Goal: Task Accomplishment & Management: Manage account settings

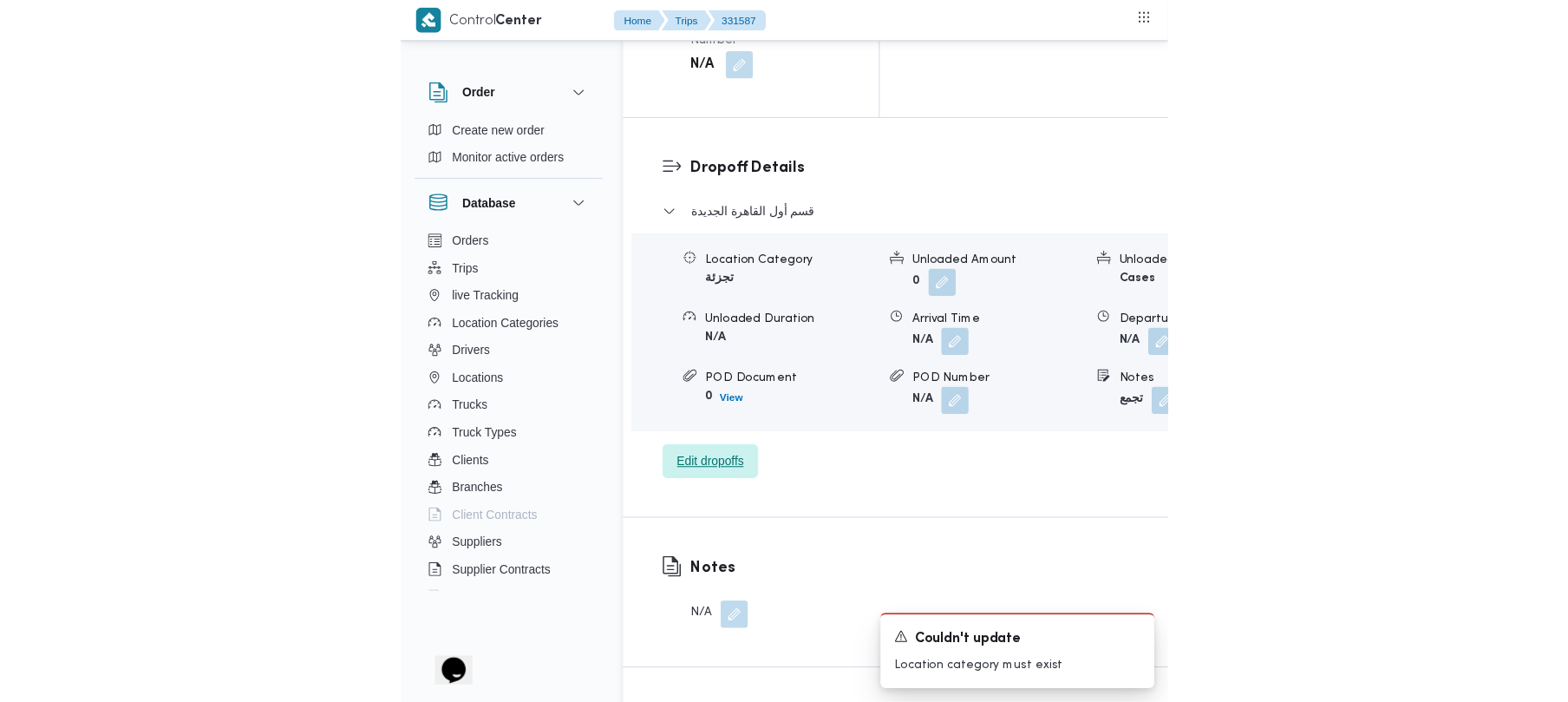
scroll to position [1500, 0]
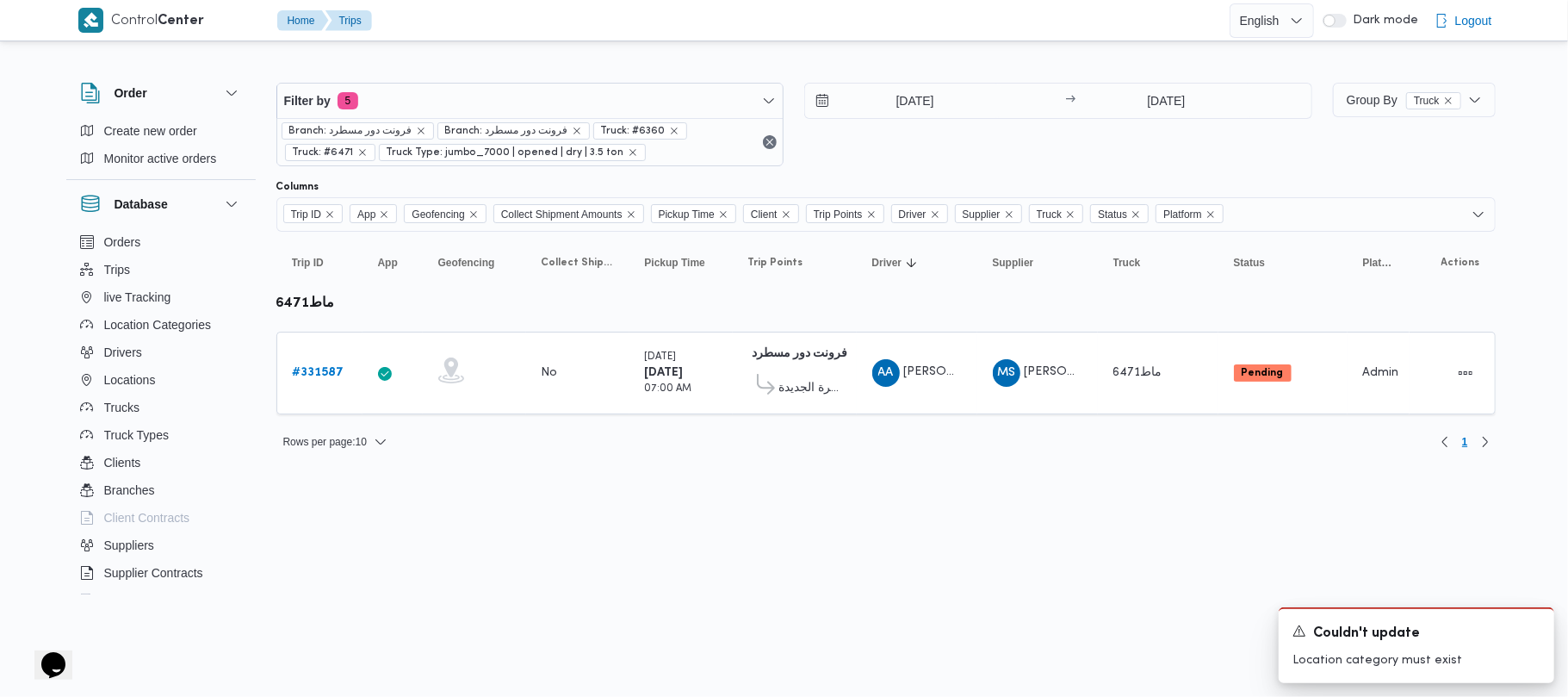
click at [445, 648] on html "Control Center Home Trips English عربي Dark mode Logout Order Create new order …" at bounding box center [784, 348] width 1568 height 697
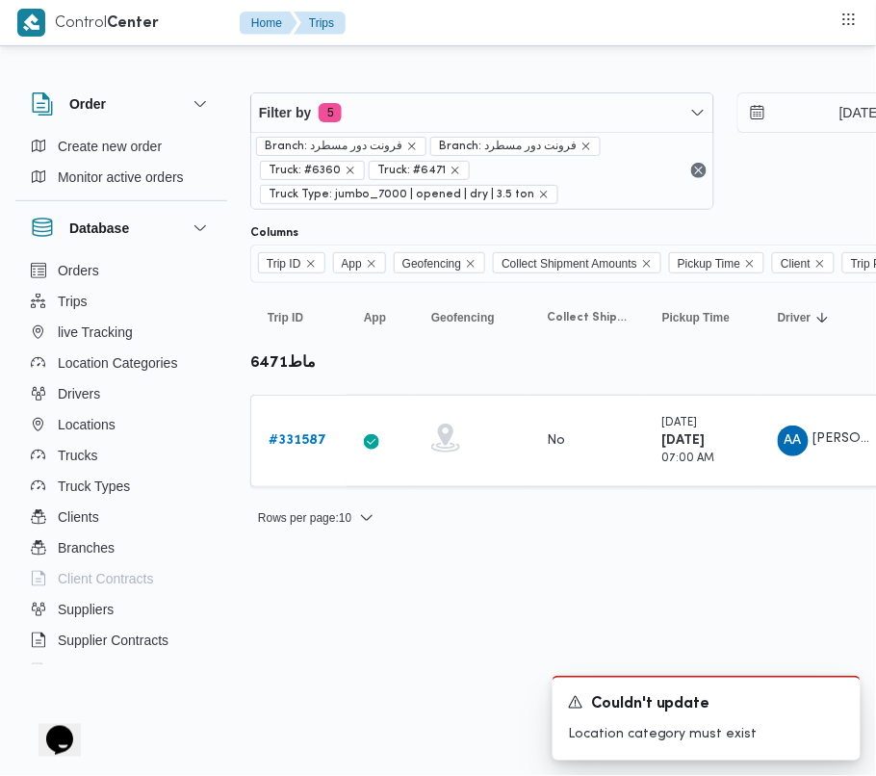
click at [448, 86] on div "Filter by 5 Branch: فرونت دور مسطرد Branch: فرونت دور مسطرد Truck: #6360 Truck:…" at bounding box center [725, 151] width 973 height 141
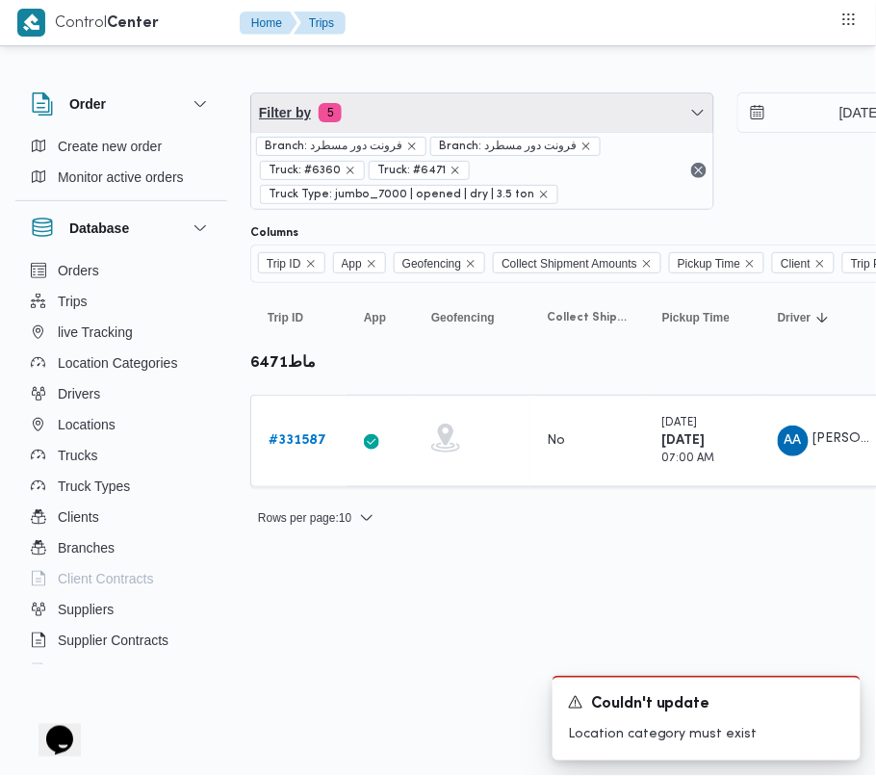
click at [453, 106] on span "Filter by 5" at bounding box center [482, 112] width 462 height 39
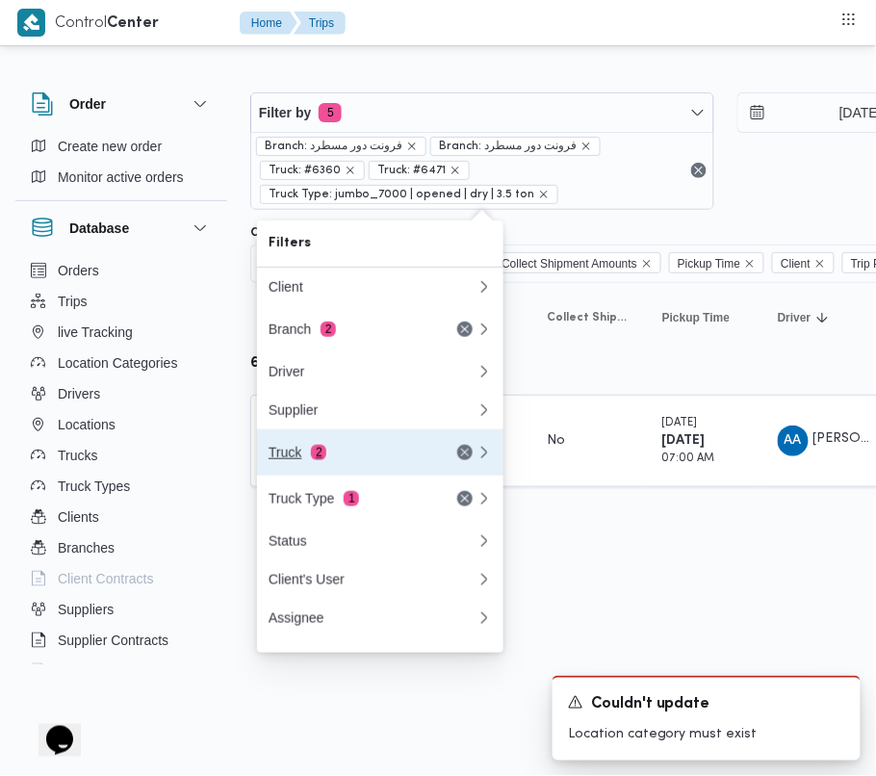
click at [422, 447] on button "Truck 2" at bounding box center [380, 452] width 246 height 46
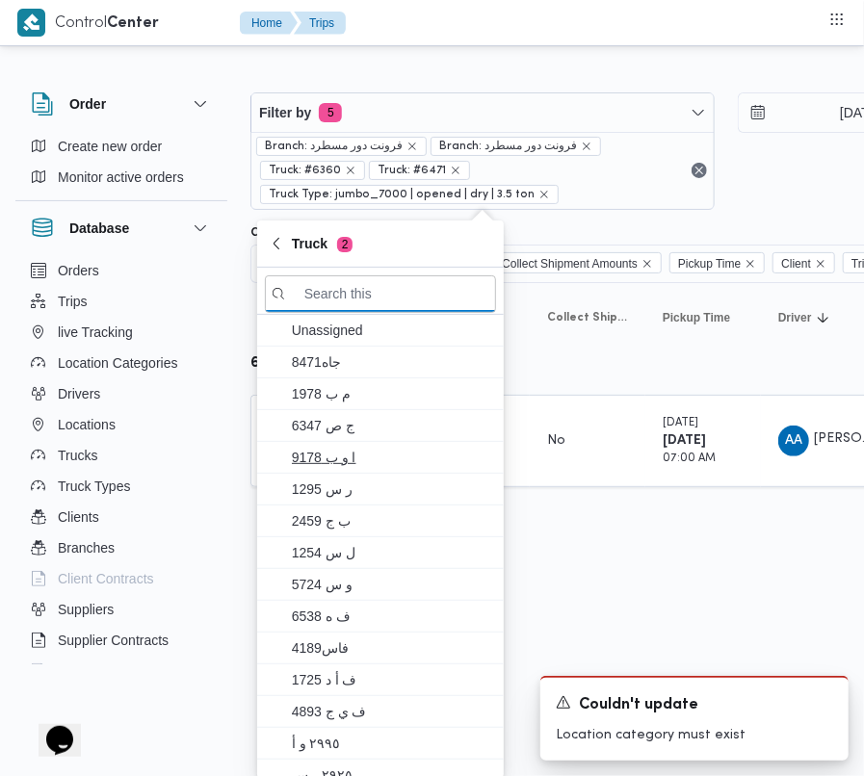
paste input "3217"
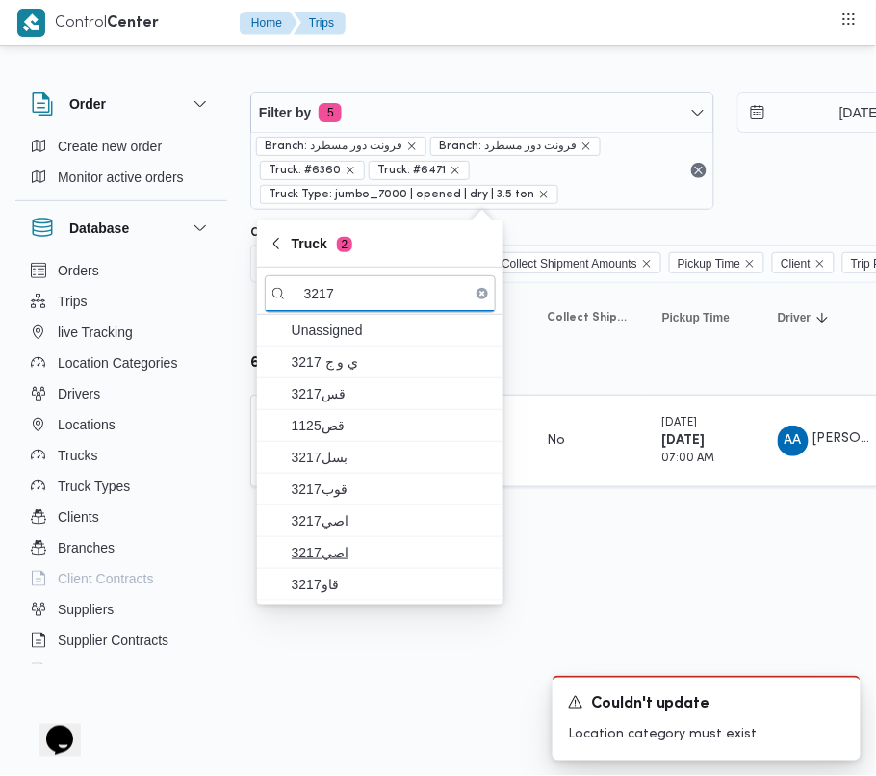
type input "3217"
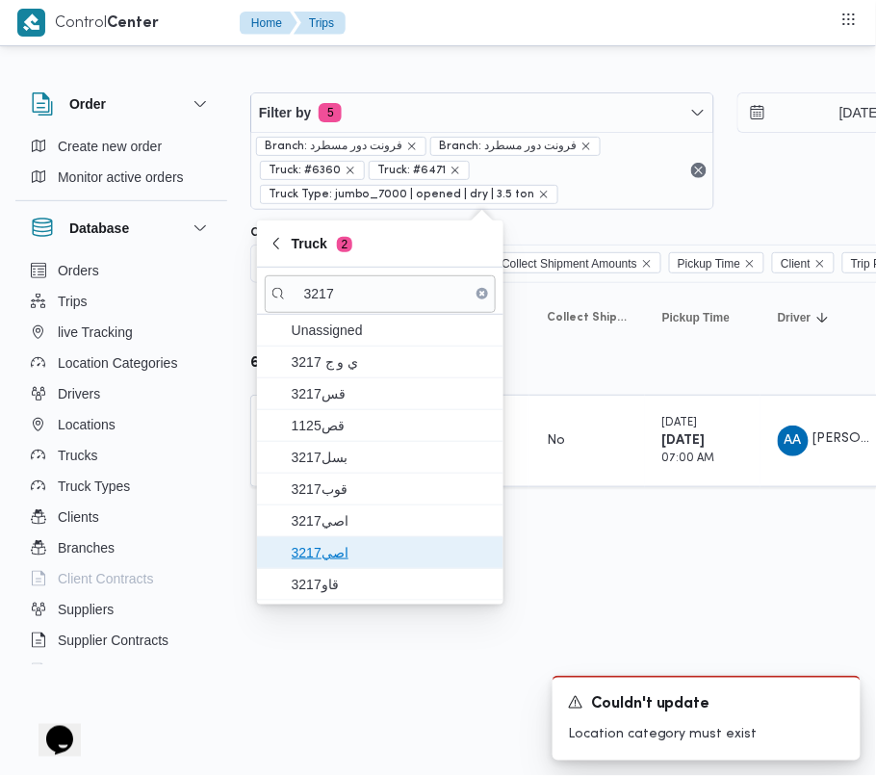
click at [302, 563] on span "اصي3217" at bounding box center [392, 552] width 200 height 23
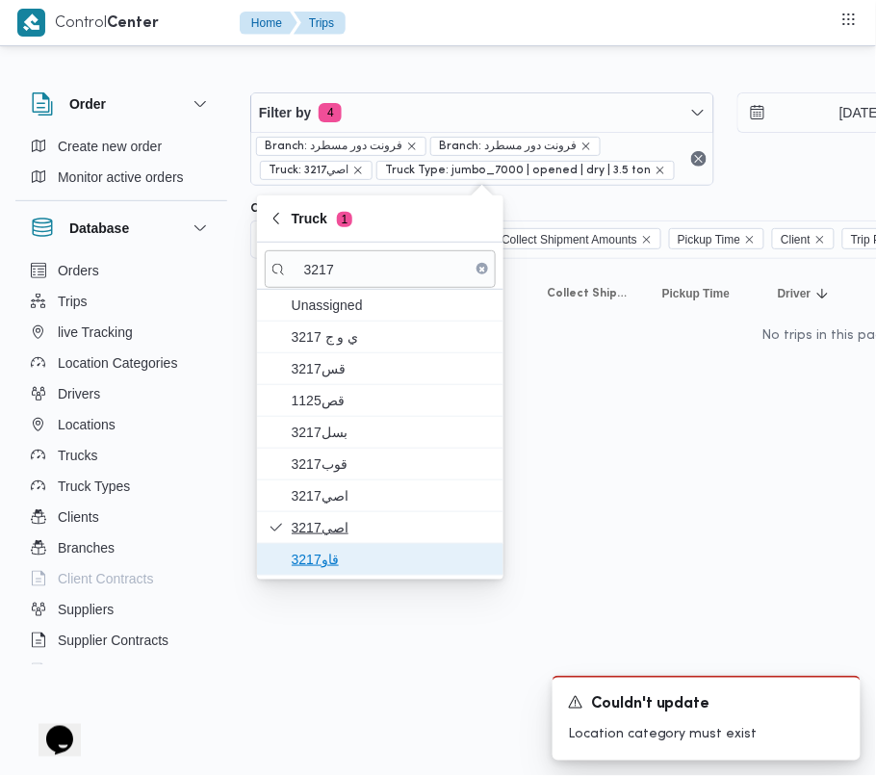
click at [305, 549] on span "قاو3217" at bounding box center [380, 559] width 231 height 31
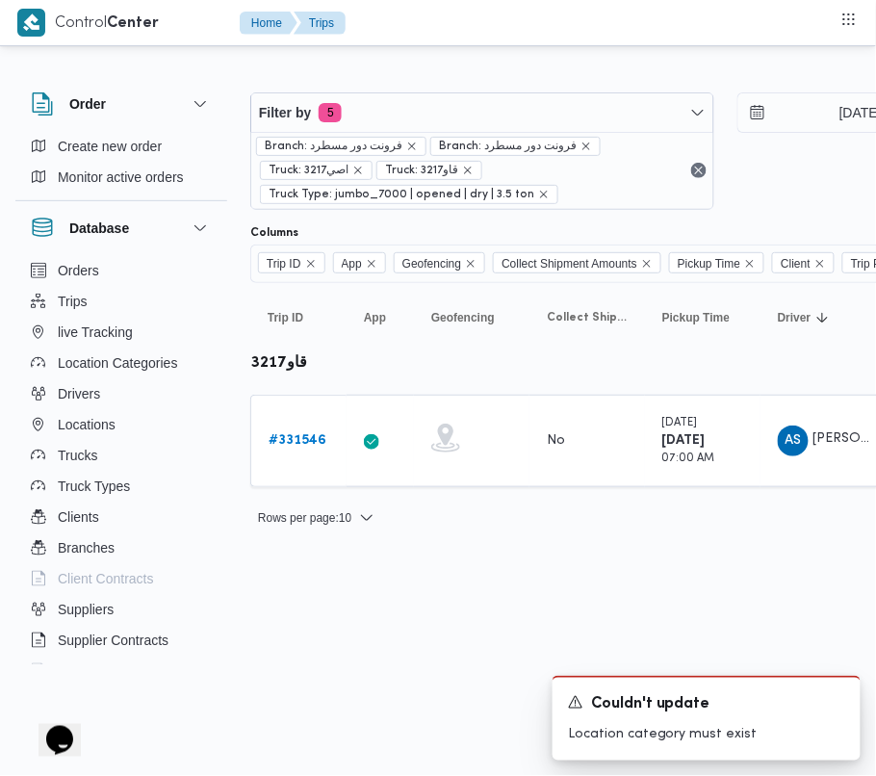
drag, startPoint x: 295, startPoint y: 443, endPoint x: 9, endPoint y: 563, distance: 310.2
click at [293, 443] on b "# 331546" at bounding box center [298, 440] width 58 height 13
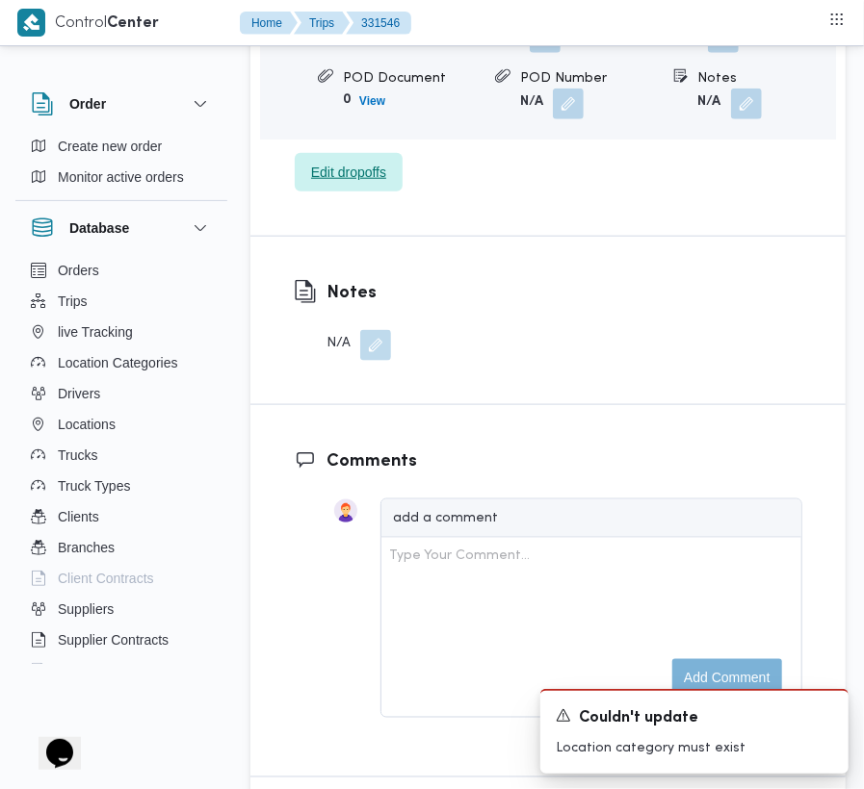
click at [374, 184] on span "Edit dropoffs" at bounding box center [348, 172] width 75 height 23
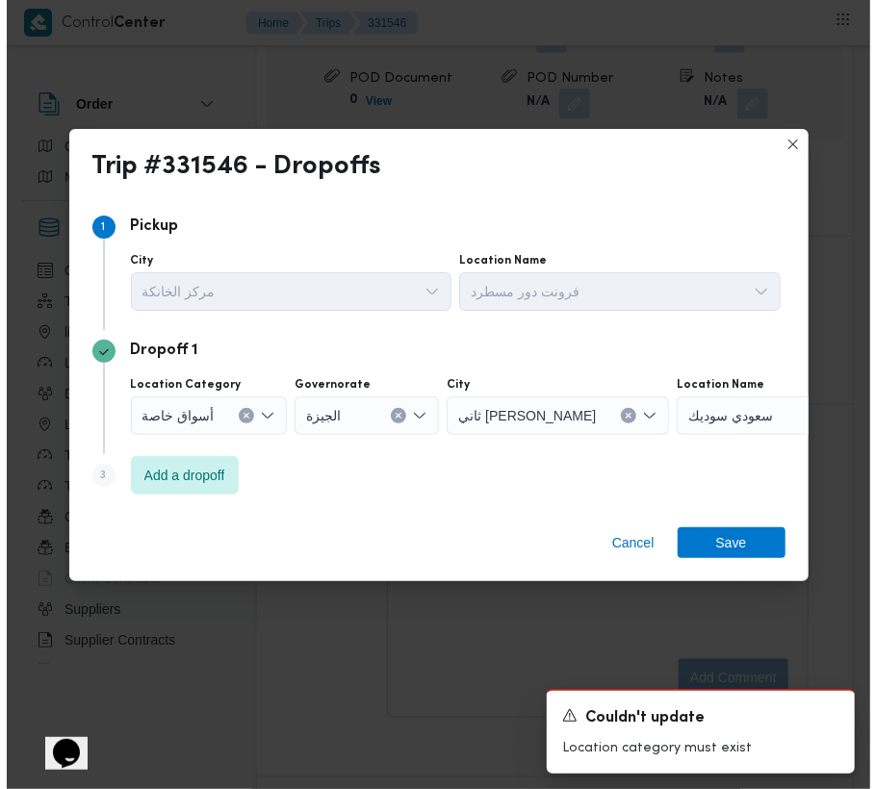
scroll to position [3136, 0]
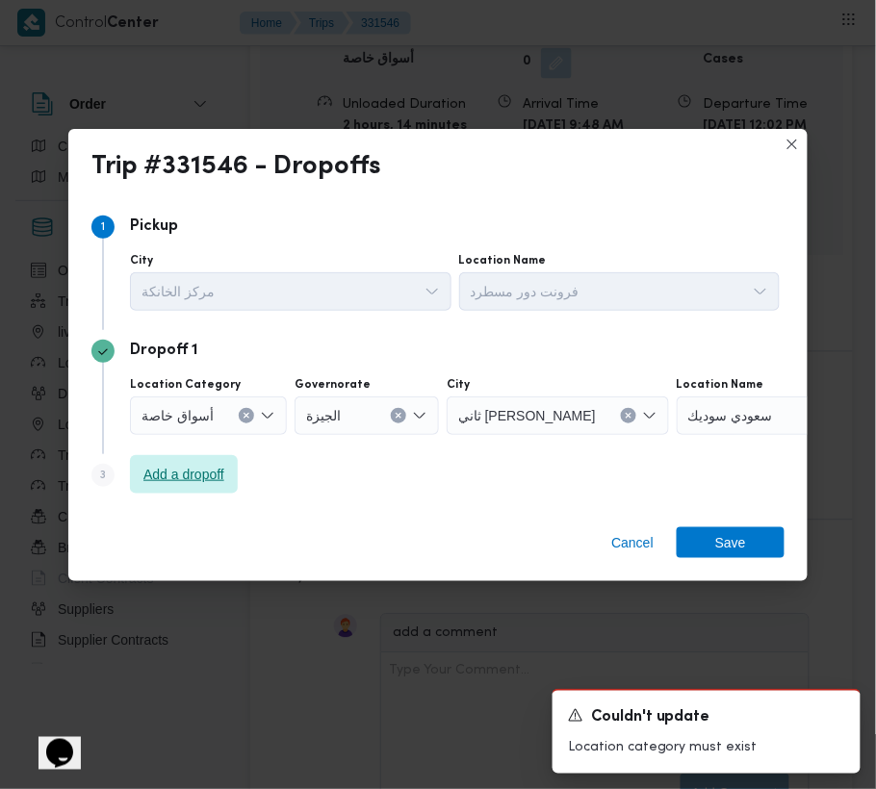
click at [179, 491] on span "Add a dropoff" at bounding box center [184, 474] width 108 height 39
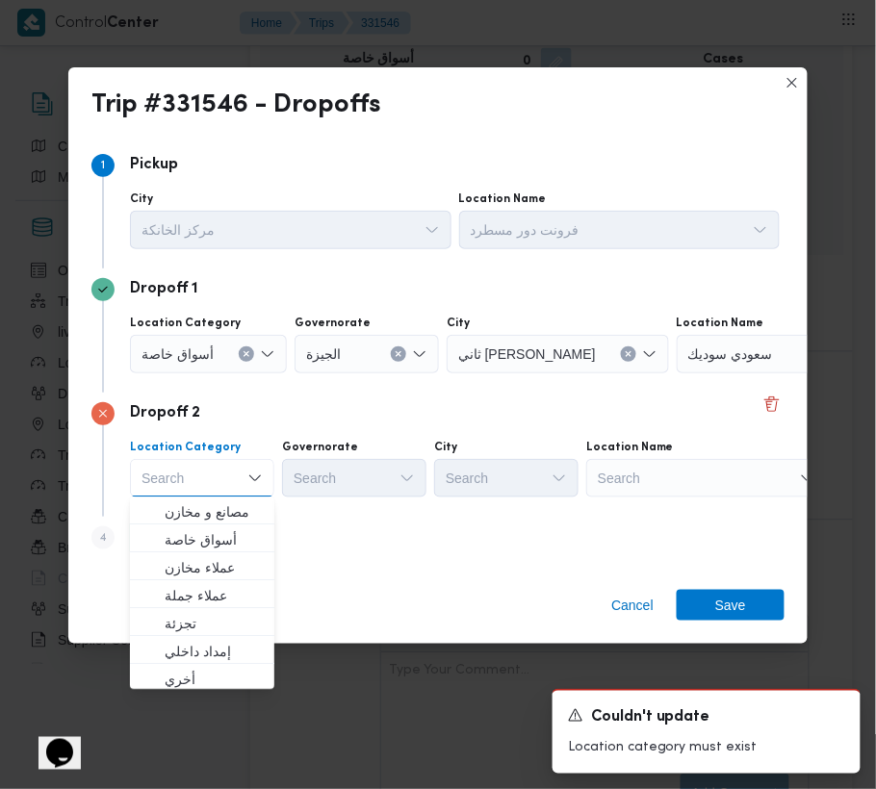
click at [367, 505] on div "Dropoff 2 Location Category Search Combo box. Selected. Combo box input. Search…" at bounding box center [437, 455] width 693 height 124
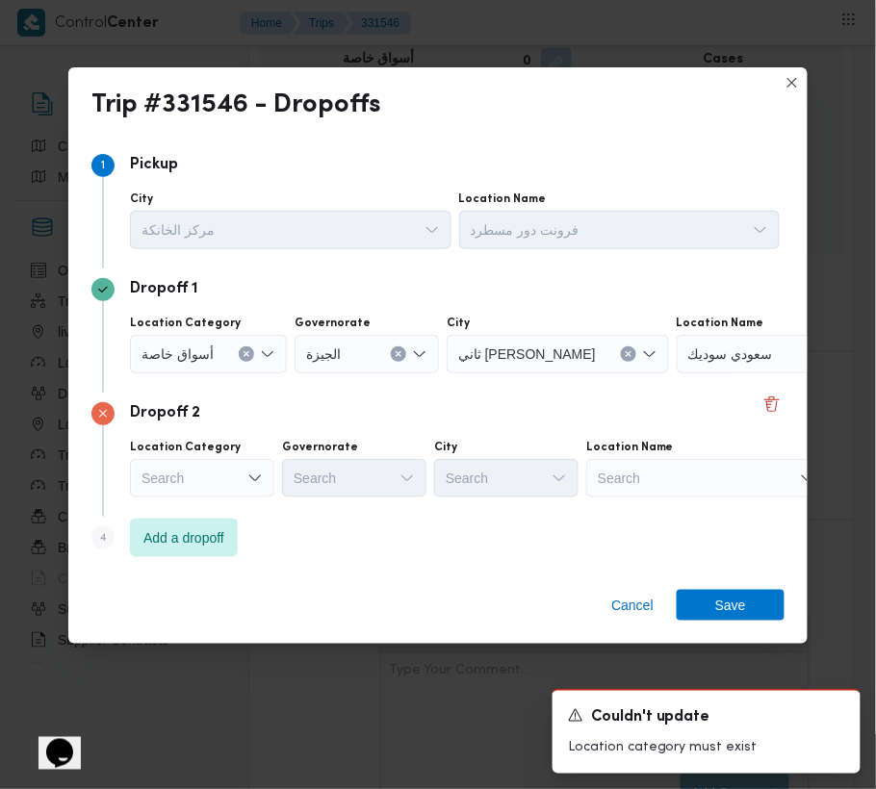
click at [194, 360] on span "أسواق خاصة" at bounding box center [178, 353] width 72 height 21
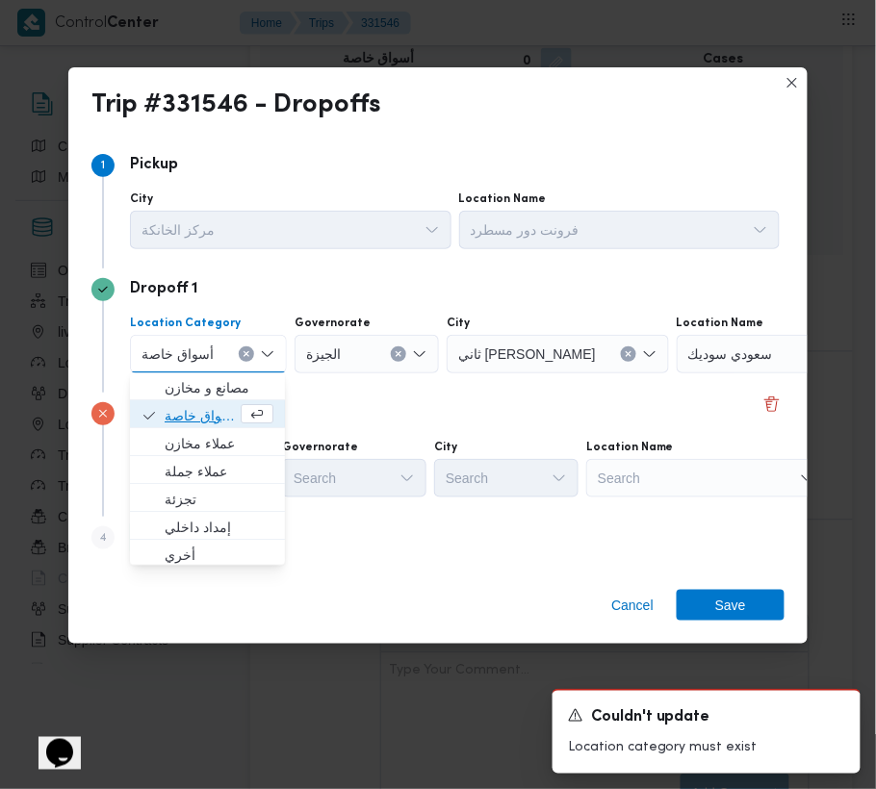
click at [173, 410] on span "أسواق خاصة" at bounding box center [201, 416] width 72 height 23
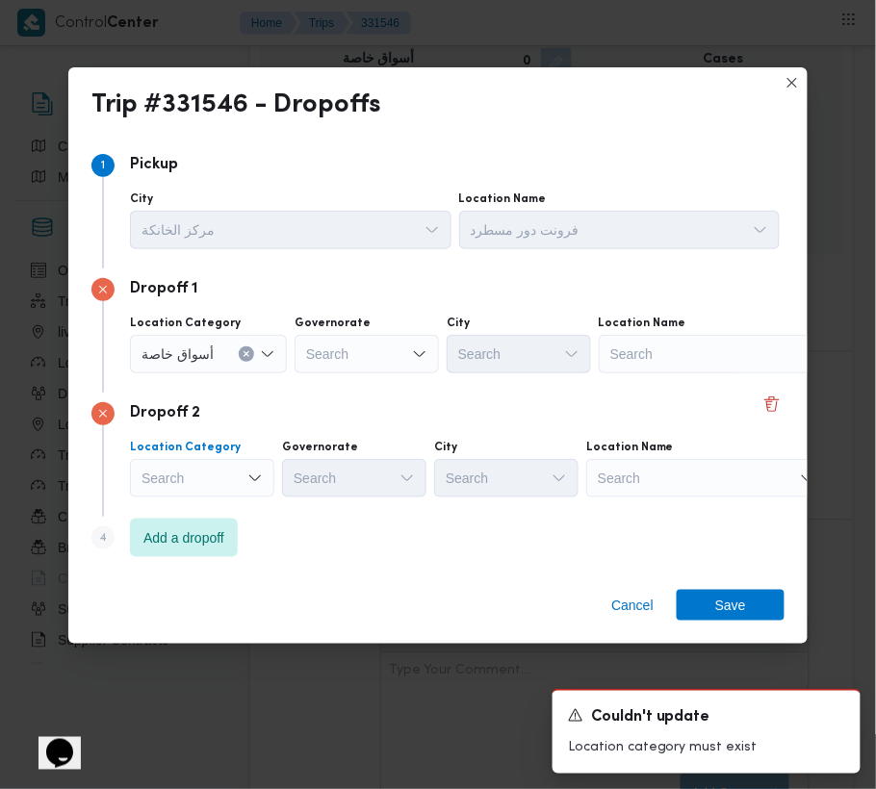
click at [209, 374] on div "Search" at bounding box center [208, 354] width 157 height 39
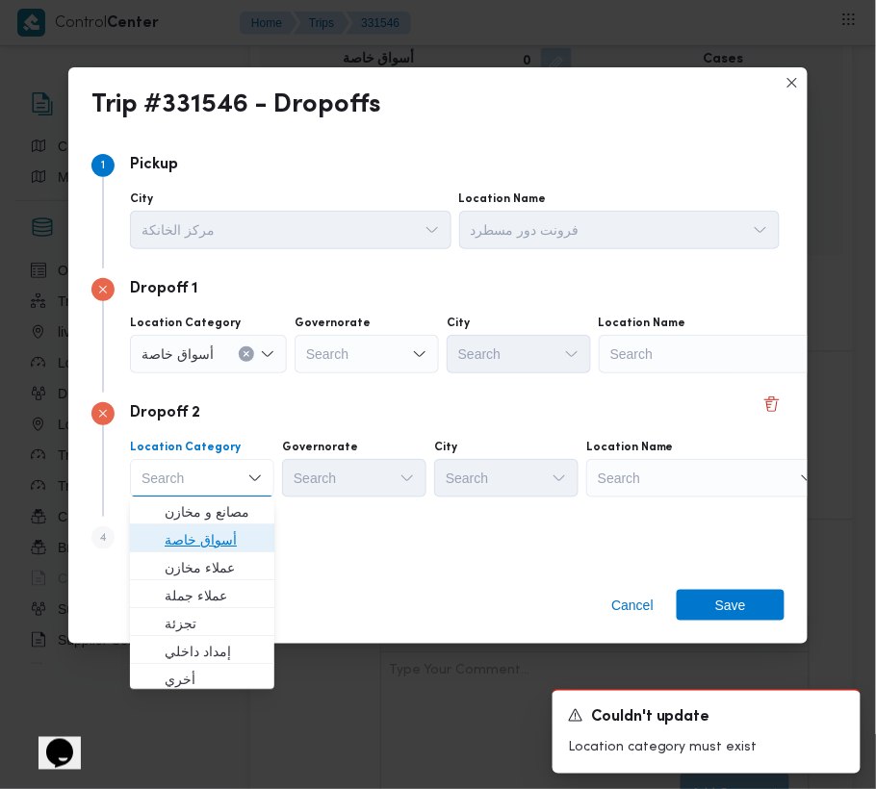
click at [217, 526] on span "أسواق خاصة" at bounding box center [202, 541] width 129 height 31
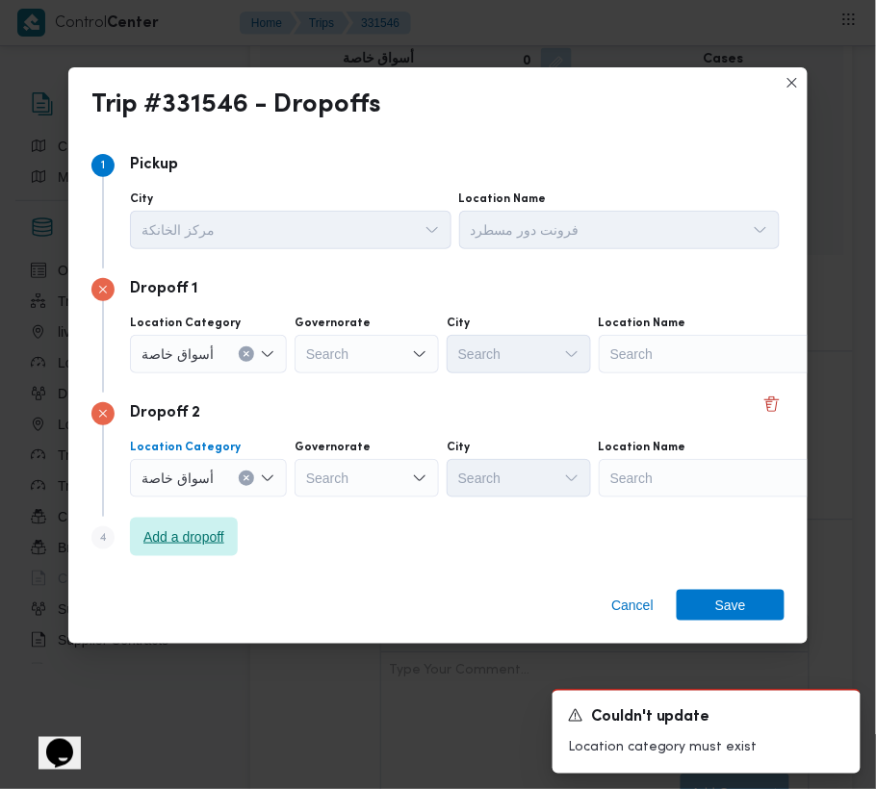
click at [205, 521] on span "Add a dropoff" at bounding box center [184, 537] width 108 height 39
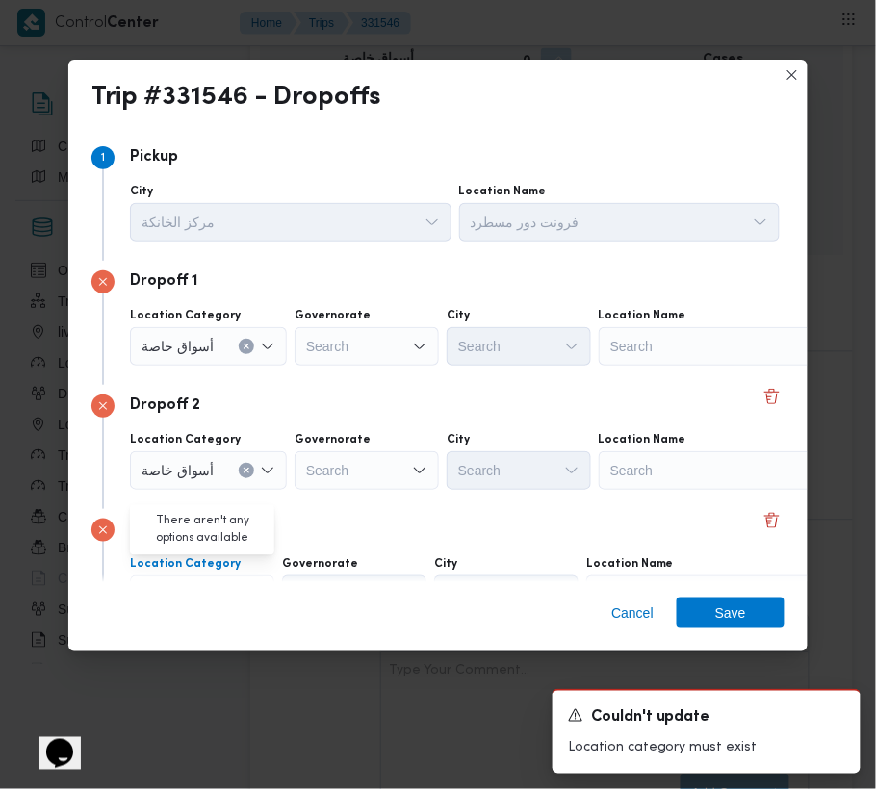
scroll to position [109, 0]
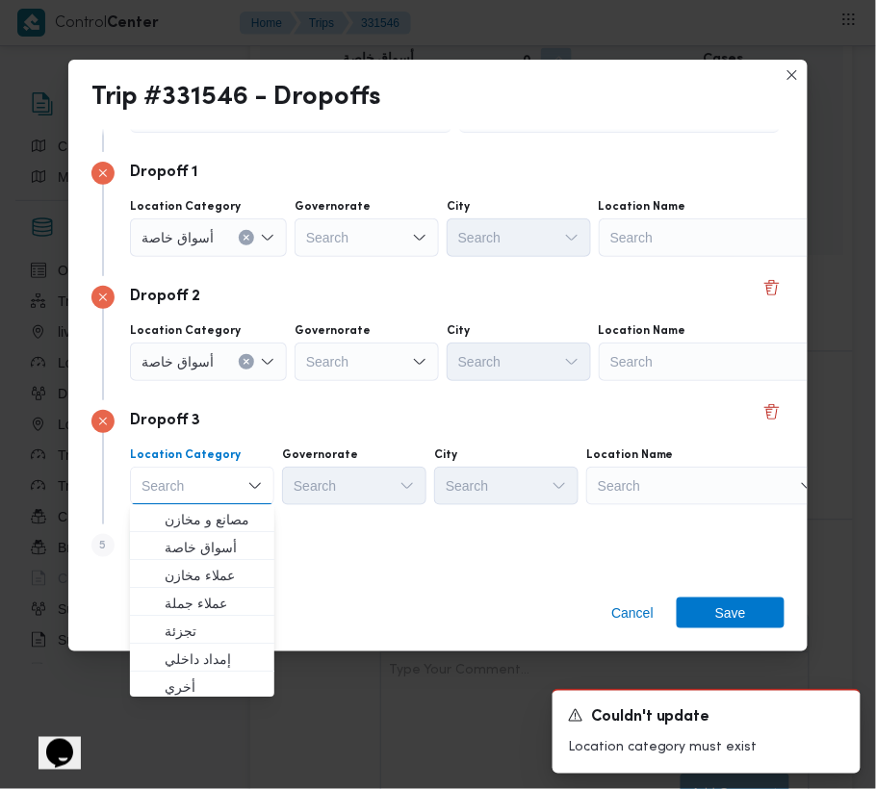
click at [705, 257] on div "Search" at bounding box center [719, 238] width 241 height 39
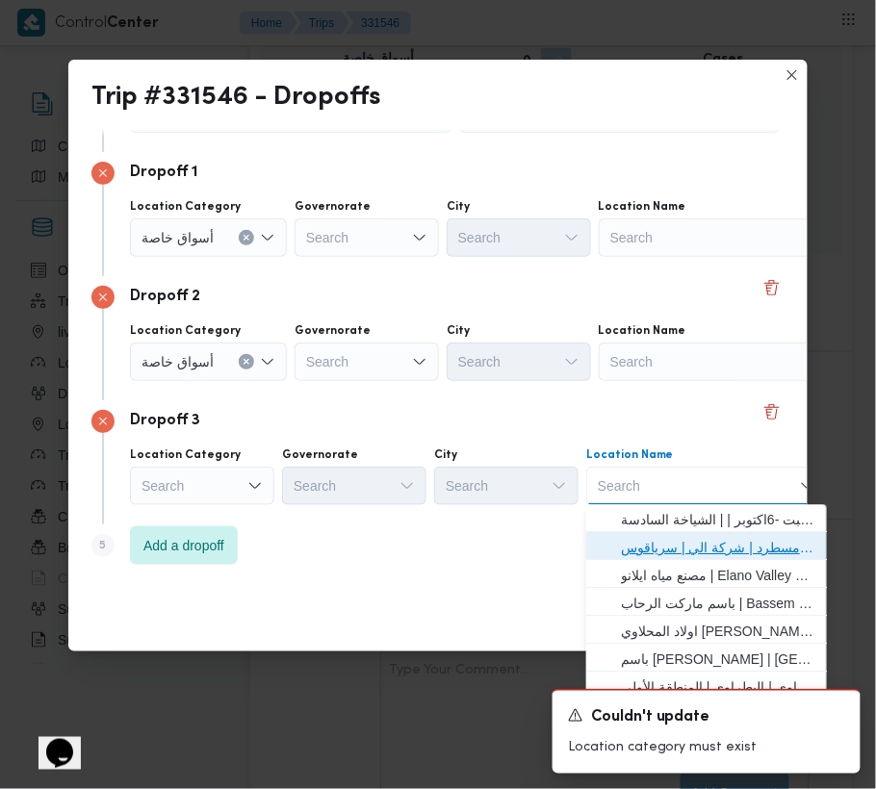
click at [714, 544] on span "فرونت دور مسطرد | شركة الي | سرياقوس" at bounding box center [718, 548] width 194 height 23
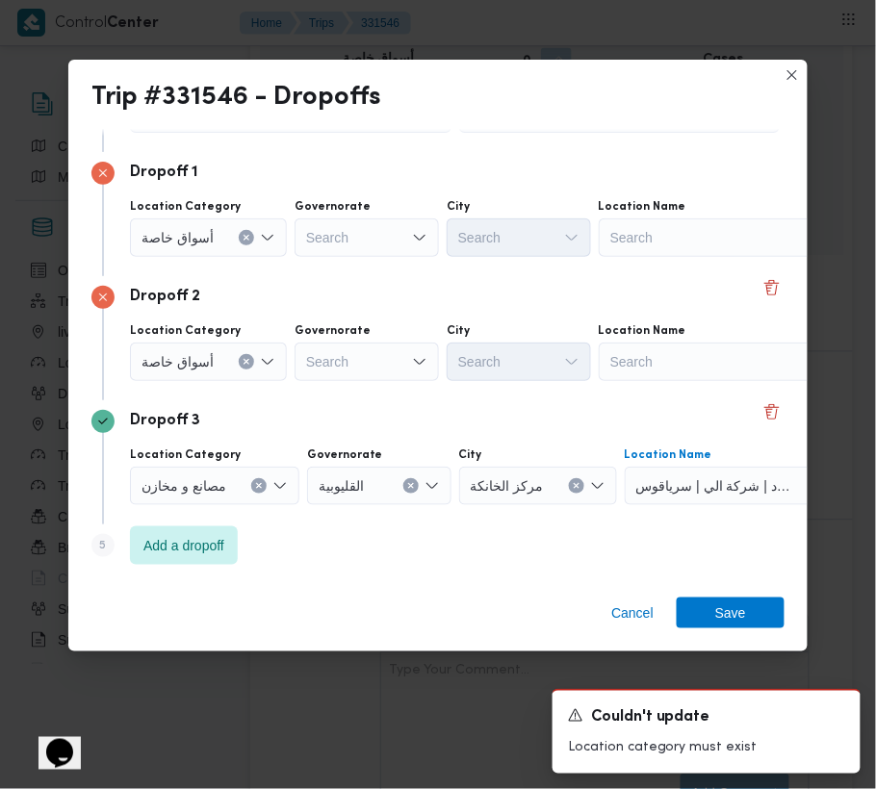
click at [236, 412] on div "Dropoff 3" at bounding box center [437, 421] width 693 height 23
click at [206, 247] on span "أسواق خاصة" at bounding box center [178, 236] width 72 height 21
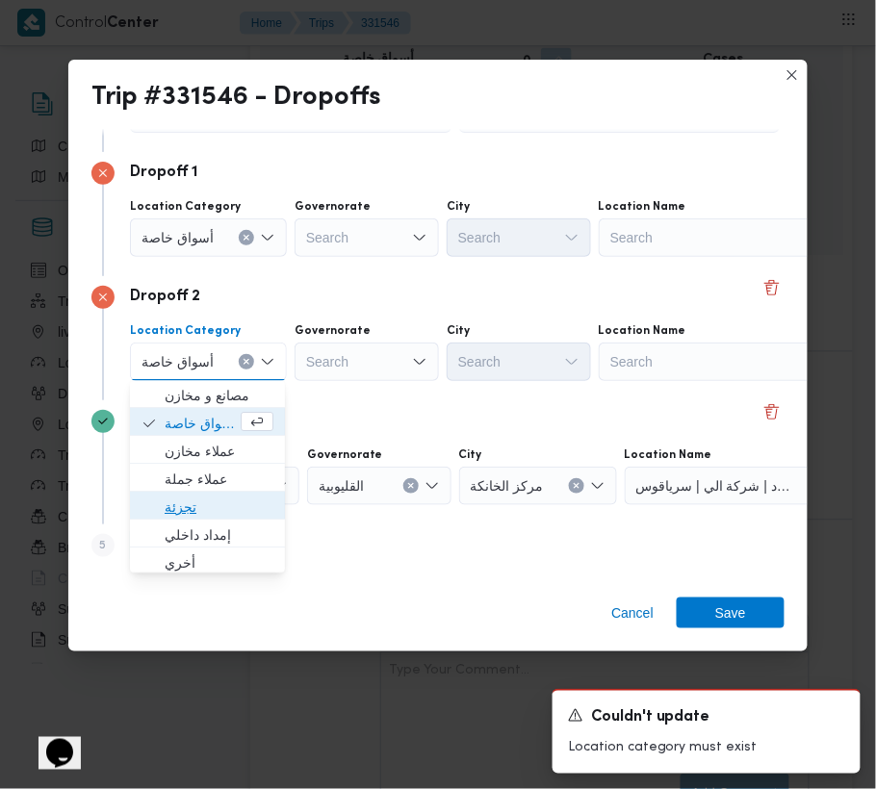
click at [190, 510] on span "تجزئة" at bounding box center [219, 508] width 109 height 23
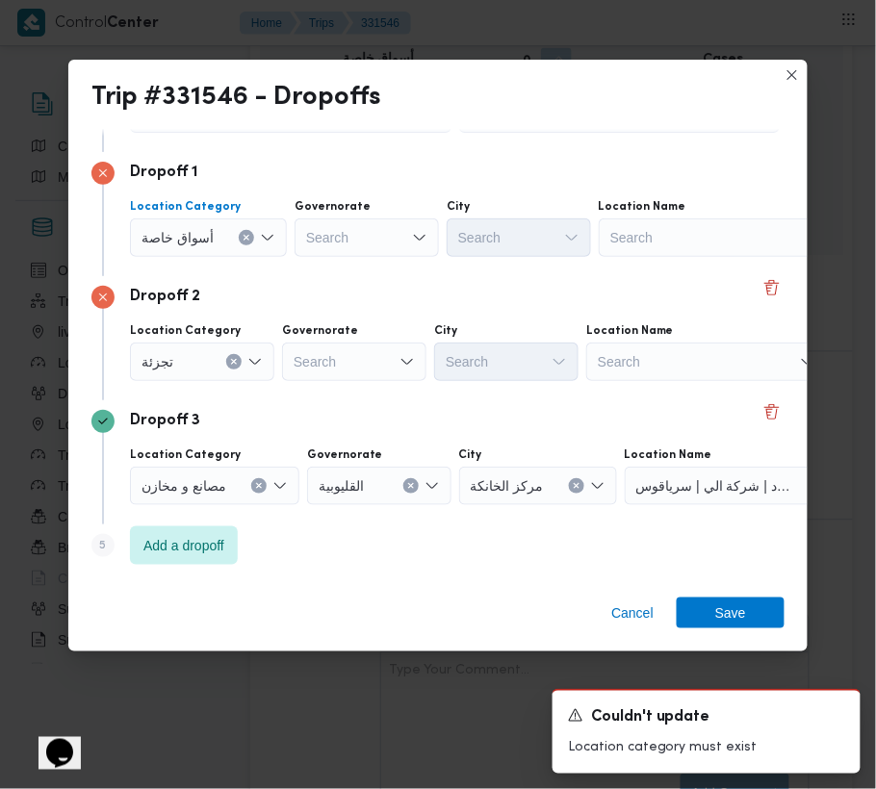
click at [182, 246] on span "أسواق خاصة" at bounding box center [178, 236] width 72 height 21
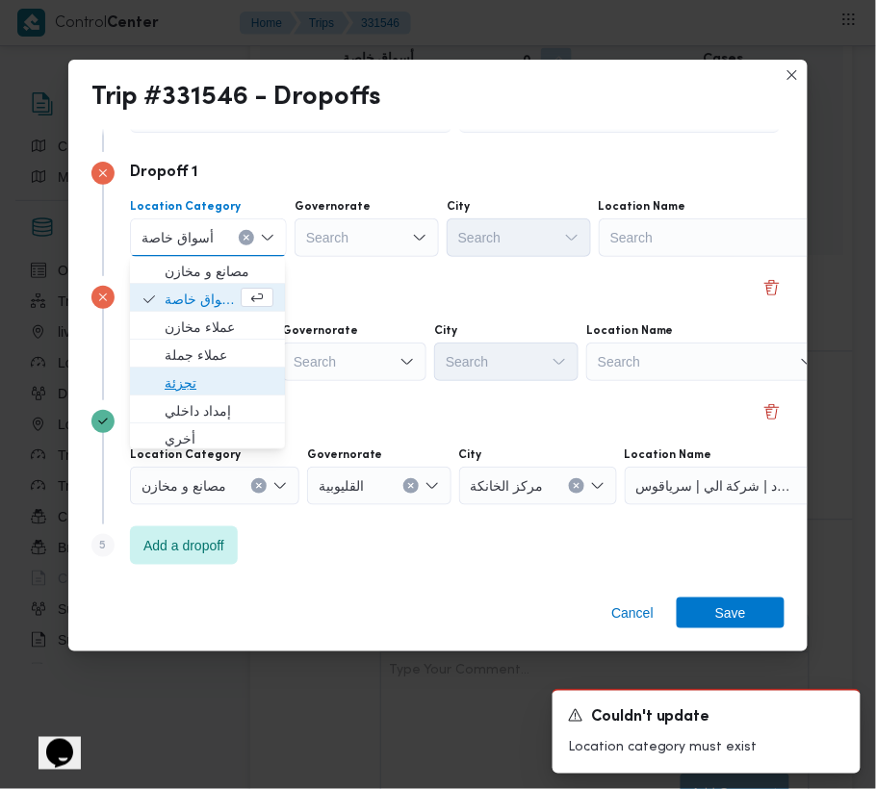
click at [170, 381] on span "تجزئة" at bounding box center [219, 384] width 109 height 23
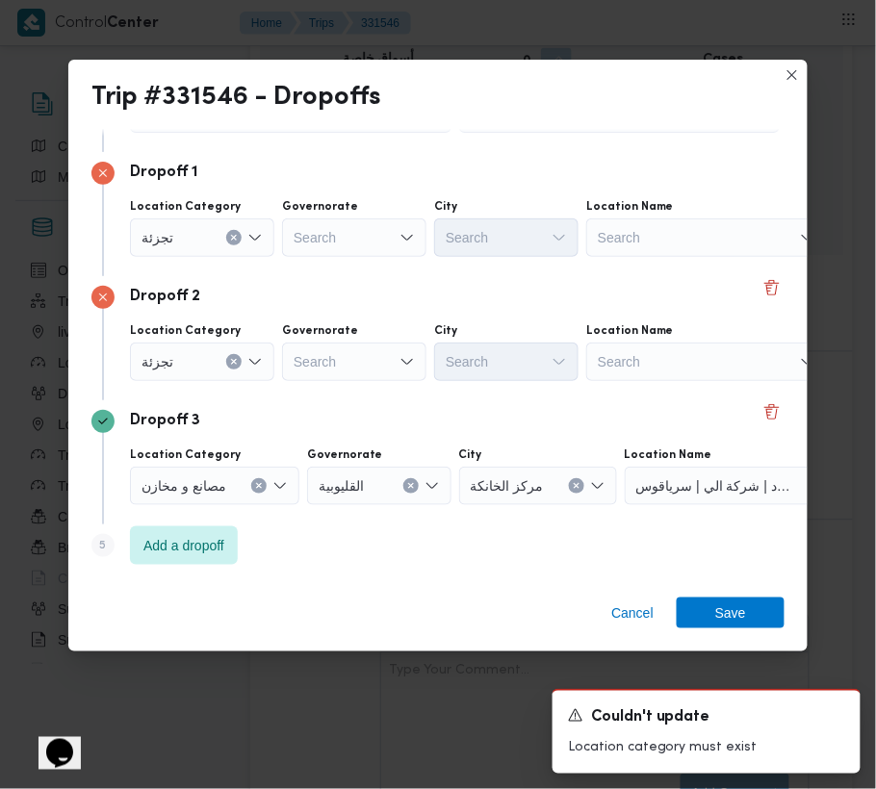
click at [333, 257] on div "Search" at bounding box center [354, 238] width 144 height 39
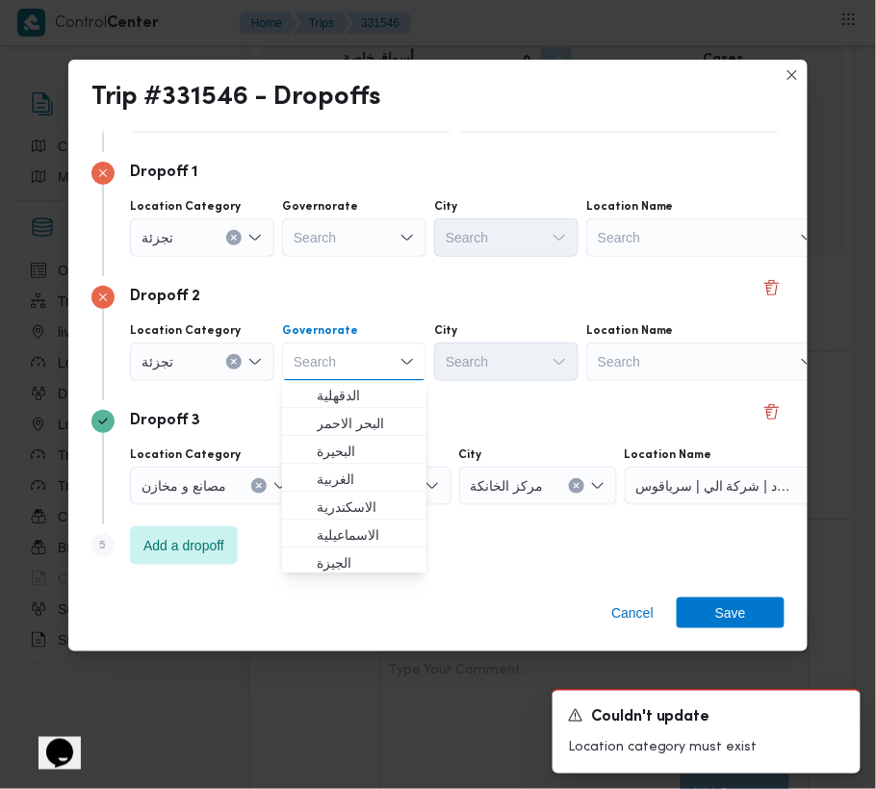
paste input "قاهرة"
type input "قاهرة"
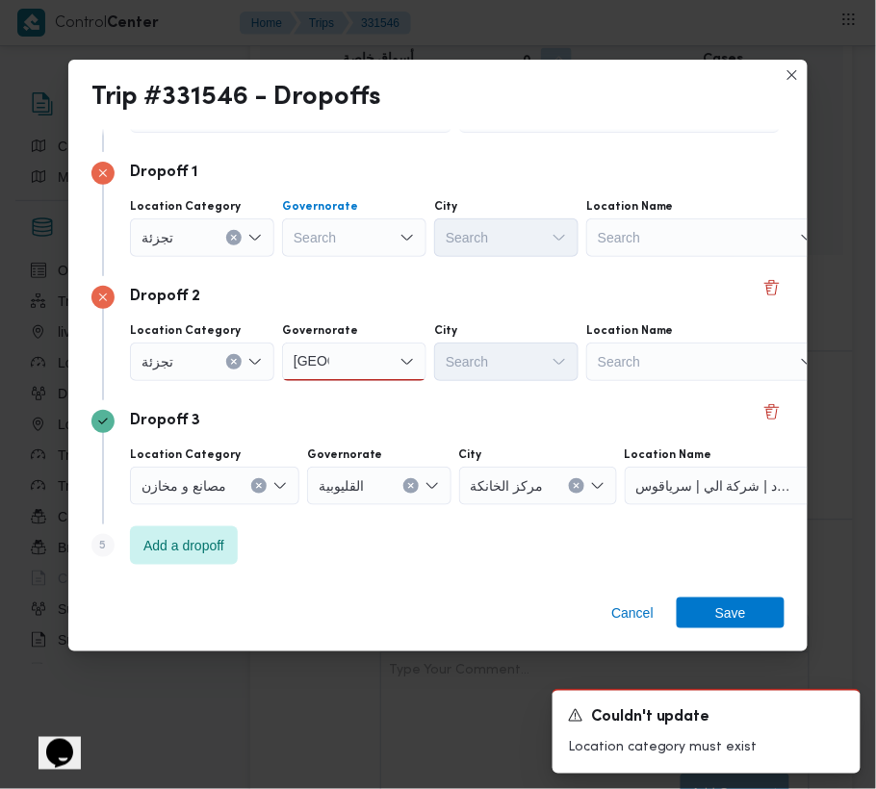
click at [362, 251] on div "Search" at bounding box center [354, 238] width 144 height 39
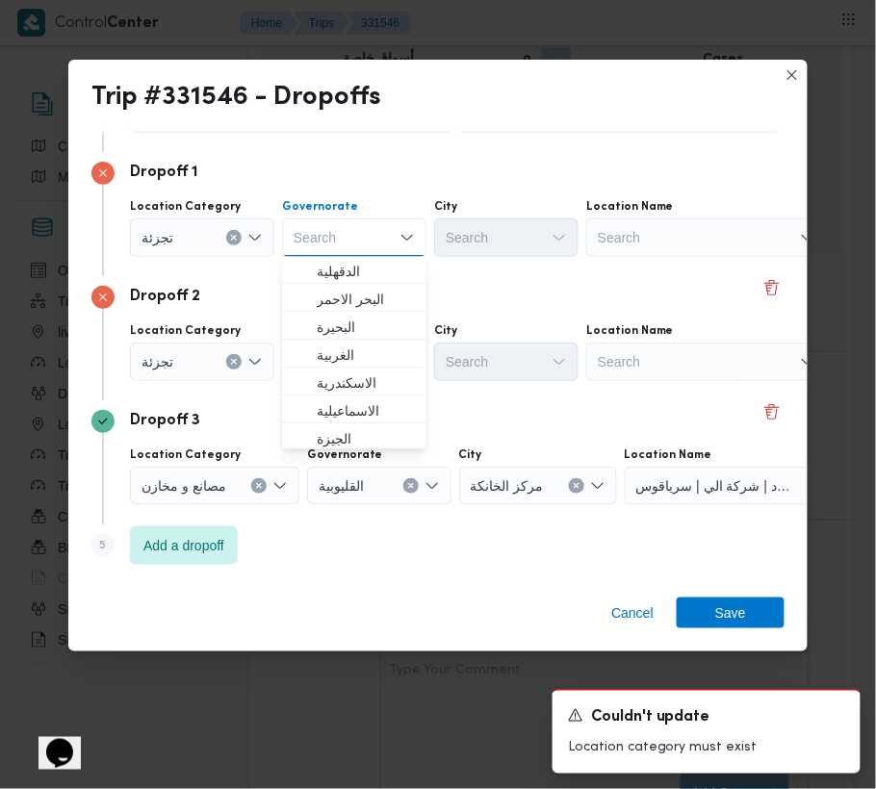
paste input "قاهرة"
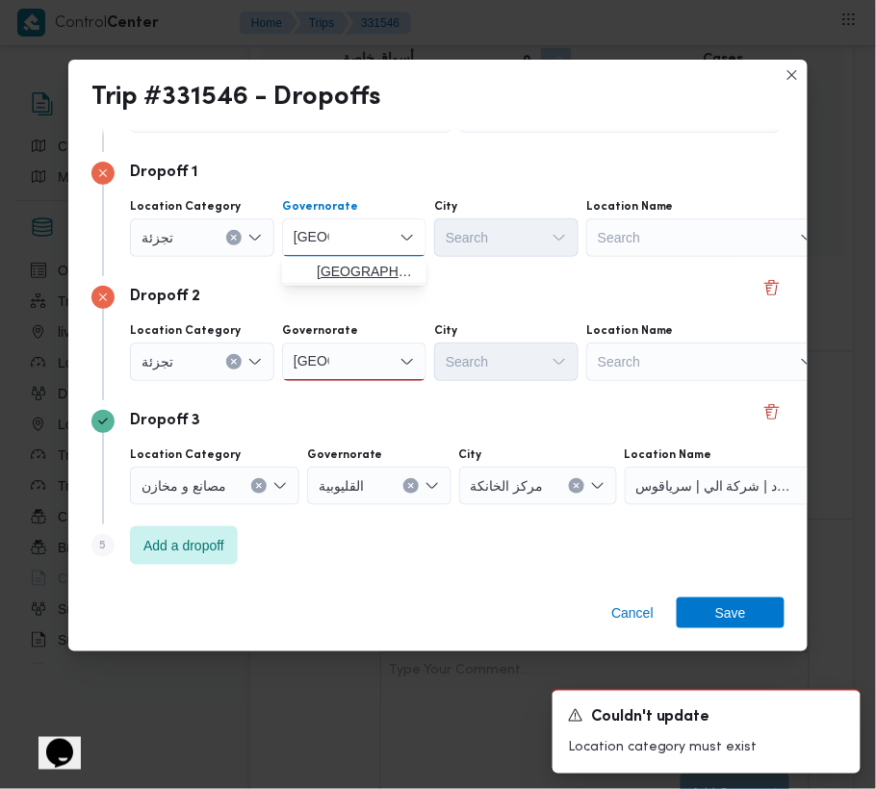
type input "قاهرة"
click at [351, 281] on span "القاهرة" at bounding box center [366, 272] width 98 height 23
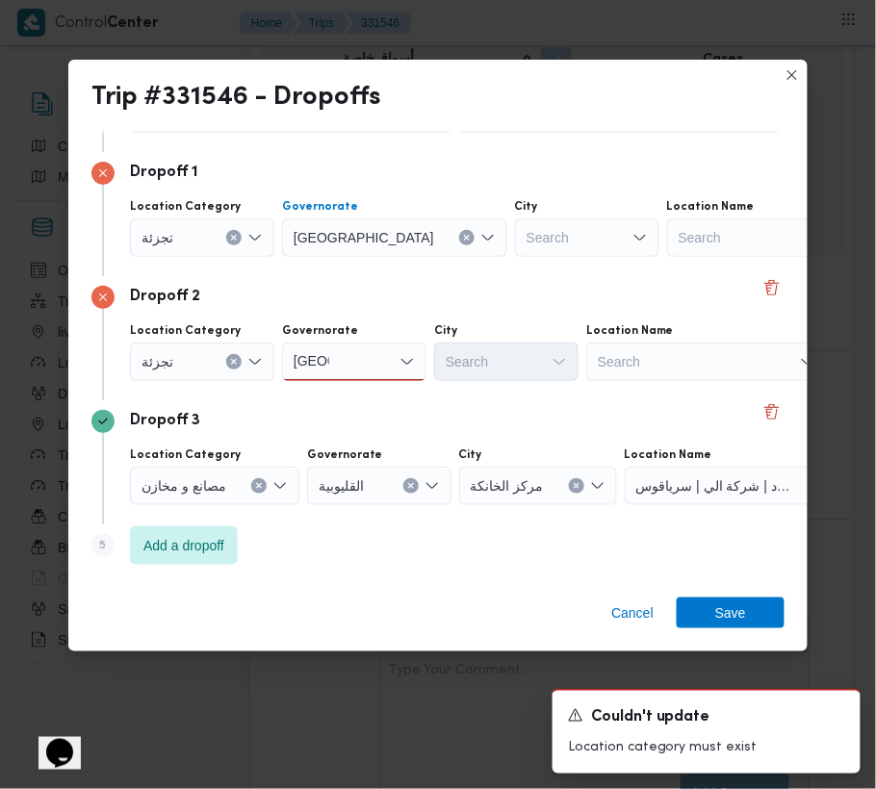
click at [368, 359] on div "قاهرة قاهرة" at bounding box center [354, 362] width 144 height 39
click at [368, 405] on span "القاهرة" at bounding box center [366, 396] width 98 height 23
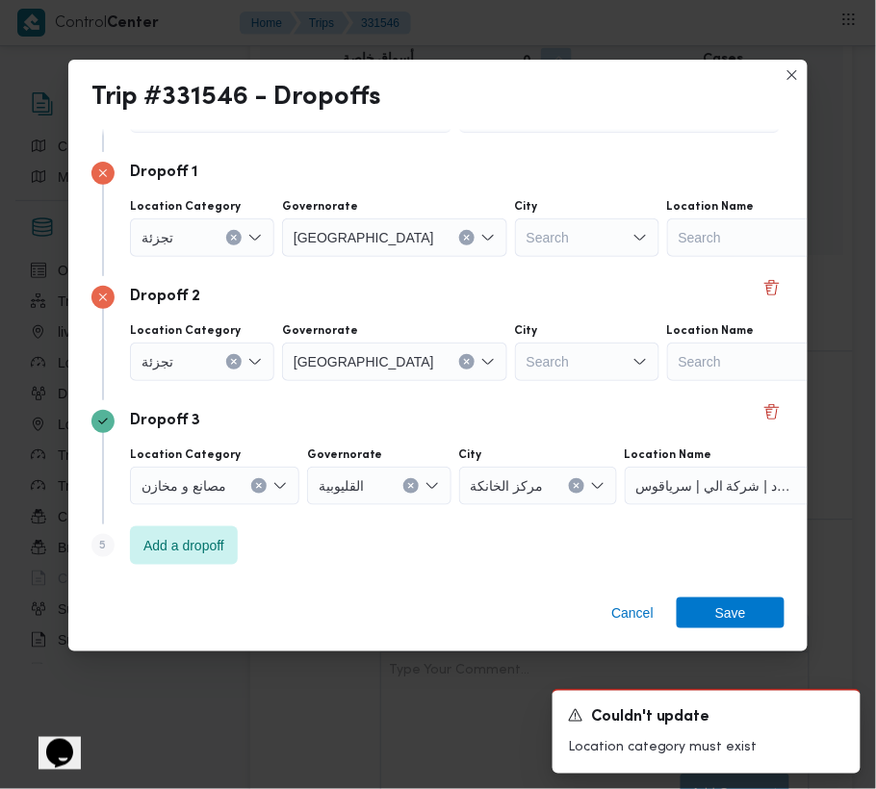
click at [515, 232] on div "Search" at bounding box center [587, 238] width 144 height 39
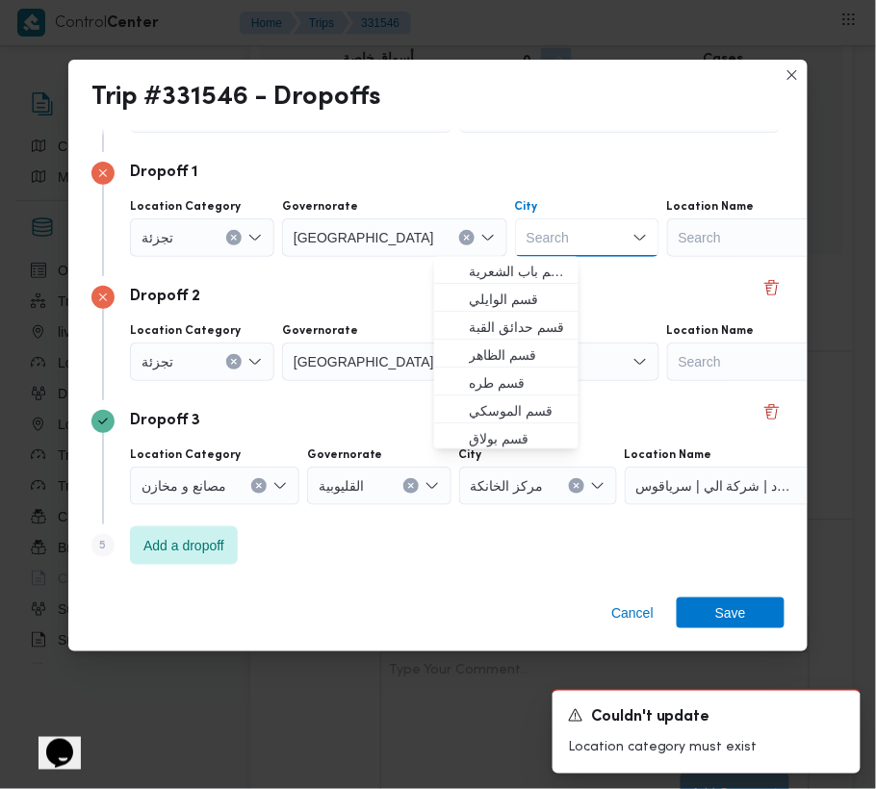
paste input "May"
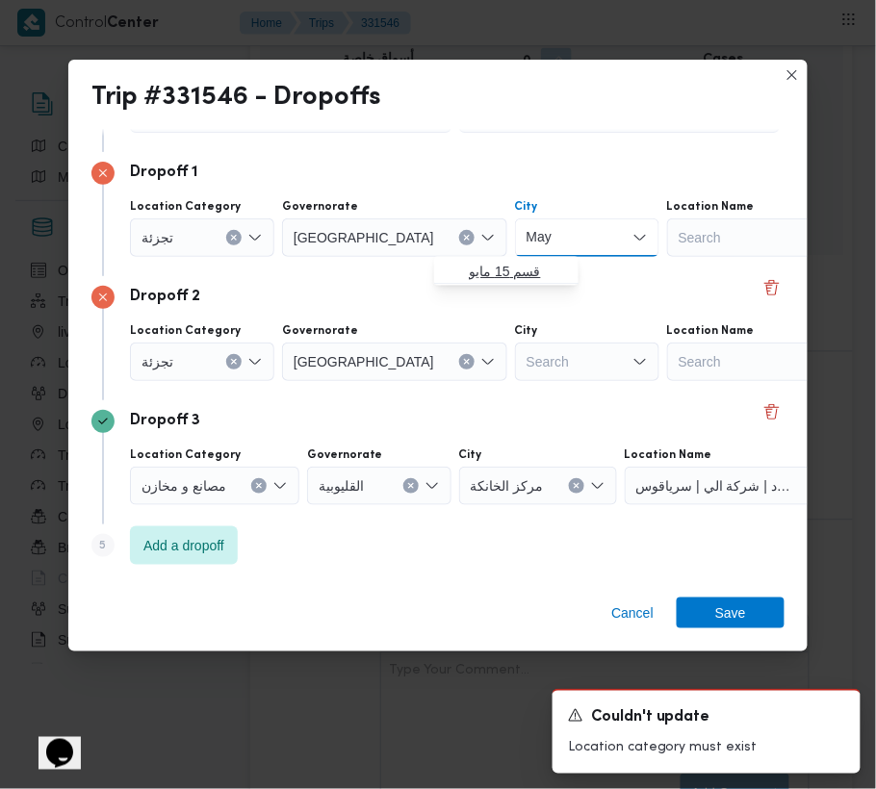
type input "May"
click at [476, 272] on span "قسم 15 مايو" at bounding box center [518, 272] width 98 height 23
click at [467, 306] on div "Dropoff 2" at bounding box center [437, 297] width 693 height 23
click at [452, 133] on div "City Search" at bounding box center [291, 104] width 322 height 58
click at [515, 257] on div "Search" at bounding box center [593, 238] width 156 height 39
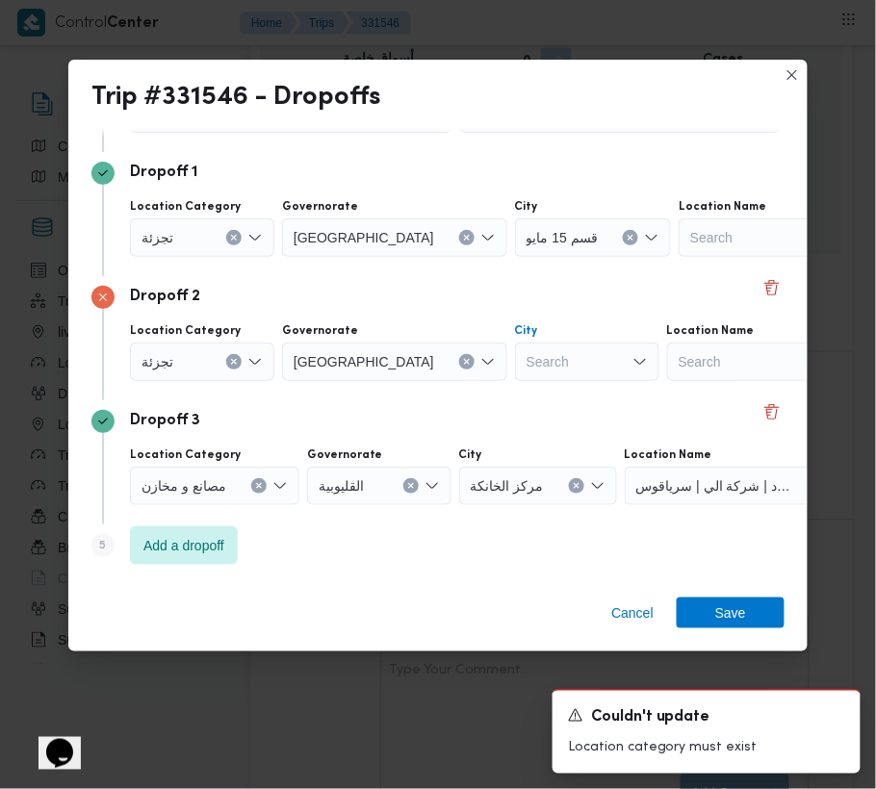
paste input "حلوان"
type input "حلوان"
click at [475, 393] on mark "حلوان" at bounding box center [486, 396] width 34 height 15
click at [740, 606] on span "Save" at bounding box center [730, 612] width 31 height 31
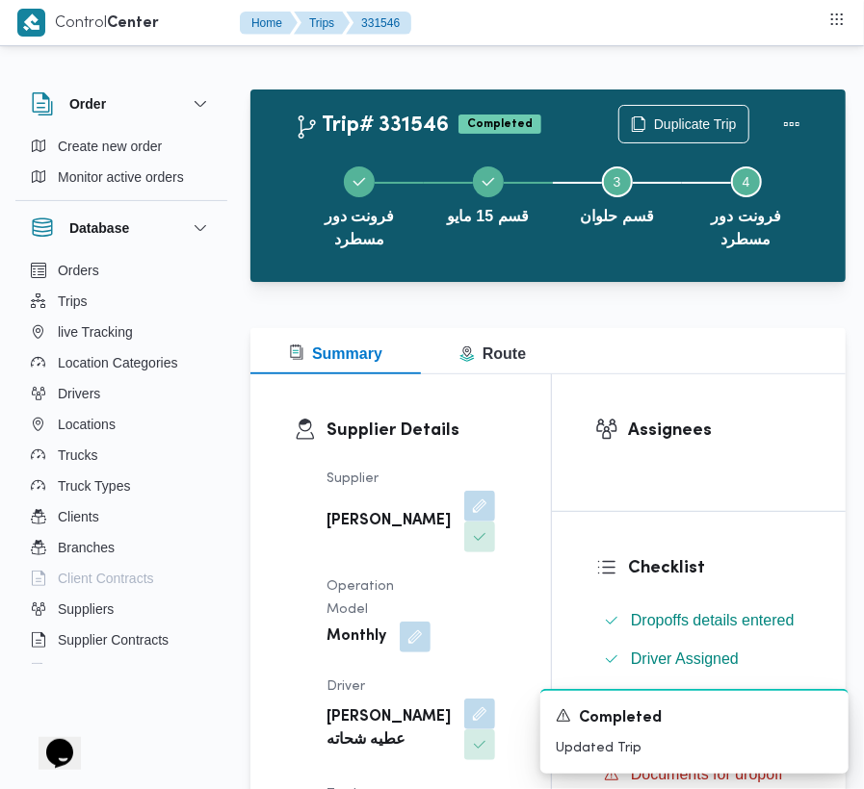
scroll to position [0, 0]
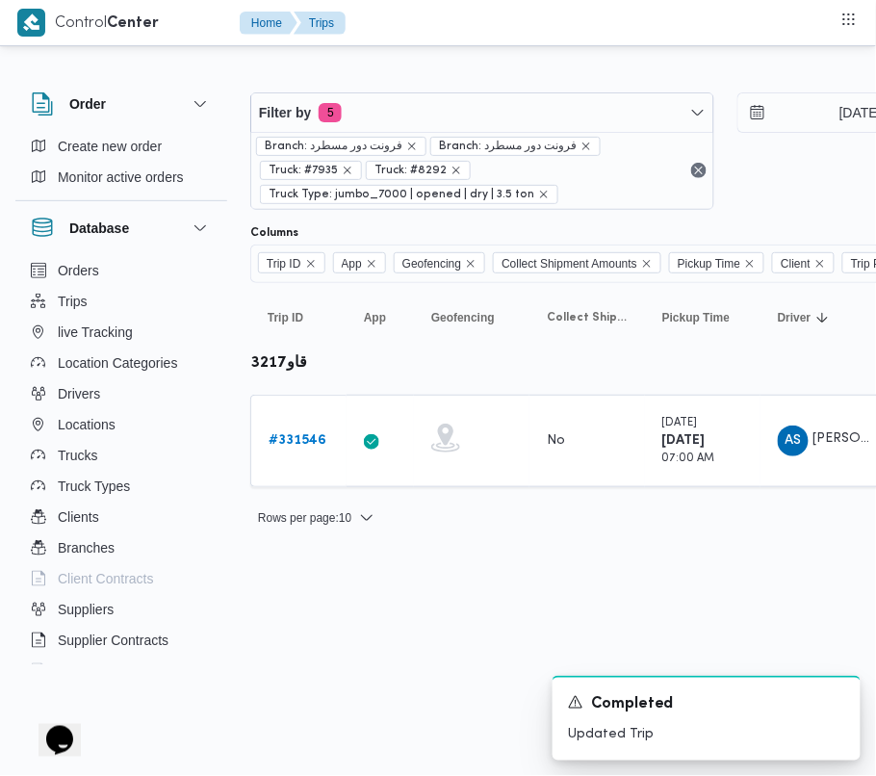
click at [413, 79] on div at bounding box center [827, 77] width 1155 height 31
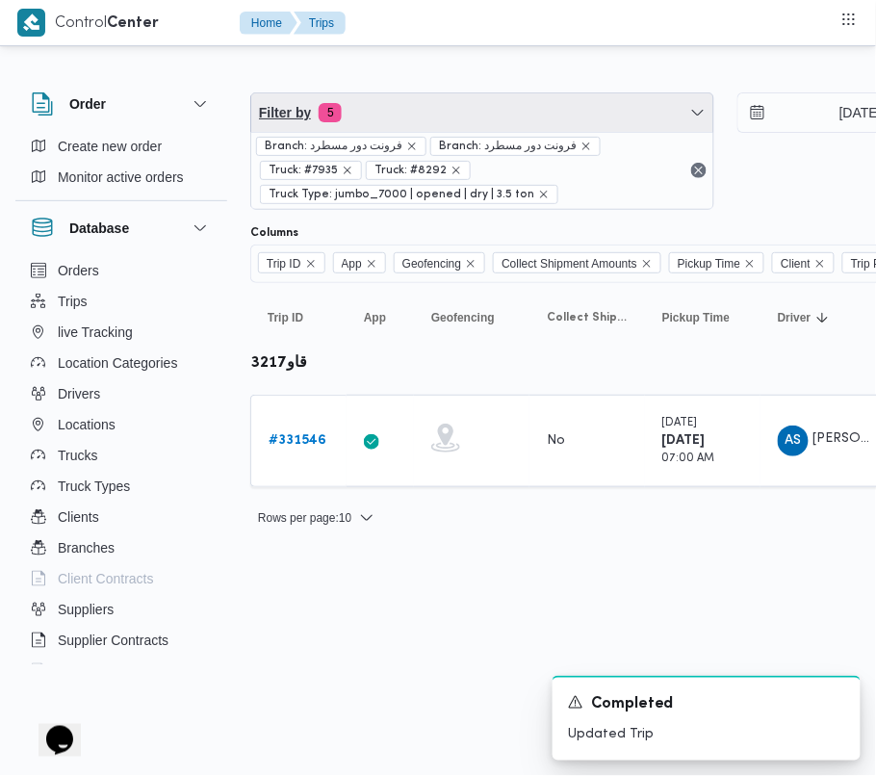
click at [427, 108] on span "Filter by 5" at bounding box center [482, 112] width 462 height 39
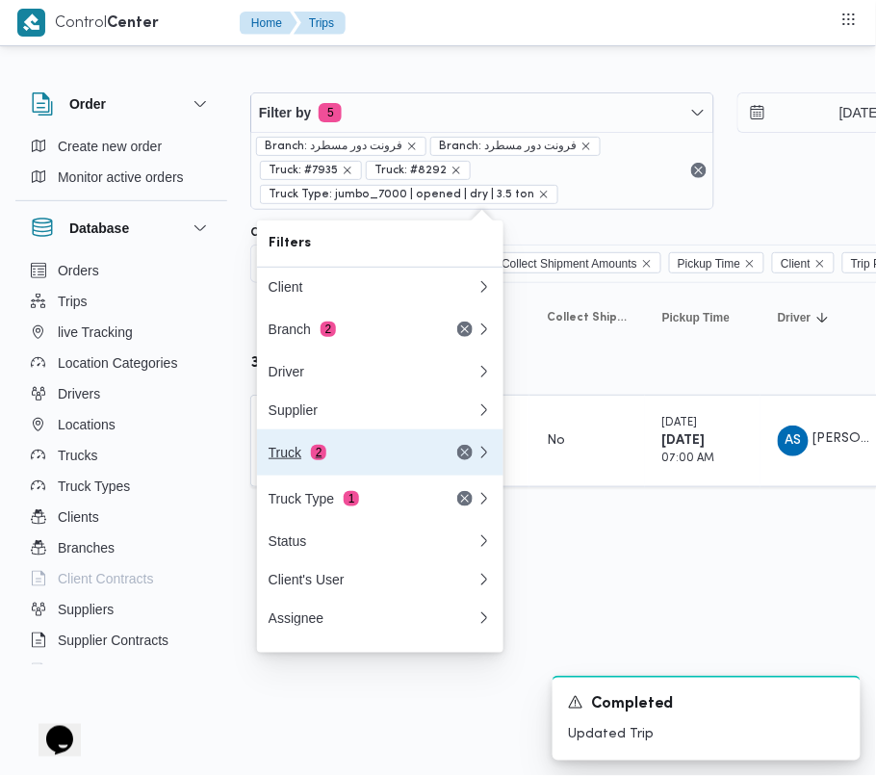
click at [362, 454] on div "Truck 2" at bounding box center [350, 452] width 162 height 15
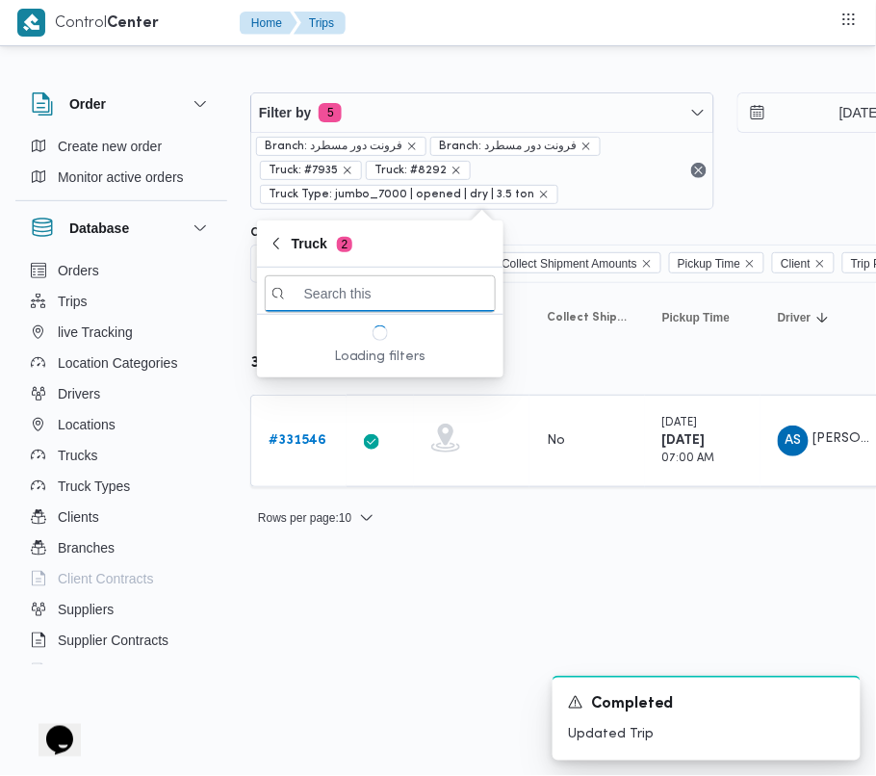
paste input "1951"
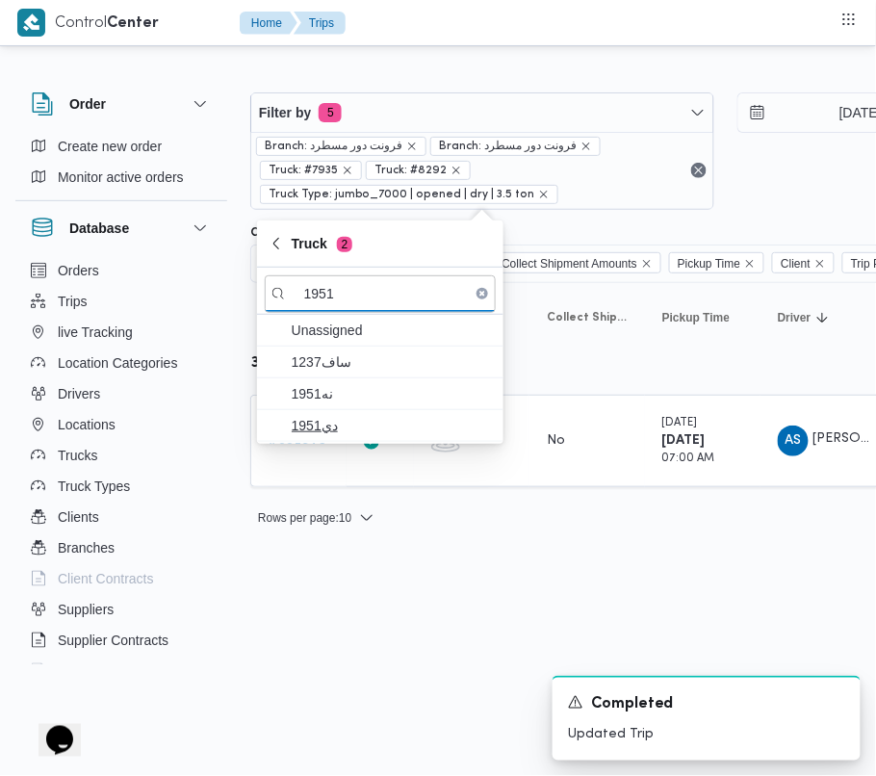
type input "1951"
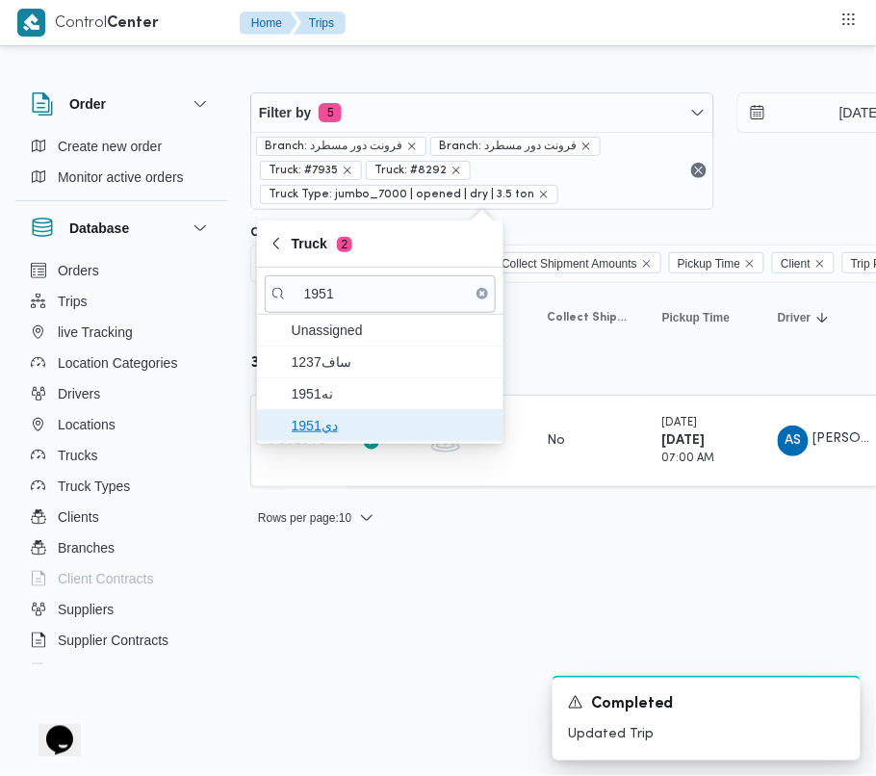
click at [393, 420] on span "دي1951" at bounding box center [392, 425] width 200 height 23
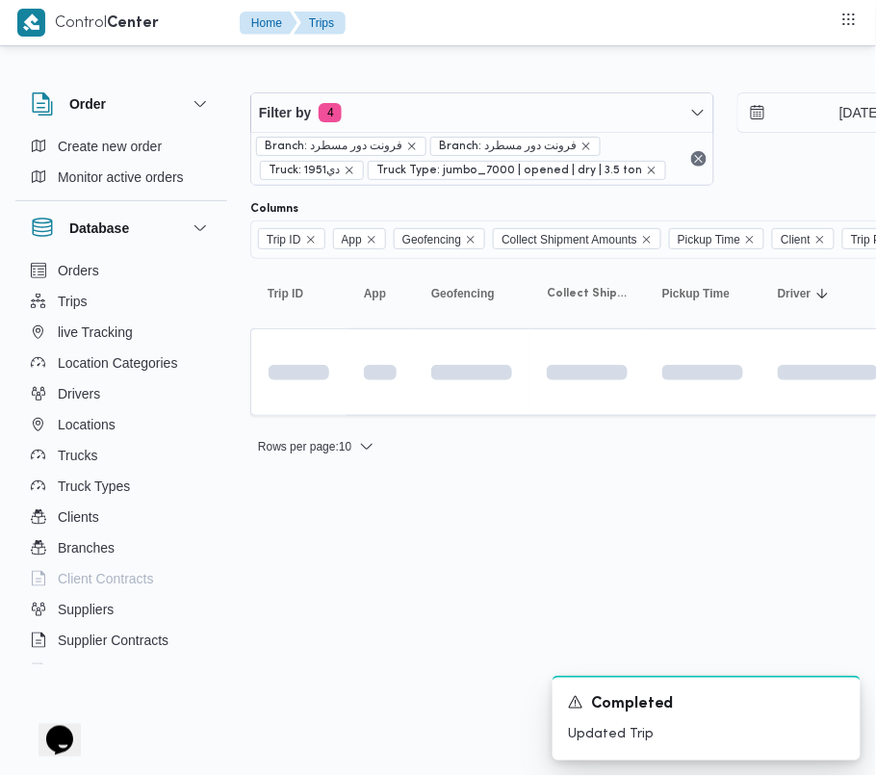
click at [429, 597] on html "Control Center Home Trips Order Create new order Monitor active orders Database…" at bounding box center [438, 388] width 876 height 776
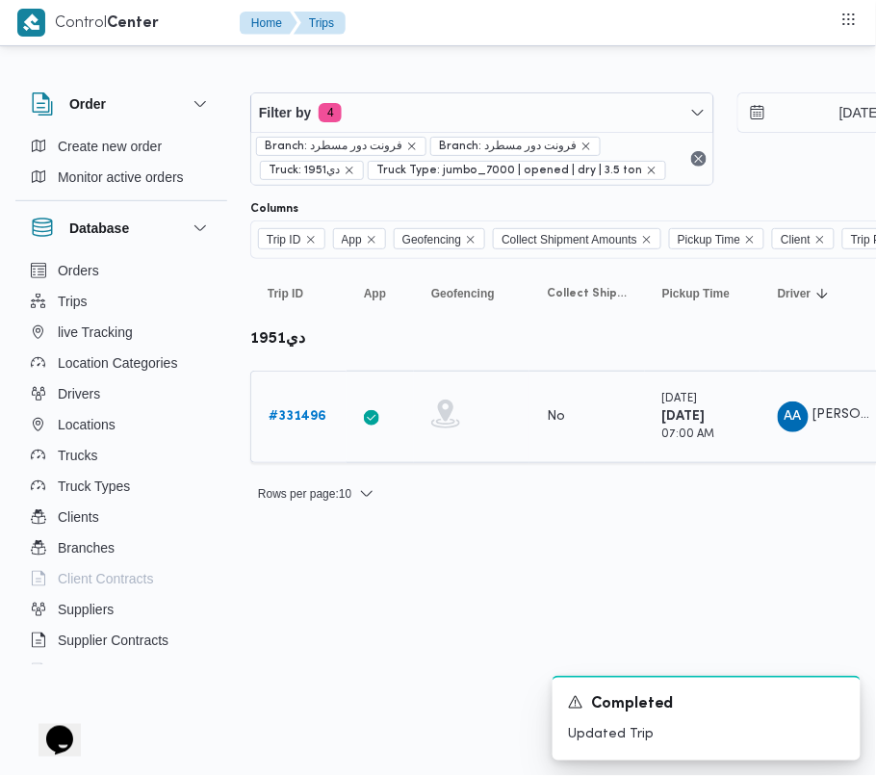
click at [294, 421] on b "# 331496" at bounding box center [298, 416] width 58 height 13
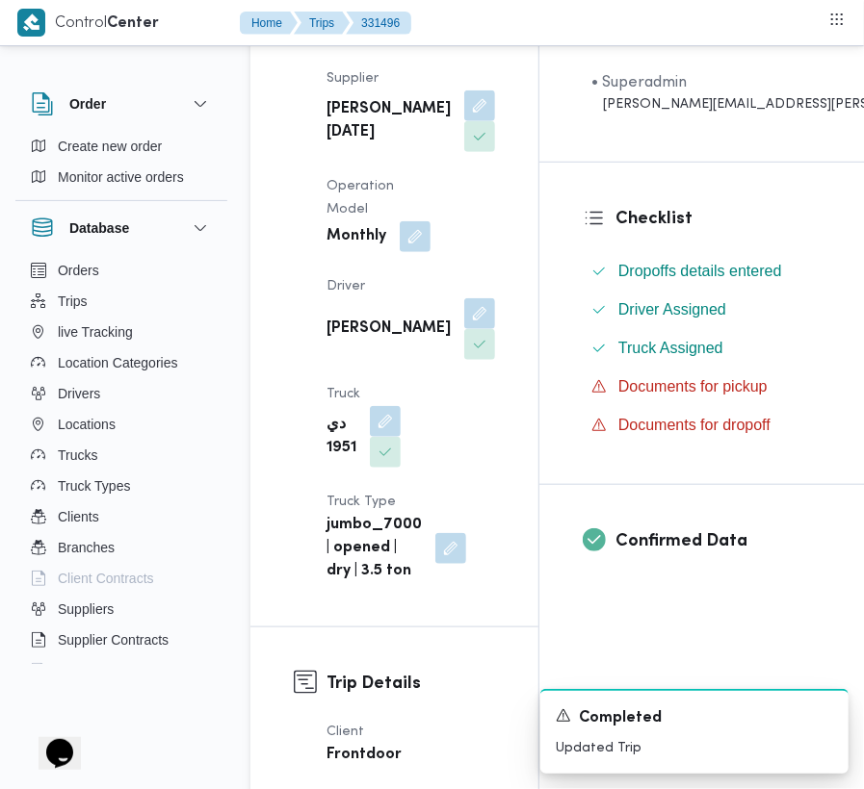
scroll to position [651, 0]
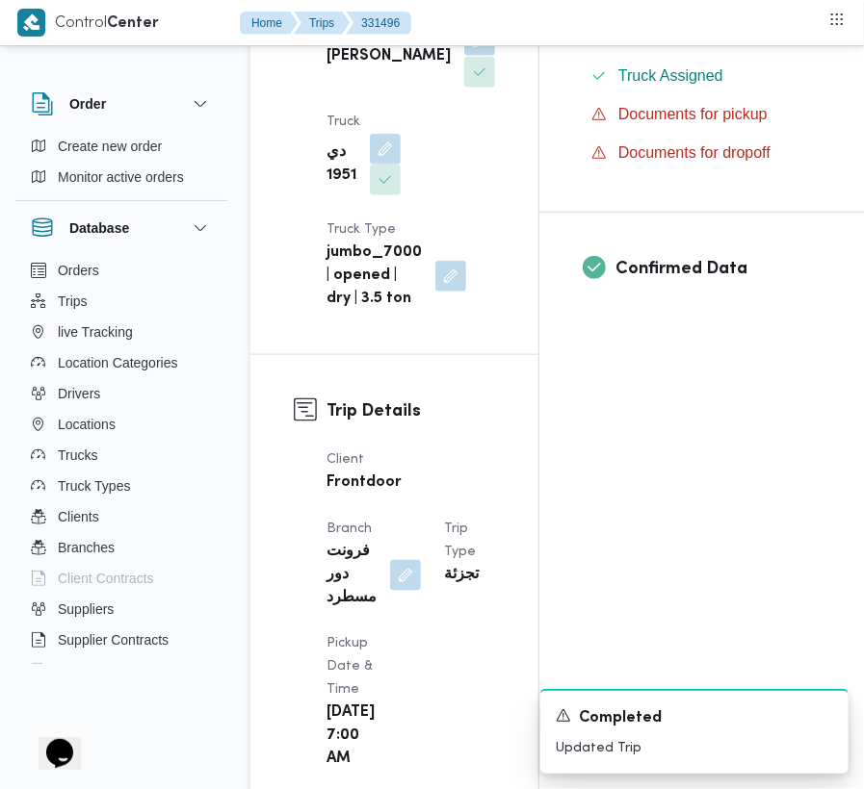
click at [464, 56] on button "button" at bounding box center [479, 40] width 31 height 31
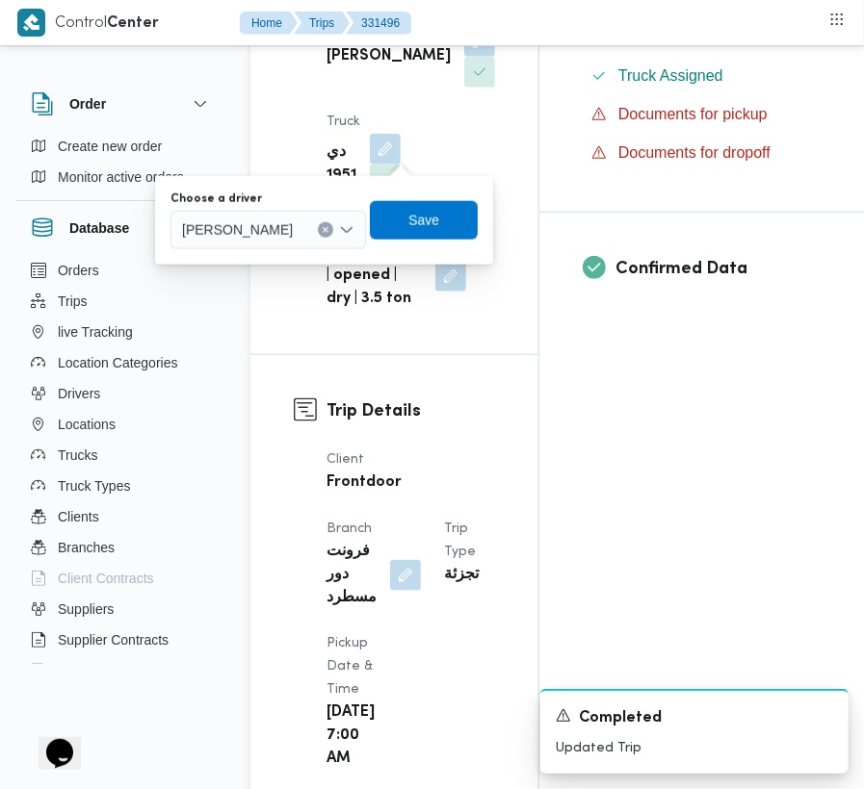
click at [366, 198] on div "Choose a driver" at bounding box center [267, 199] width 195 height 15
click at [293, 232] on span "عبدالخالق عبدالباقي محمود عبدالباقي عبدالخالق" at bounding box center [237, 229] width 111 height 21
paste input "محمود ابراهيم"
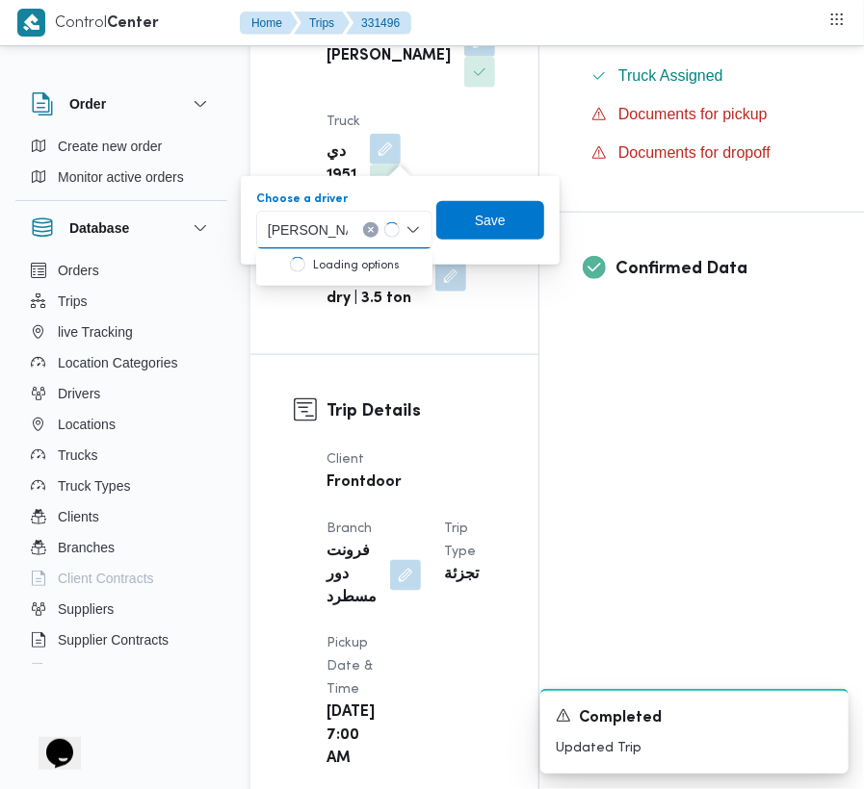
type input "محمود ابراهيم"
click at [358, 228] on div "محمود ابراهيم محمود ابراهيم" at bounding box center [344, 230] width 176 height 39
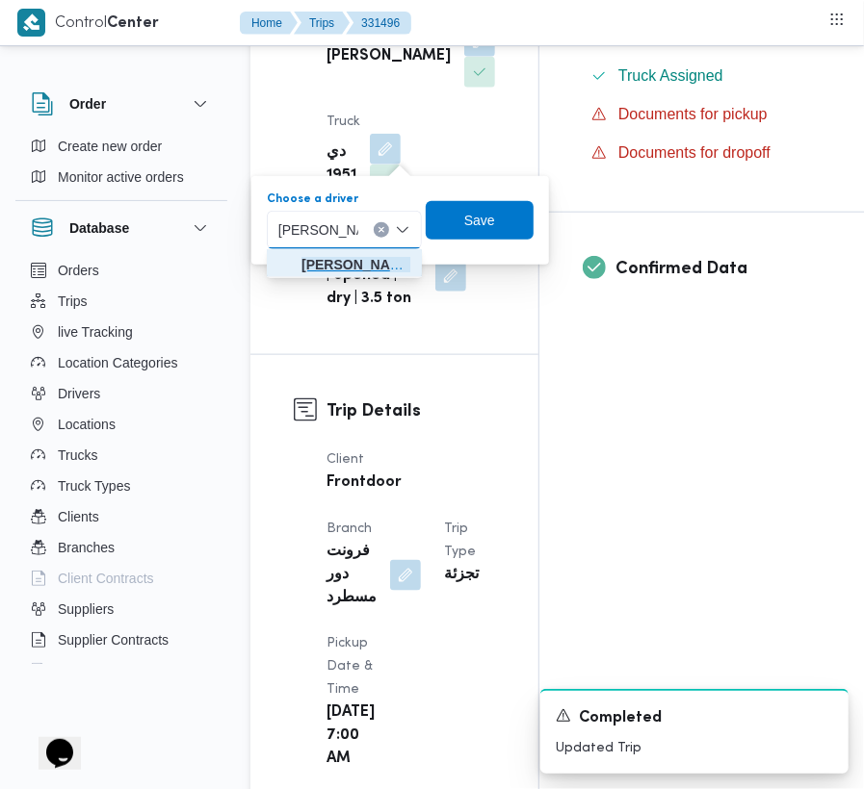
click at [354, 263] on span "محمود ابراهيم سعيد ابراهيم" at bounding box center [355, 264] width 109 height 23
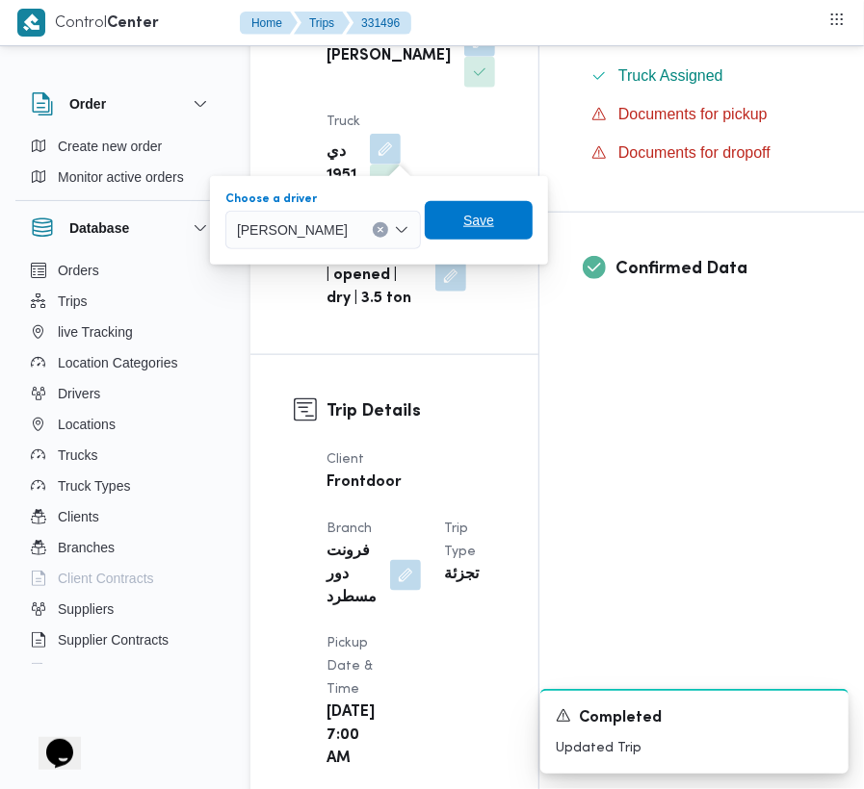
click at [501, 224] on span "Save" at bounding box center [479, 220] width 108 height 39
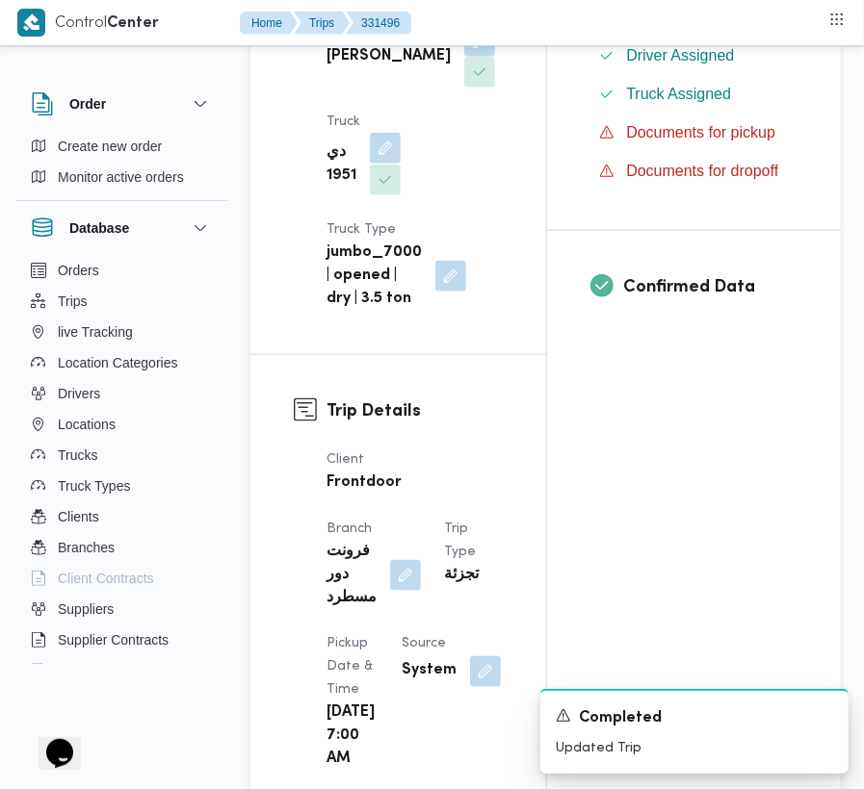
drag, startPoint x: 385, startPoint y: 243, endPoint x: 375, endPoint y: 271, distance: 29.5
click at [386, 164] on button "button" at bounding box center [385, 148] width 31 height 31
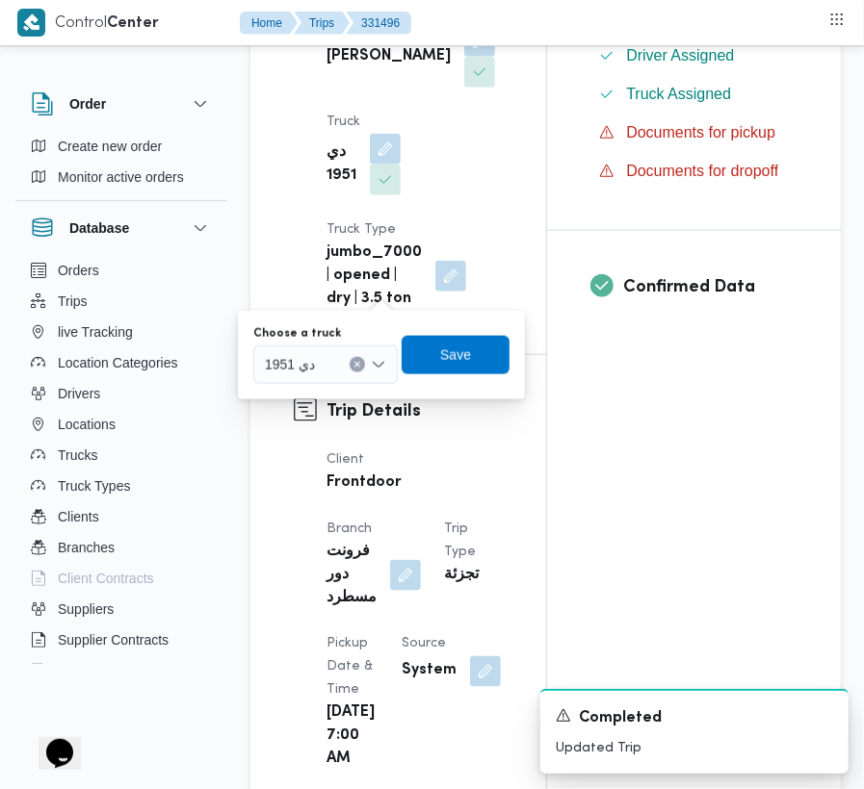
click at [320, 375] on div at bounding box center [324, 364] width 10 height 31
paste input "6827"
type input "6827"
click at [332, 364] on icon "Clear input" at bounding box center [336, 365] width 8 height 8
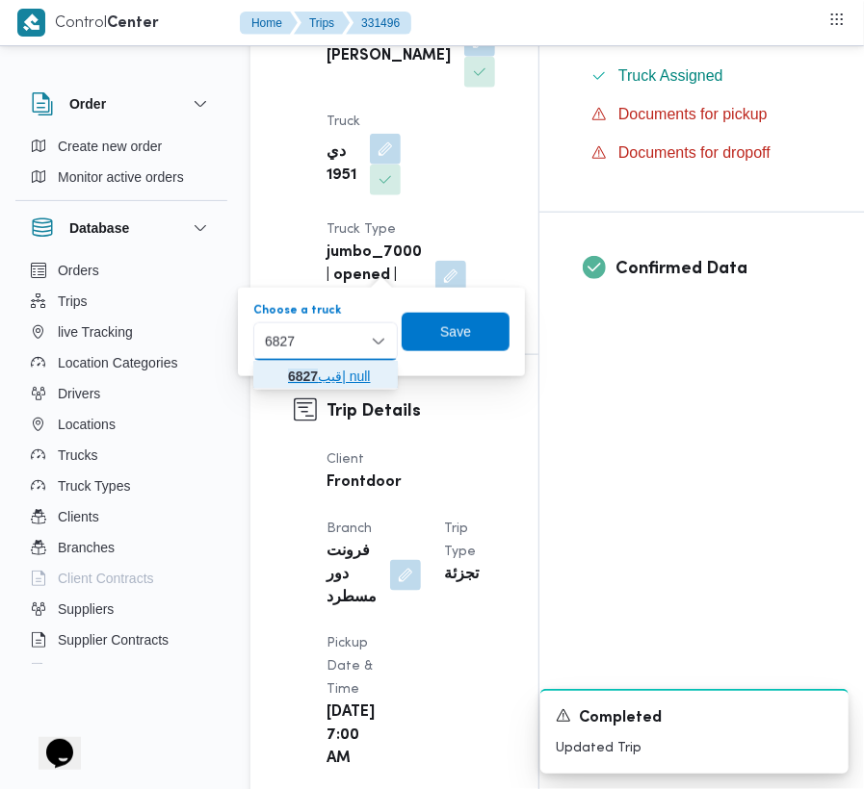
click at [308, 361] on span "قيب 6827 | null" at bounding box center [325, 376] width 129 height 31
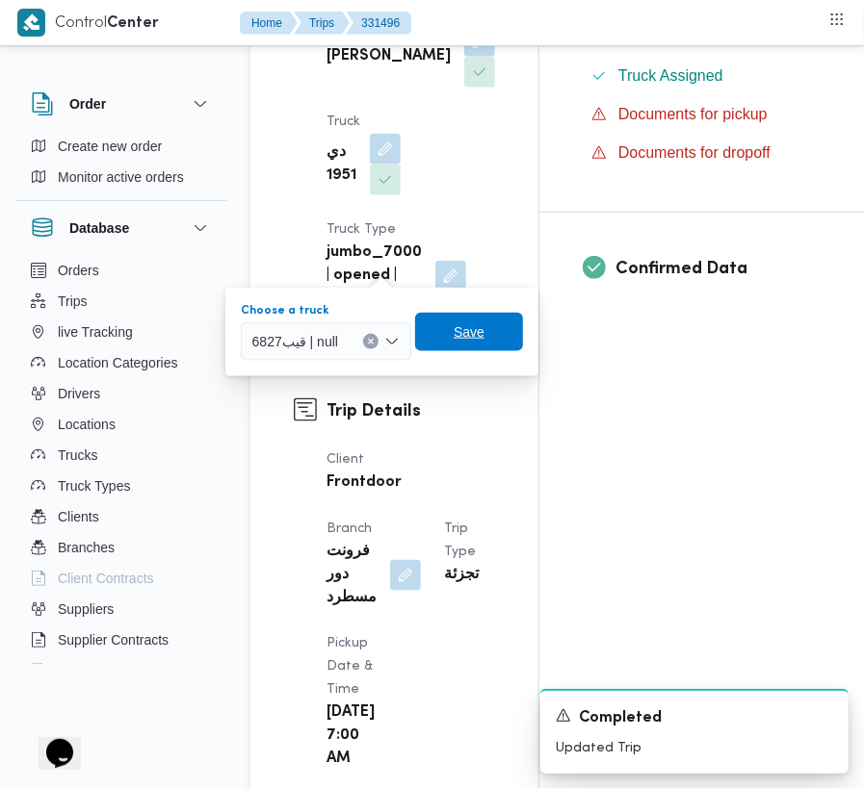
click at [451, 339] on span "Save" at bounding box center [469, 332] width 108 height 39
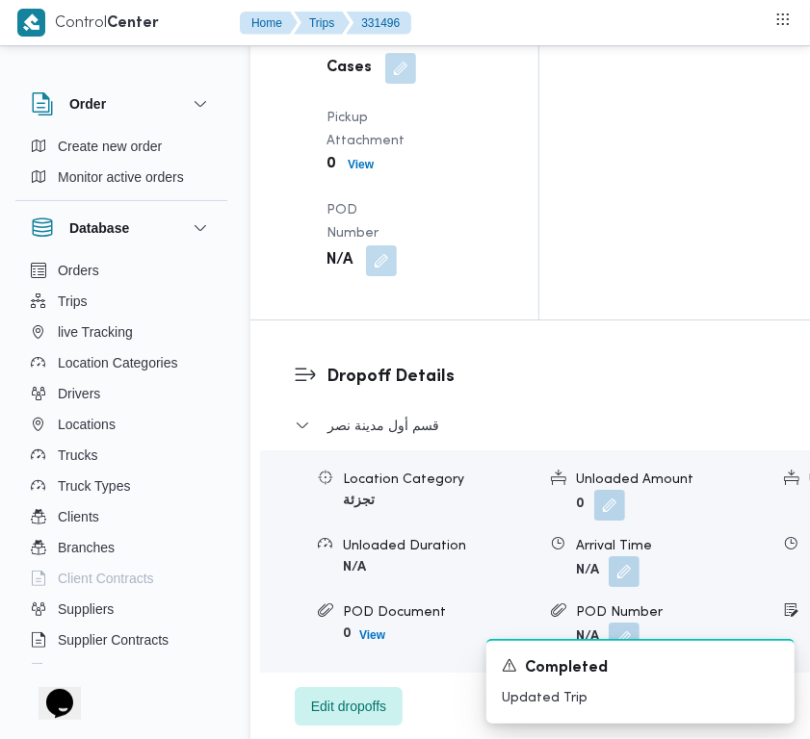
scroll to position [3650, 0]
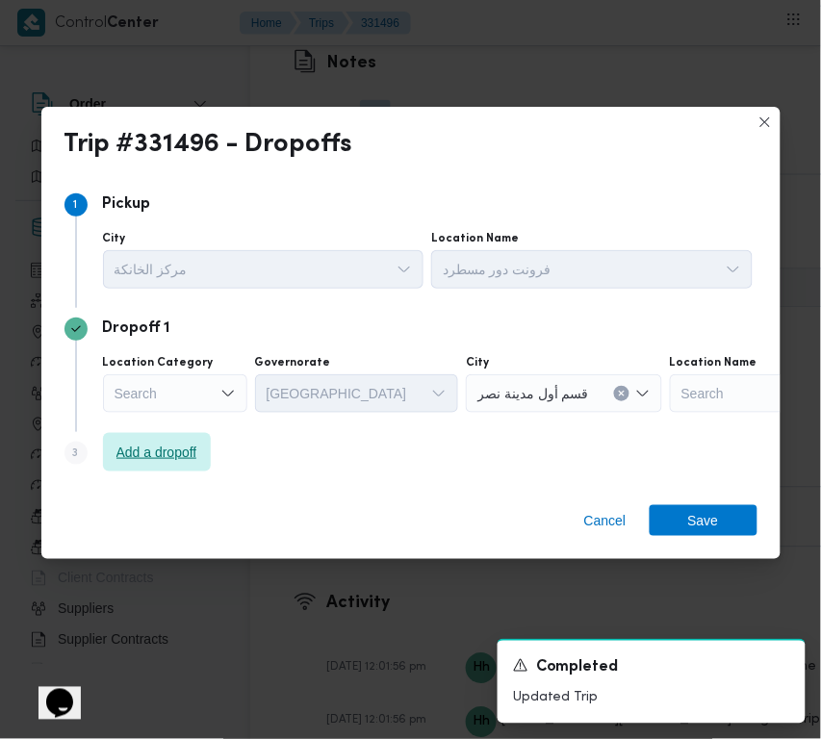
click at [173, 459] on span "Add a dropoff" at bounding box center [156, 452] width 81 height 23
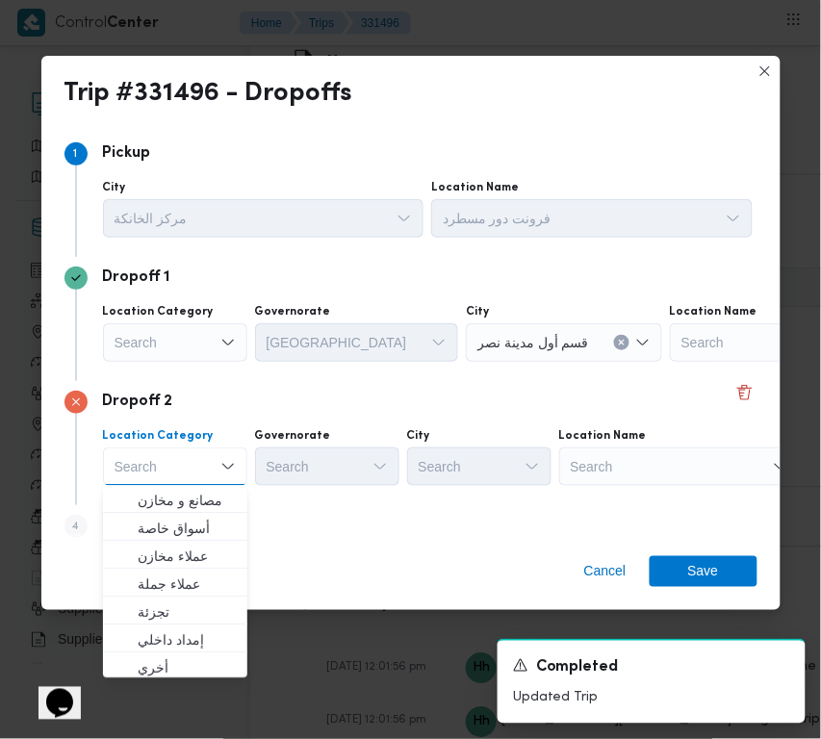
click at [670, 362] on div "Search" at bounding box center [790, 342] width 241 height 39
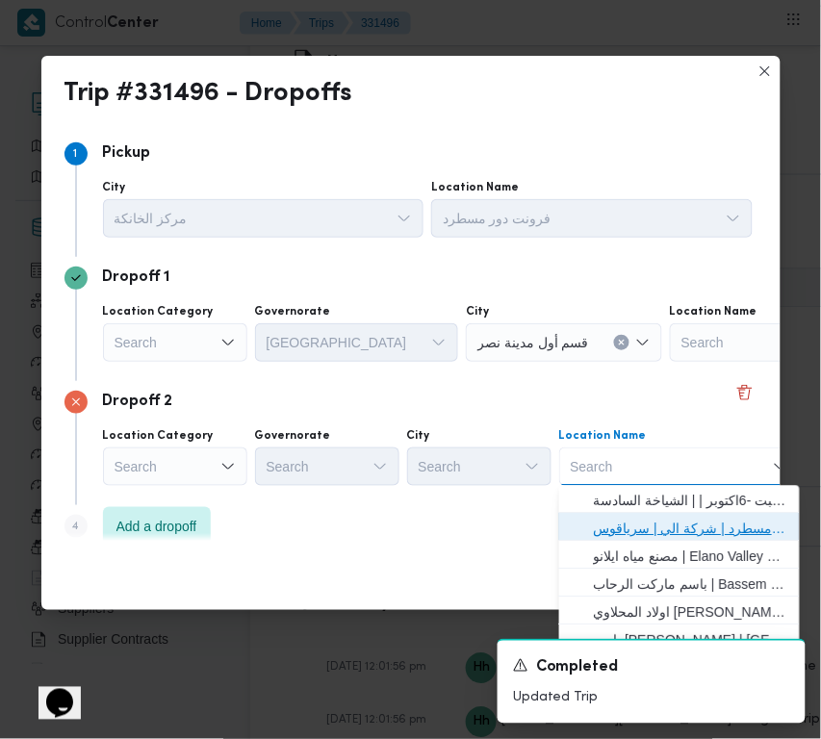
click at [671, 523] on span "فرونت دور مسطرد | شركة الي | سرياقوس" at bounding box center [691, 529] width 194 height 23
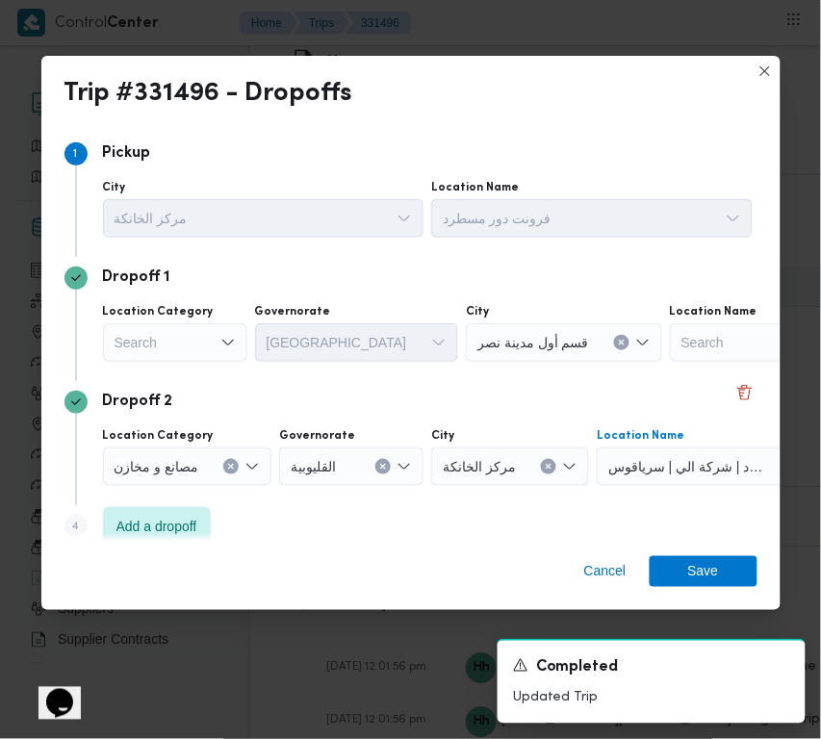
click at [152, 324] on div "Search" at bounding box center [175, 342] width 144 height 39
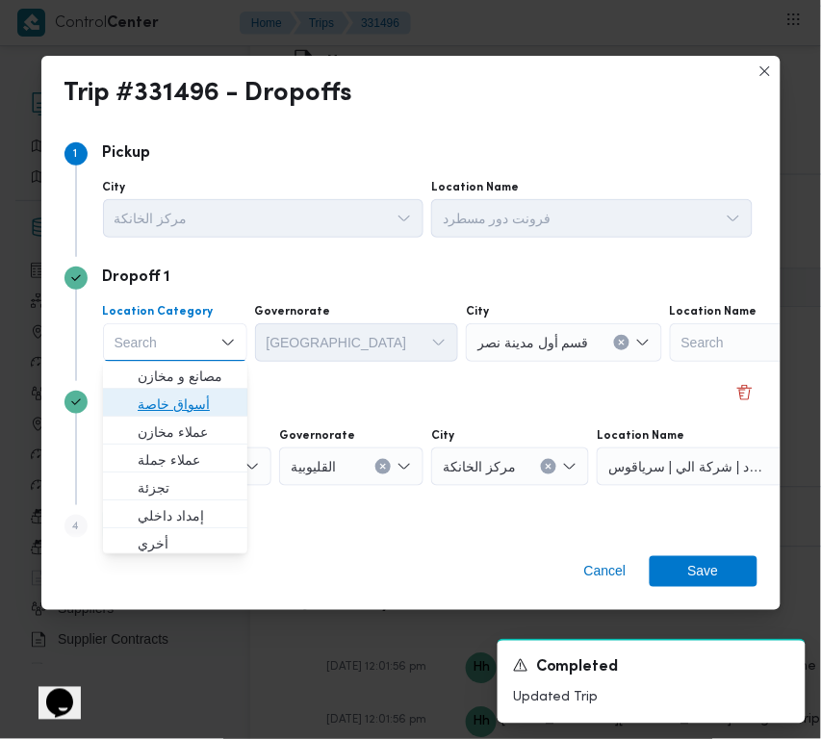
click at [170, 398] on span "أسواق خاصة" at bounding box center [187, 405] width 98 height 23
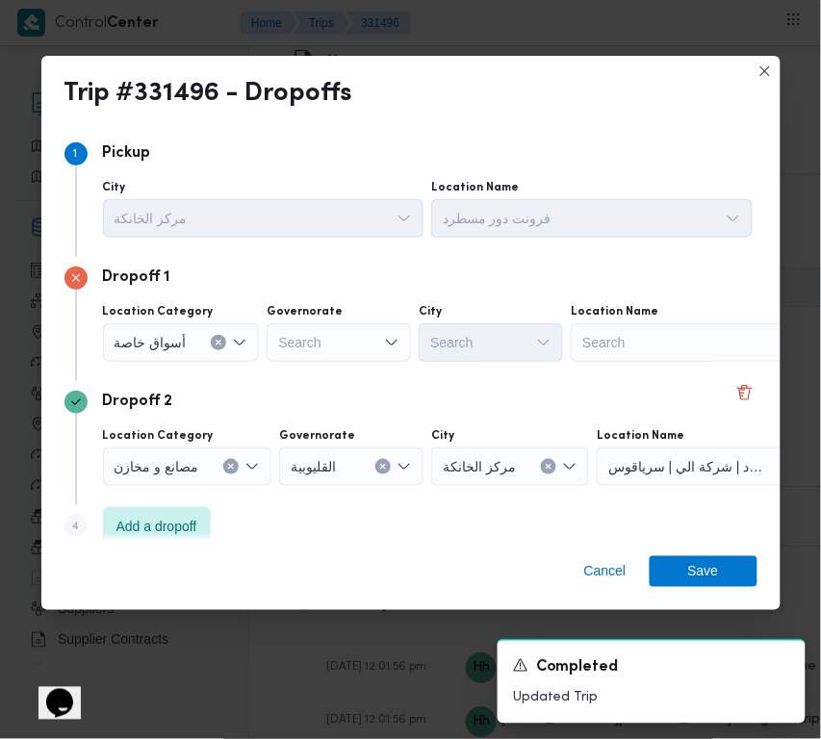
click at [636, 371] on div "Dropoff 1 Location Category أسواق خاصة Governorate Search City Search Location …" at bounding box center [411, 319] width 693 height 124
click at [634, 342] on div "Search" at bounding box center [691, 342] width 241 height 39
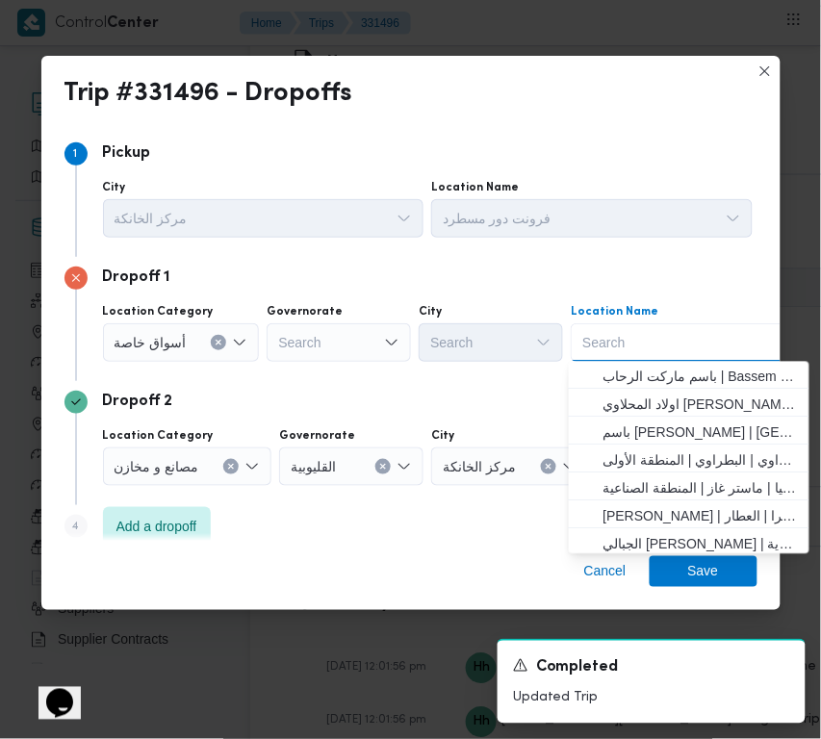
paste input "METRO"
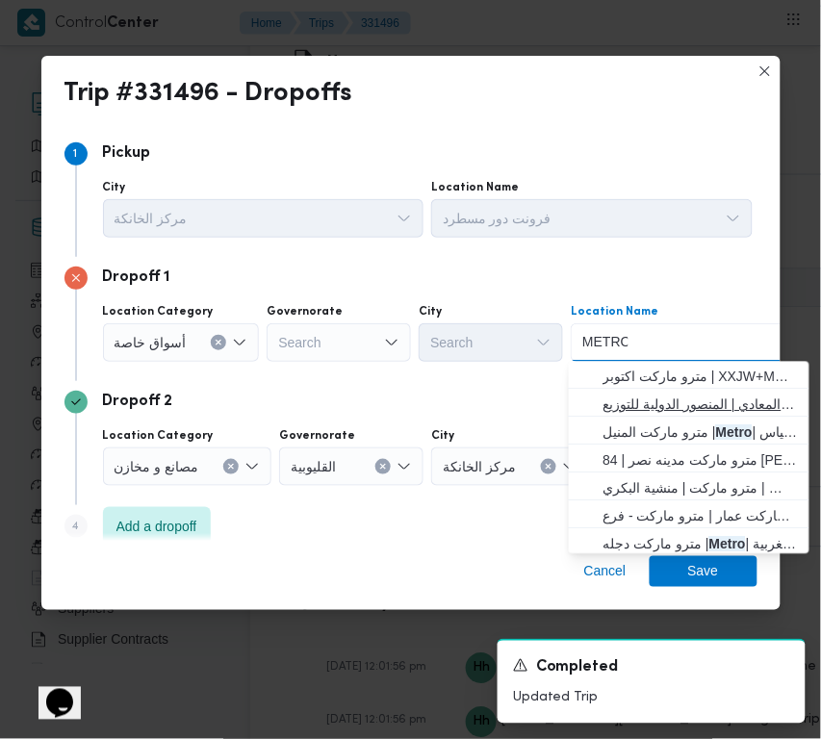
type input "Metro"
click at [669, 372] on span "مترو ماركت اكتوبر | XXJW+MMP | قسم أول 6 أكتوبر" at bounding box center [701, 377] width 194 height 23
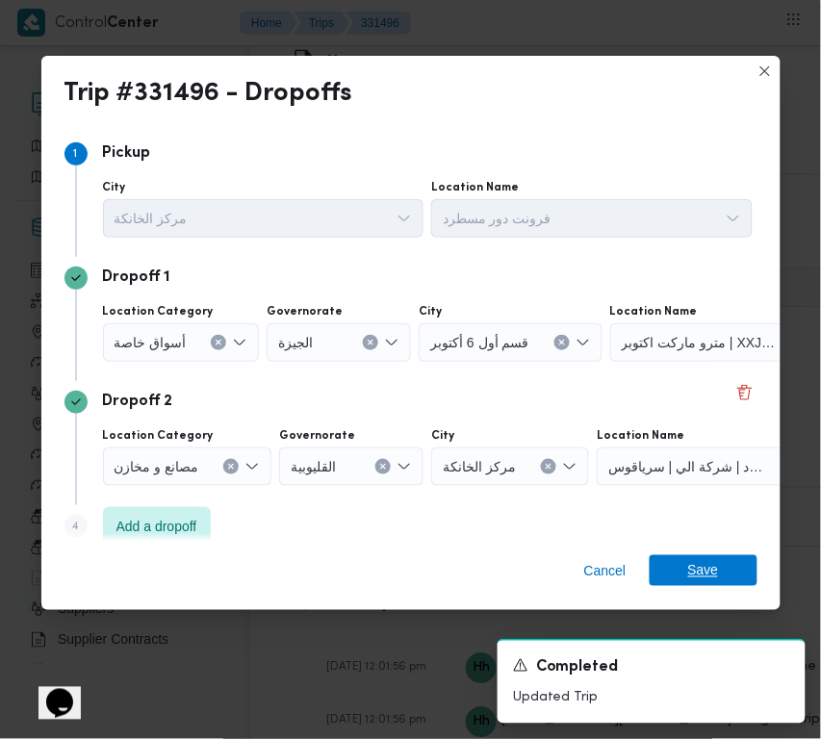
click at [706, 570] on span "Save" at bounding box center [703, 571] width 31 height 31
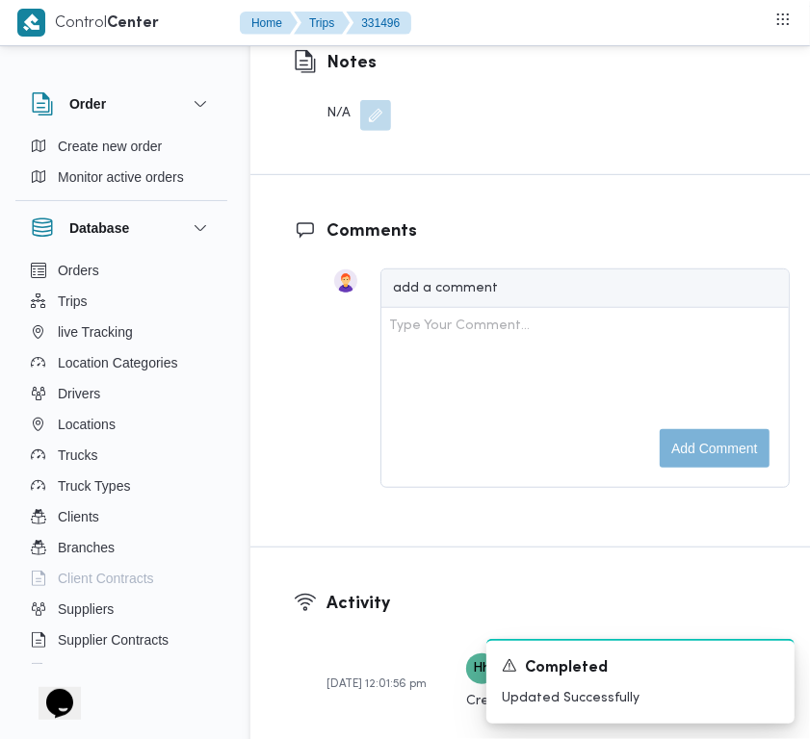
scroll to position [3002, 0]
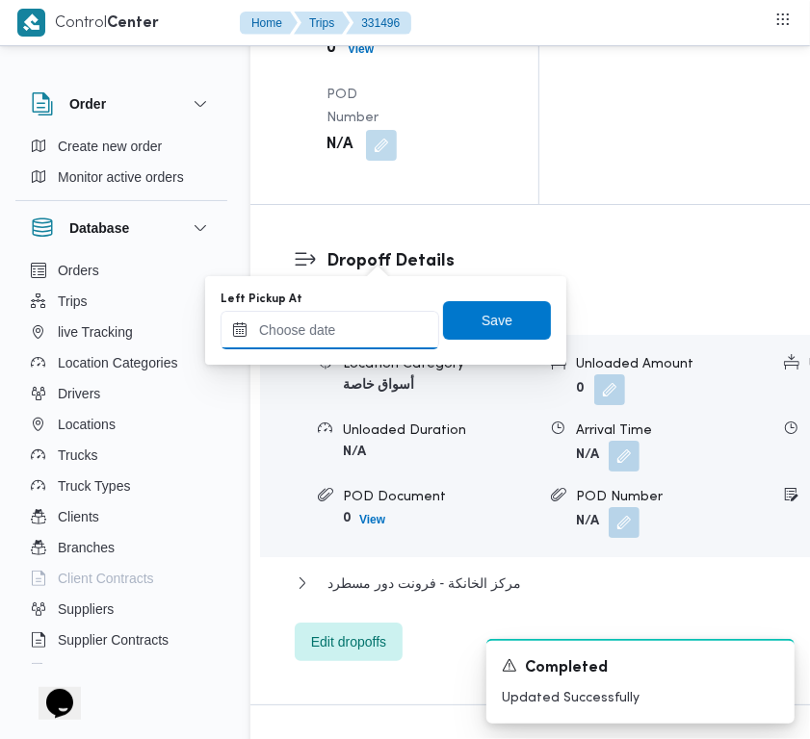
click at [366, 313] on input "Left Pickup At" at bounding box center [329, 330] width 219 height 39
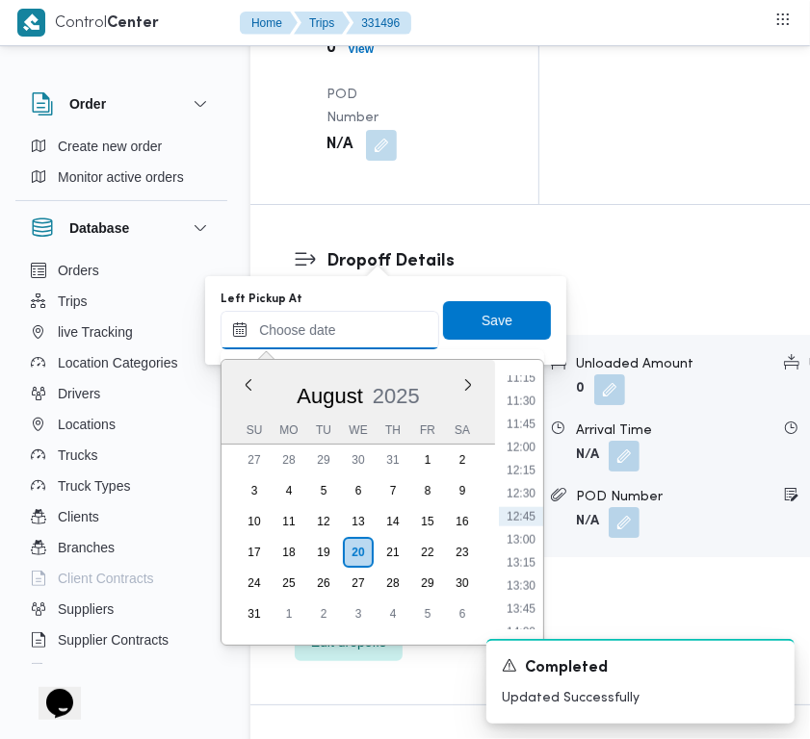
paste input "20/8/2025 9:00:00 AM"
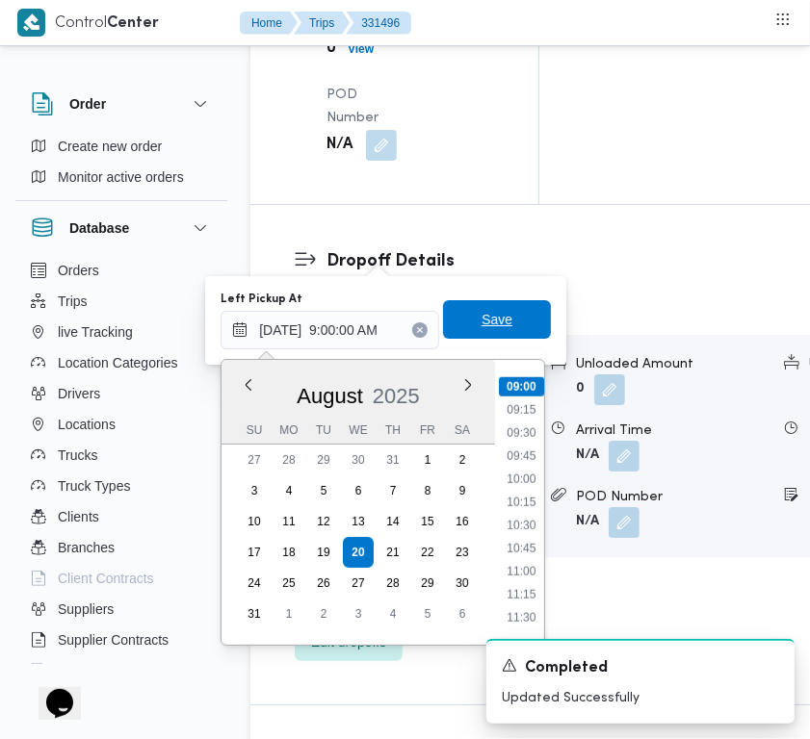
type input "20/08/2025 09:00"
click at [481, 325] on span "Save" at bounding box center [496, 319] width 31 height 23
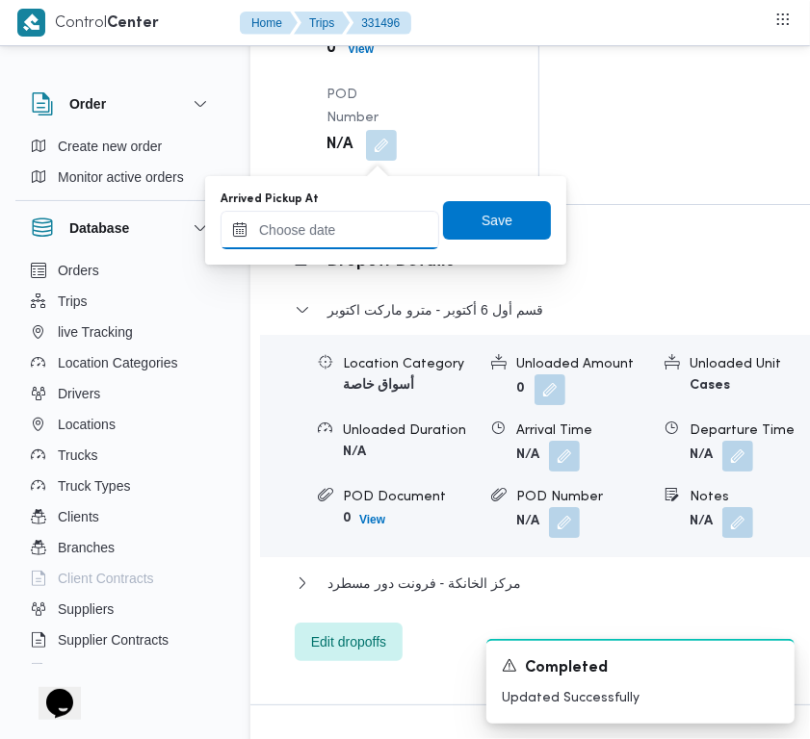
click at [383, 231] on input "Arrived Pickup At" at bounding box center [329, 230] width 219 height 39
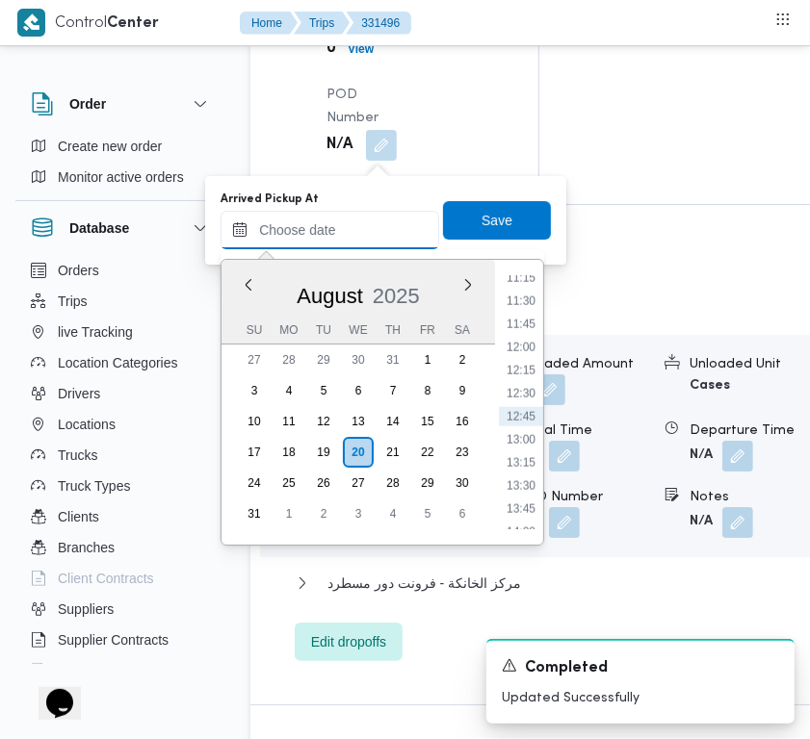
paste input "20/8/2025 9:00:00 AM"
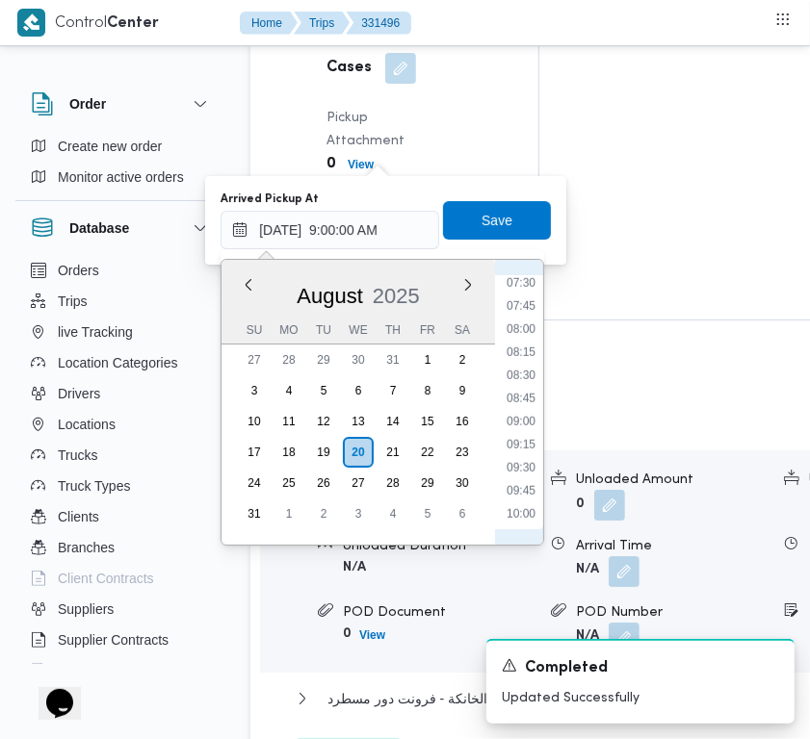
scroll to position [614, 0]
click at [523, 343] on li "07:15" at bounding box center [521, 340] width 44 height 19
type input "20/08/2025 07:15"
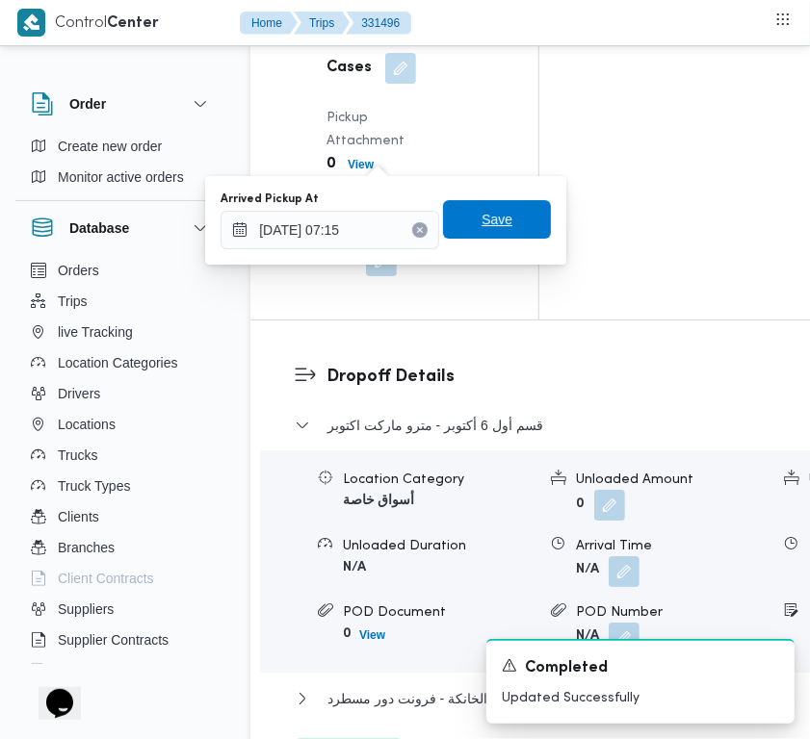
click at [497, 227] on span "Save" at bounding box center [497, 219] width 108 height 39
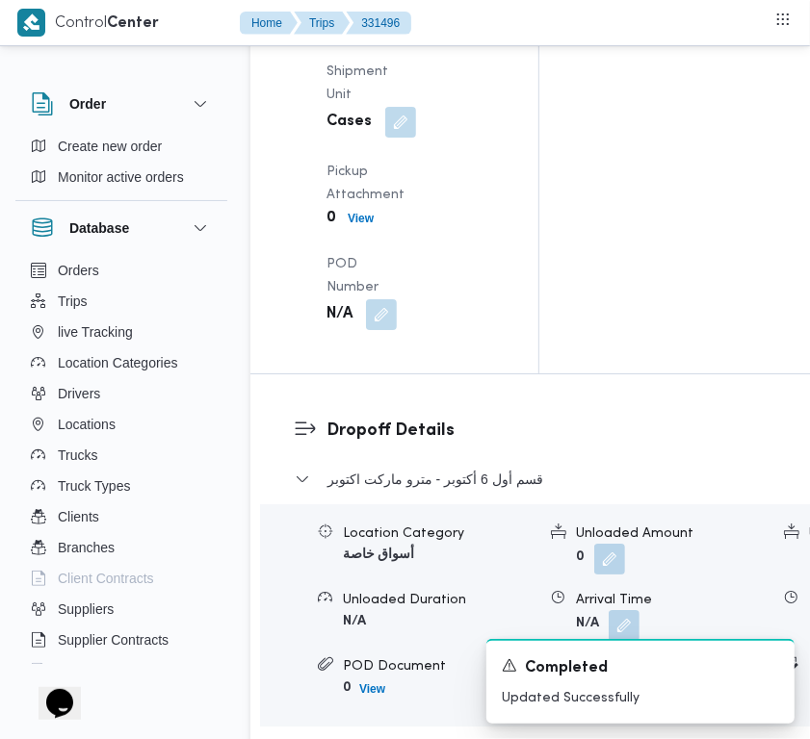
scroll to position [0, 0]
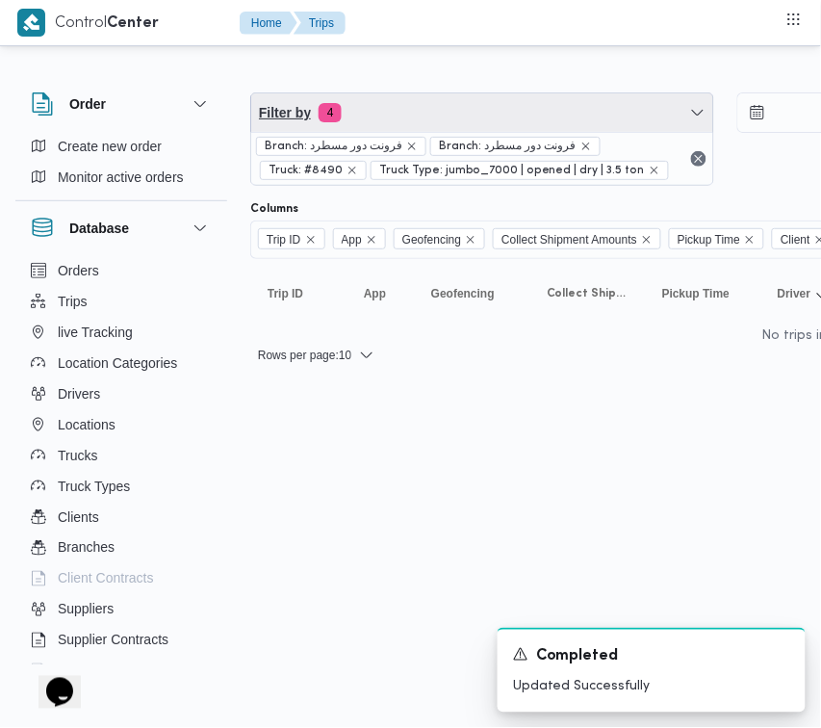
click at [409, 117] on span "Filter by 4" at bounding box center [482, 112] width 462 height 39
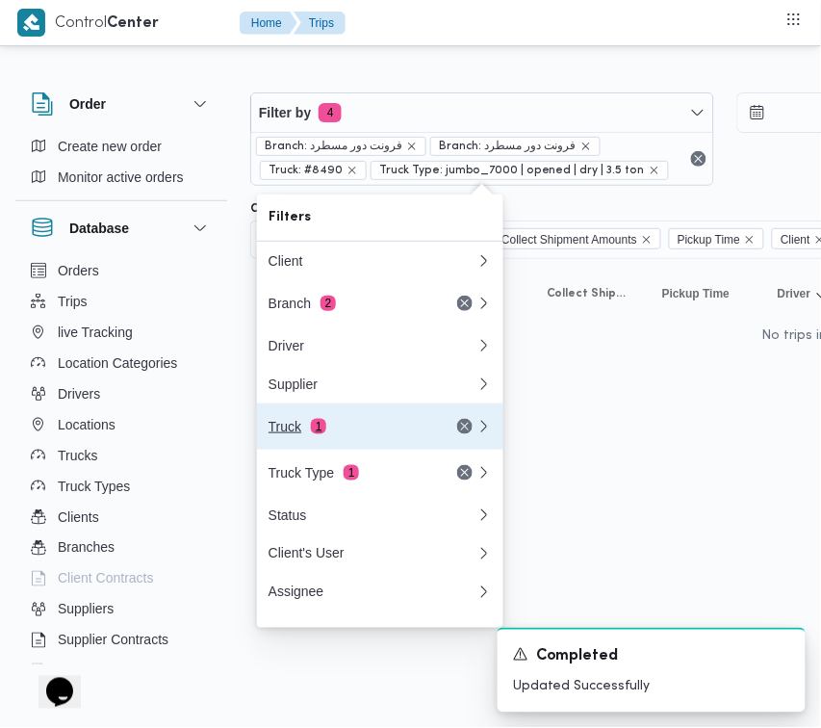
click at [343, 433] on div "Truck 1" at bounding box center [350, 426] width 162 height 15
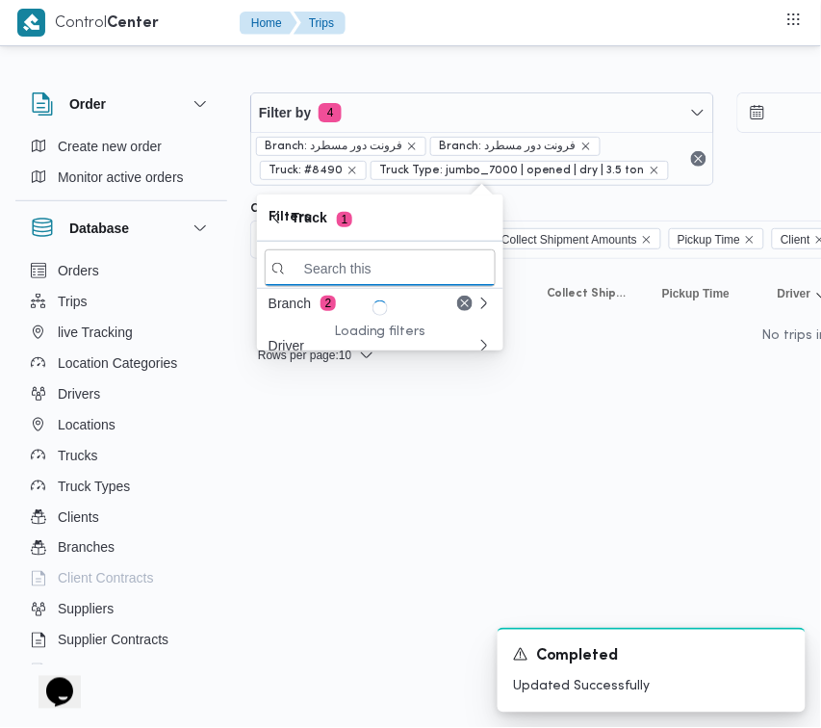
paste input "8159"
type input "8159"
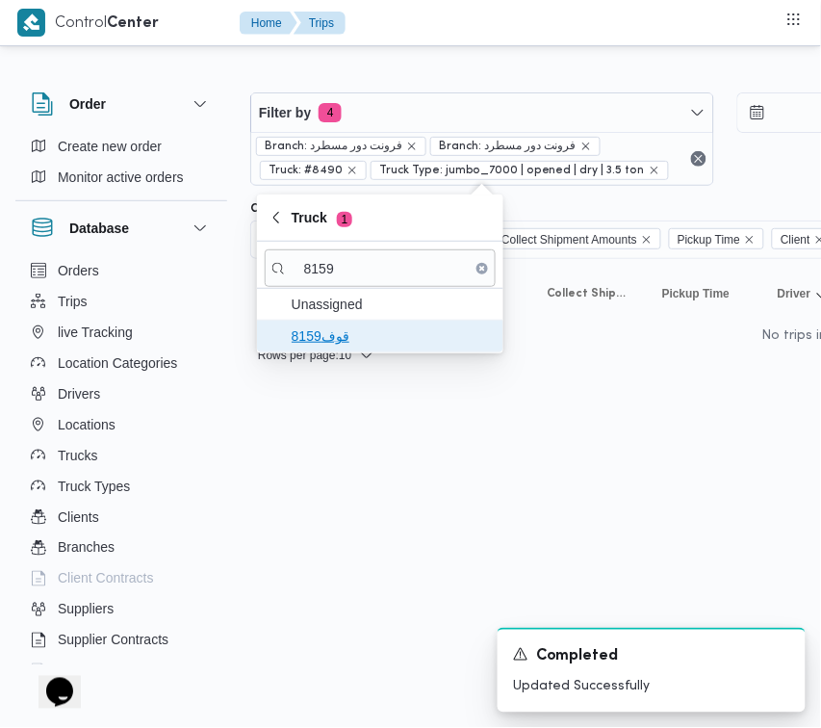
click at [337, 330] on span "قوف8159" at bounding box center [392, 335] width 200 height 23
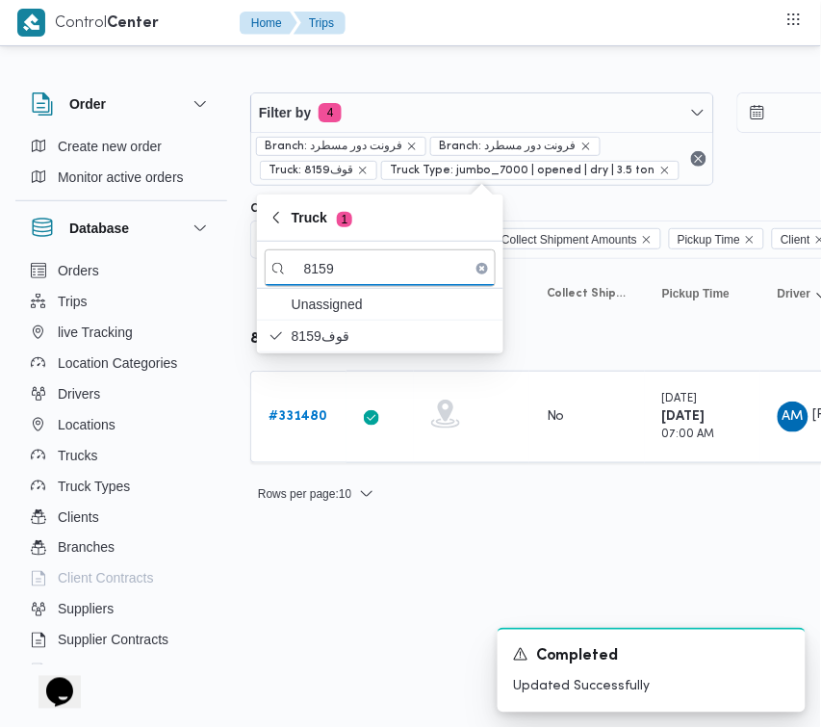
drag, startPoint x: 386, startPoint y: 578, endPoint x: 359, endPoint y: 508, distance: 74.4
click at [386, 578] on html "Control Center Home Trips Order Create new order Monitor active orders Database…" at bounding box center [410, 364] width 821 height 728
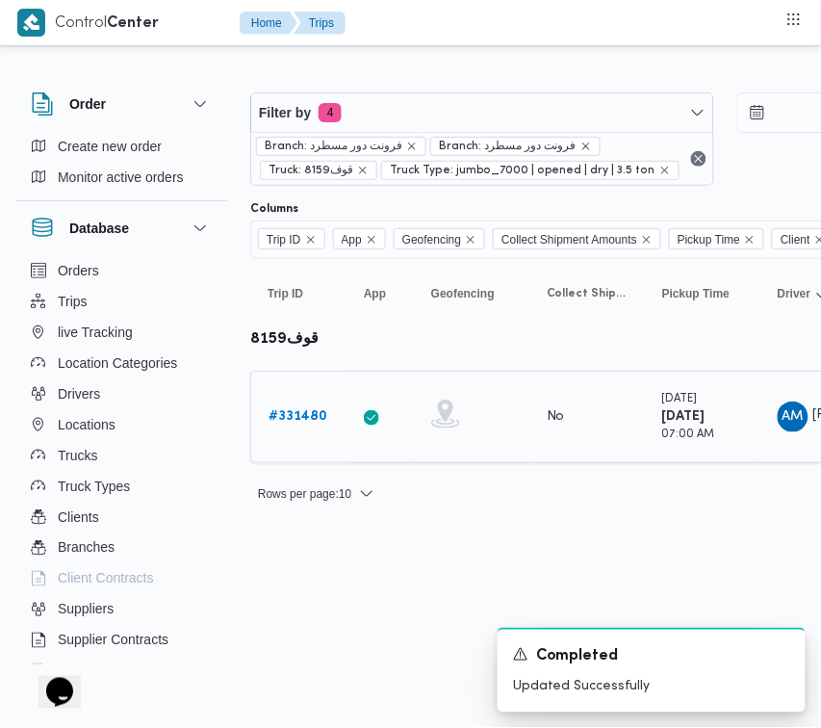
click at [320, 400] on div "# 331480" at bounding box center [299, 417] width 76 height 39
click at [320, 412] on b "# 331480" at bounding box center [298, 416] width 59 height 13
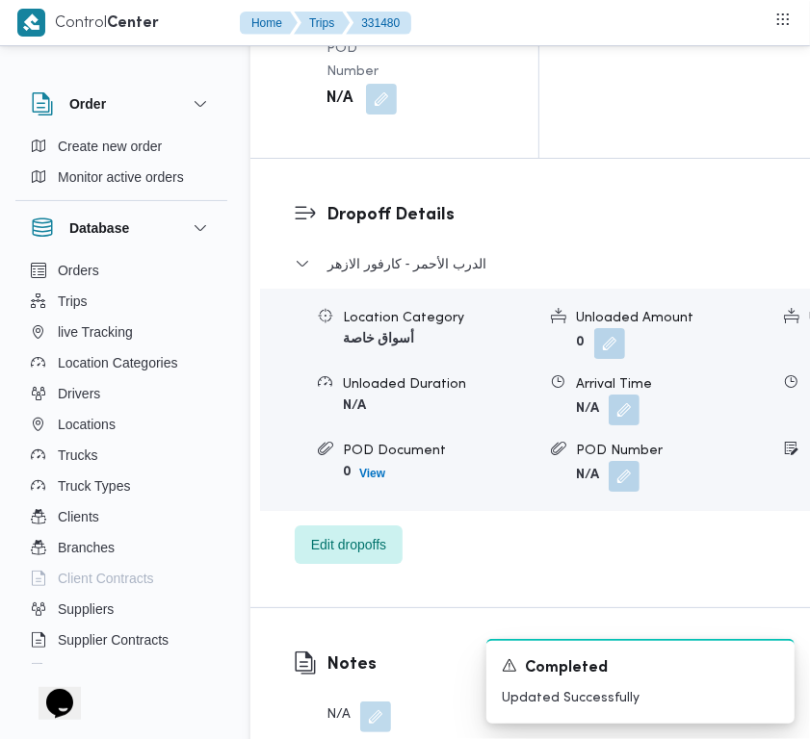
scroll to position [3811, 0]
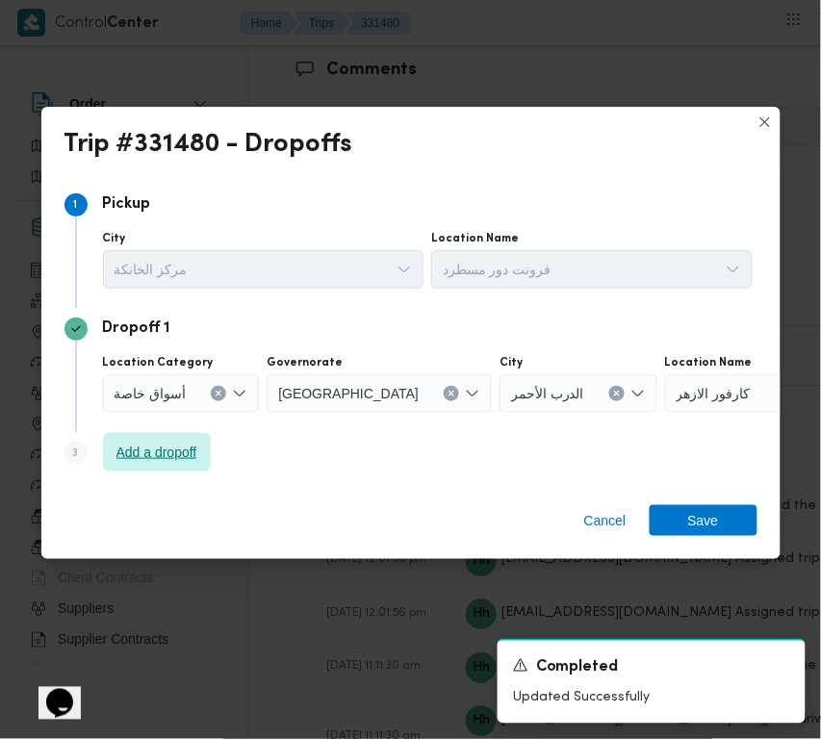
click at [159, 454] on span "Add a dropoff" at bounding box center [156, 452] width 81 height 23
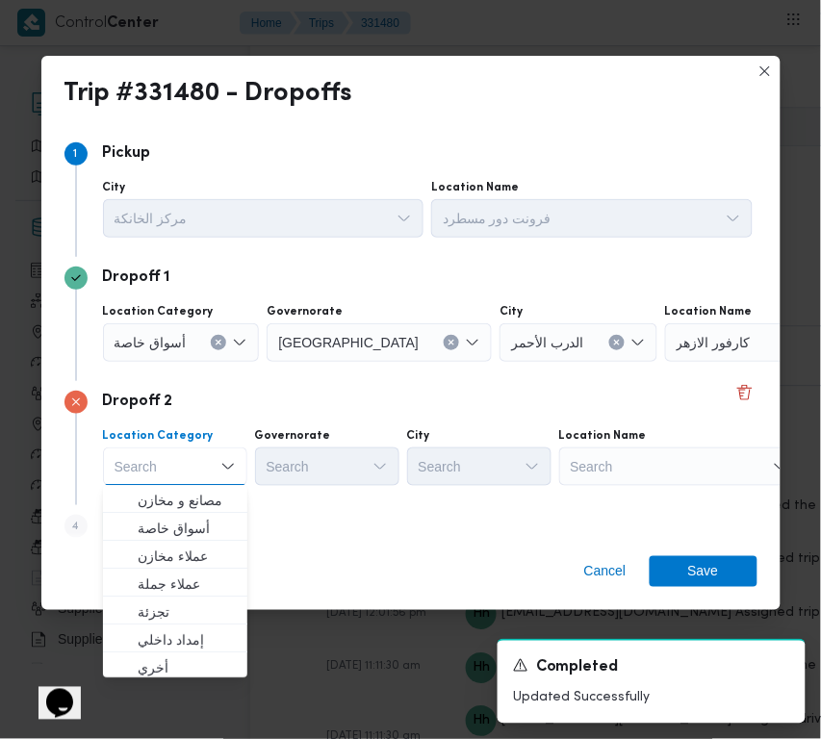
click at [665, 362] on div "Search" at bounding box center [785, 342] width 241 height 39
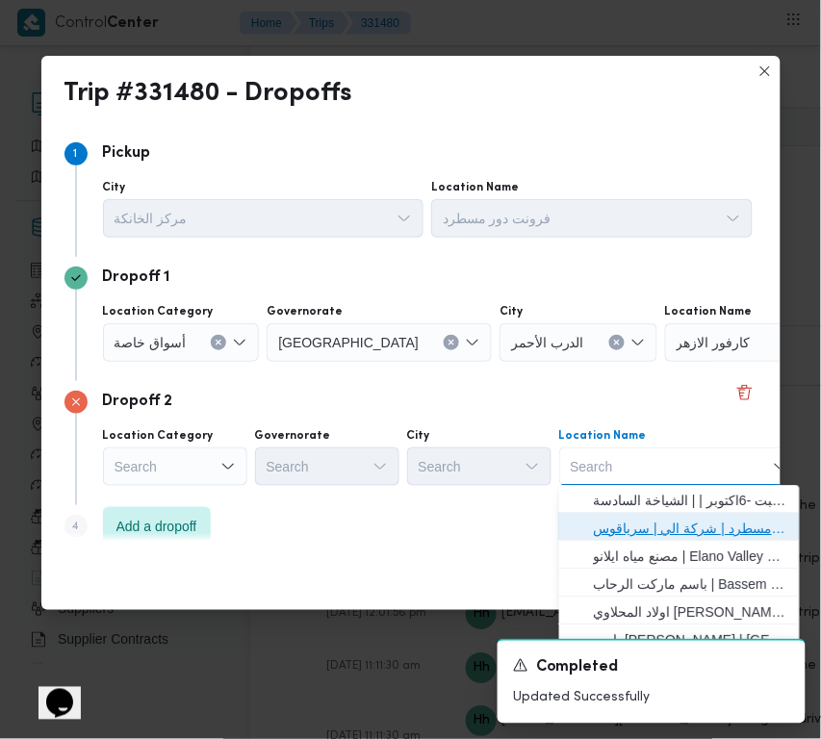
click at [646, 522] on span "فرونت دور مسطرد | شركة الي | سرياقوس" at bounding box center [691, 529] width 194 height 23
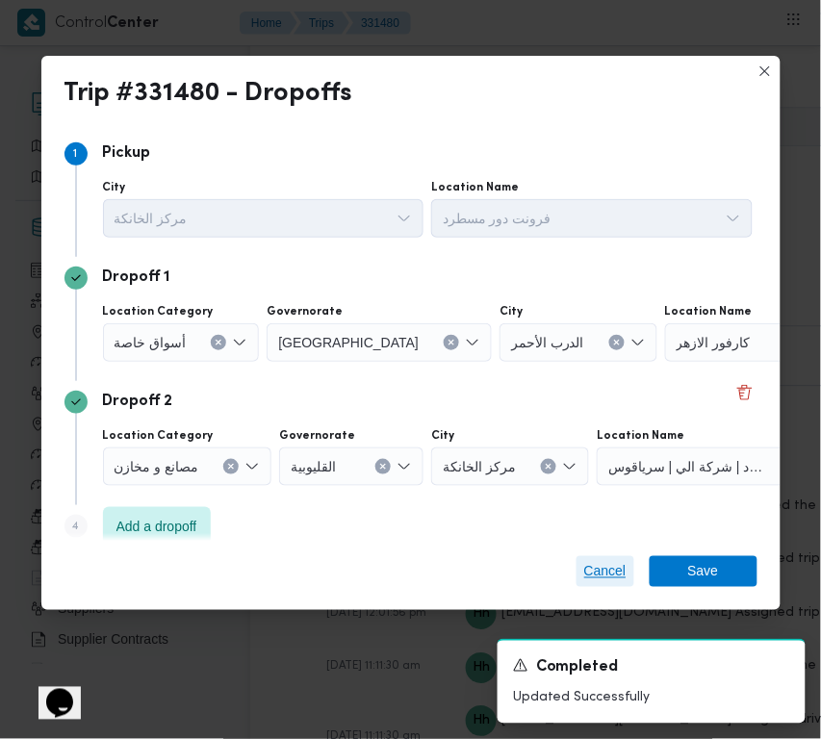
drag, startPoint x: 607, startPoint y: 564, endPoint x: 551, endPoint y: 552, distance: 57.2
click at [607, 564] on span "Cancel" at bounding box center [605, 571] width 42 height 23
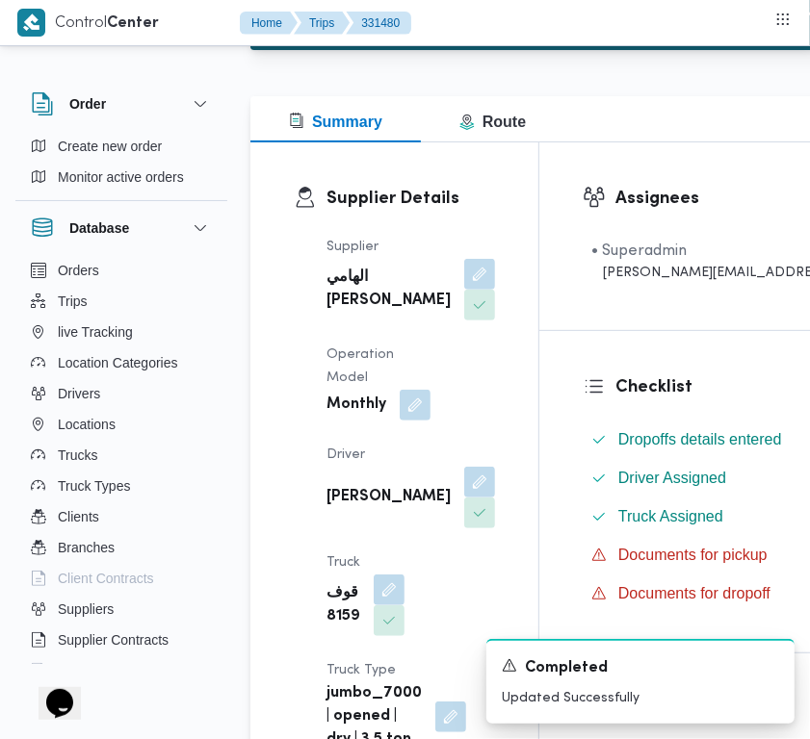
scroll to position [248, 0]
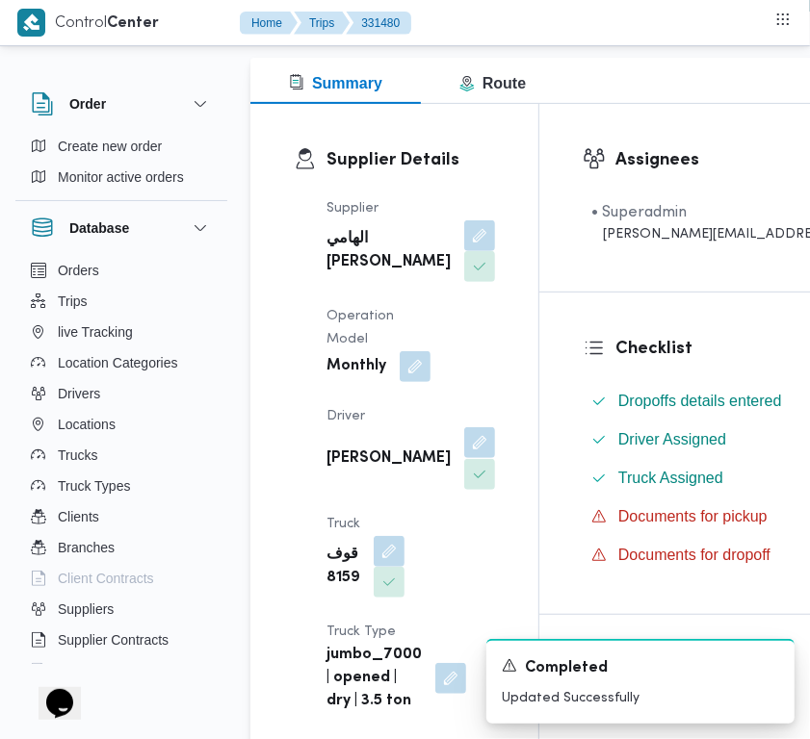
click at [464, 458] on button "button" at bounding box center [479, 442] width 31 height 31
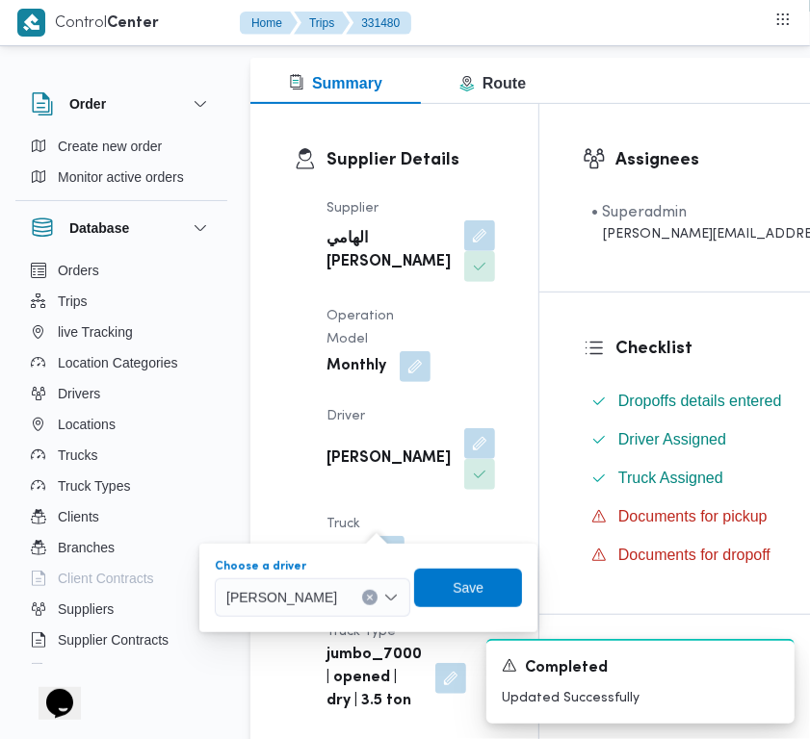
click at [297, 600] on span "[PERSON_NAME]" at bounding box center [281, 596] width 111 height 21
paste input "ود شرف"
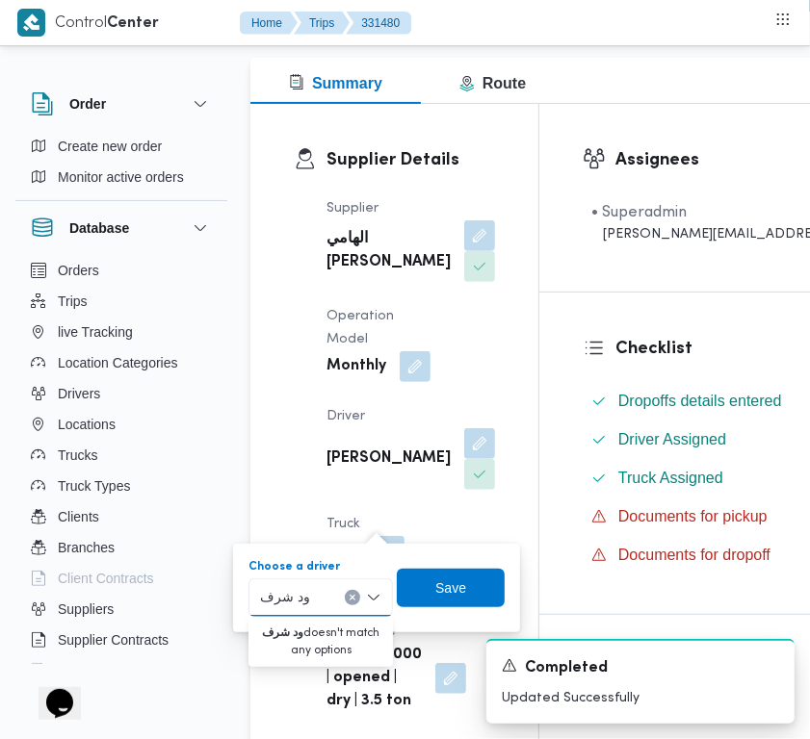
type input "ود شرف"
click at [491, 387] on div "Supplier Details Supplier الهامي محمد خالد علي Operation Model Monthly Driver ا…" at bounding box center [394, 430] width 288 height 653
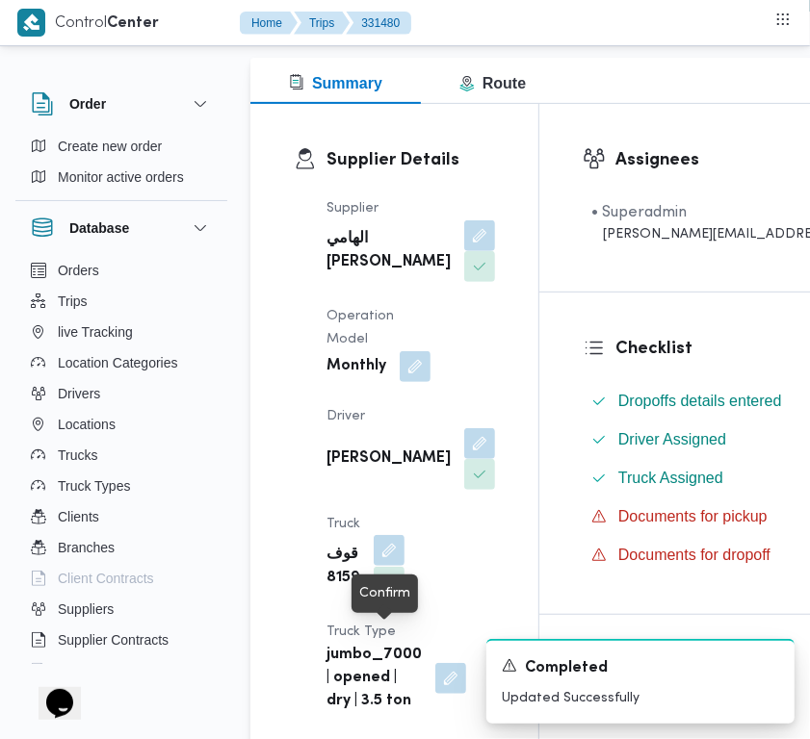
click at [381, 566] on button "button" at bounding box center [389, 550] width 31 height 31
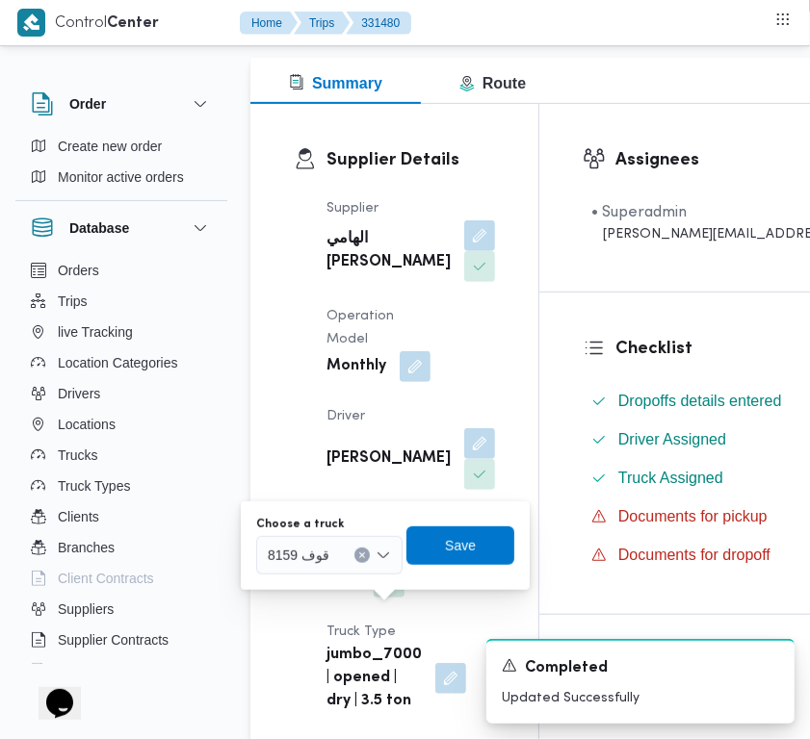
click at [310, 550] on span "قوف 8159" at bounding box center [299, 554] width 62 height 21
paste input "9346مخمود"
drag, startPoint x: 297, startPoint y: 549, endPoint x: 351, endPoint y: 550, distance: 54.9
click at [351, 550] on div "9346مخمود 9346مخمود Combo box. Selected. 9346مخمود . Selected. قوف 8159. Press …" at bounding box center [327, 555] width 147 height 39
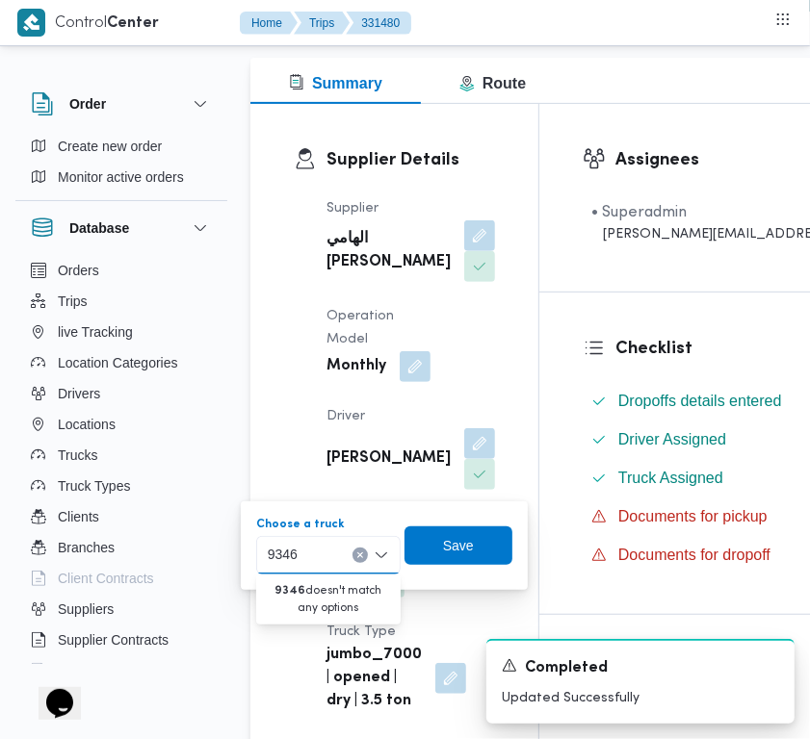
type input "9346"
click at [289, 385] on div "Supplier Details Supplier الهامي محمد خالد علي Operation Model Monthly Driver ا…" at bounding box center [394, 430] width 288 height 653
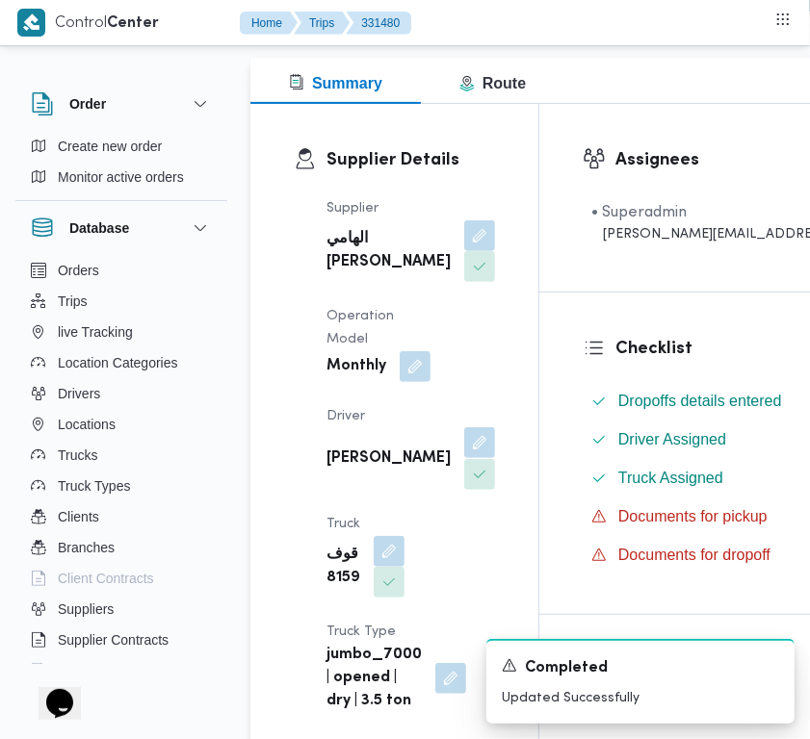
click at [464, 458] on button "button" at bounding box center [479, 442] width 31 height 31
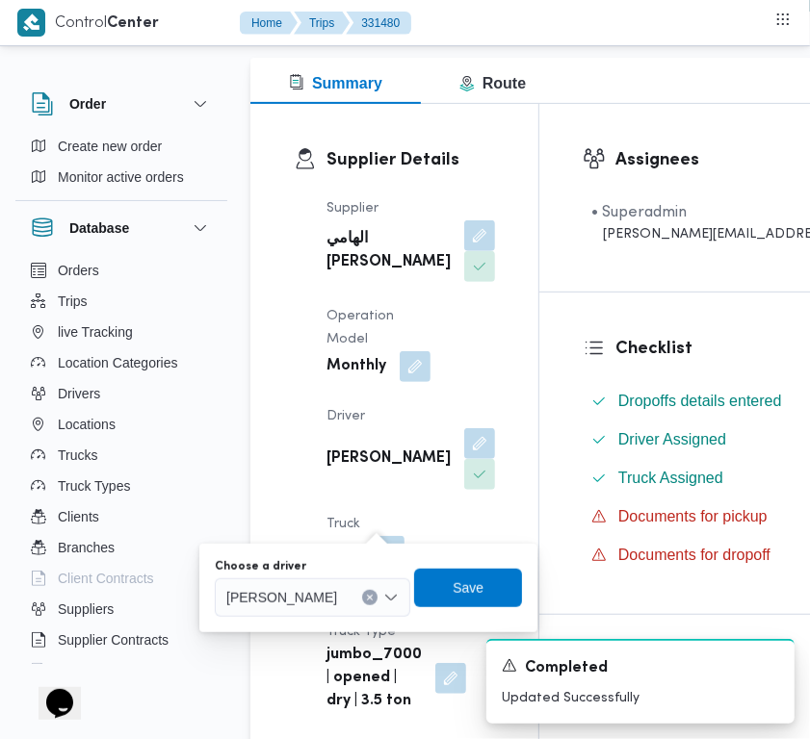
click at [392, 602] on div "[PERSON_NAME]" at bounding box center [312, 598] width 195 height 39
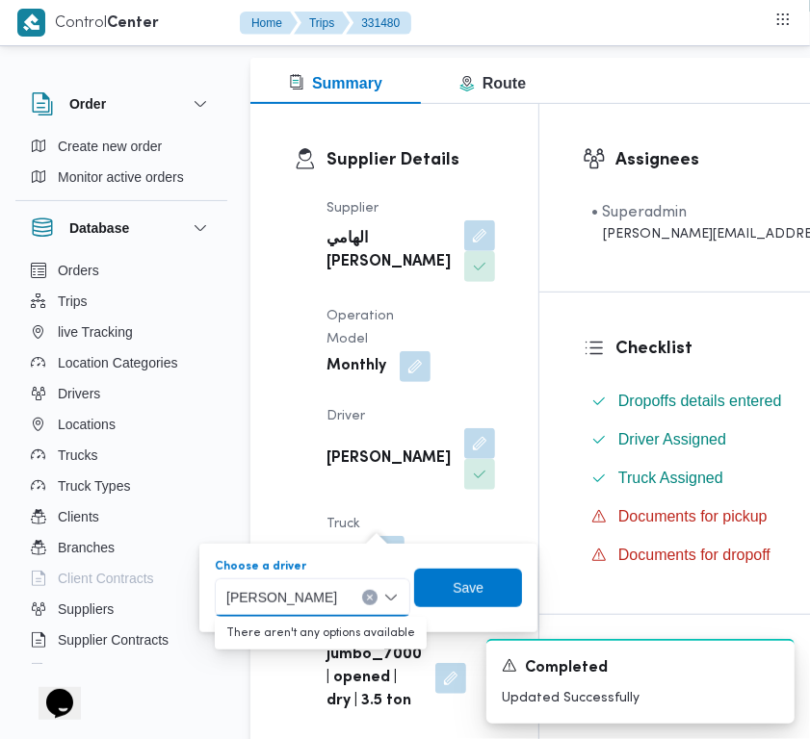
click at [390, 588] on div "[PERSON_NAME]" at bounding box center [312, 598] width 195 height 39
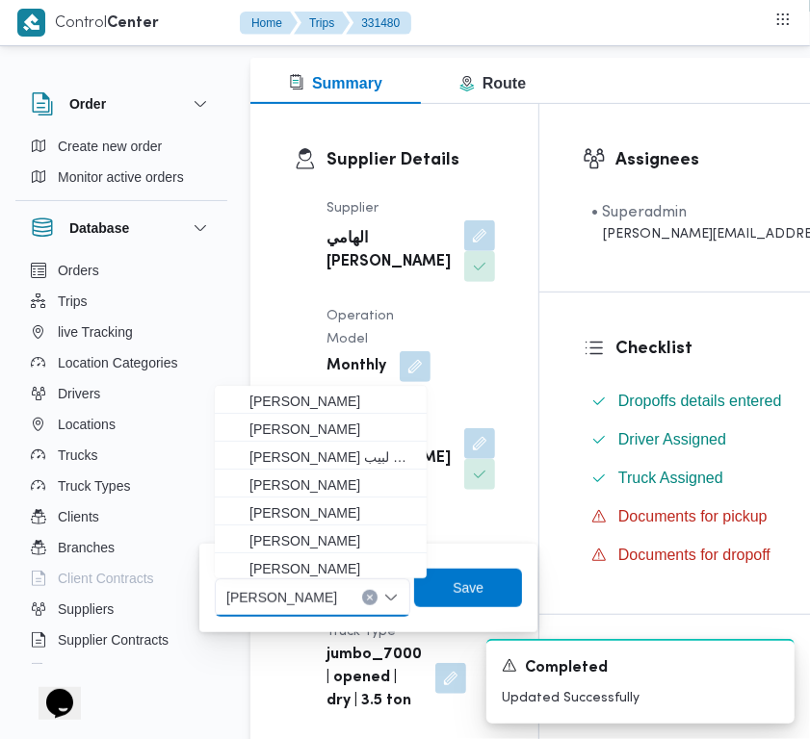
click at [374, 595] on icon "Clear input" at bounding box center [370, 598] width 8 height 8
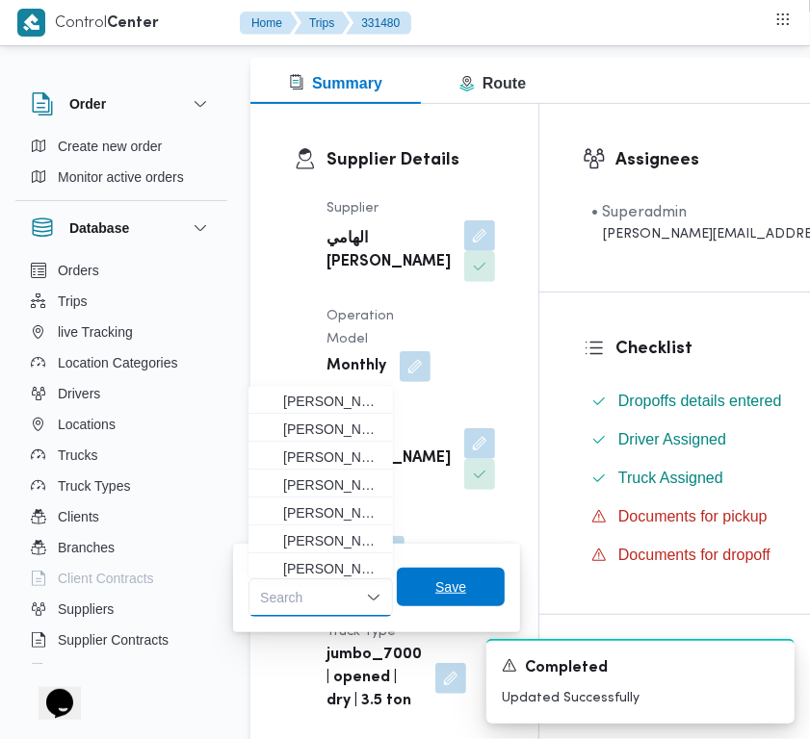
click at [433, 599] on span "Save" at bounding box center [451, 587] width 108 height 39
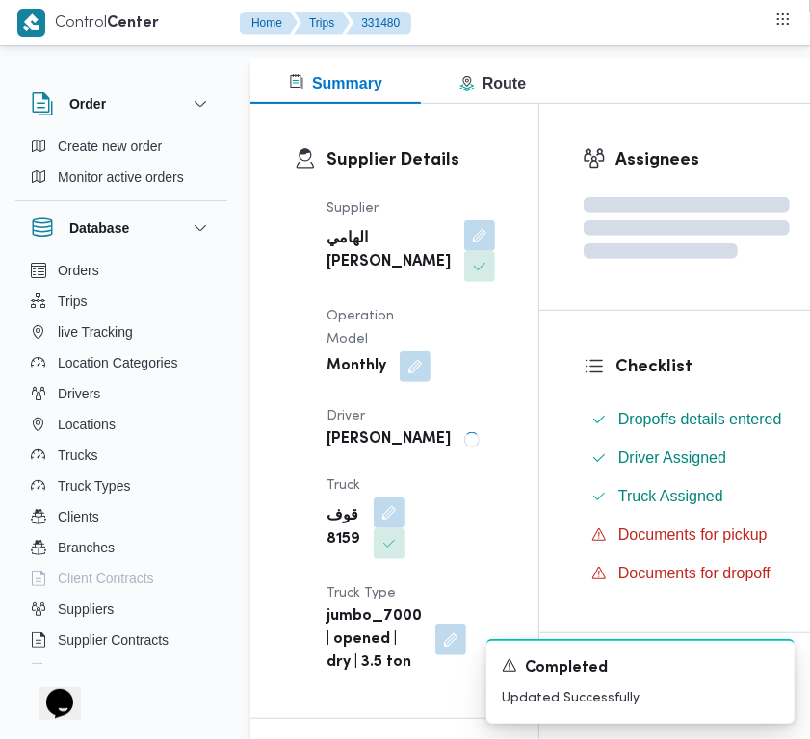
click at [429, 478] on div "Supplier الهامي محمد خالد علي Operation Model Monthly Driver ادهم محمد حسن محمد…" at bounding box center [411, 436] width 192 height 501
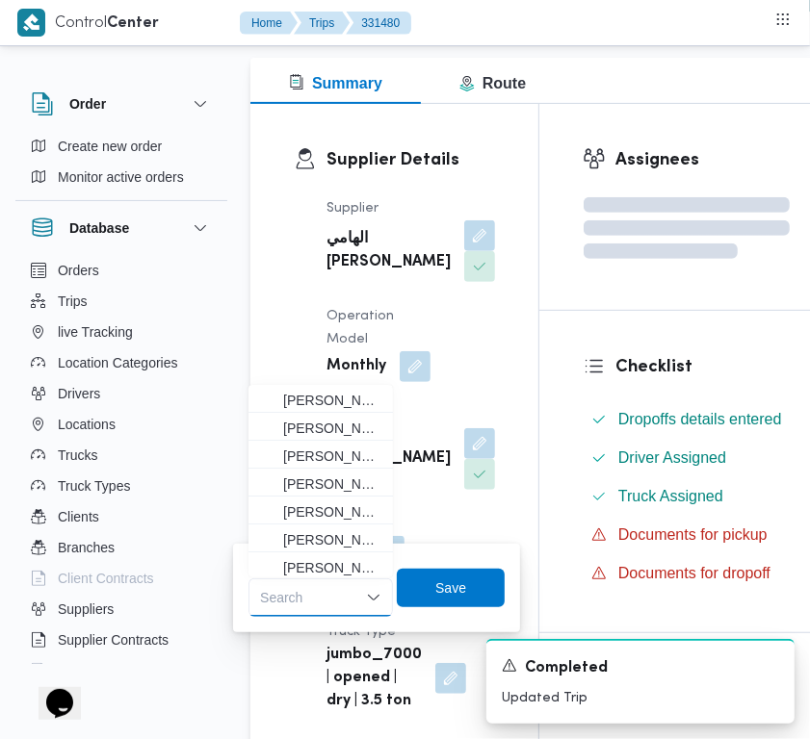
click at [419, 438] on div "Supplier الهامي محمد خالد علي Operation Model Monthly Driver ادهم محمد حسن محمد…" at bounding box center [411, 455] width 192 height 539
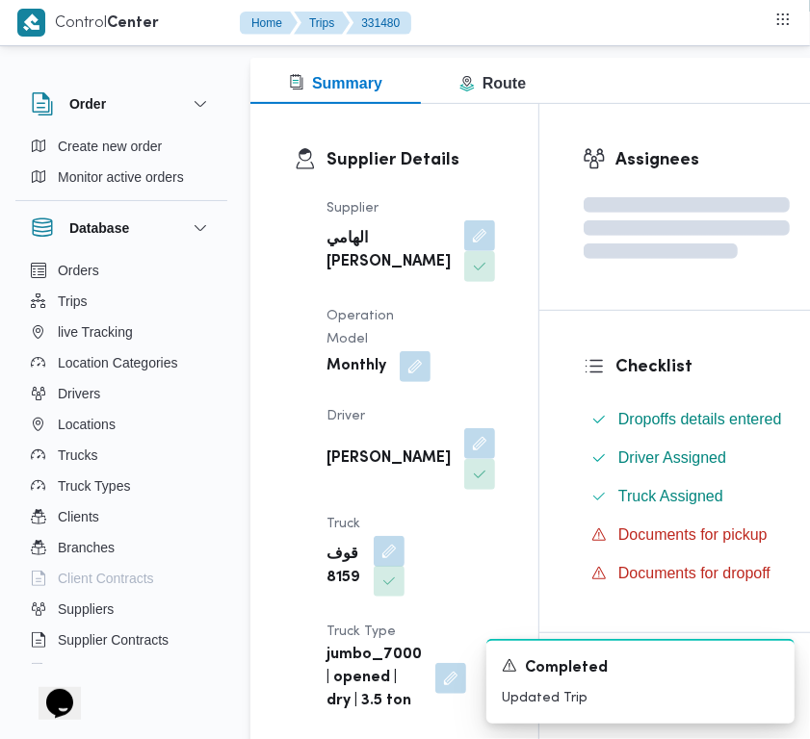
click at [380, 597] on button "button" at bounding box center [389, 581] width 31 height 31
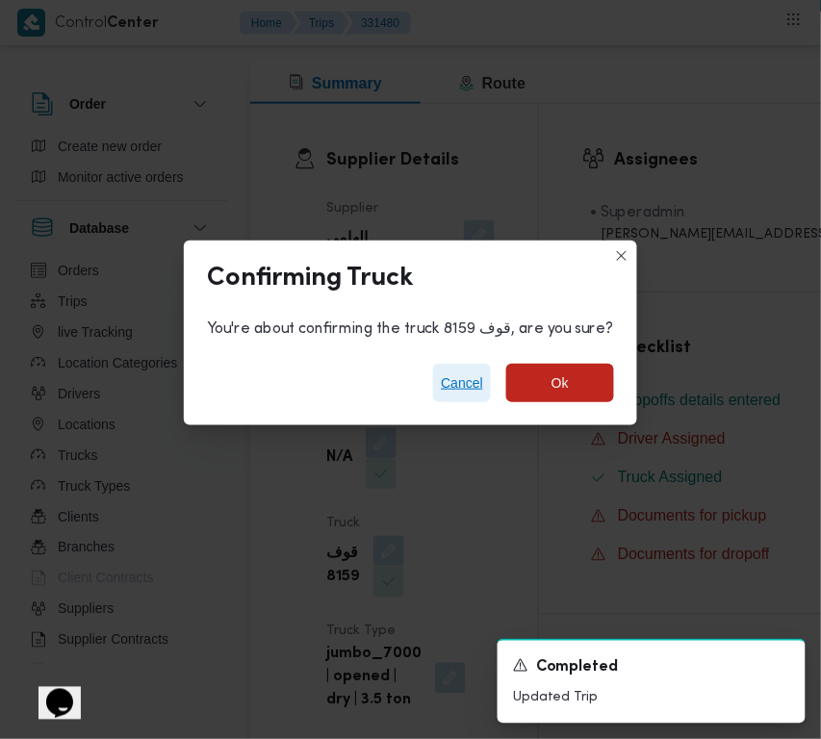
click at [458, 387] on span "Cancel" at bounding box center [462, 383] width 42 height 23
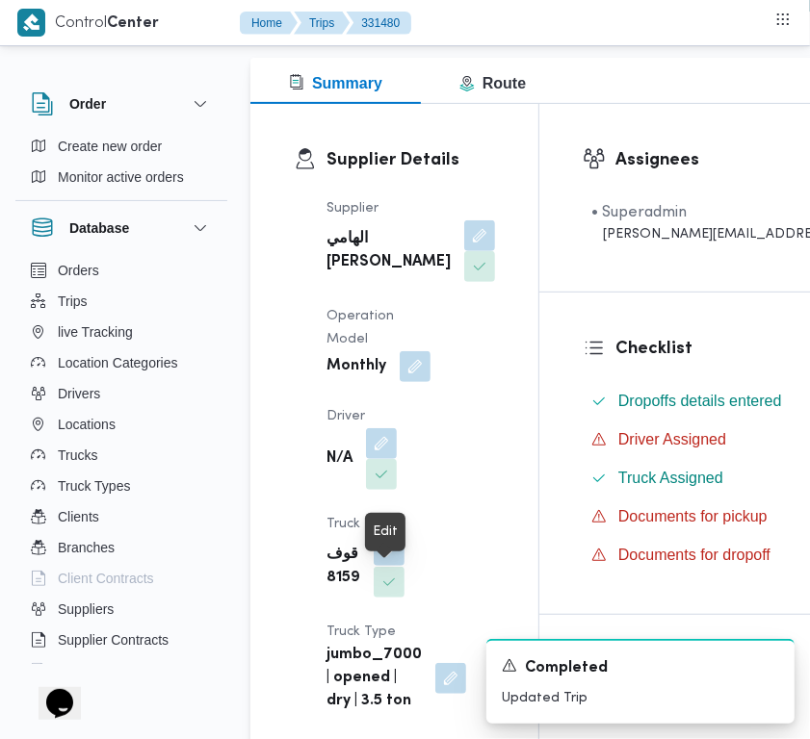
click at [386, 566] on button "button" at bounding box center [389, 550] width 31 height 31
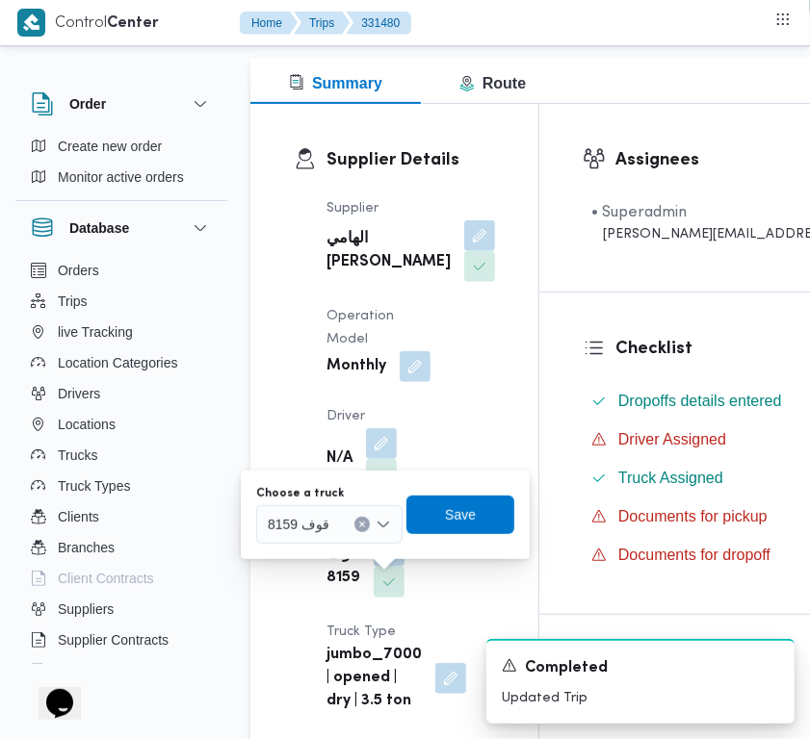
click at [366, 530] on div "قوف 8159" at bounding box center [329, 524] width 146 height 39
click at [357, 518] on button "Clear input" at bounding box center [361, 524] width 15 height 15
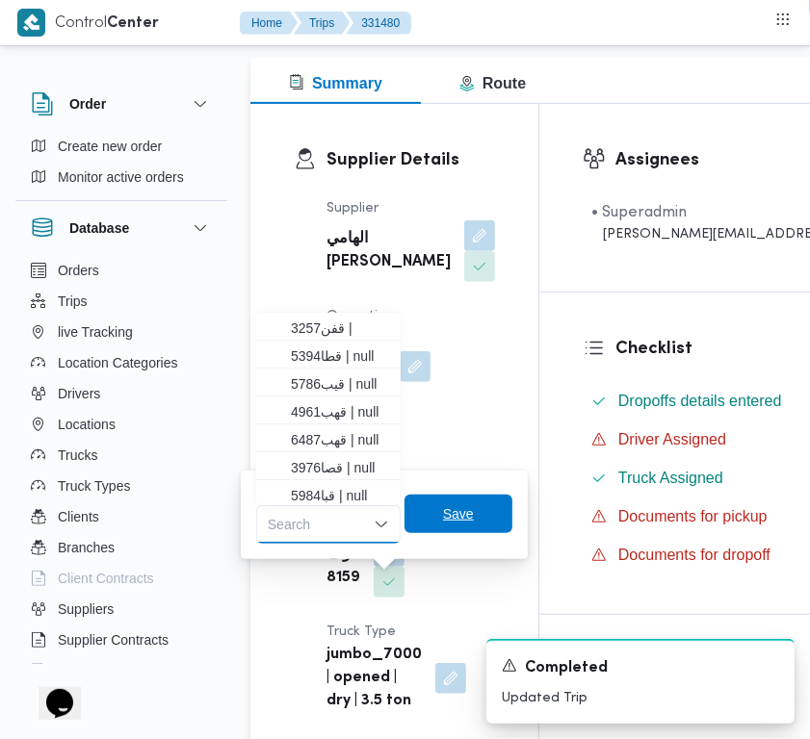
click at [433, 510] on span "Save" at bounding box center [458, 514] width 108 height 39
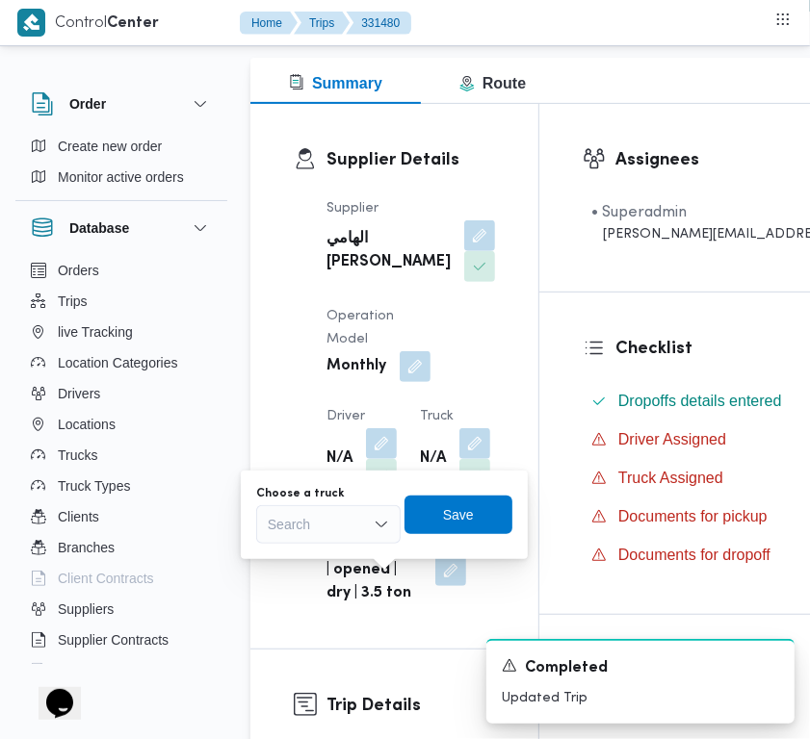
click at [438, 335] on div "Supplier الهامي محمد خالد علي Operation Model Monthly Driver N/A Truck N/A Truc…" at bounding box center [411, 401] width 192 height 431
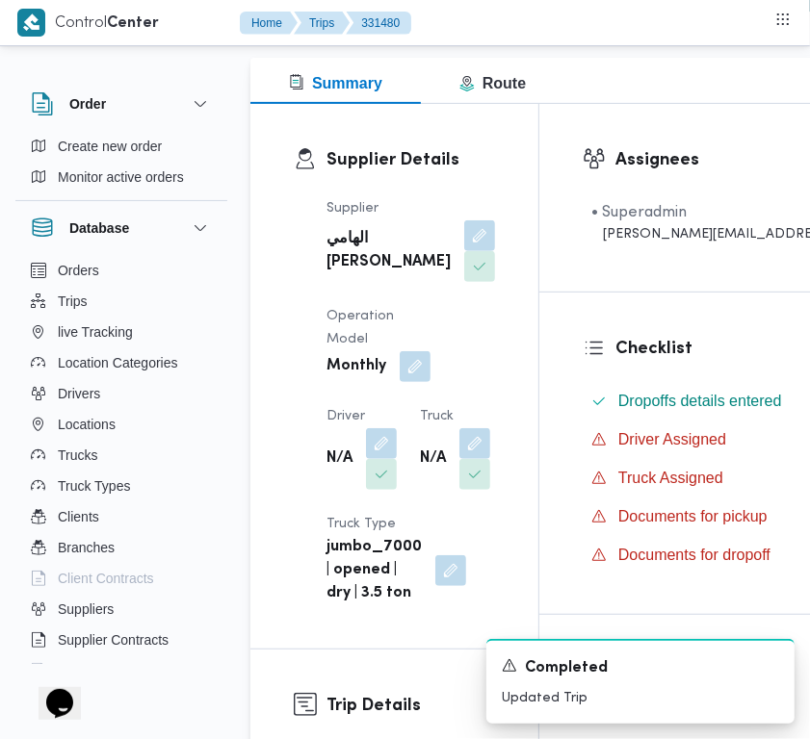
click at [425, 310] on div "Supplier الهامي محمد خالد علي Operation Model Monthly Driver N/A Truck N/A Truc…" at bounding box center [411, 401] width 192 height 431
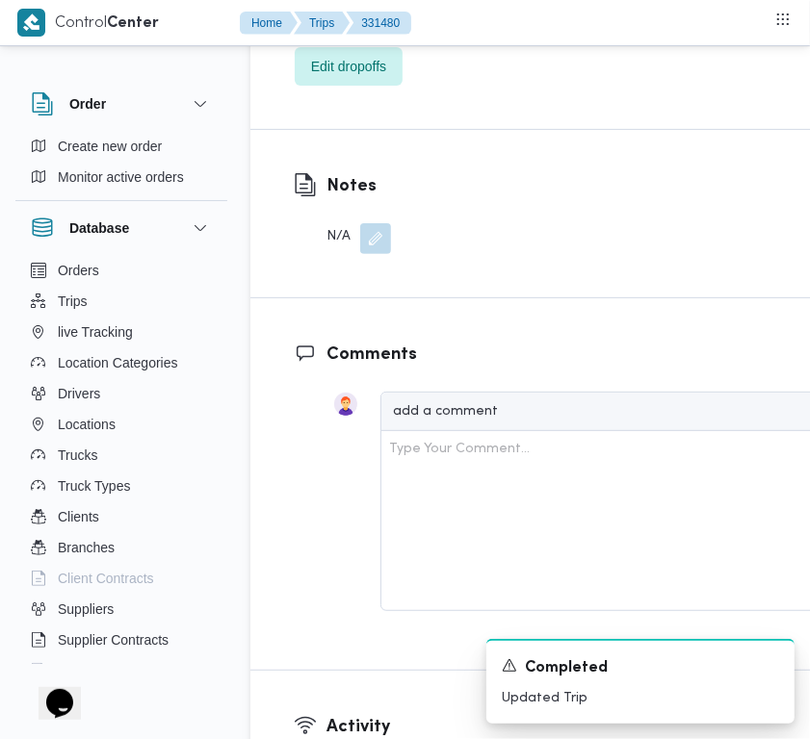
scroll to position [4059, 0]
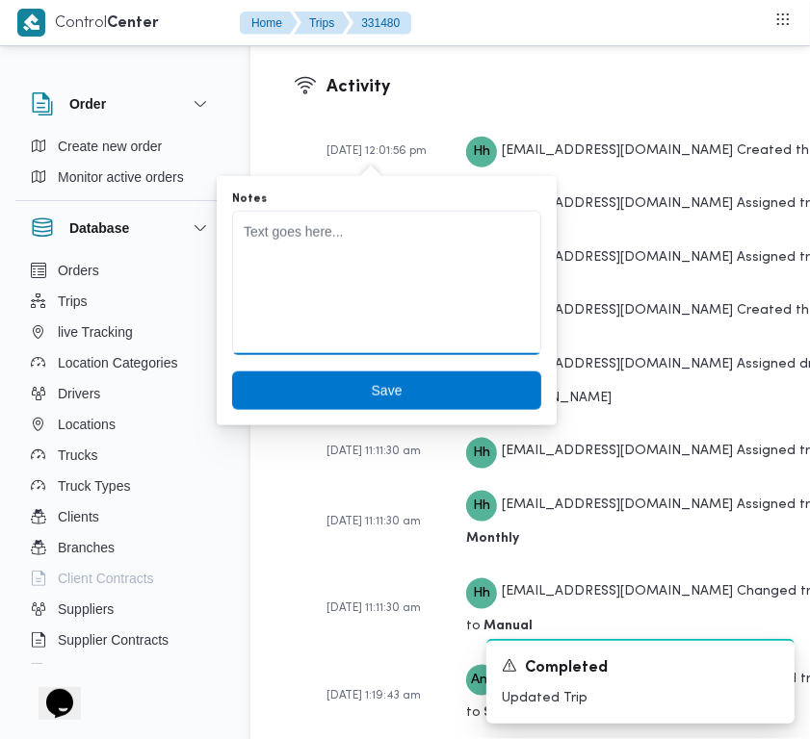
drag, startPoint x: 342, startPoint y: 274, endPoint x: 353, endPoint y: 279, distance: 12.5
click at [342, 275] on textarea "Notes" at bounding box center [386, 283] width 309 height 144
paste textarea "9346مخمود شرف"
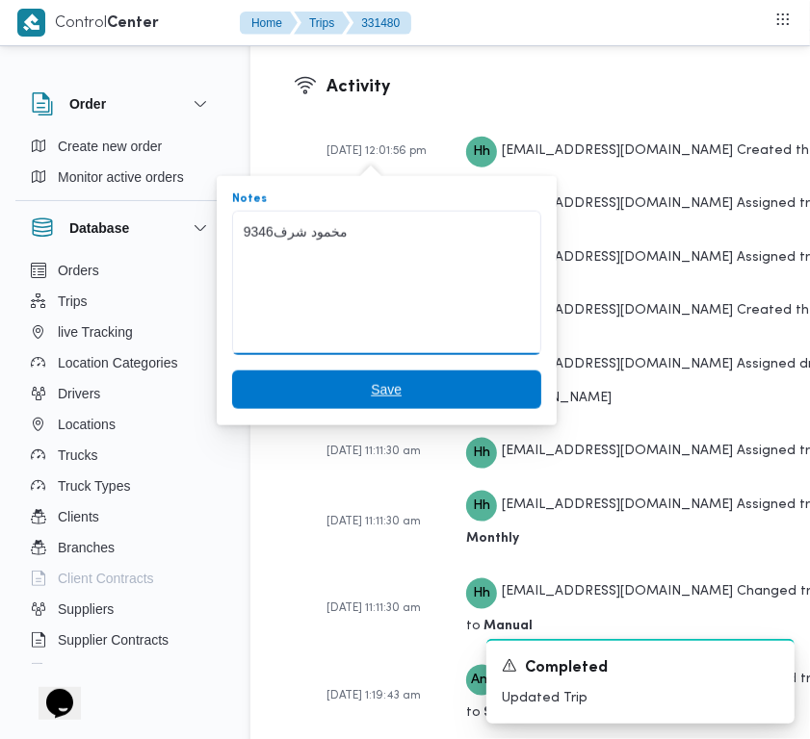
type textarea "9346مخمود شرف"
click at [421, 406] on span "Save" at bounding box center [386, 390] width 309 height 39
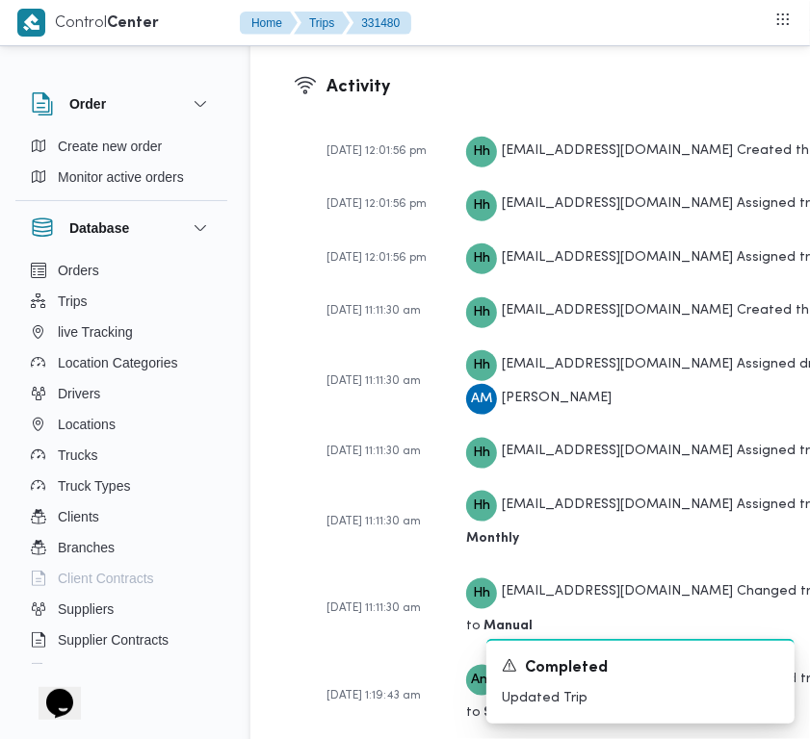
scroll to position [3411, 0]
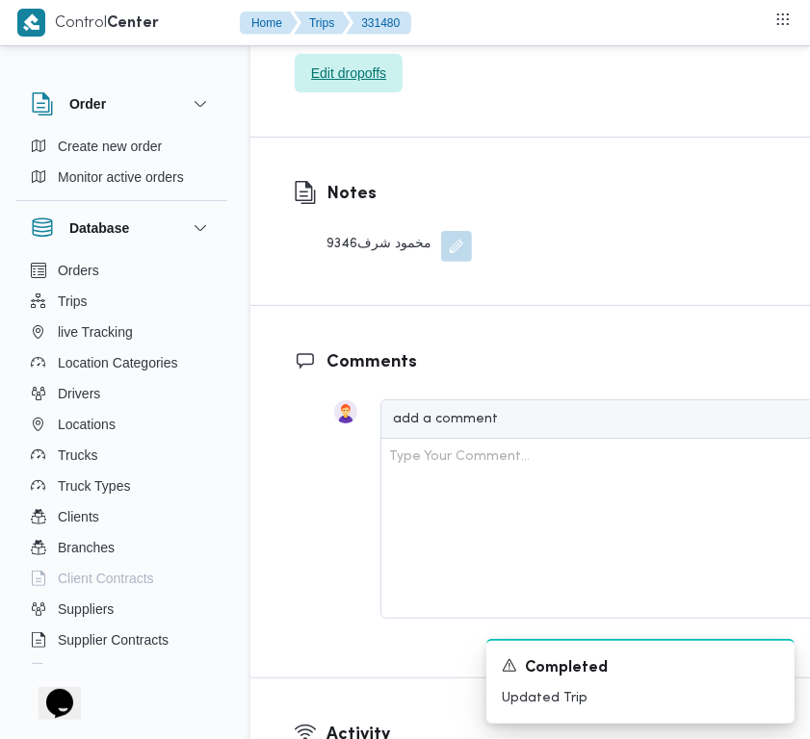
click at [327, 92] on span "Edit dropoffs" at bounding box center [349, 73] width 108 height 39
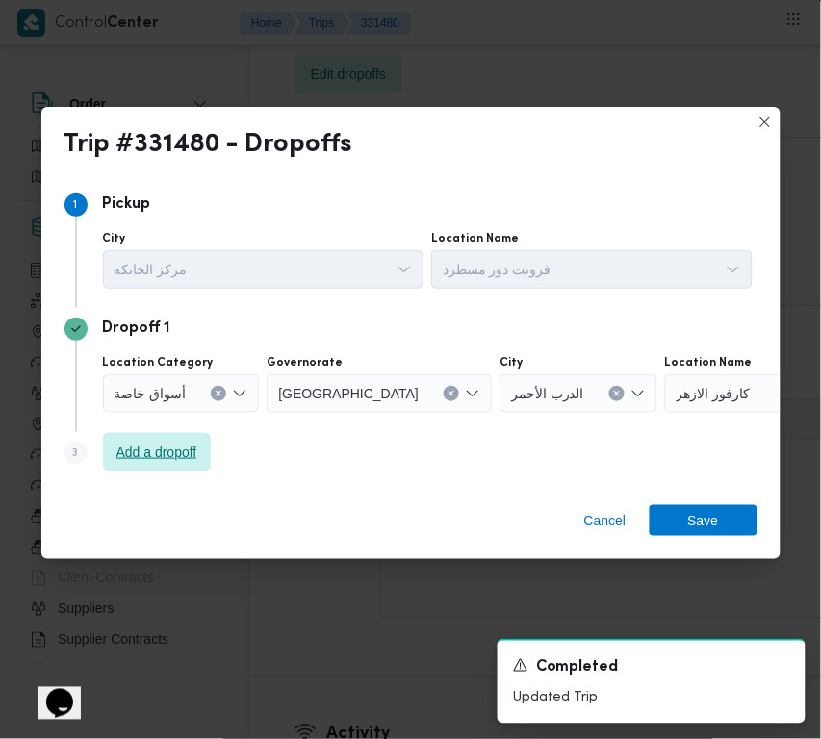
click at [178, 470] on span "Add a dropoff" at bounding box center [157, 452] width 108 height 39
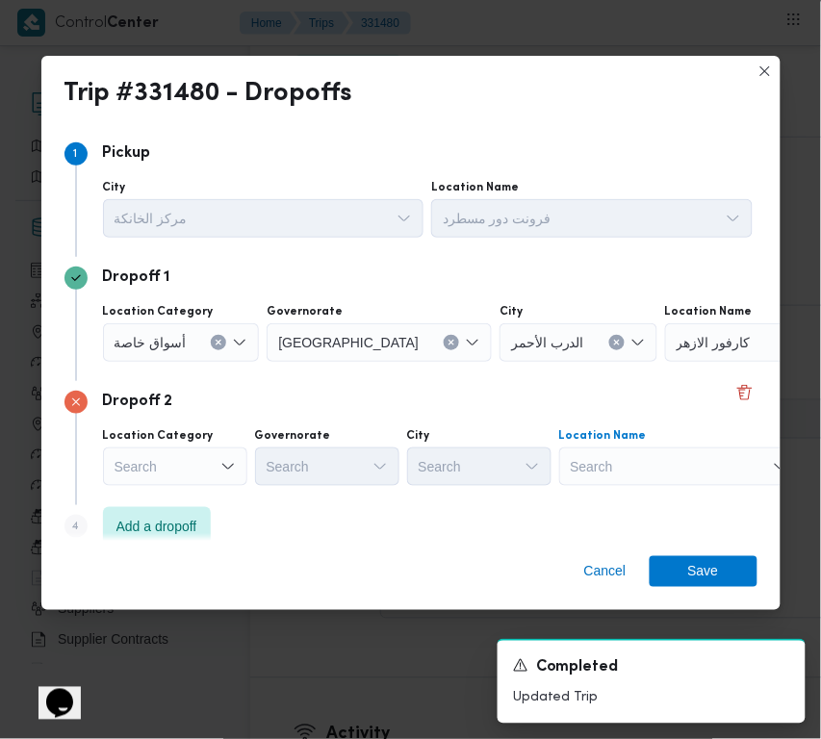
drag, startPoint x: 634, startPoint y: 463, endPoint x: 645, endPoint y: 478, distance: 19.3
click at [665, 362] on div "Search" at bounding box center [785, 342] width 241 height 39
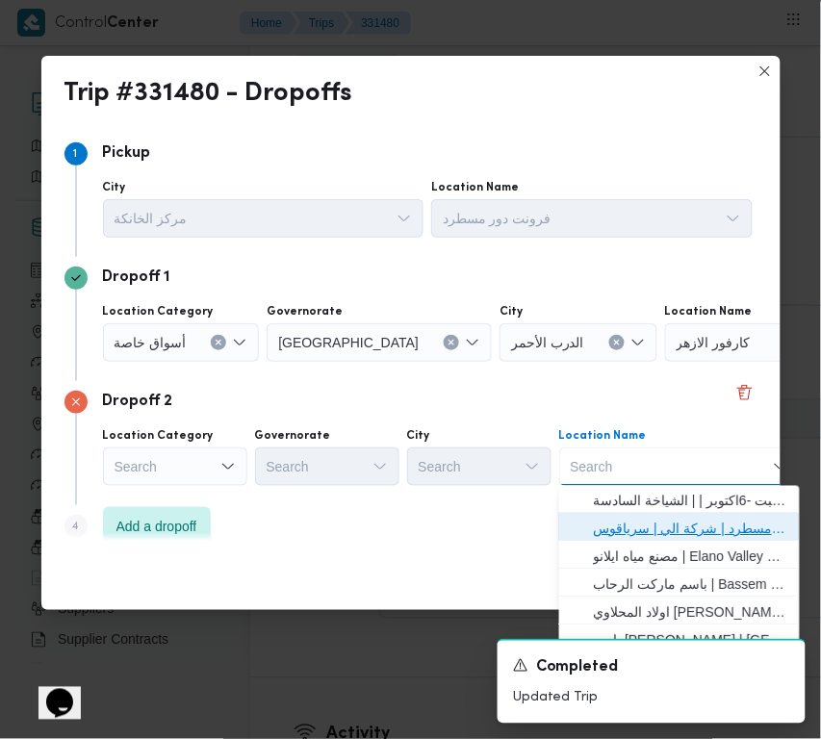
click at [665, 518] on span "فرونت دور مسطرد | شركة الي | سرياقوس" at bounding box center [691, 529] width 194 height 23
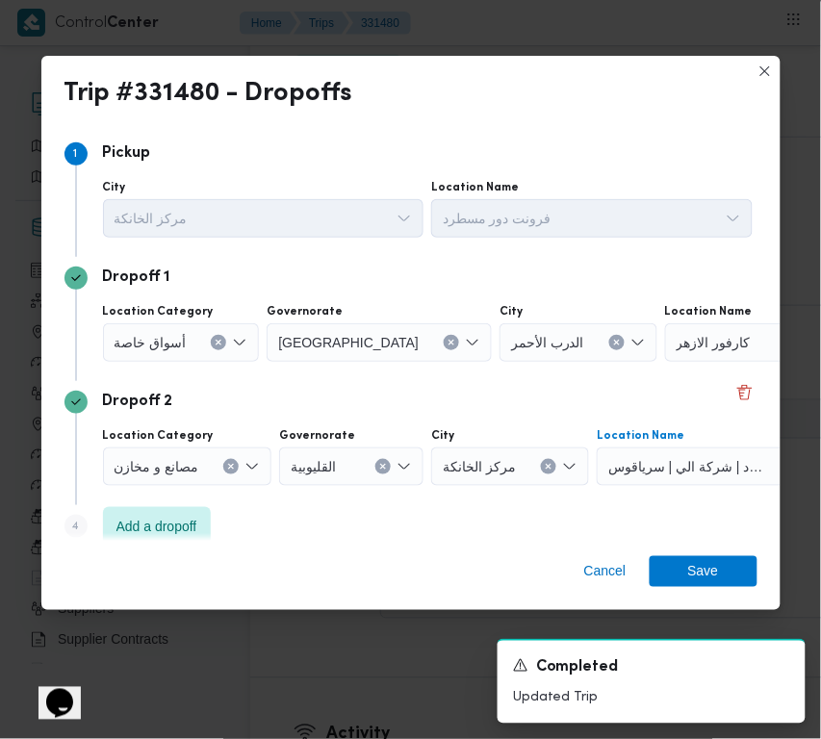
click at [217, 340] on icon "Clear input" at bounding box center [219, 343] width 8 height 8
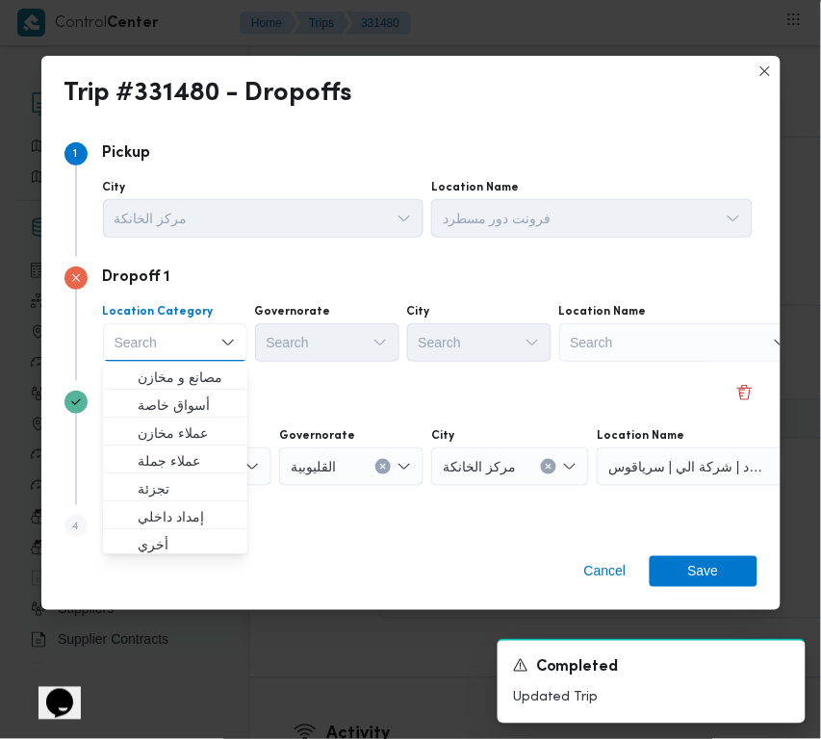
click at [674, 340] on div "Search" at bounding box center [679, 342] width 241 height 39
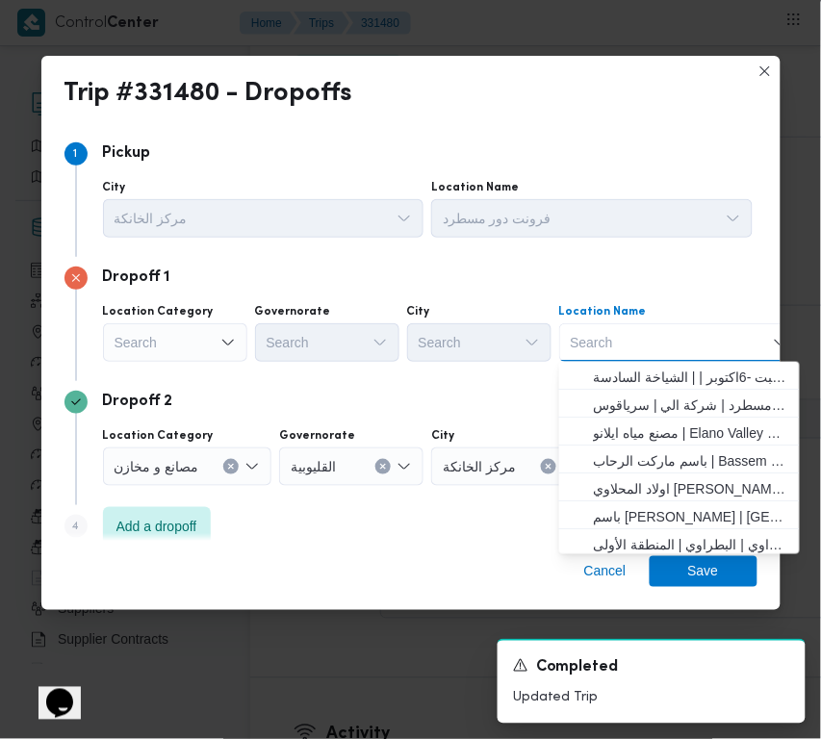
paste input "كافيه لوفير"
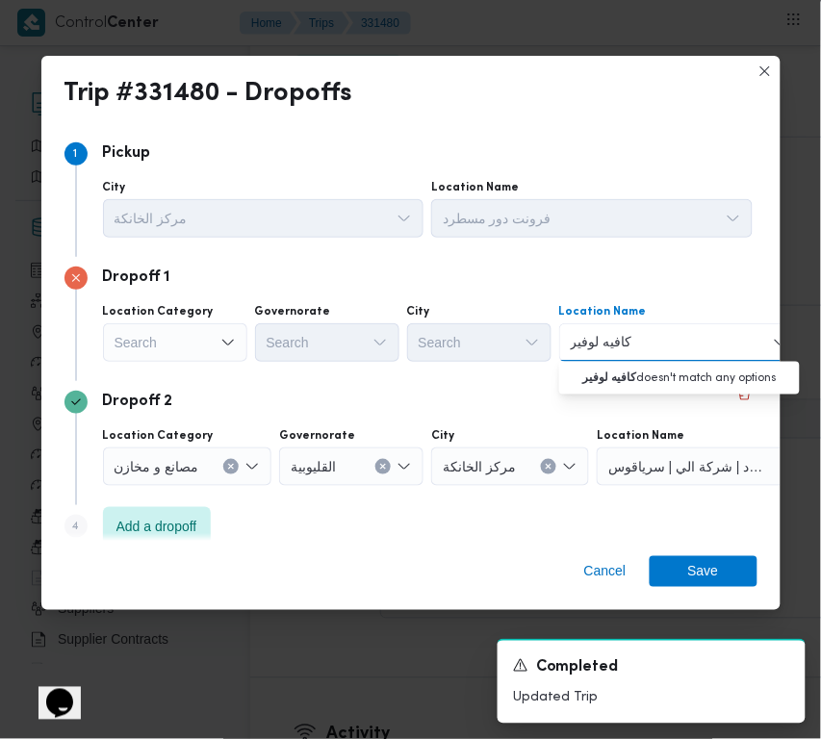
click at [618, 339] on input "كافيه لوفير" at bounding box center [602, 342] width 62 height 23
type input "لوفير"
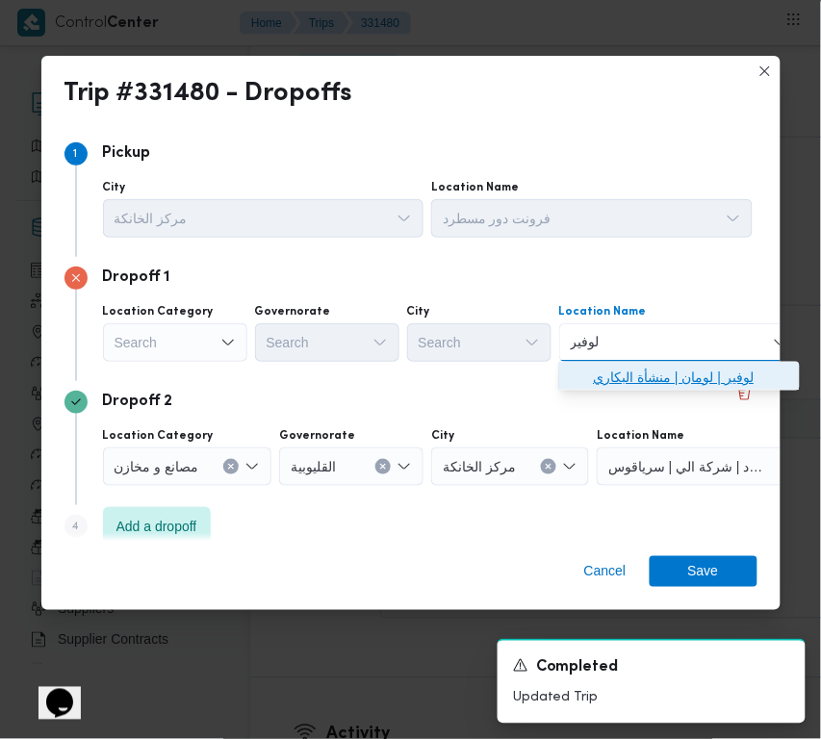
click at [631, 380] on span "لوفير | لومان | منشأة البكاري" at bounding box center [691, 377] width 194 height 23
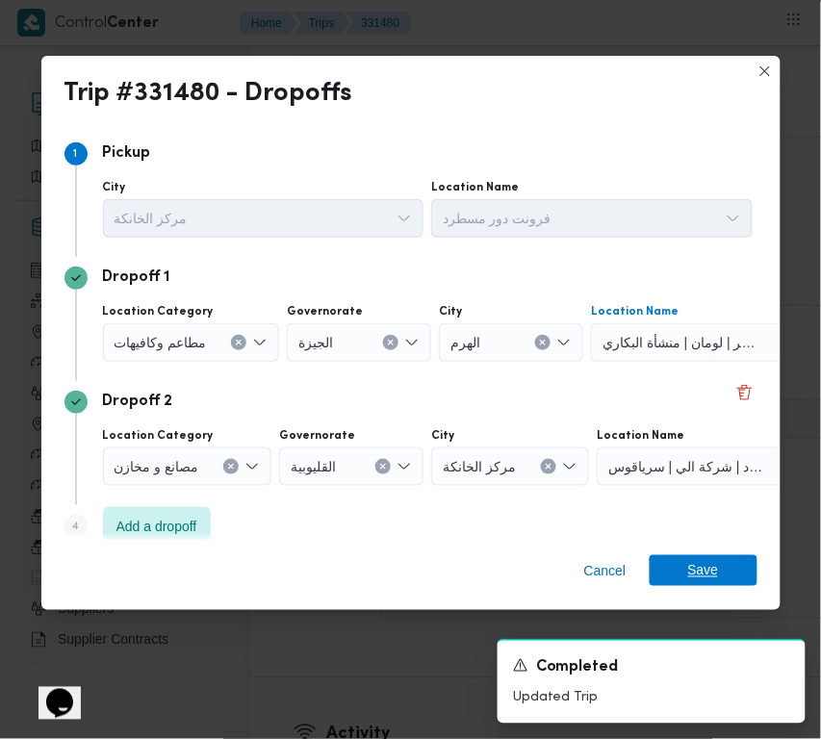
click at [696, 581] on span "Save" at bounding box center [703, 571] width 31 height 31
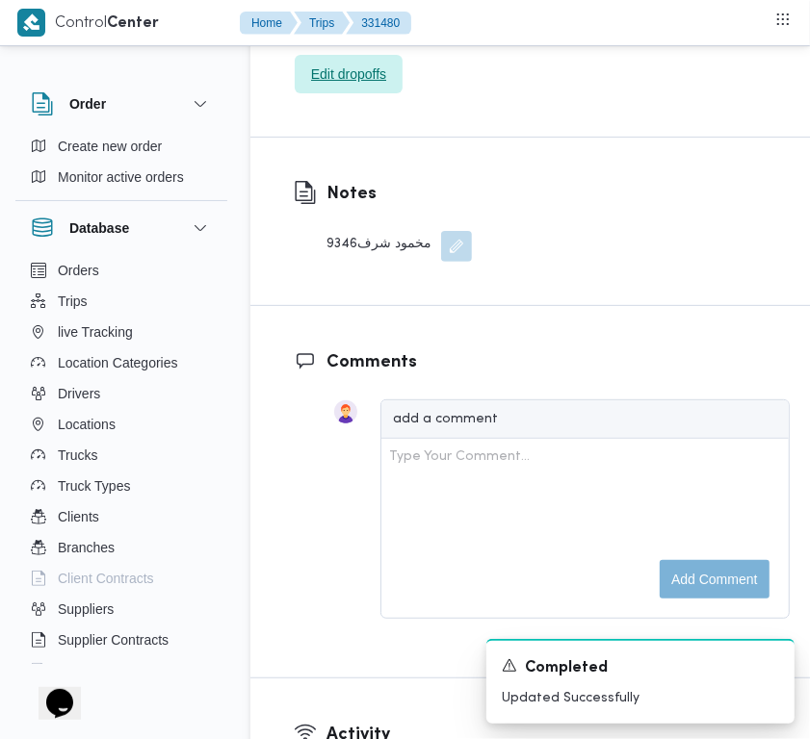
scroll to position [2764, 0]
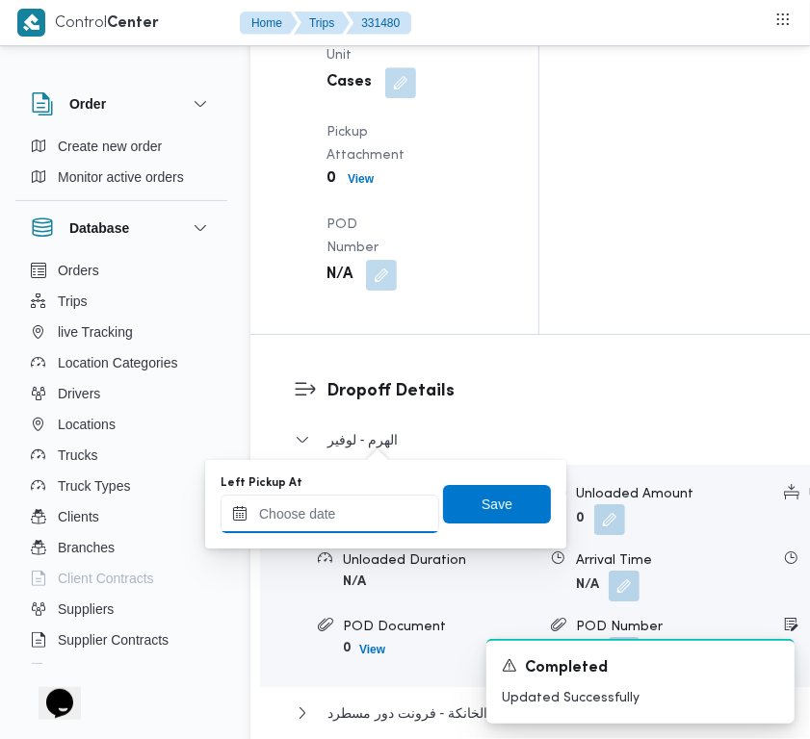
click at [369, 517] on input "Left Pickup At" at bounding box center [329, 514] width 219 height 39
paste input "20/8/2025 9:00:00 AM"
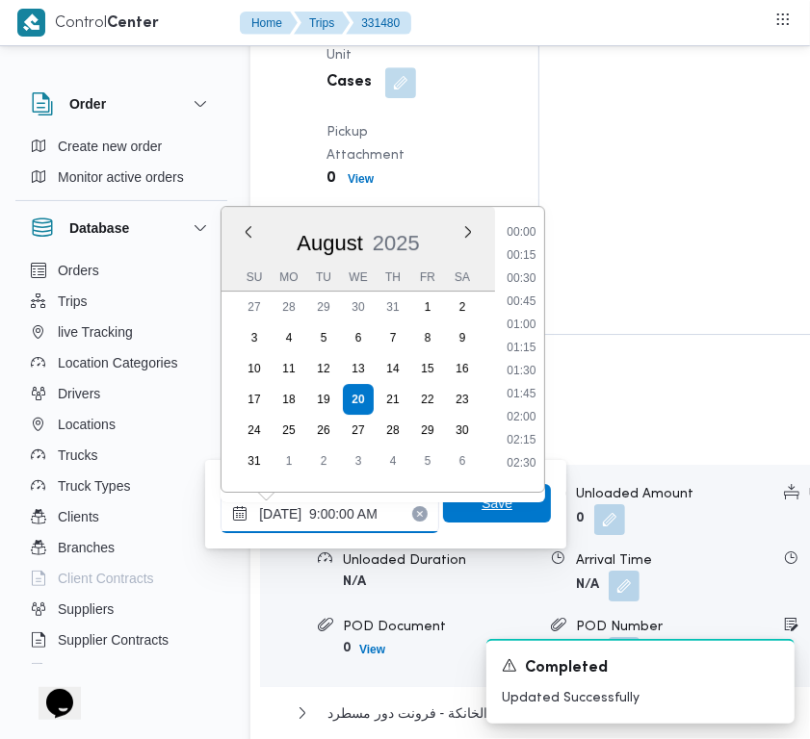
scroll to position [830, 0]
type input "20/08/2025 09:00"
click at [493, 507] on span "Save" at bounding box center [496, 504] width 31 height 23
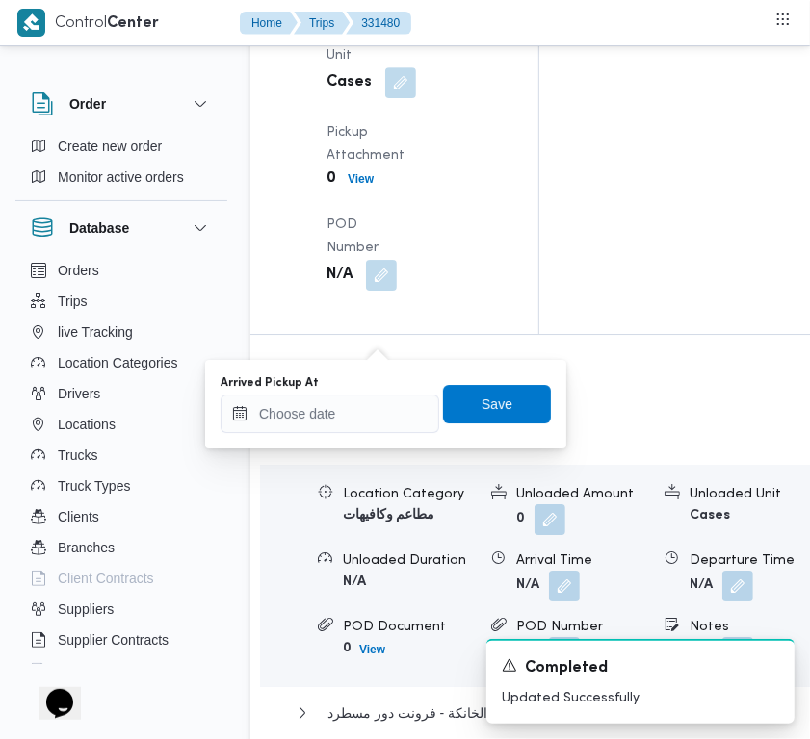
drag, startPoint x: 373, startPoint y: 393, endPoint x: 386, endPoint y: 391, distance: 13.6
click at [381, 392] on div "Arrived Pickup At" at bounding box center [329, 404] width 219 height 58
click at [417, 406] on input "Arrived Pickup At" at bounding box center [329, 414] width 219 height 39
paste input "20/8/2025 9:00:00 AM"
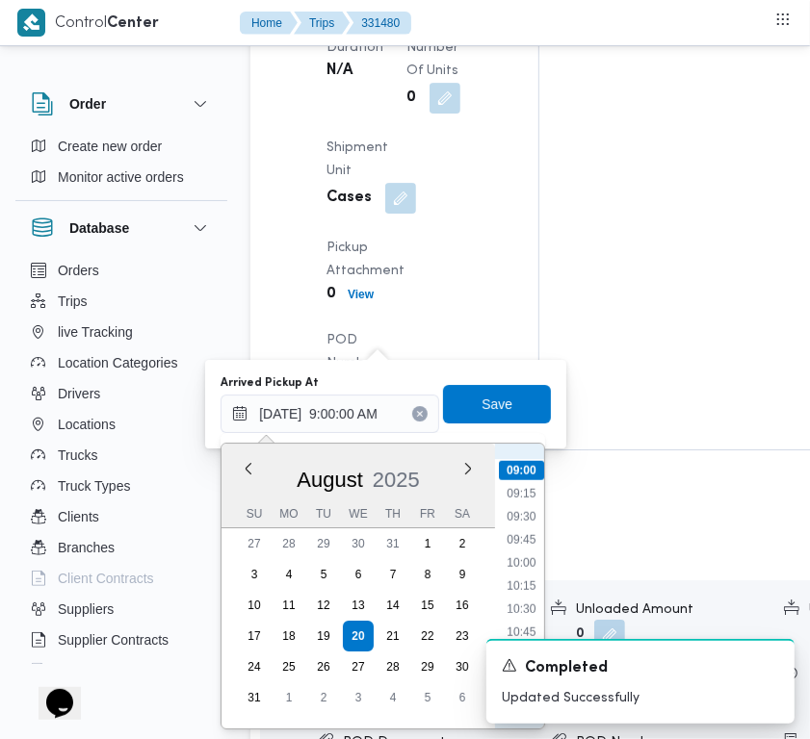
scroll to position [613, 0]
click at [532, 516] on li "07:15" at bounding box center [521, 525] width 44 height 19
type input "20/08/2025 07:15"
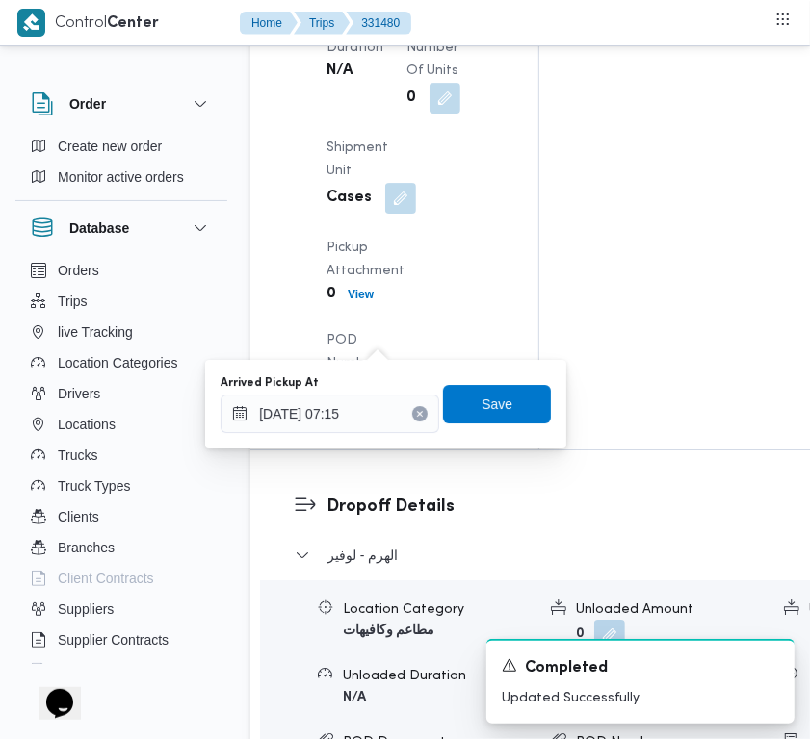
click at [512, 428] on div "Arrived Pickup At 20/08/2025 07:15 Save" at bounding box center [386, 405] width 334 height 62
click at [497, 401] on span "Save" at bounding box center [497, 403] width 108 height 39
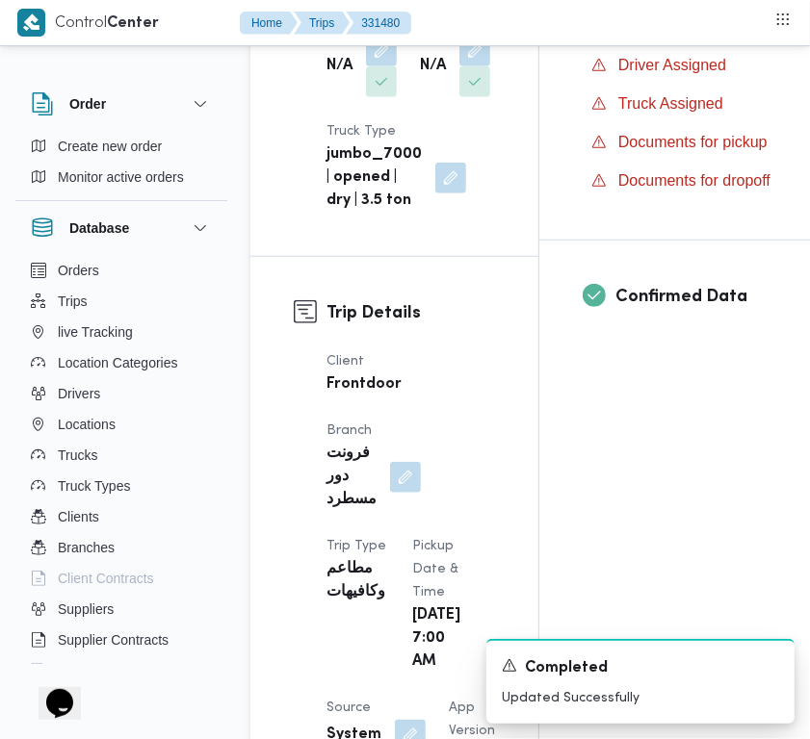
scroll to position [0, 0]
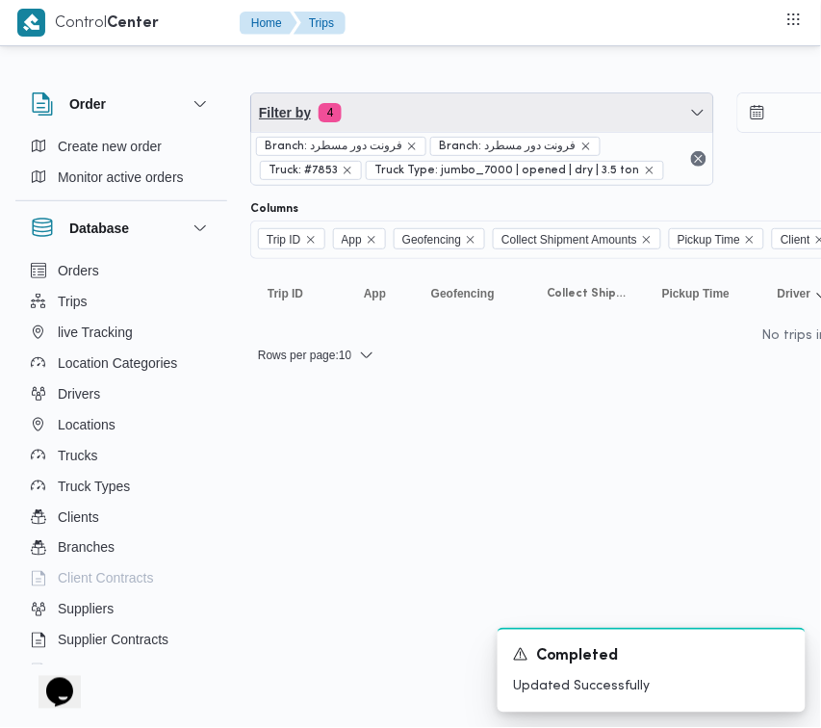
click at [382, 116] on span "Filter by 4" at bounding box center [482, 112] width 462 height 39
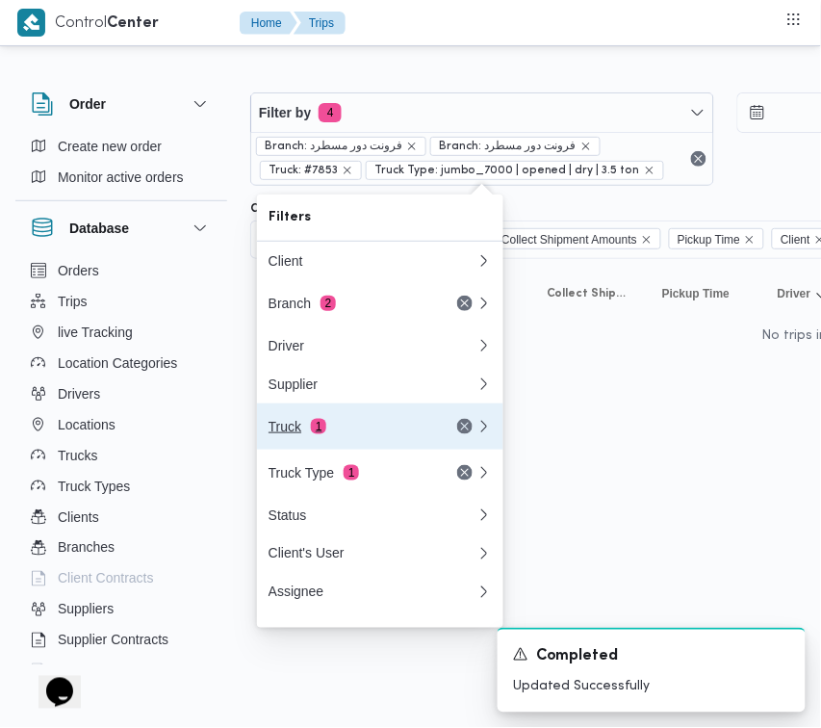
click at [319, 431] on span "1" at bounding box center [318, 426] width 15 height 15
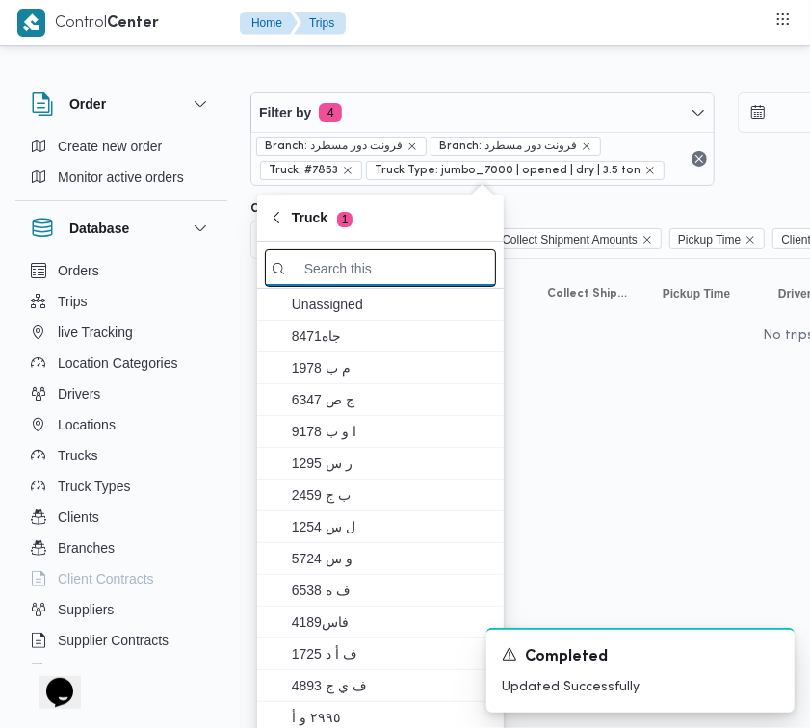
paste input "رمط497"
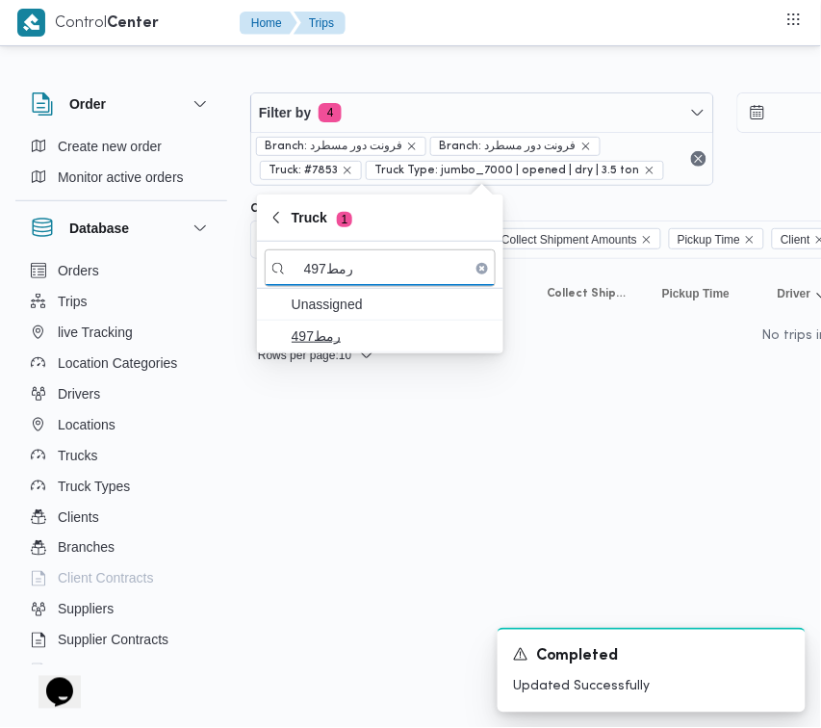
type input "رمط497"
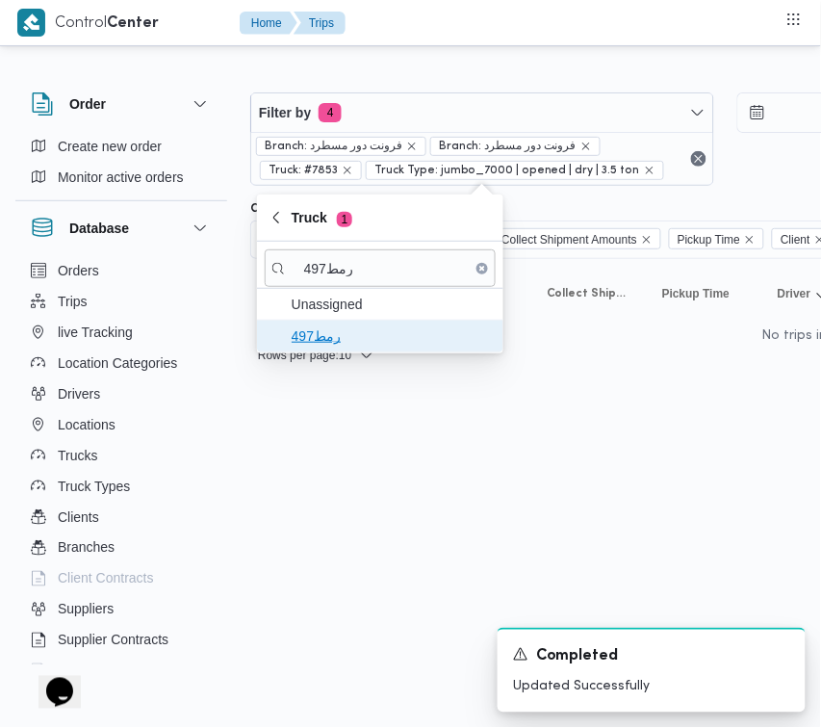
click at [299, 325] on span "رمط497" at bounding box center [392, 335] width 200 height 23
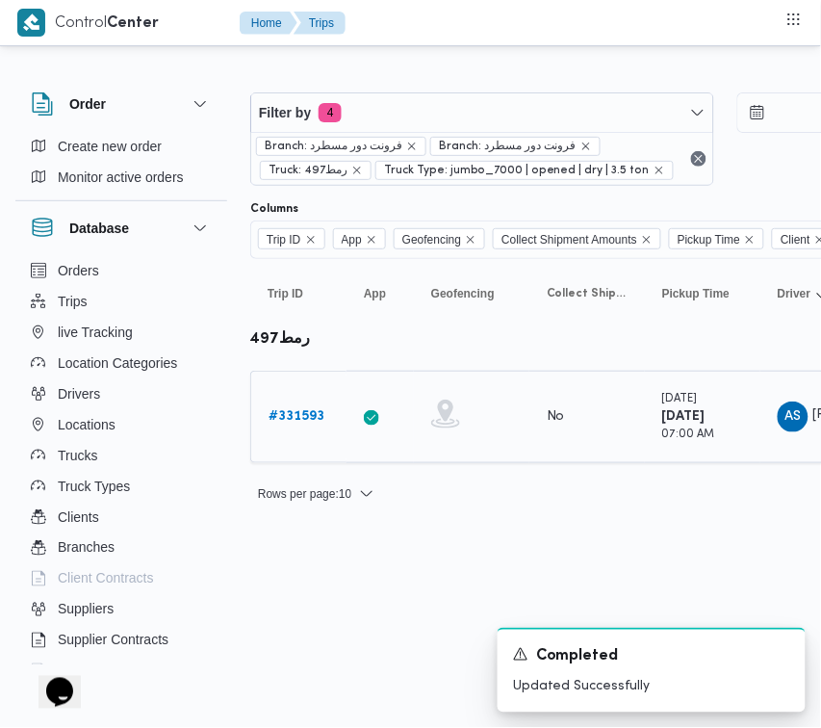
click at [306, 417] on b "# 331593" at bounding box center [297, 416] width 56 height 13
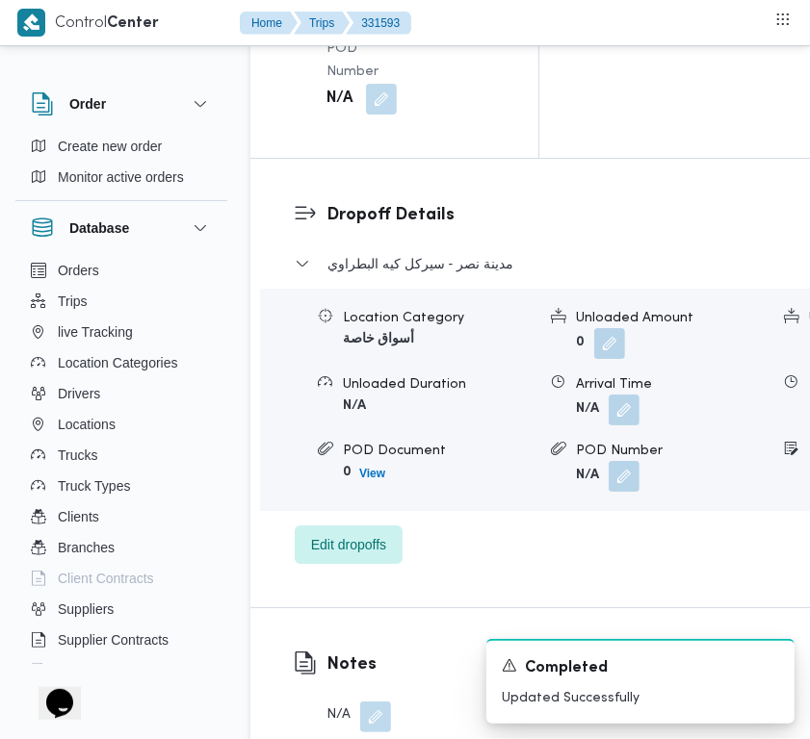
scroll to position [3811, 0]
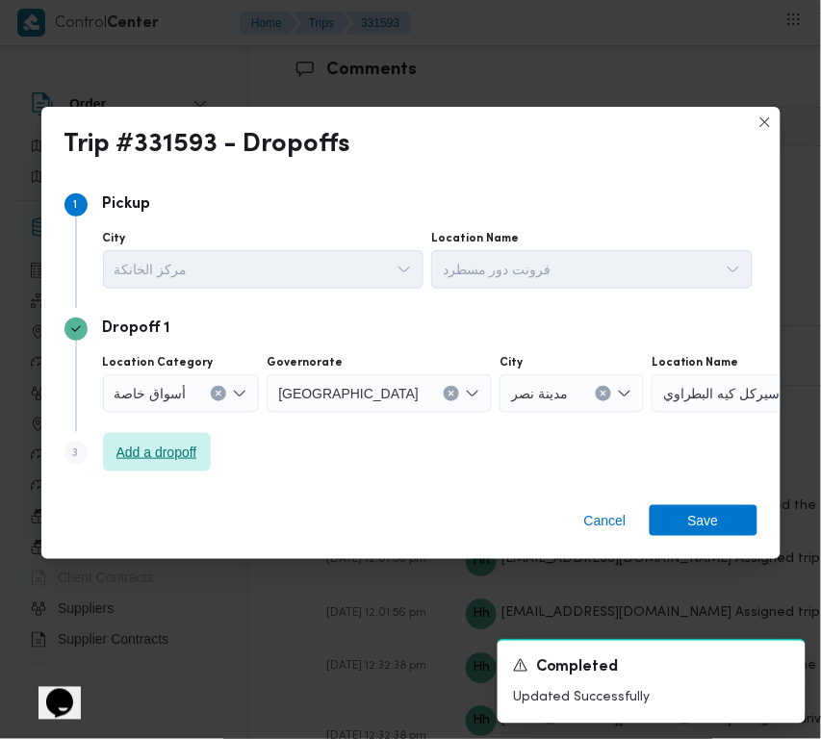
click at [170, 465] on span "Add a dropoff" at bounding box center [157, 452] width 108 height 39
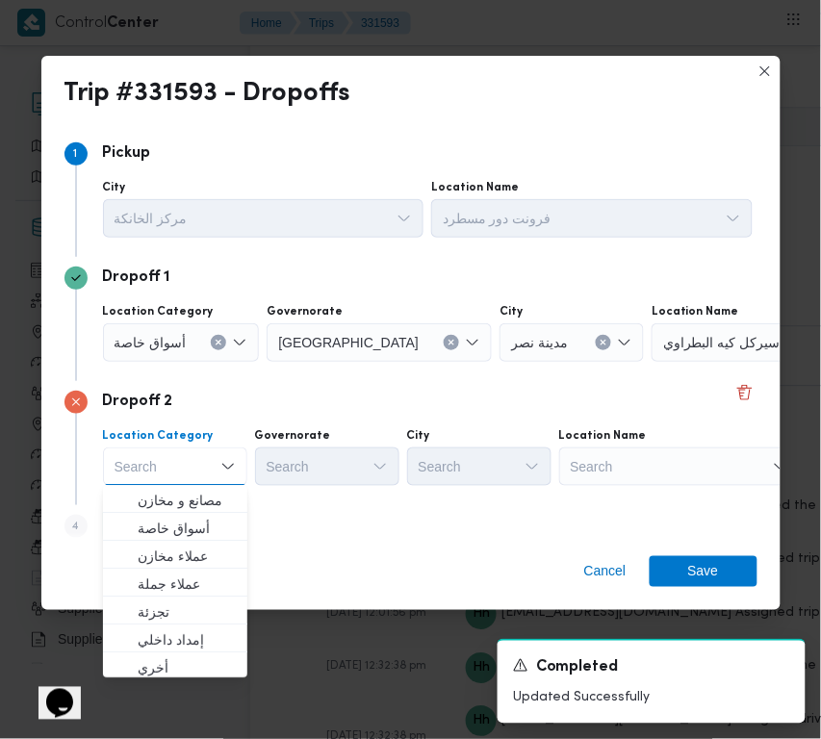
click at [662, 362] on div "Search" at bounding box center [772, 342] width 241 height 39
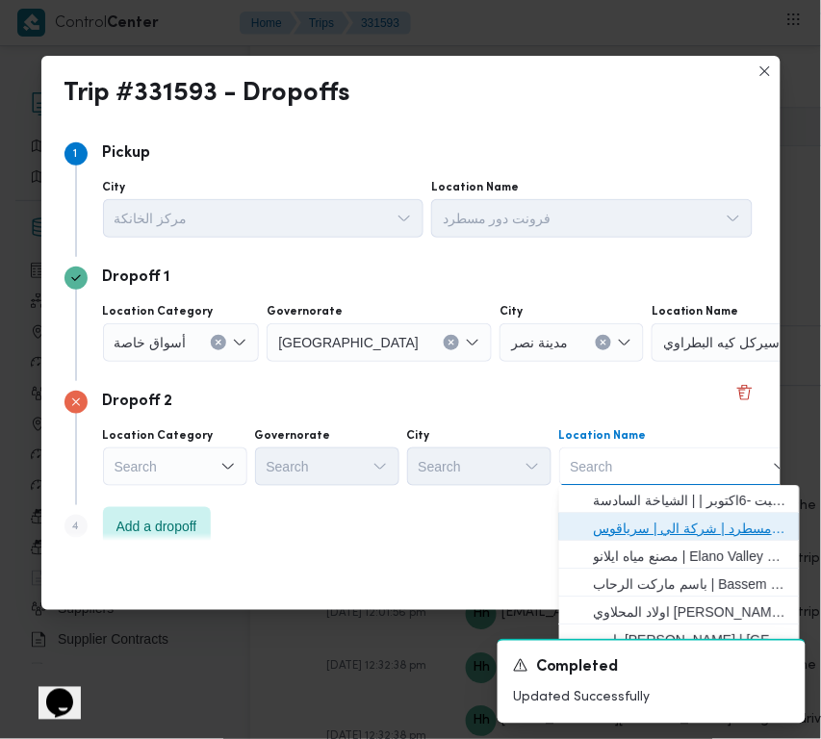
click at [679, 525] on span "فرونت دور مسطرد | شركة الي | سرياقوس" at bounding box center [691, 529] width 194 height 23
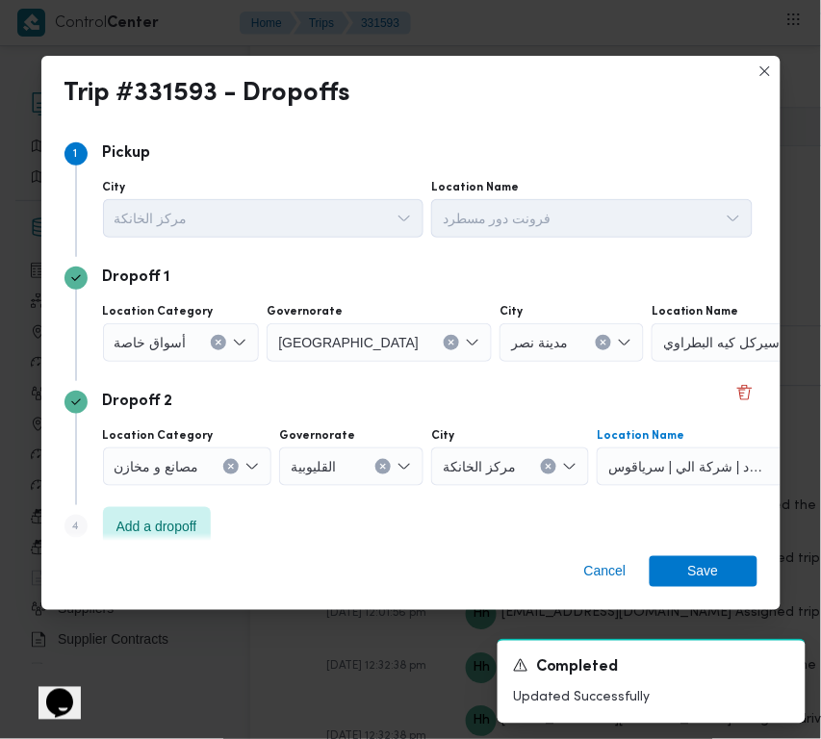
click at [214, 337] on button "Clear input" at bounding box center [218, 342] width 15 height 15
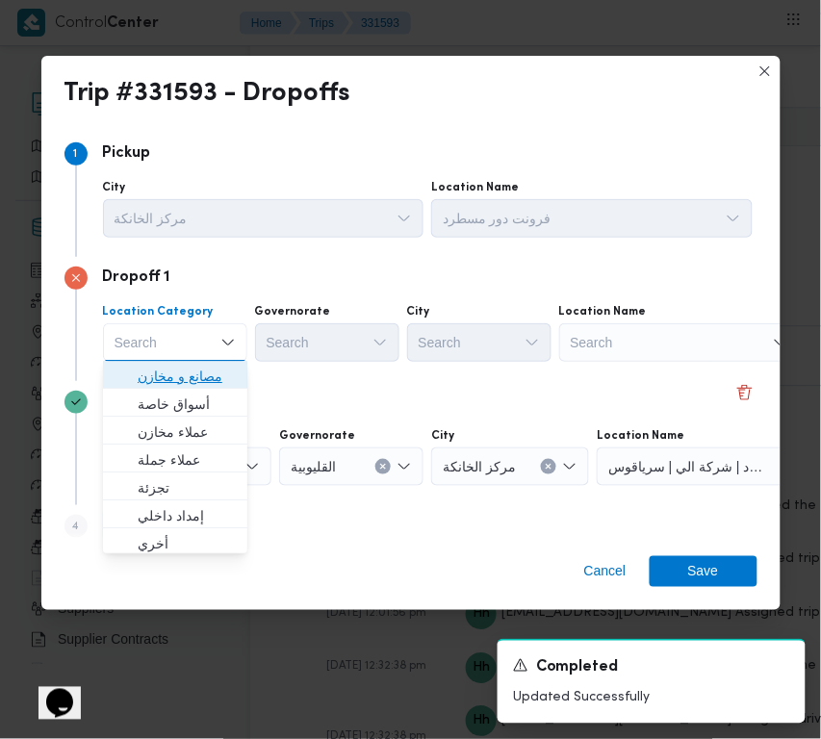
click at [208, 372] on span "مصانع و مخازن" at bounding box center [187, 377] width 98 height 23
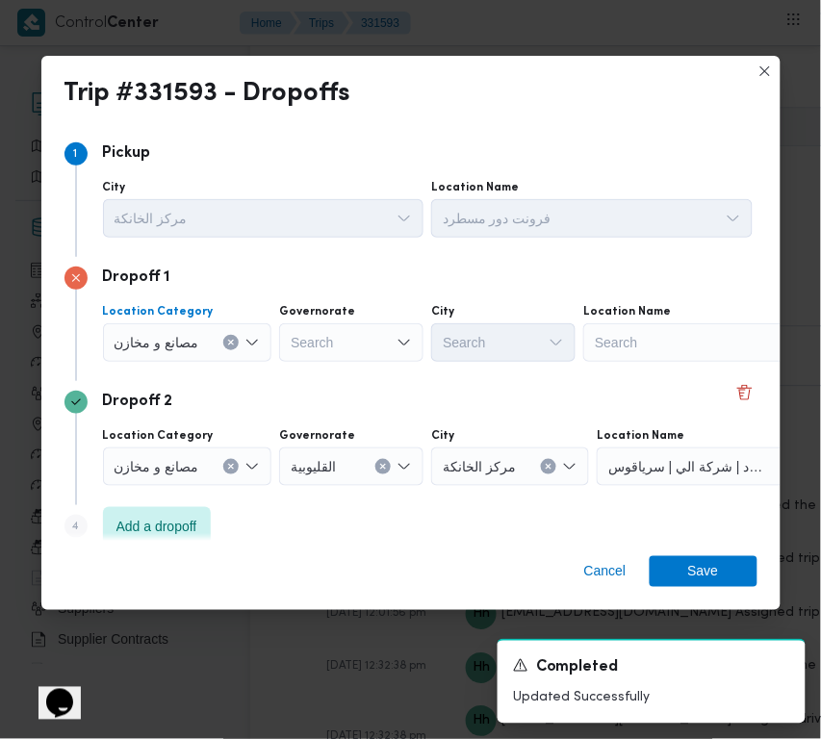
click at [617, 324] on div "Search" at bounding box center [703, 342] width 241 height 39
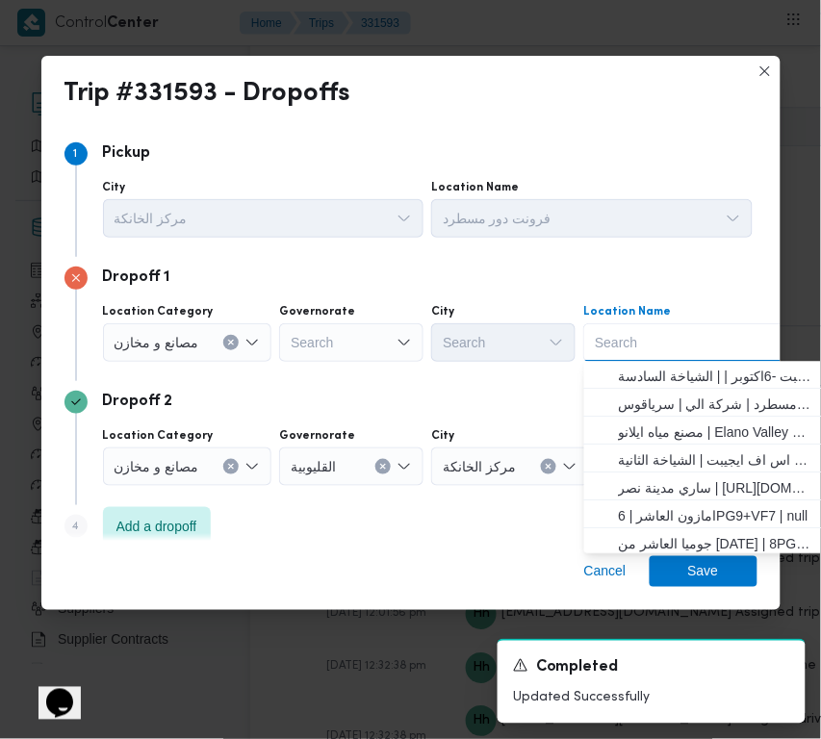
paste input "ويلز"
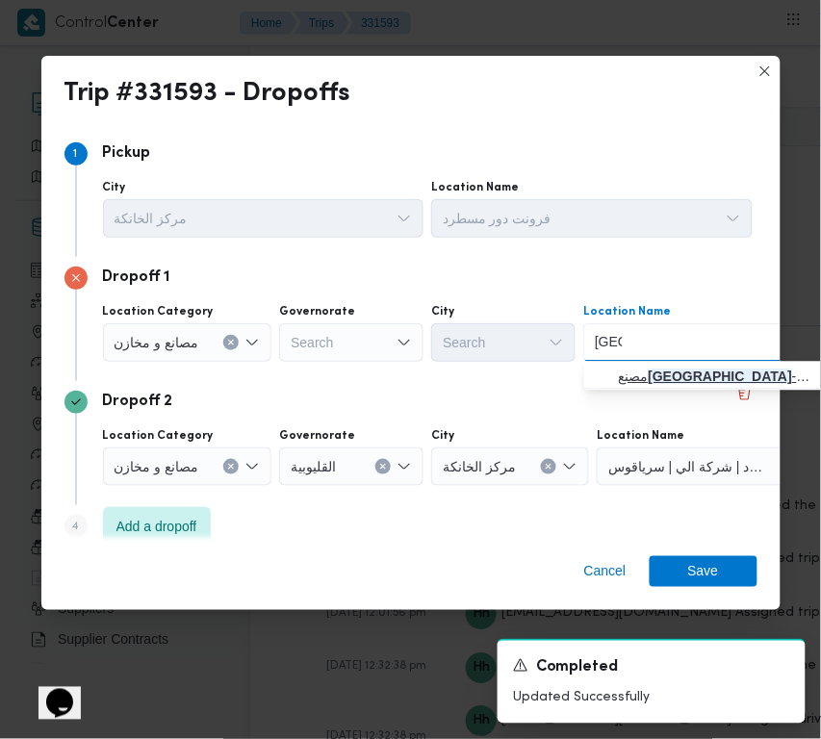
type input "ويلز"
click at [682, 380] on span "مصنع ويلز - الشركه الوطنيه لصناعه المشروبات | ويلز فودز | null" at bounding box center [716, 377] width 194 height 23
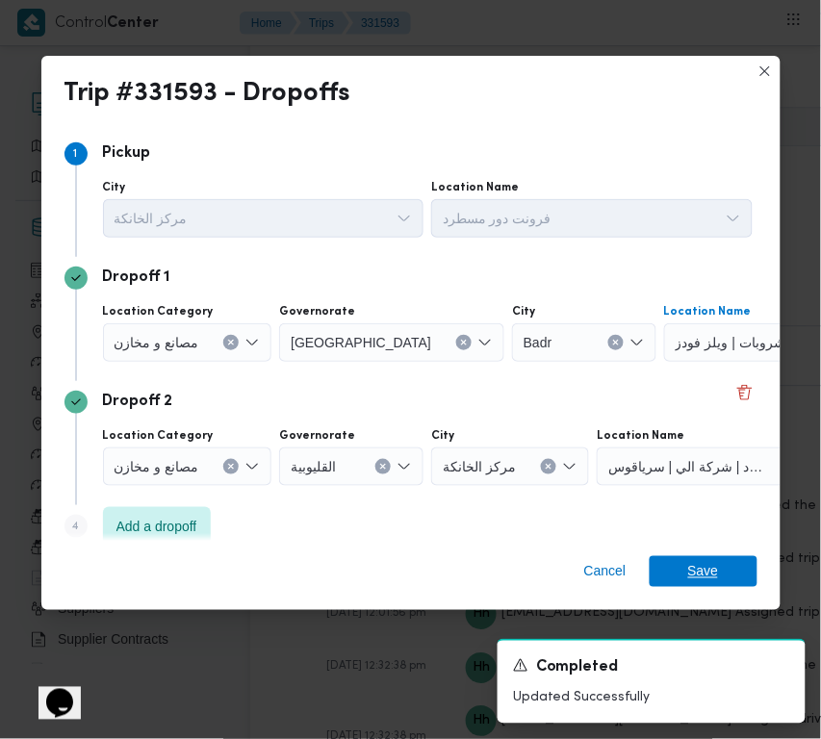
click at [719, 571] on span "Save" at bounding box center [704, 571] width 108 height 31
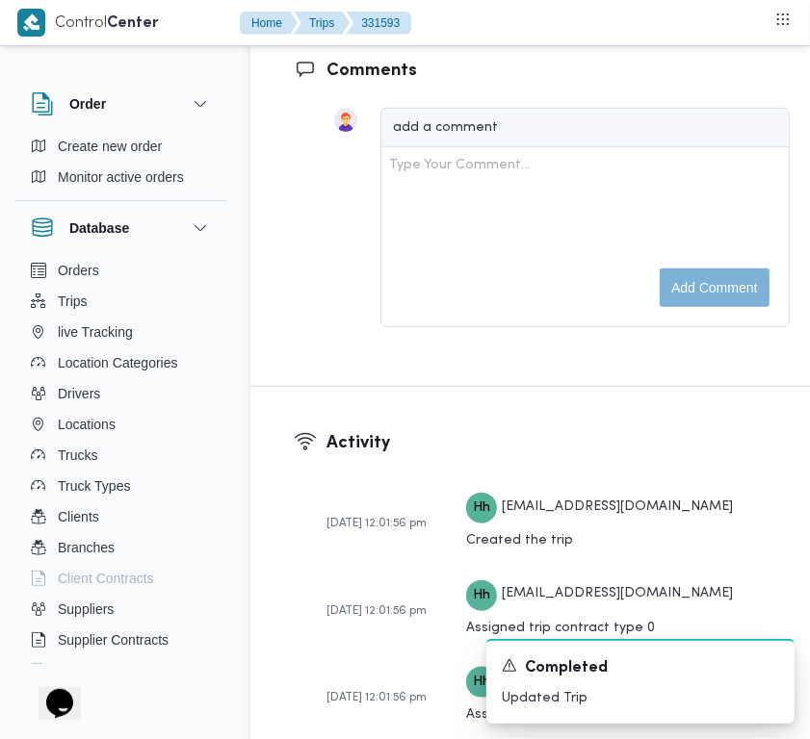
scroll to position [3164, 0]
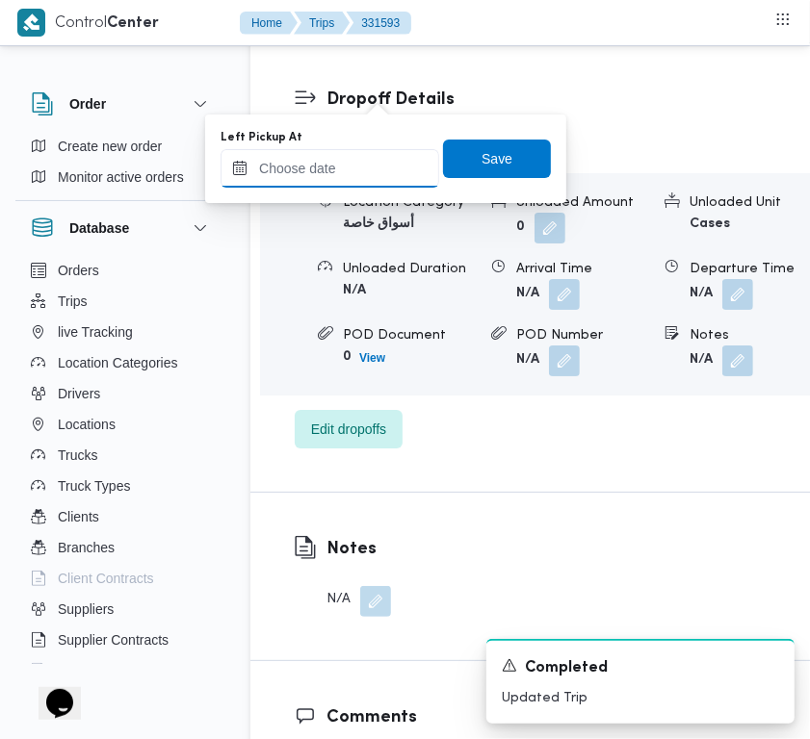
click at [369, 186] on div at bounding box center [329, 168] width 219 height 39
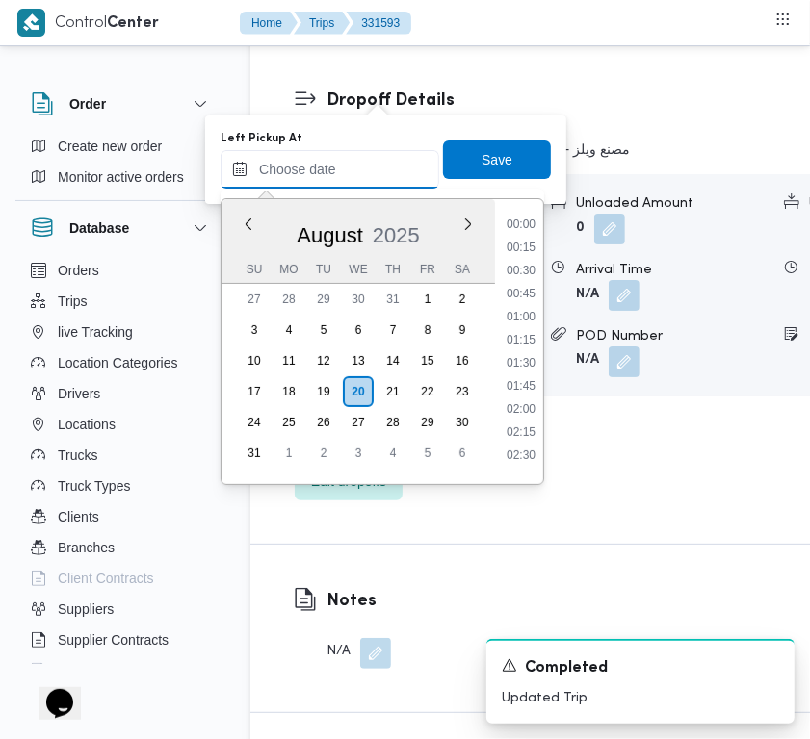
scroll to position [1070, 0]
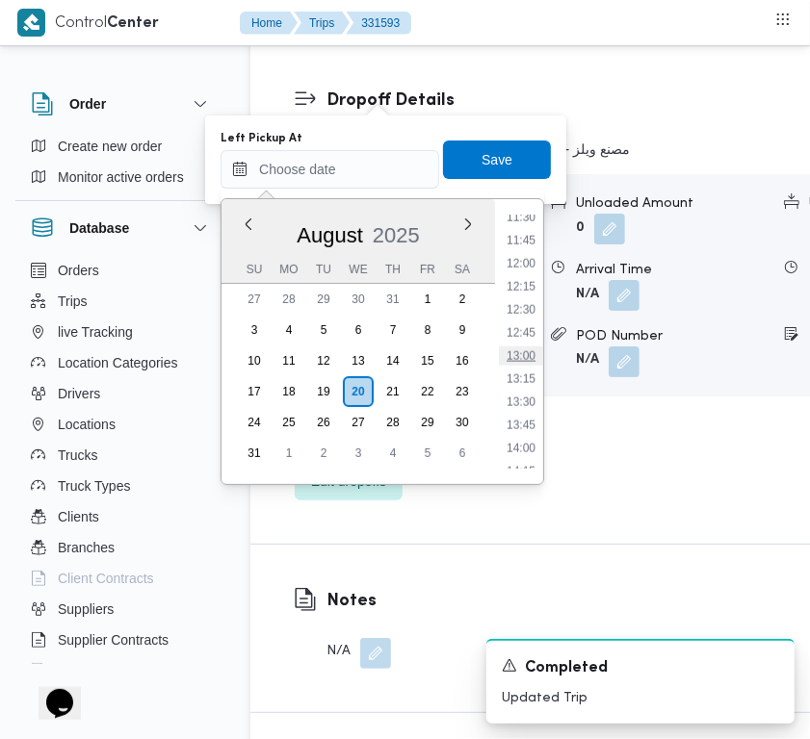
click at [523, 354] on li "13:00" at bounding box center [521, 356] width 44 height 19
type input "20/08/2025 13:00"
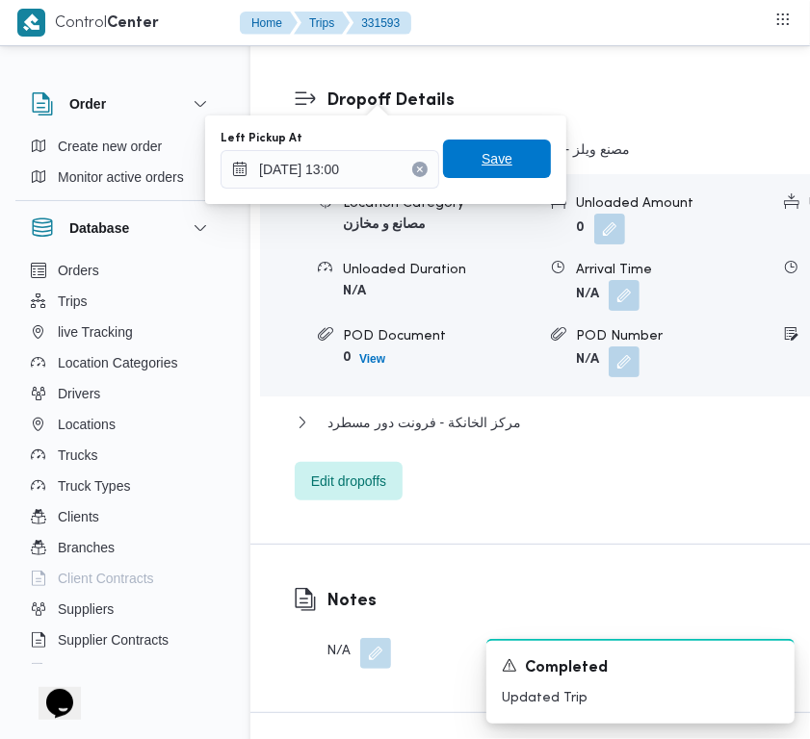
click at [492, 146] on span "Save" at bounding box center [497, 159] width 108 height 39
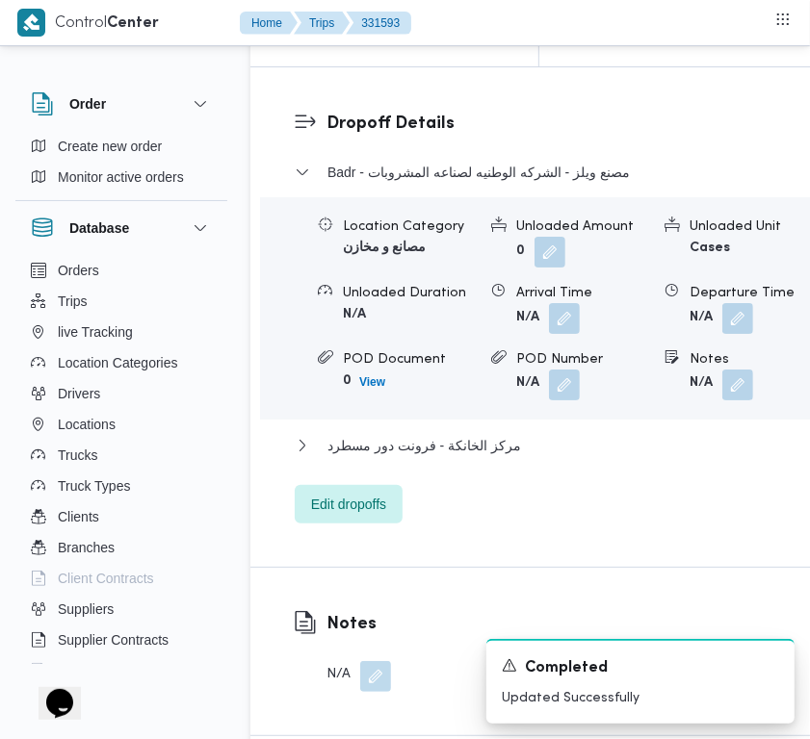
scroll to position [2990, 0]
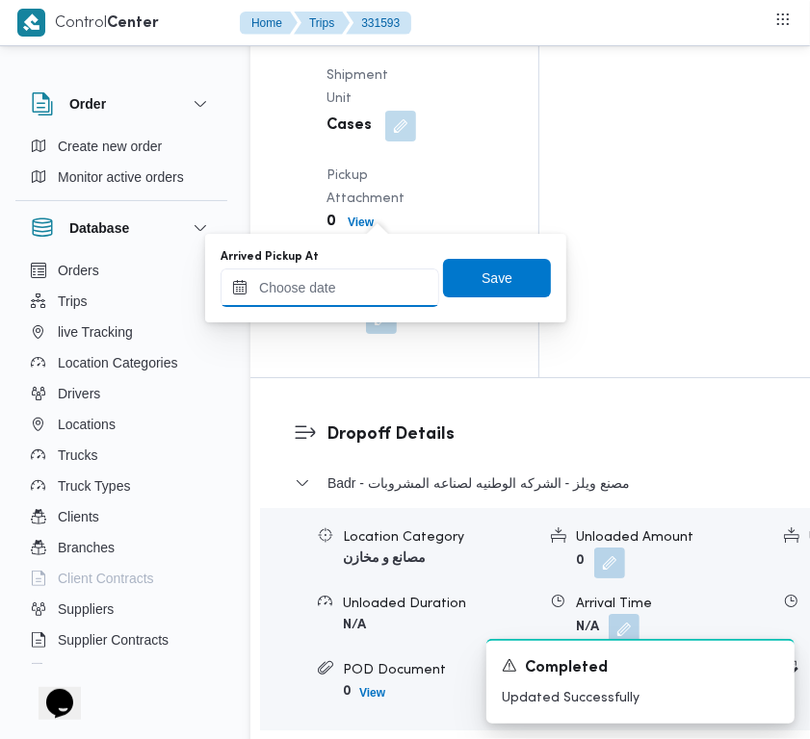
click at [368, 269] on input "Arrived Pickup At" at bounding box center [329, 288] width 219 height 39
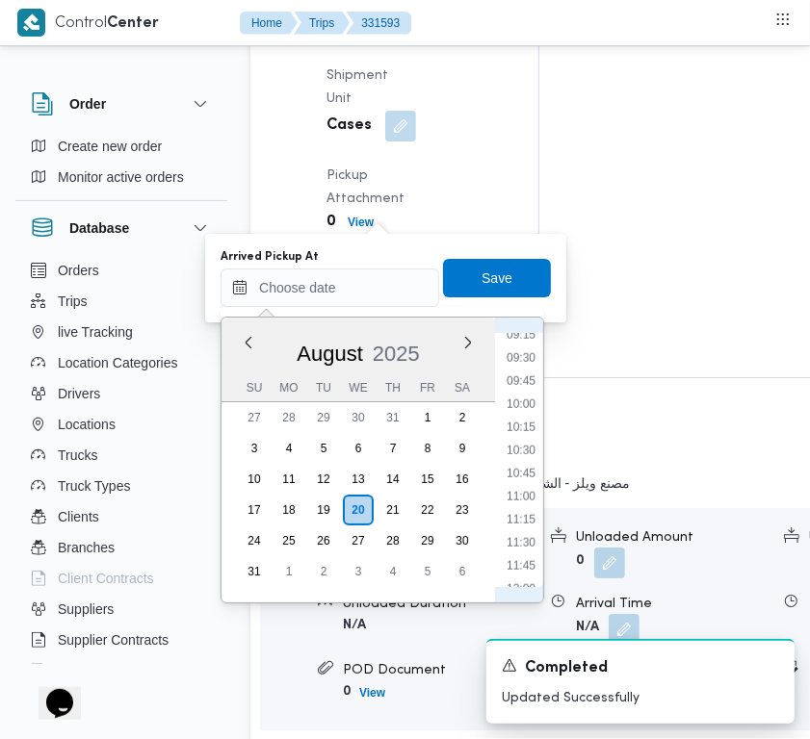
scroll to position [854, 0]
click at [539, 364] on li "09:30" at bounding box center [521, 366] width 44 height 19
type input "20/08/2025 09:30"
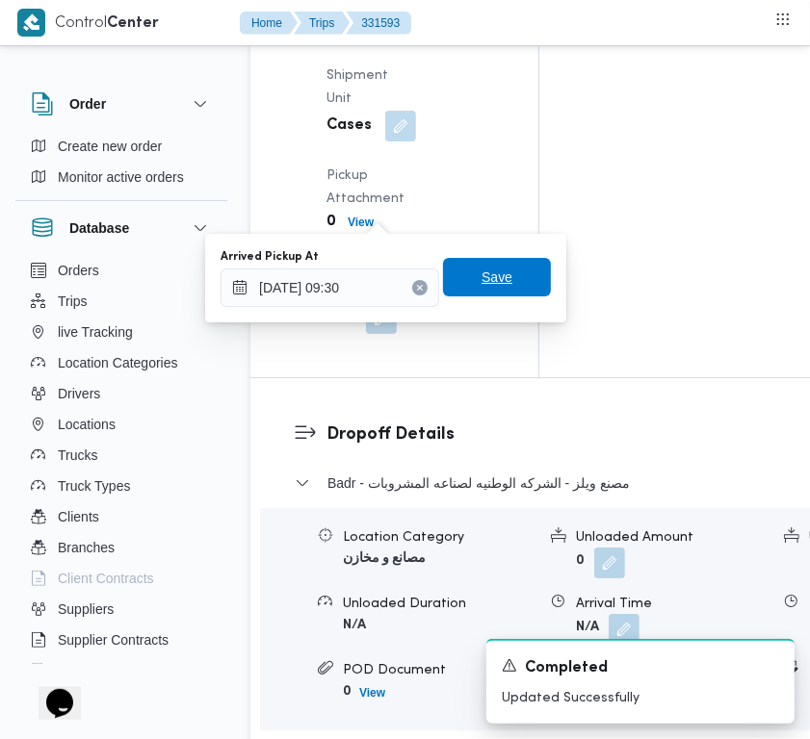
click at [481, 286] on span "Save" at bounding box center [496, 277] width 31 height 23
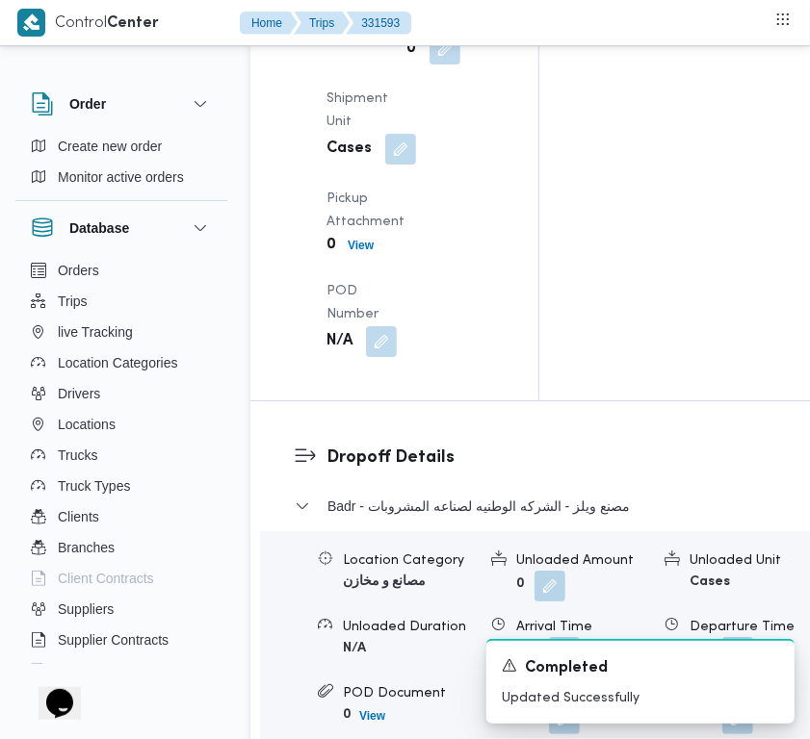
click at [473, 274] on div "Arrived Pickup At N/A Left Pickup At Wed, Aug 20, 2025 1:00 PM Pickup Duration …" at bounding box center [411, 53] width 192 height 632
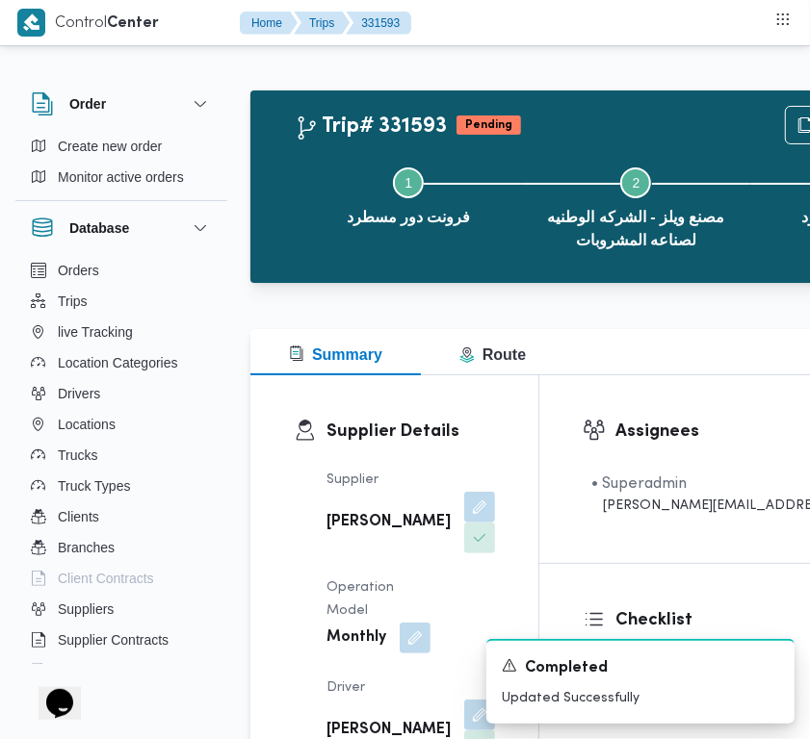
scroll to position [762, 0]
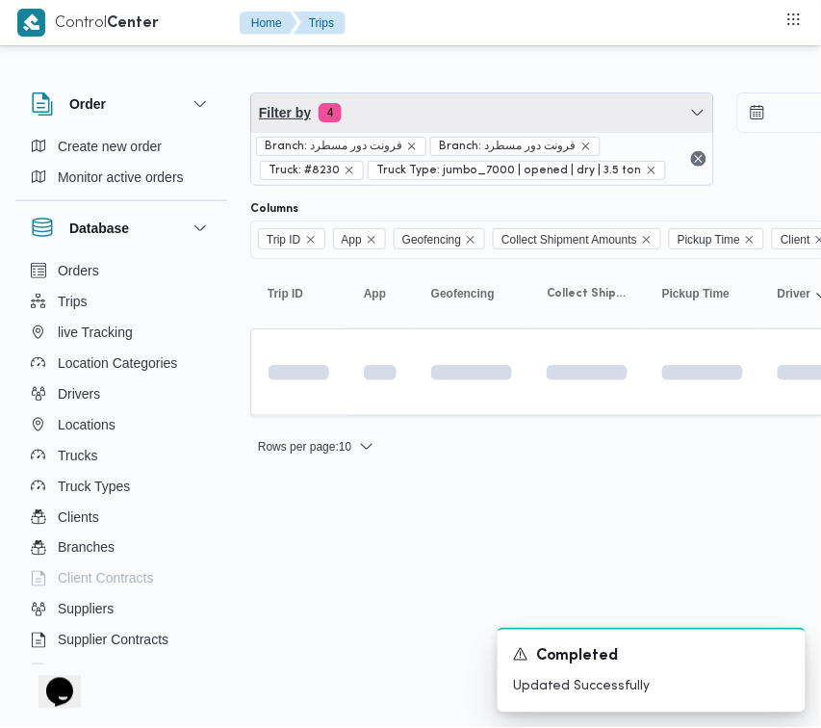
click at [439, 114] on span "Filter by 4" at bounding box center [482, 112] width 462 height 39
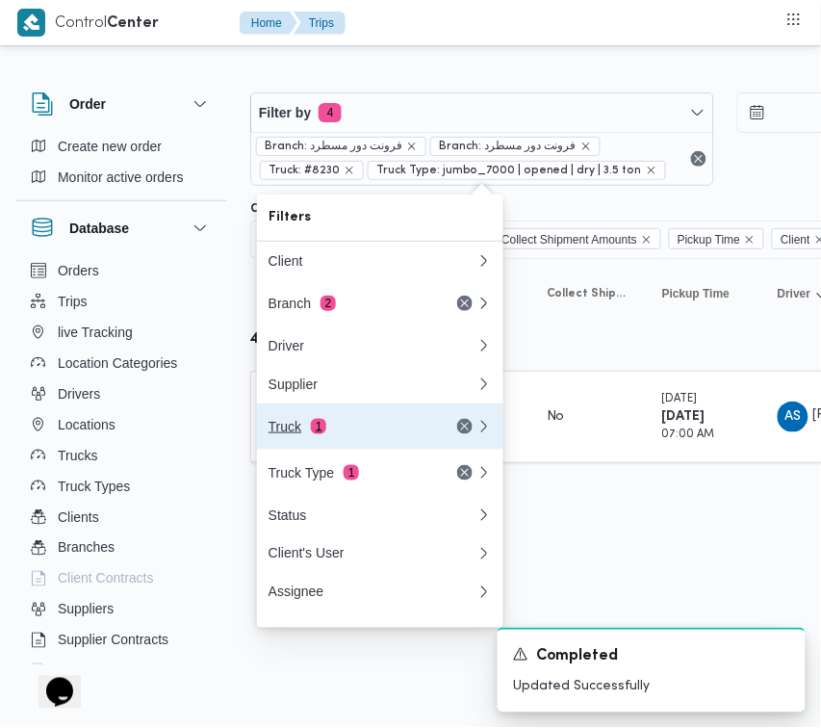
click at [366, 425] on div "Truck 1" at bounding box center [372, 426] width 231 height 46
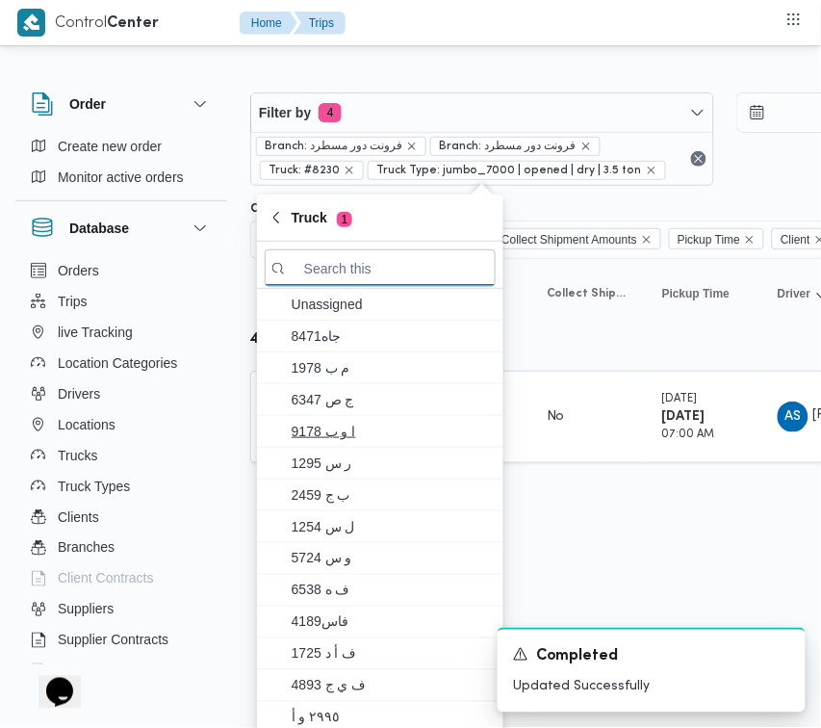
paste input "6471"
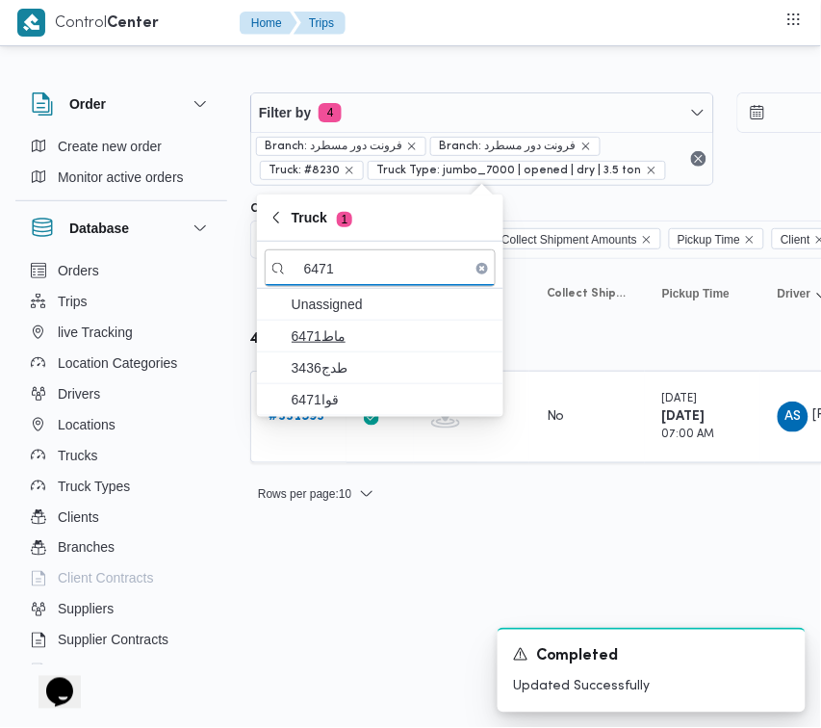
type input "6471"
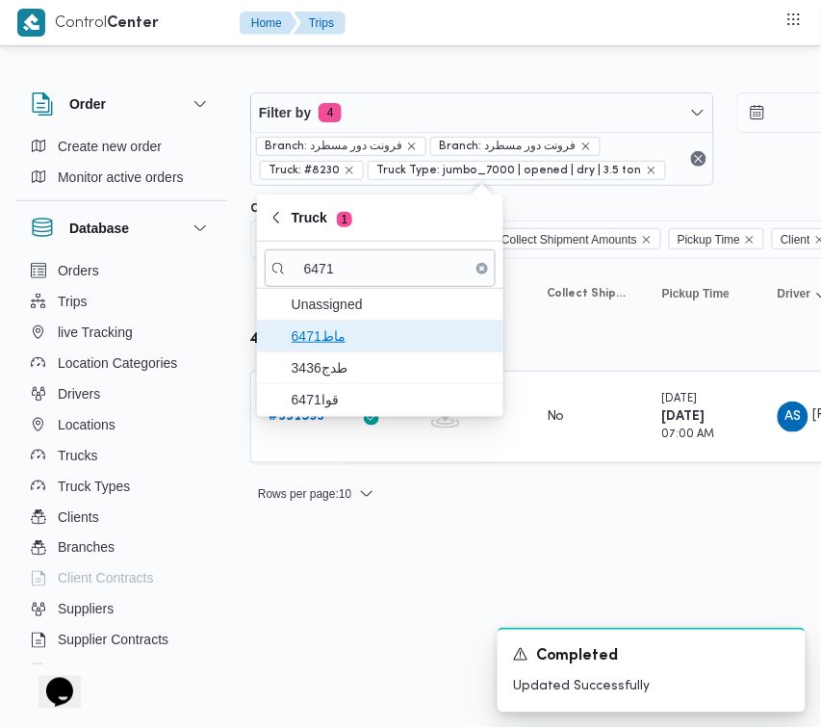
click at [309, 329] on span "ماط6471" at bounding box center [392, 335] width 200 height 23
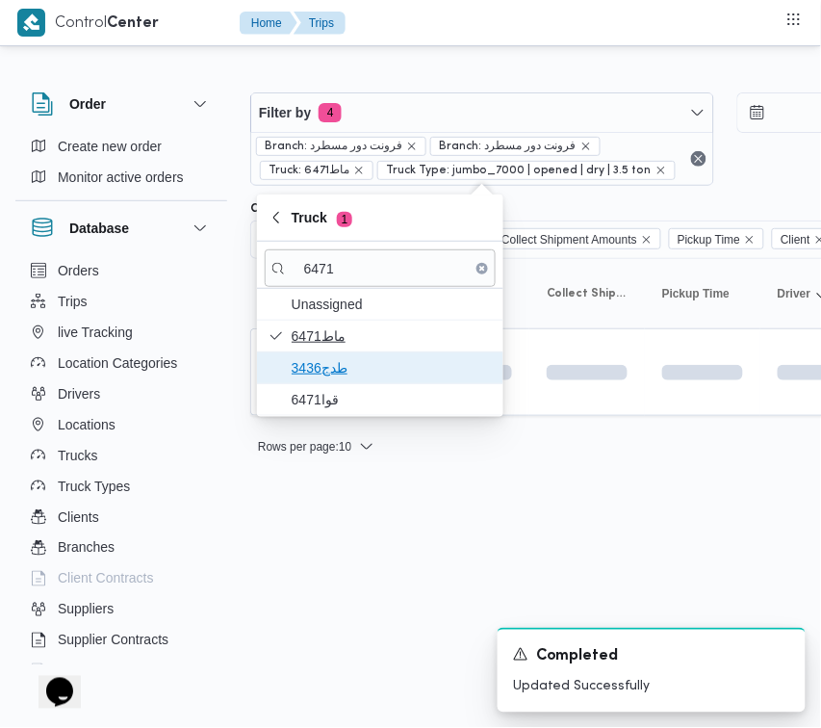
click at [316, 359] on span "طدج3436" at bounding box center [392, 367] width 200 height 23
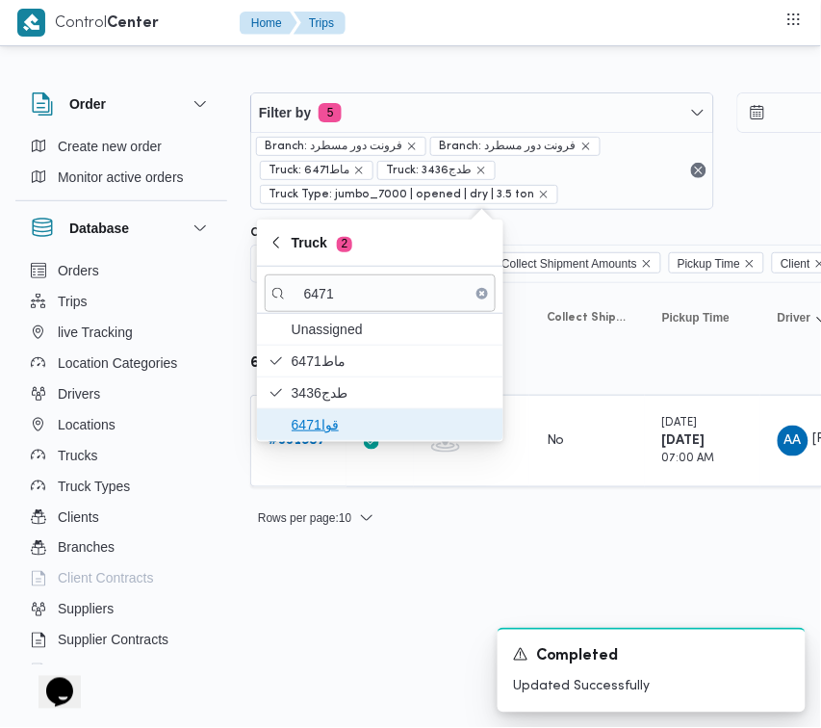
click at [315, 419] on span "قوا6471" at bounding box center [392, 424] width 200 height 23
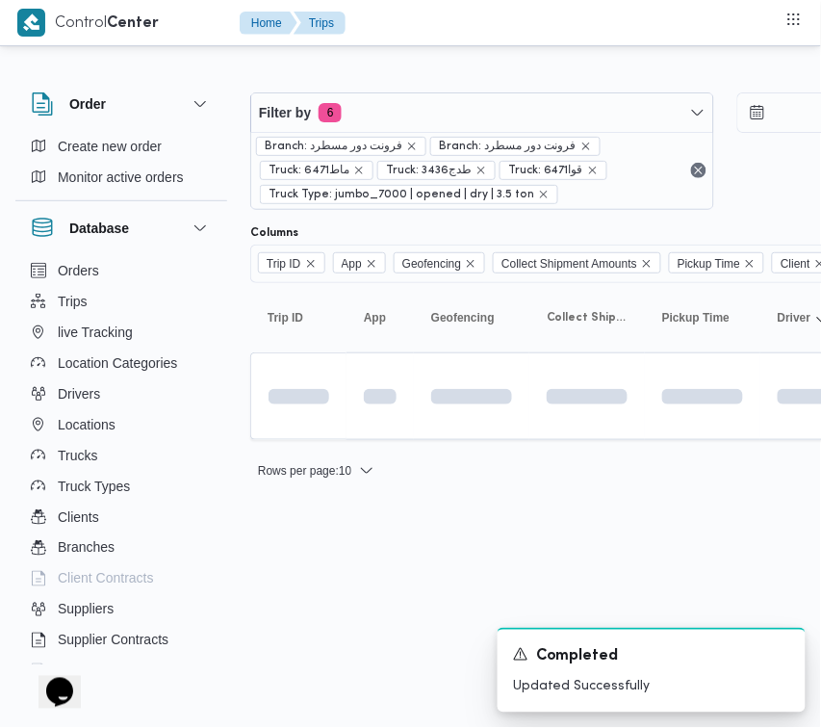
click at [314, 570] on html "Control Center Home Trips Order Create new order Monitor active orders Database…" at bounding box center [410, 364] width 821 height 728
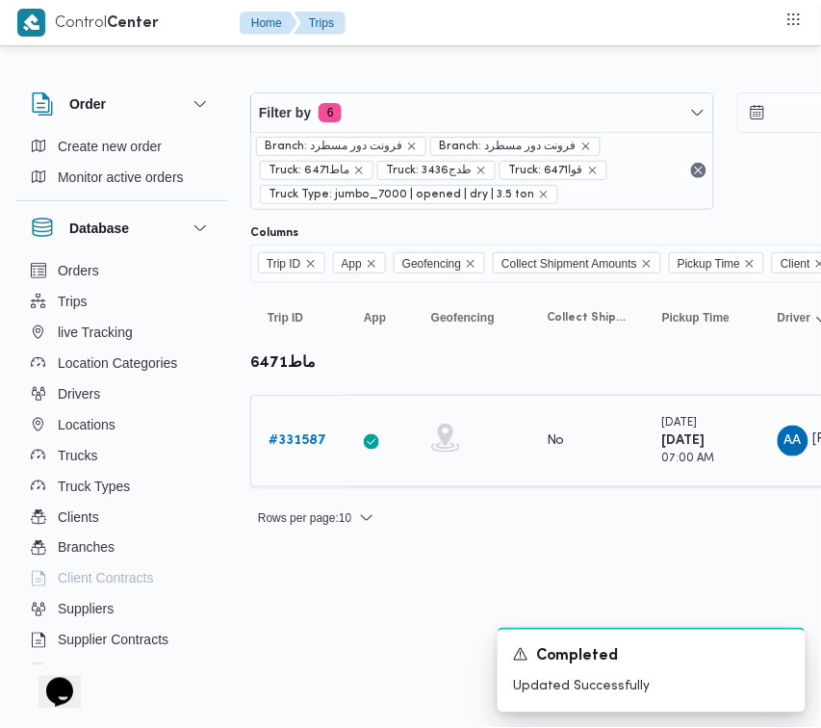
click at [304, 428] on div "# 331587" at bounding box center [299, 441] width 76 height 39
click at [304, 440] on b "# 331587" at bounding box center [298, 440] width 58 height 13
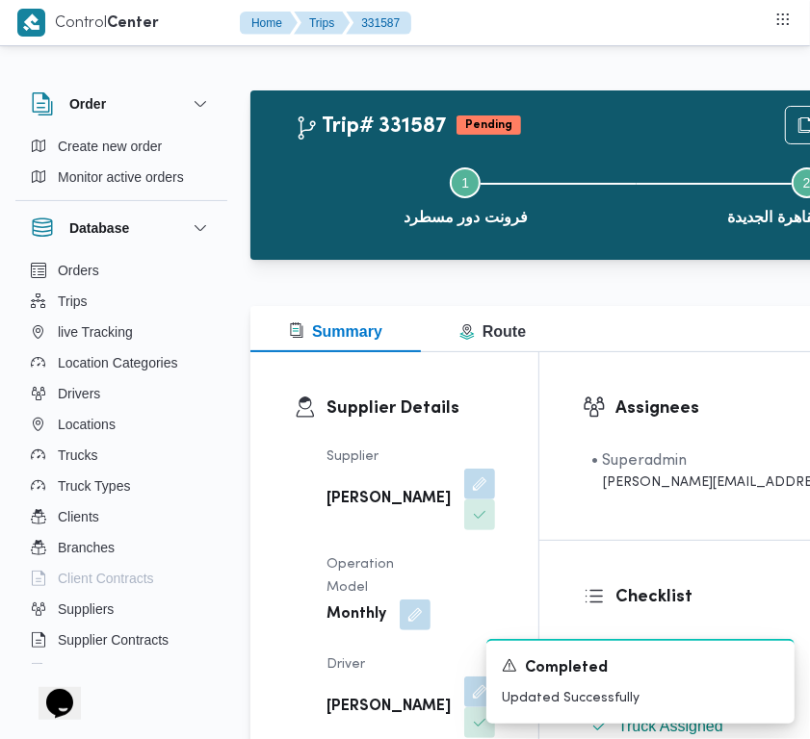
drag, startPoint x: 809, startPoint y: 78, endPoint x: 811, endPoint y: 94, distance: 16.5
click at [810, 93] on html "Control Center Home Trips 331587 Order Create new order Monitor active orders D…" at bounding box center [405, 369] width 810 height 739
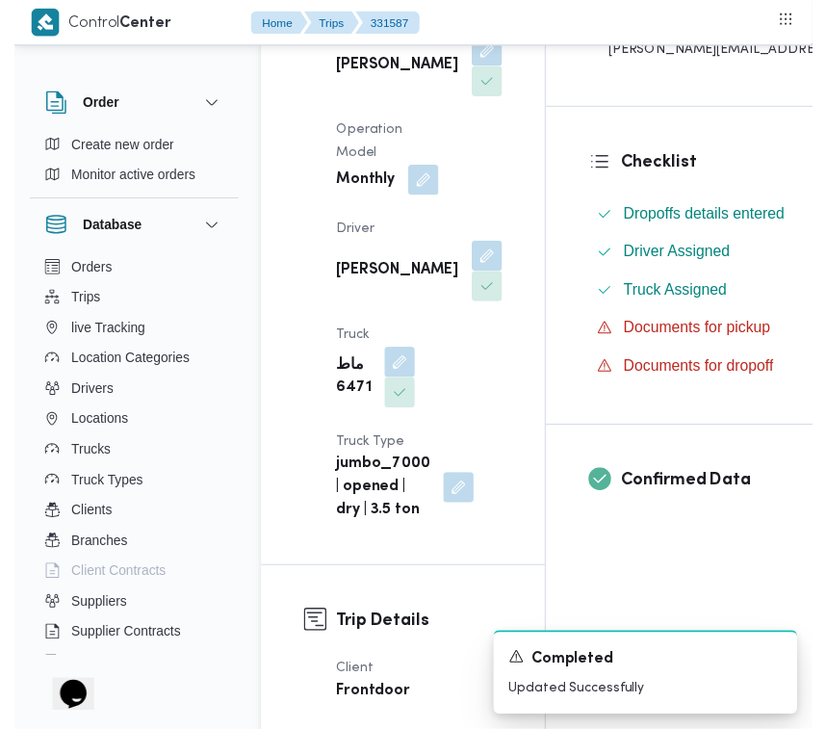
scroll to position [274, 0]
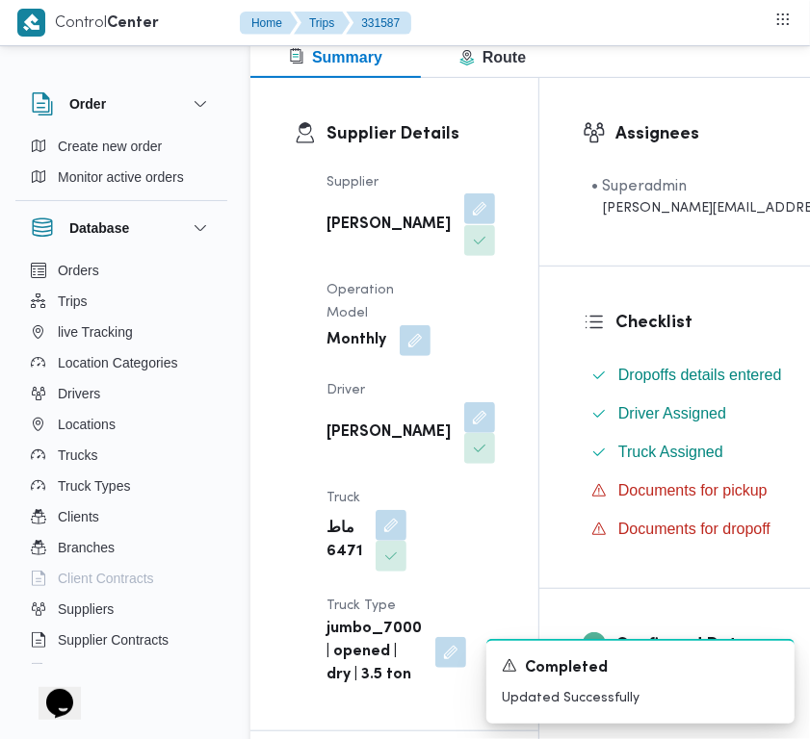
click at [464, 223] on button "button" at bounding box center [479, 209] width 31 height 31
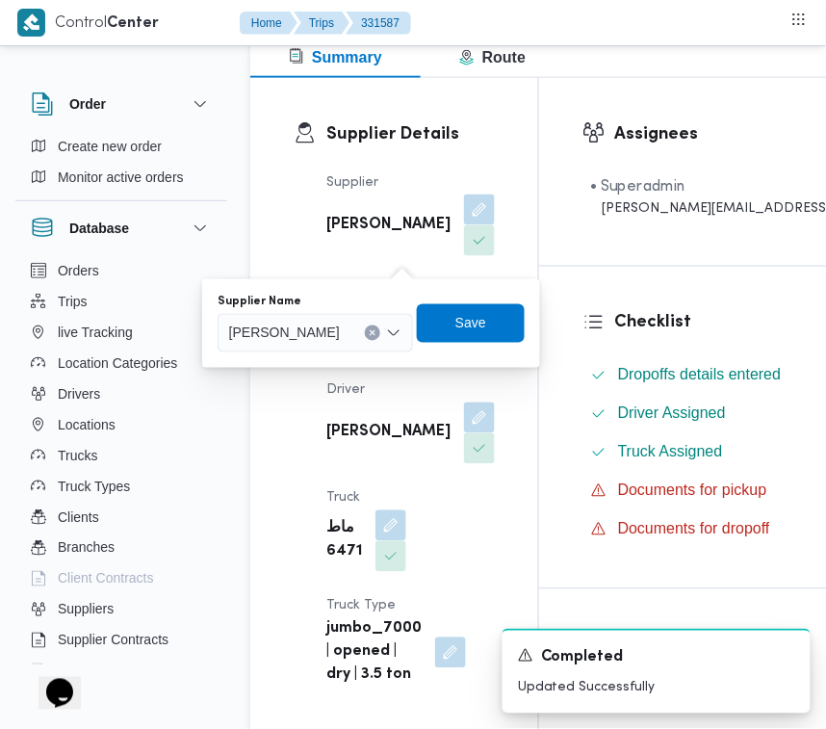
click at [348, 345] on div "محمد صلاح عبداللطيف الشريف" at bounding box center [315, 333] width 195 height 39
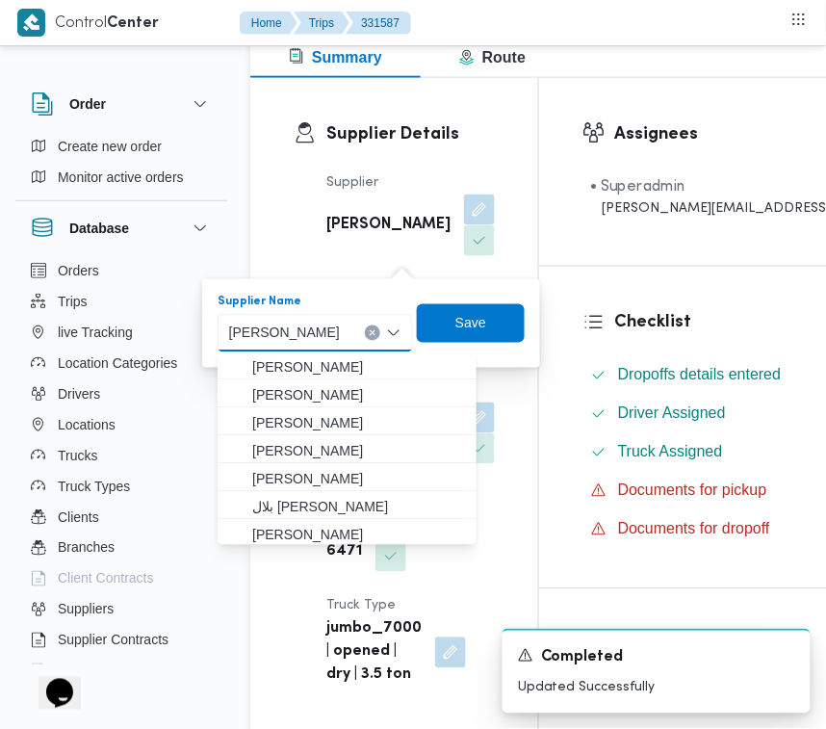
paste input "ربيع"
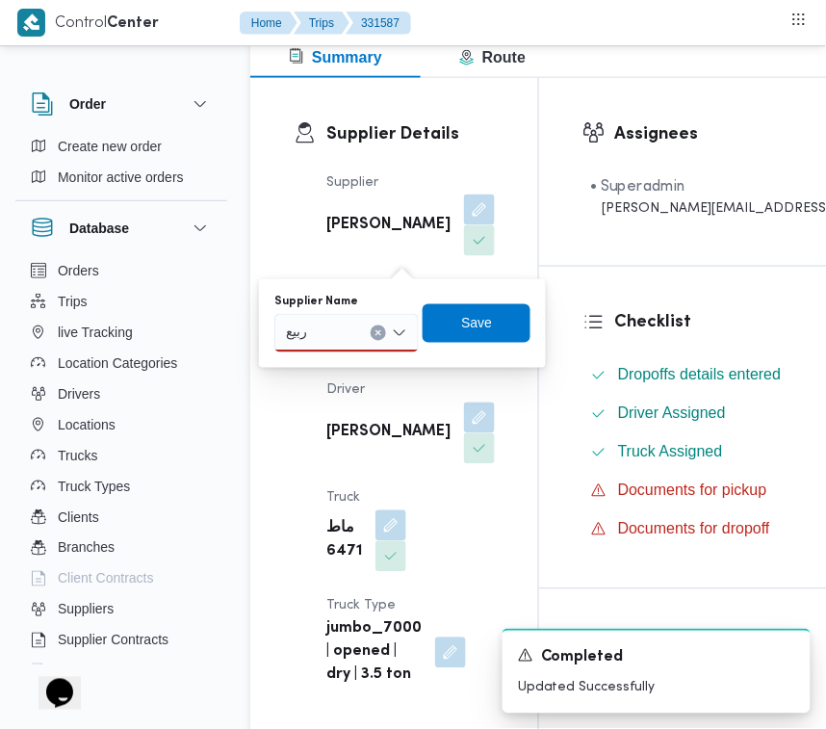
click at [333, 323] on div "ربيع ربيع" at bounding box center [346, 333] width 144 height 39
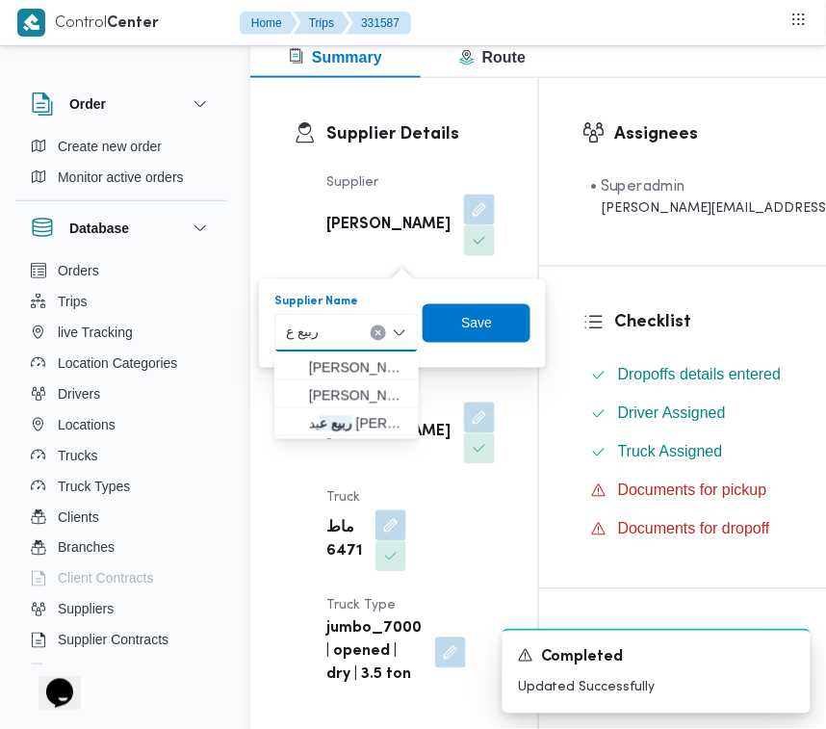
type input "ربيع عيد"
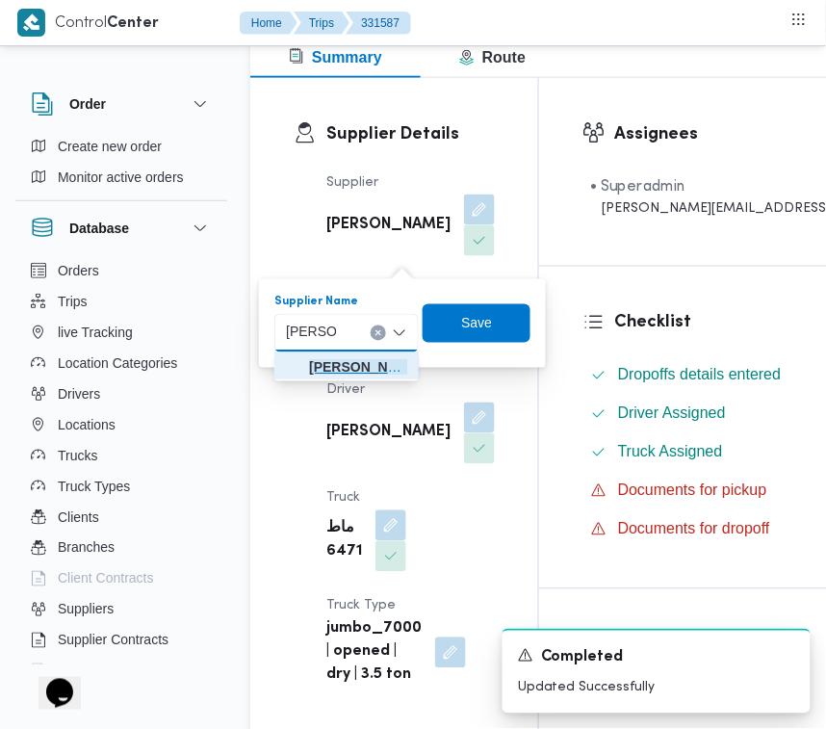
click at [334, 373] on span "ربيع عيد قطب هلال" at bounding box center [358, 367] width 98 height 23
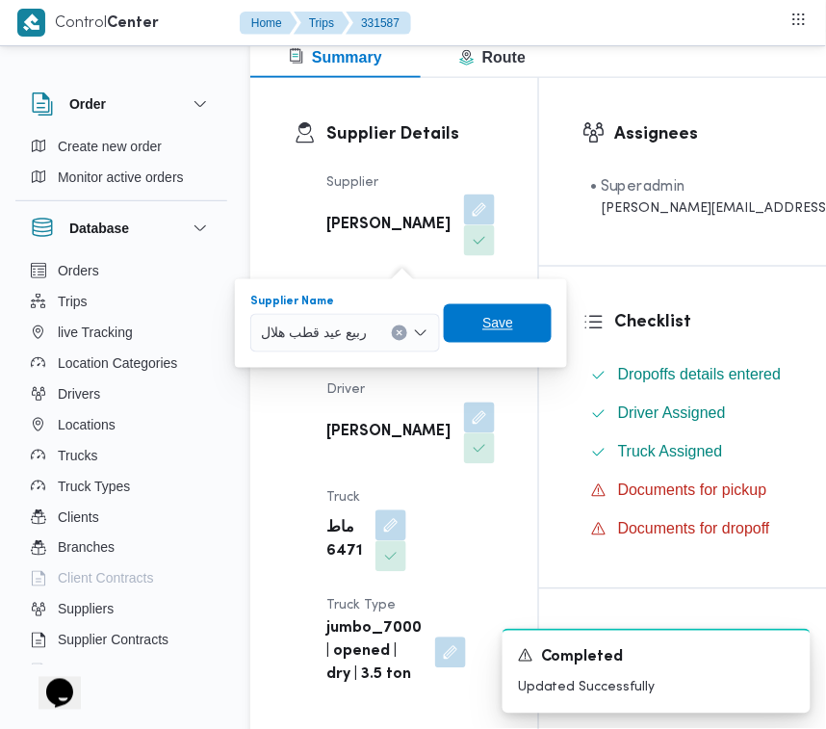
click at [517, 313] on span "Save" at bounding box center [498, 323] width 108 height 39
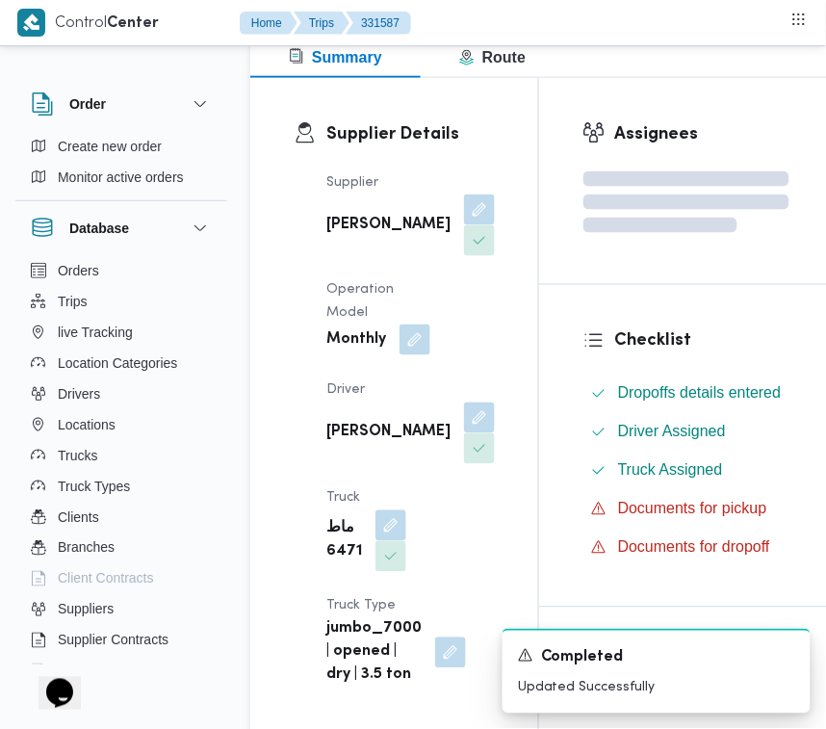
click at [425, 355] on button "button" at bounding box center [415, 339] width 31 height 31
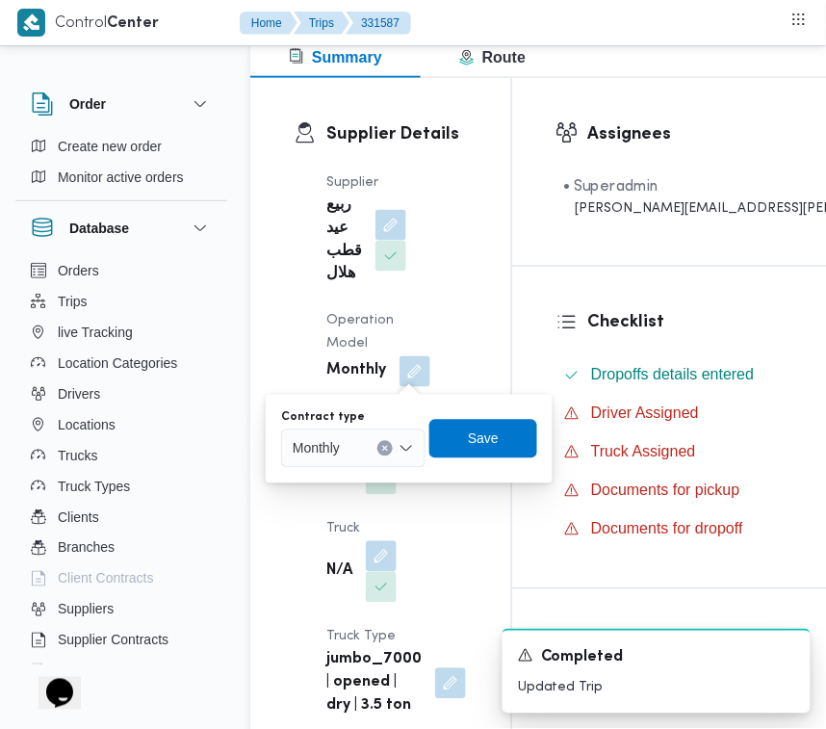
drag, startPoint x: 344, startPoint y: 434, endPoint x: 353, endPoint y: 448, distance: 16.6
click at [345, 434] on div "Monthly" at bounding box center [353, 448] width 144 height 39
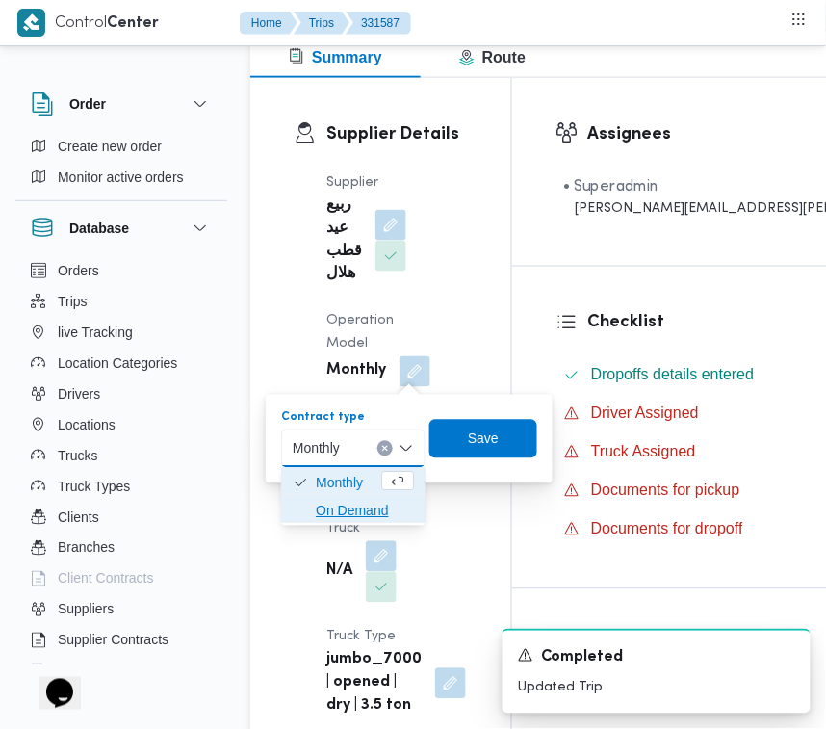
click at [357, 513] on span "On Demand" at bounding box center [365, 511] width 98 height 23
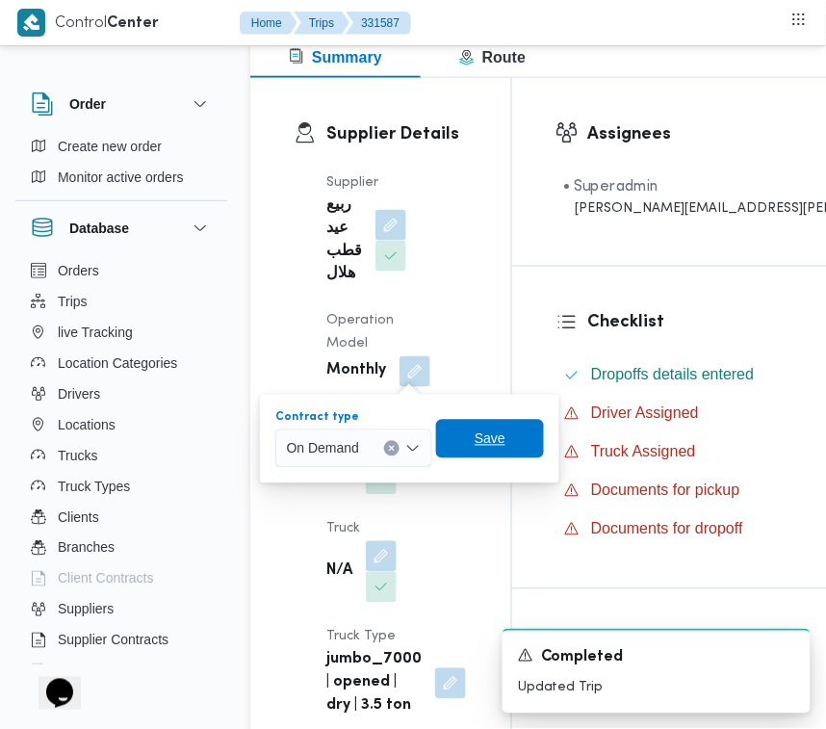
click at [481, 434] on span "Save" at bounding box center [490, 438] width 31 height 23
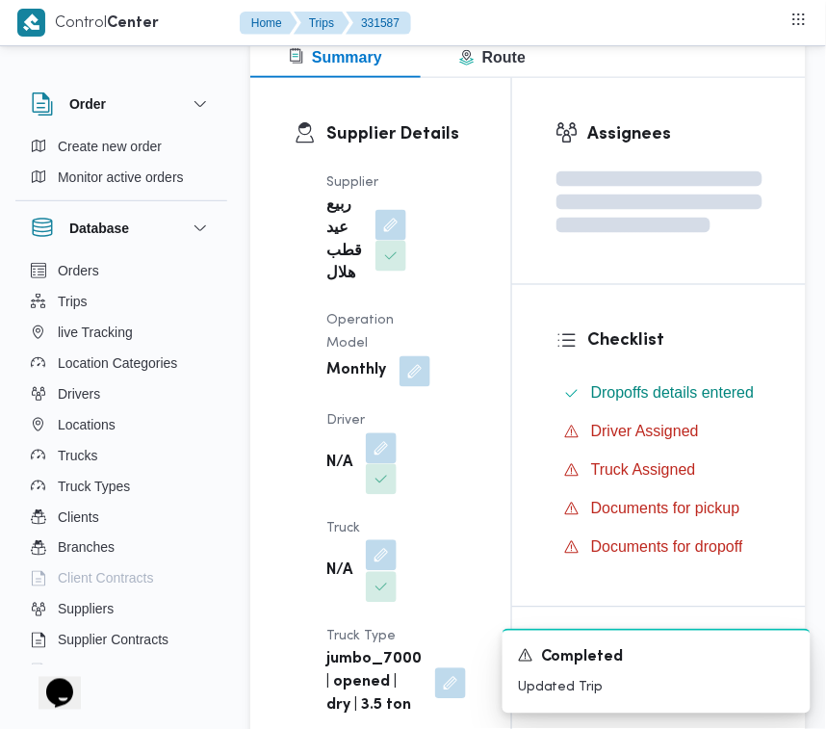
click at [380, 552] on button "button" at bounding box center [381, 555] width 31 height 31
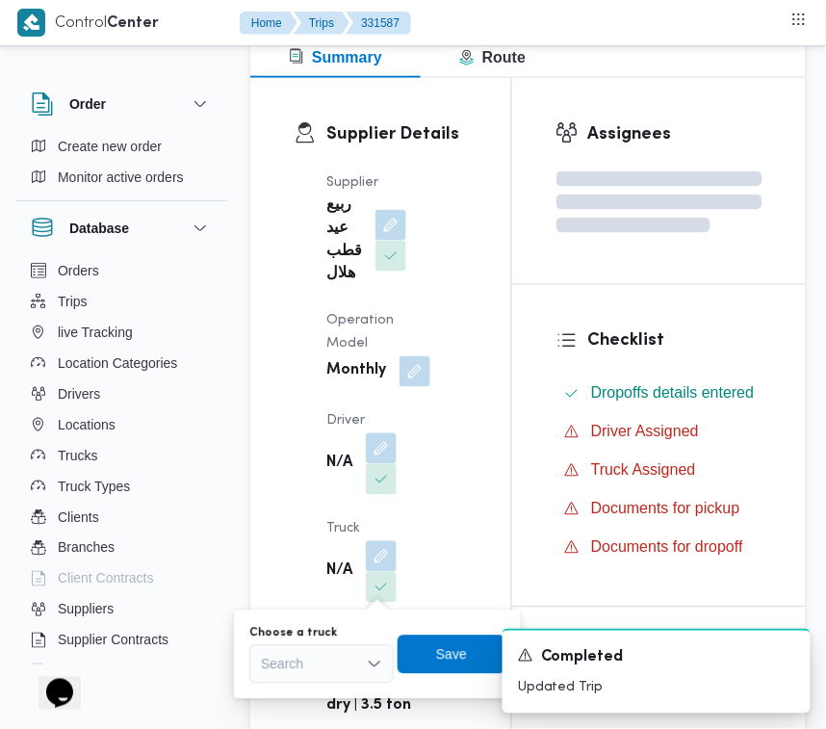
click at [319, 638] on div "You are in a dialog. To close this dialog, hit escape. Choose a truck Search Sa…" at bounding box center [377, 654] width 287 height 89
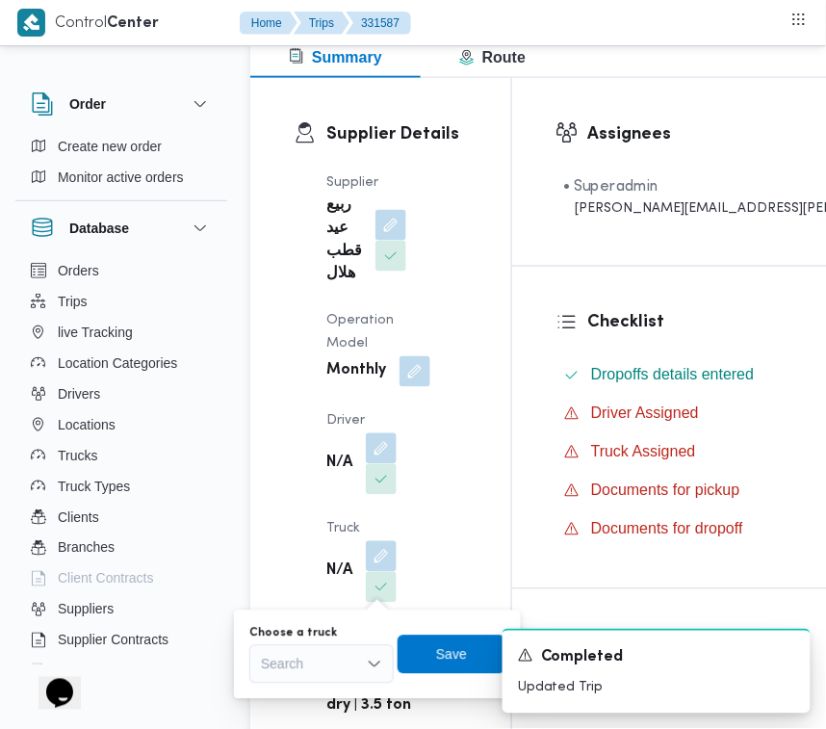
click at [300, 674] on div "Search" at bounding box center [321, 664] width 144 height 39
paste input "مد سعيد"
type input "مد سعيد"
click at [383, 449] on button "button" at bounding box center [381, 447] width 31 height 31
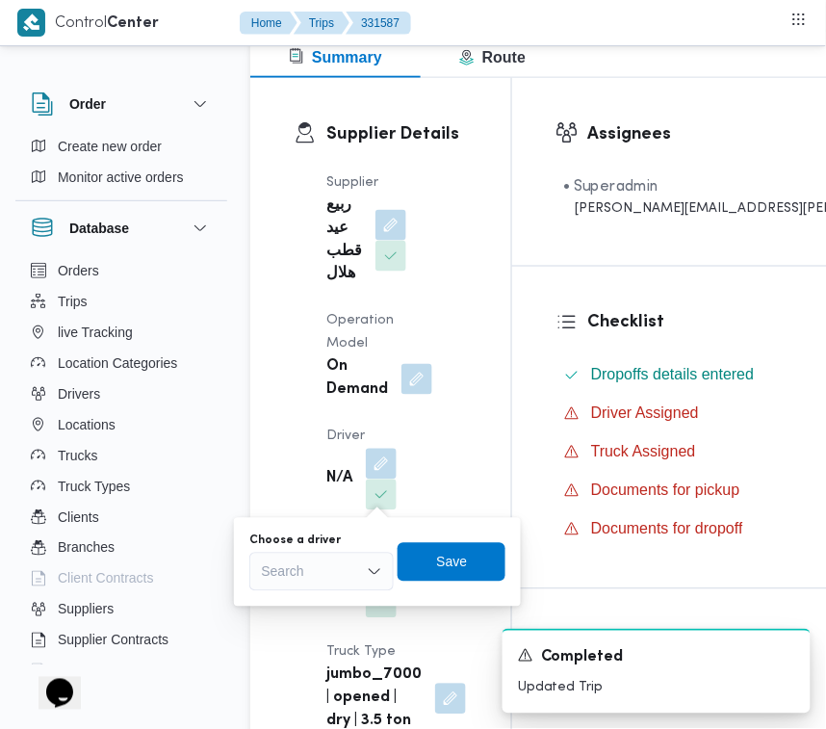
click at [330, 581] on div "Search" at bounding box center [321, 572] width 144 height 39
paste input "مد سعيد"
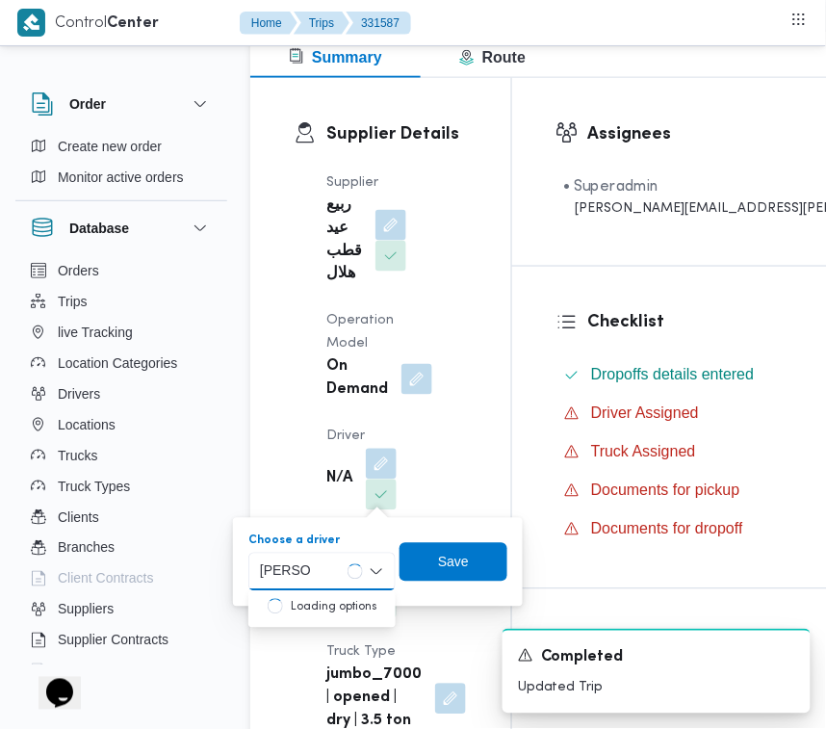
type input "مد سعيد"
click at [329, 571] on div "مد سعيد مد سعيد" at bounding box center [321, 572] width 144 height 39
click at [321, 609] on span "اح مد سعيد عبدالسلام عمار" at bounding box center [333, 606] width 98 height 23
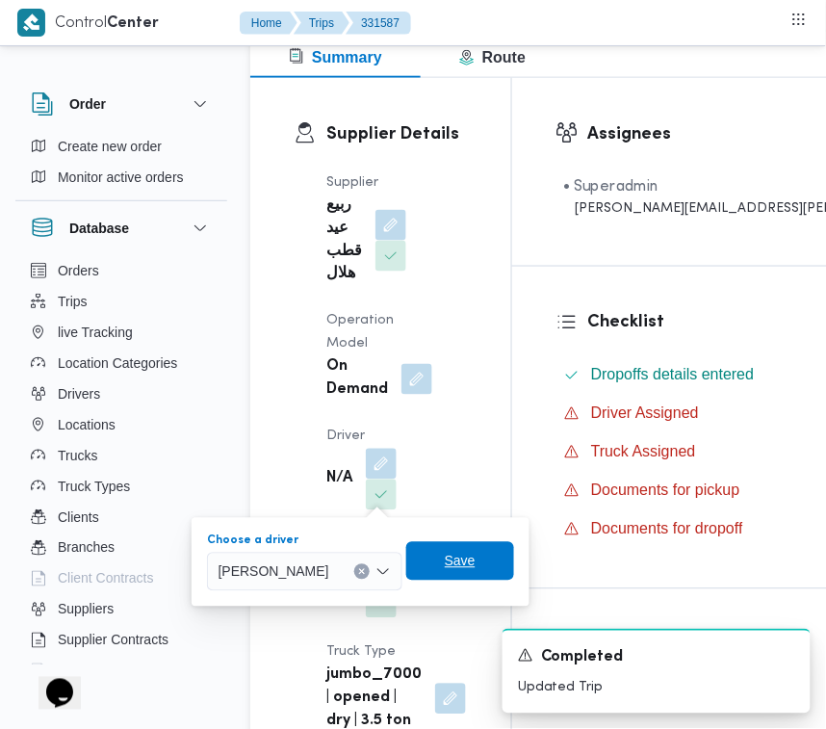
click at [468, 571] on span "Save" at bounding box center [460, 561] width 108 height 39
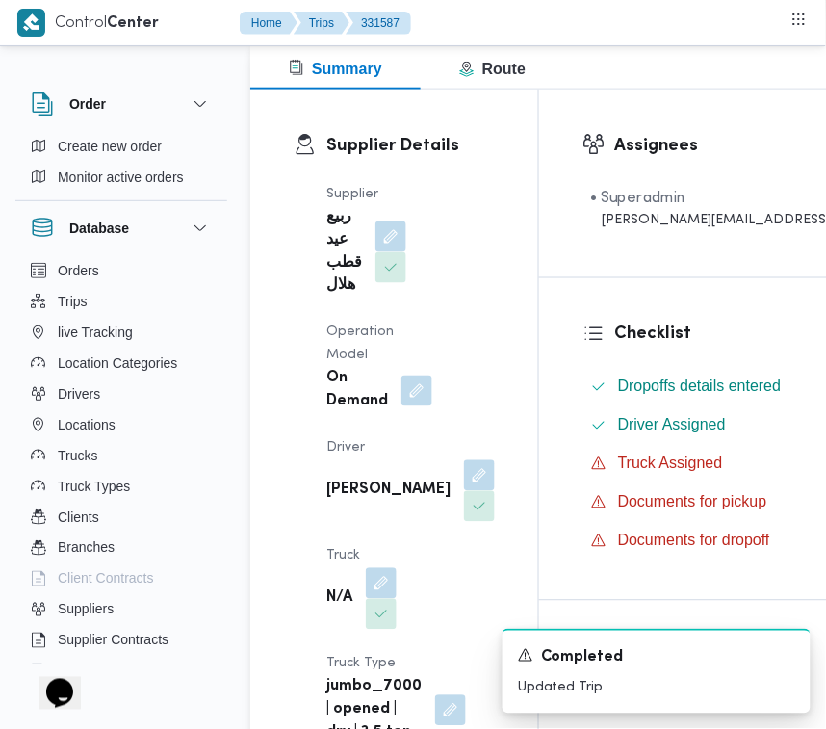
scroll to position [409, 0]
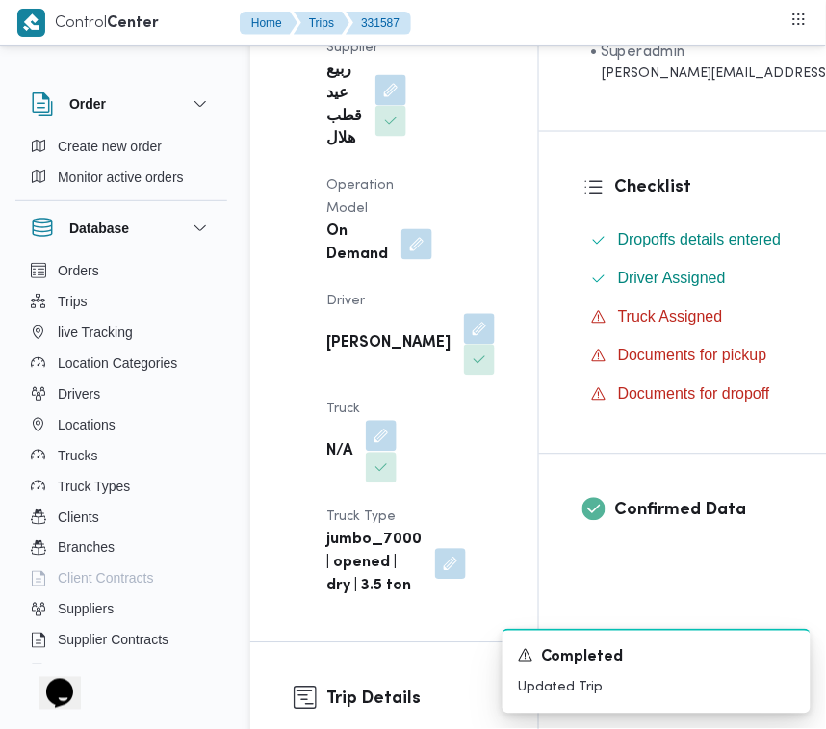
click at [381, 452] on button "button" at bounding box center [381, 436] width 31 height 31
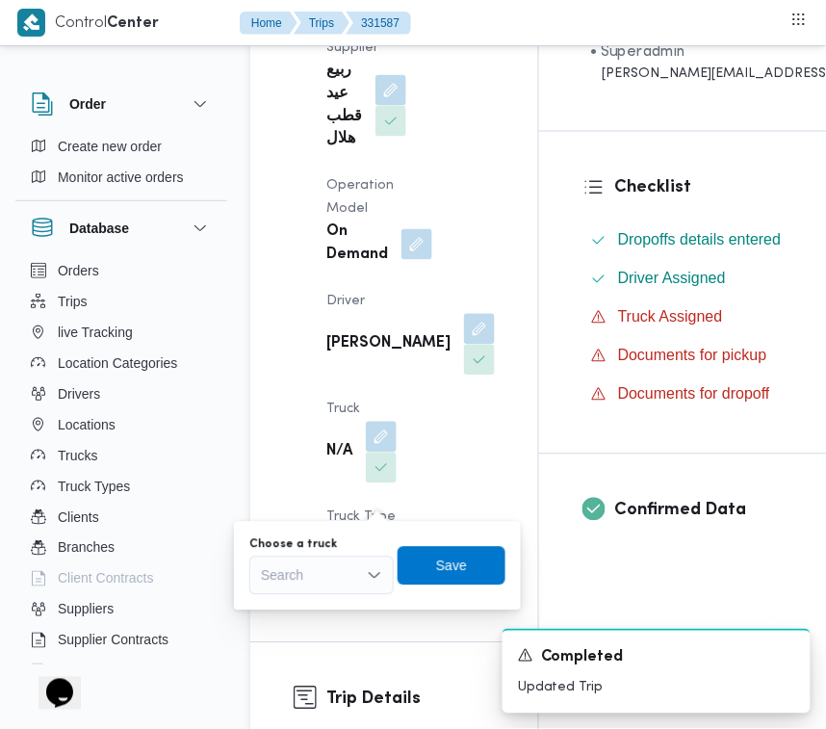
click at [338, 568] on div "Search" at bounding box center [321, 575] width 144 height 39
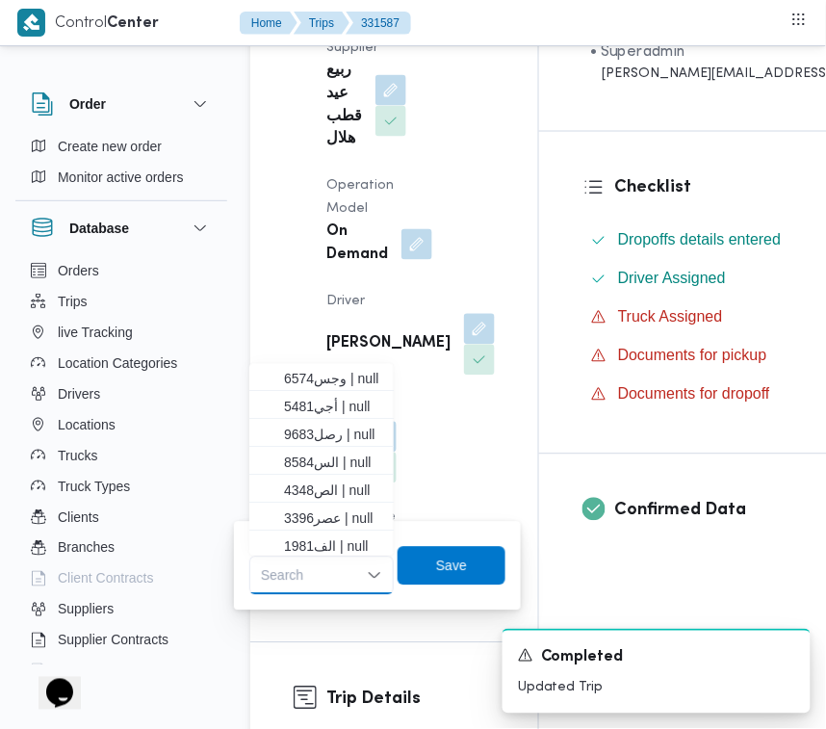
paste input "8584"
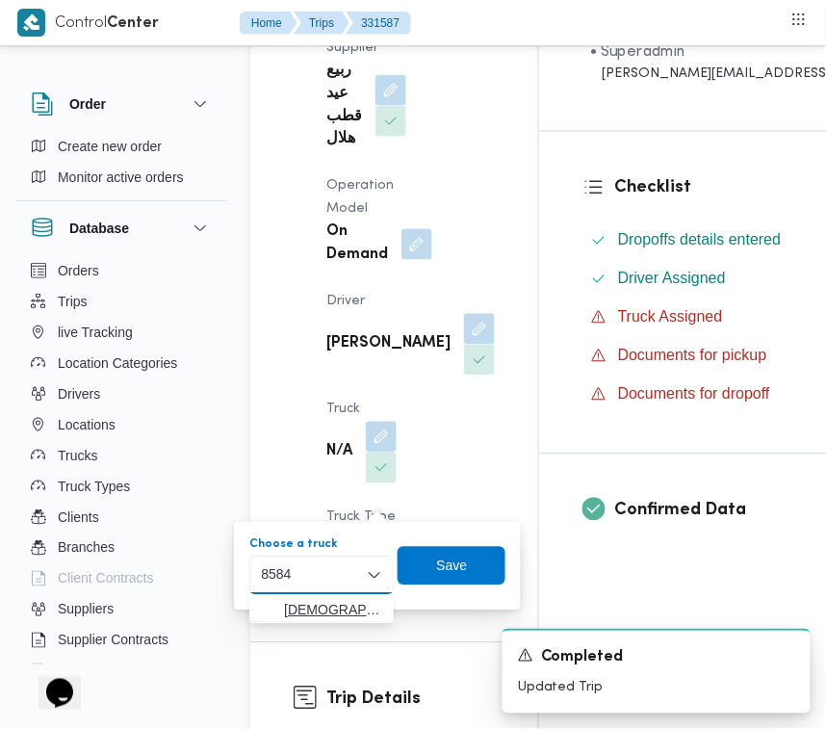
type input "8584"
click at [280, 613] on span "الس 8584 | null" at bounding box center [321, 610] width 129 height 31
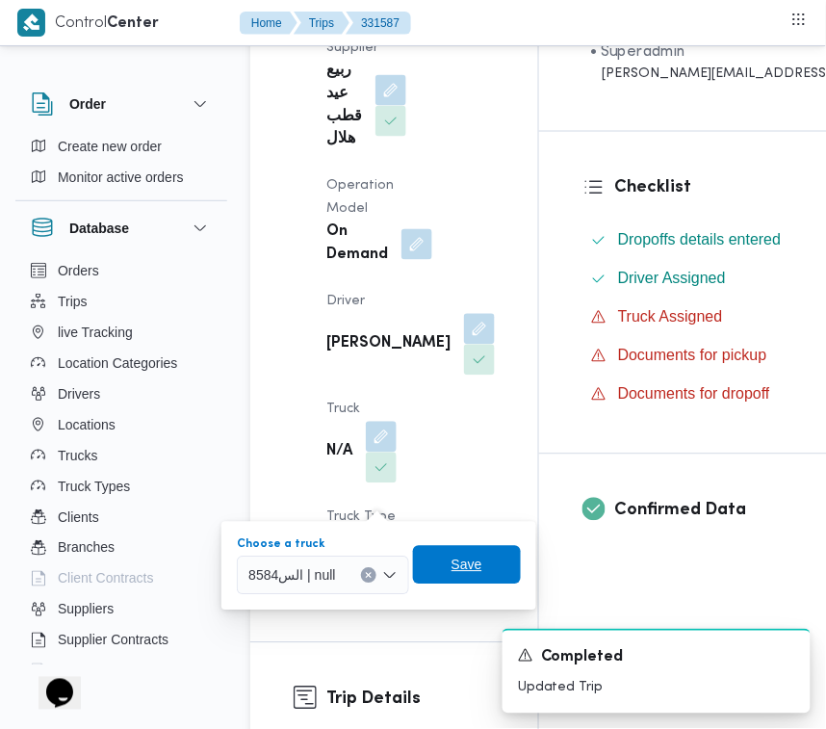
click at [453, 554] on span "Save" at bounding box center [467, 565] width 108 height 39
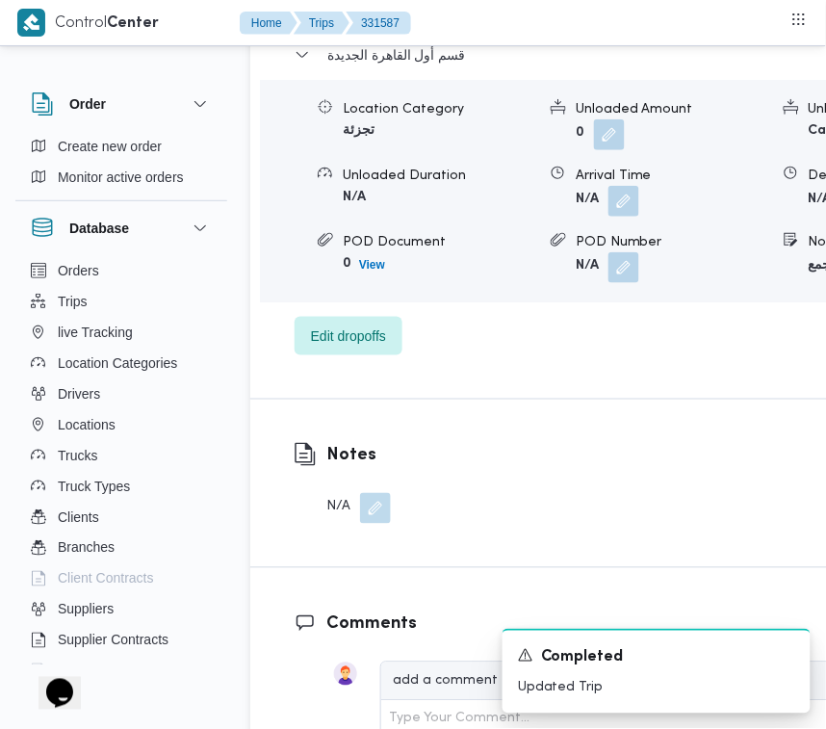
scroll to position [4219, 0]
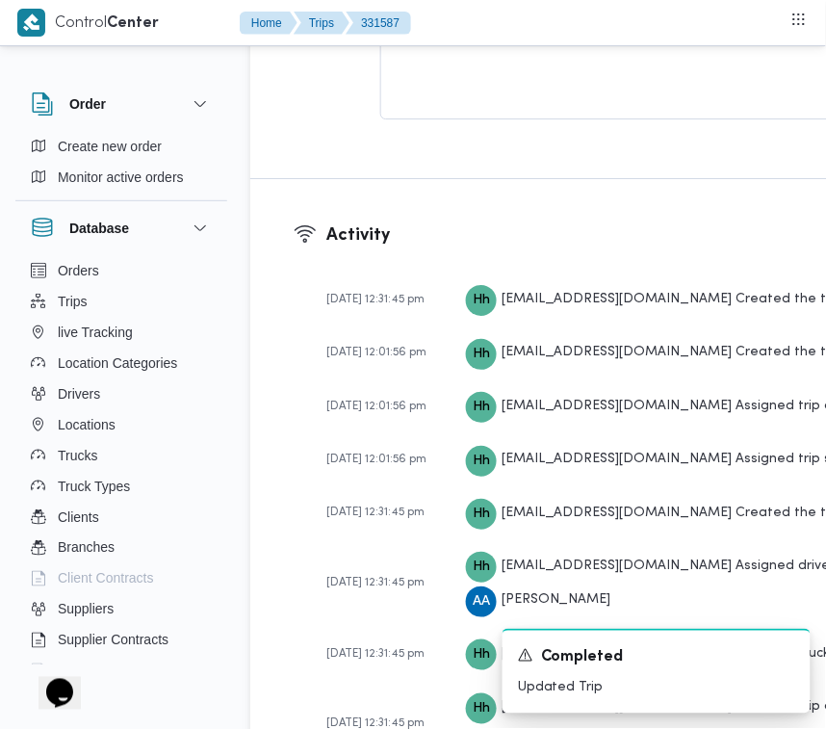
click at [345, 41] on nav "Home Trips 331587" at bounding box center [325, 24] width 171 height 49
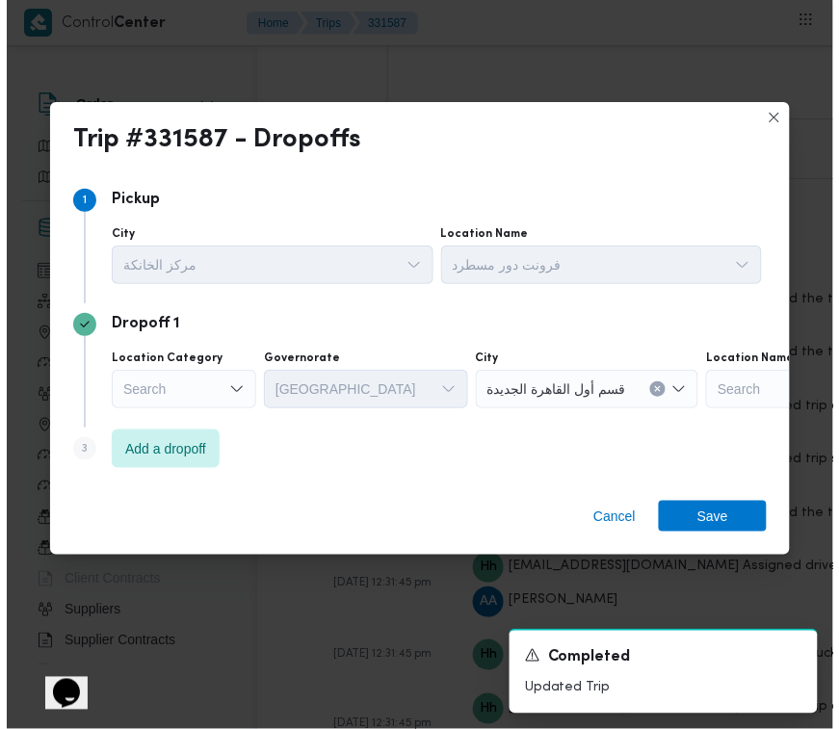
scroll to position [4127, 0]
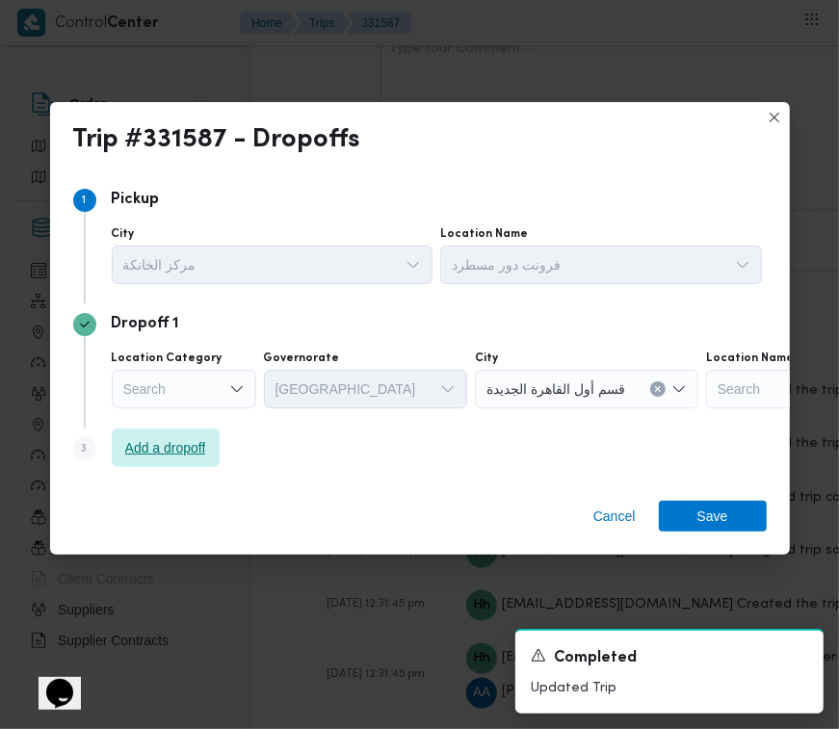
click at [167, 451] on span "Add a dropoff" at bounding box center [165, 447] width 81 height 23
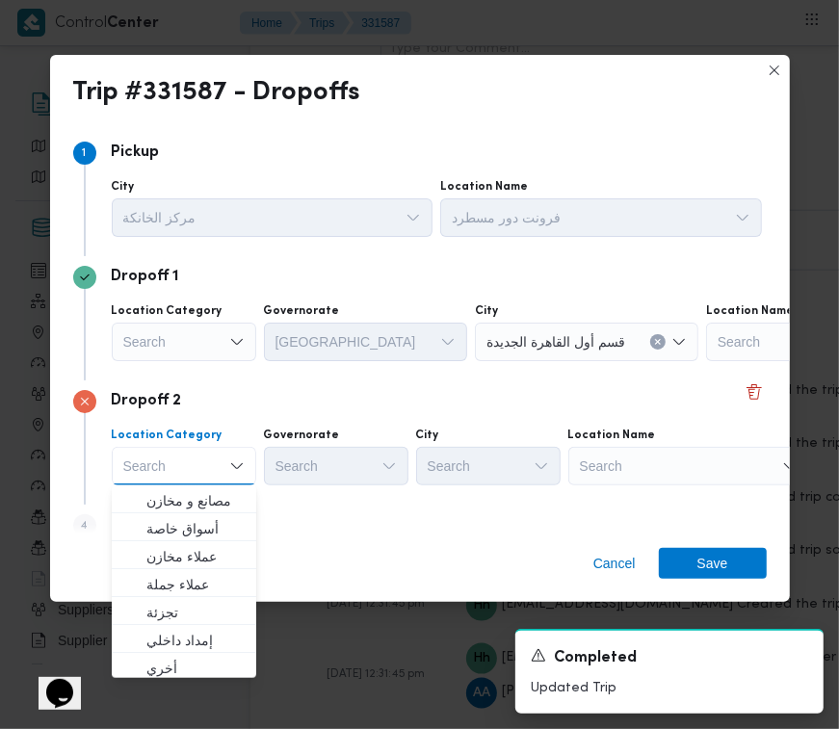
click at [719, 361] on div "Search" at bounding box center [826, 342] width 241 height 39
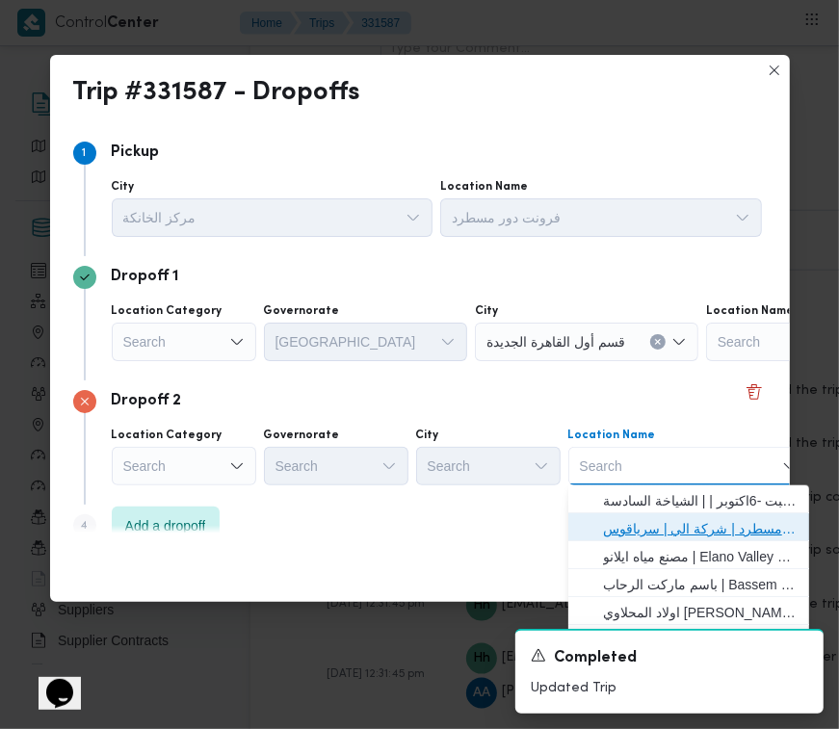
click at [691, 513] on span "فرونت دور مسطرد | شركة الي | سرياقوس" at bounding box center [688, 528] width 225 height 31
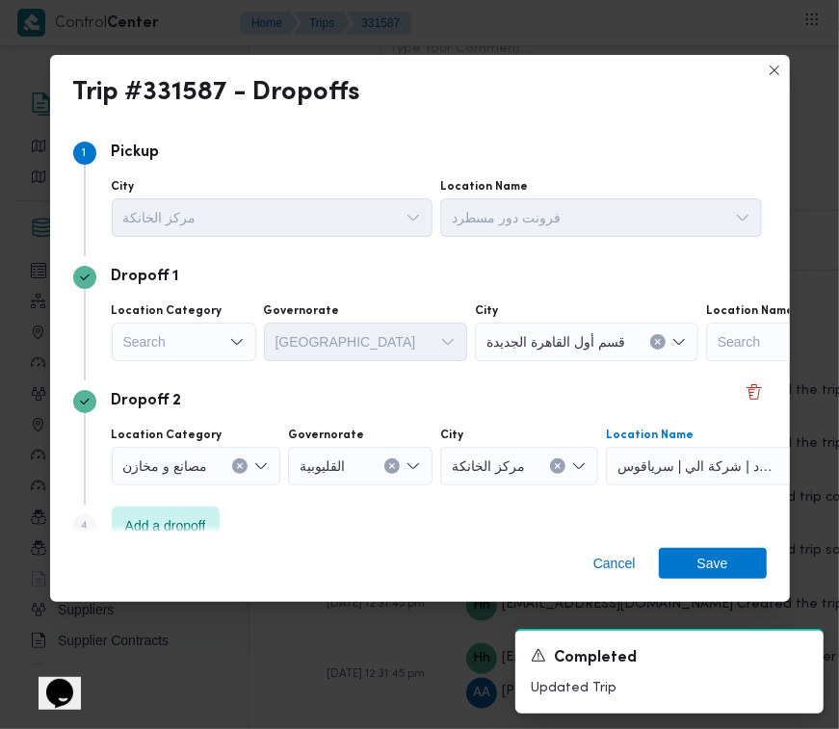
click at [180, 332] on div "Search" at bounding box center [184, 342] width 144 height 39
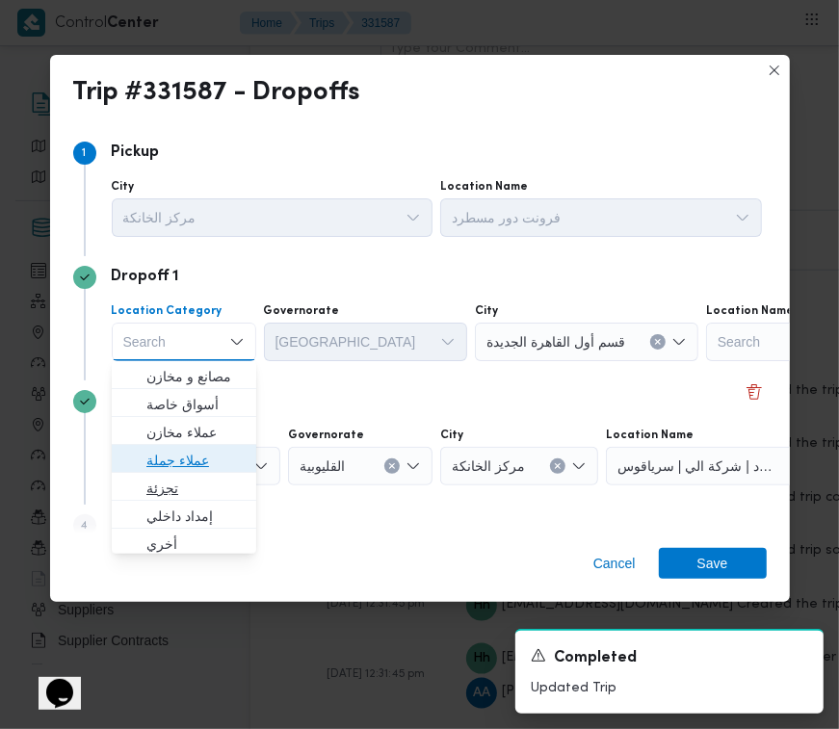
drag, startPoint x: 179, startPoint y: 467, endPoint x: 178, endPoint y: 479, distance: 12.6
click at [178, 477] on div "مصانع و مخازن أسواق خاصة عملاء مخازن عملاء جملة تجزئة إمداد داخلي أخري أسواق خا…" at bounding box center [184, 710] width 144 height 698
click at [176, 486] on span "تجزئة" at bounding box center [195, 488] width 98 height 23
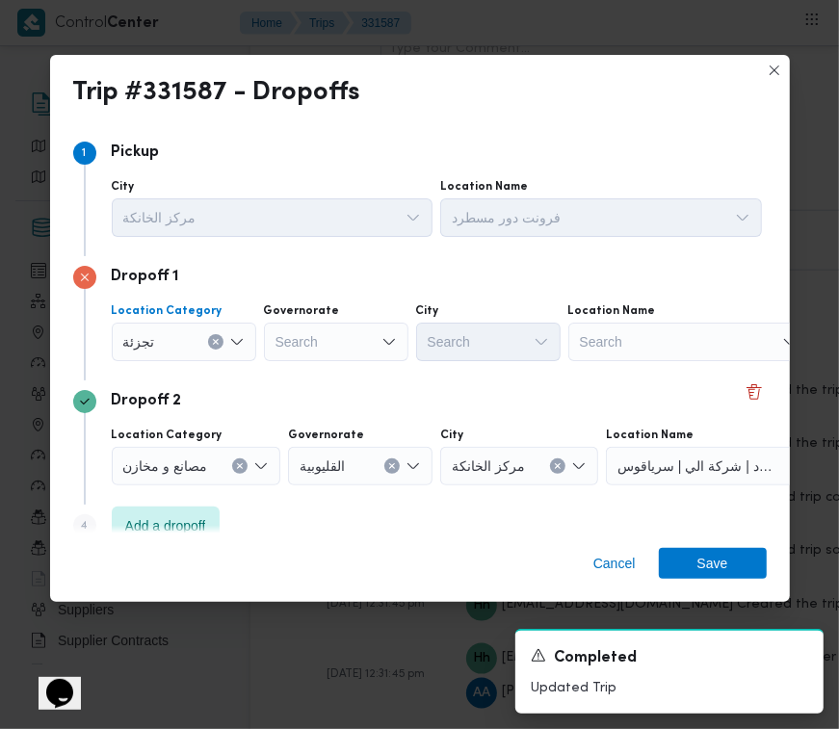
click at [295, 333] on div "Search" at bounding box center [336, 342] width 144 height 39
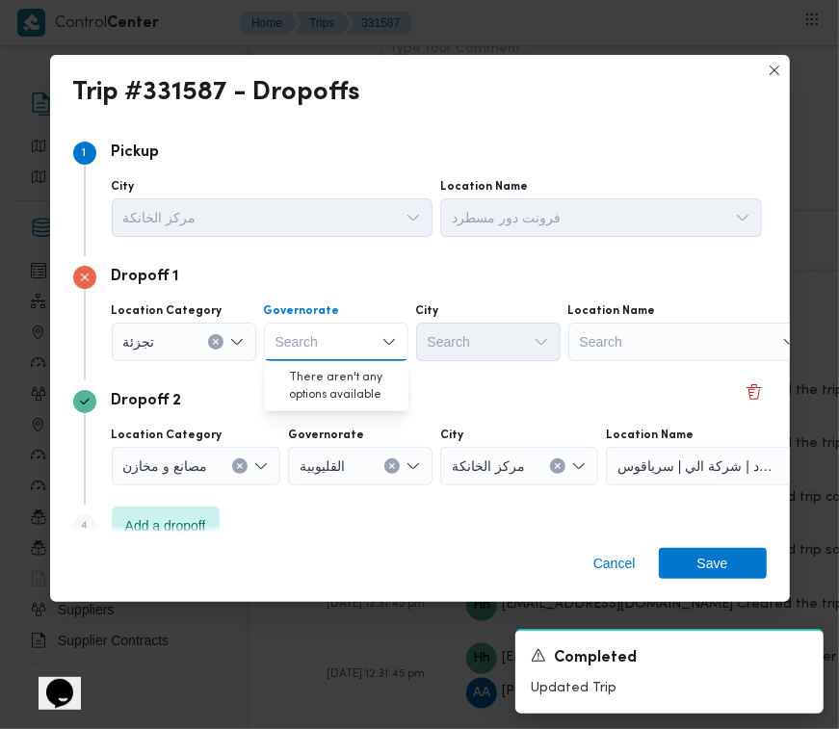
paste input "جيزة"
type input "جيزة"
click at [349, 343] on div "جيزة جيزة" at bounding box center [336, 342] width 144 height 39
click at [345, 374] on span "ال جيزة" at bounding box center [347, 376] width 98 height 23
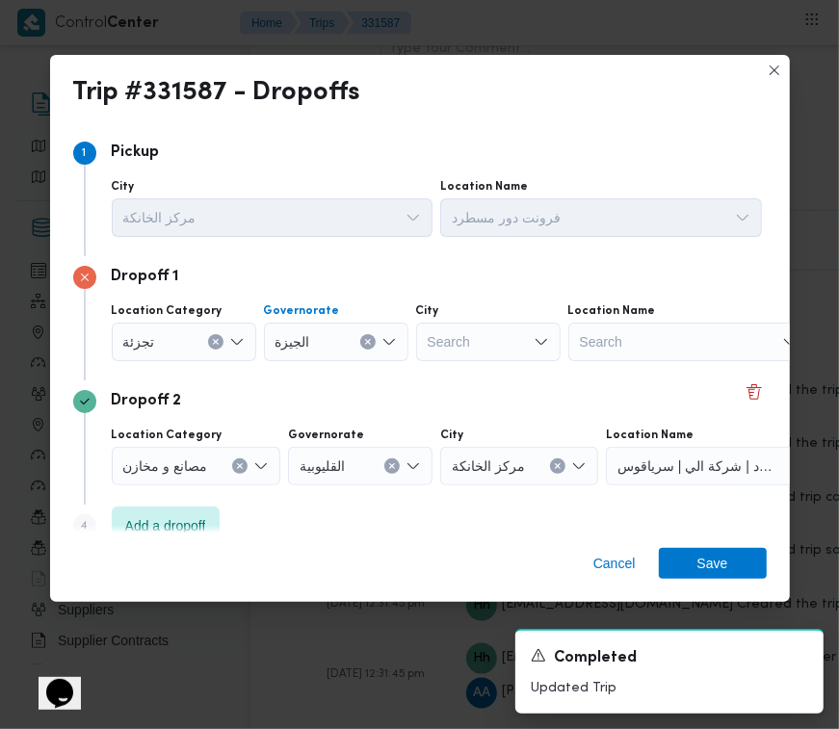
click at [459, 342] on div "Search" at bounding box center [488, 342] width 144 height 39
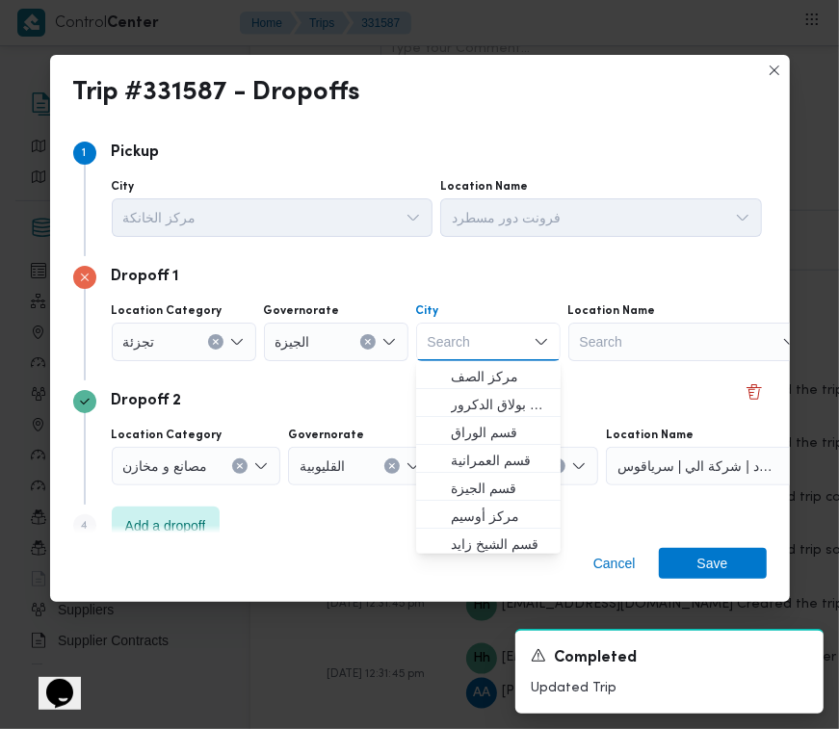
paste input "زايد"
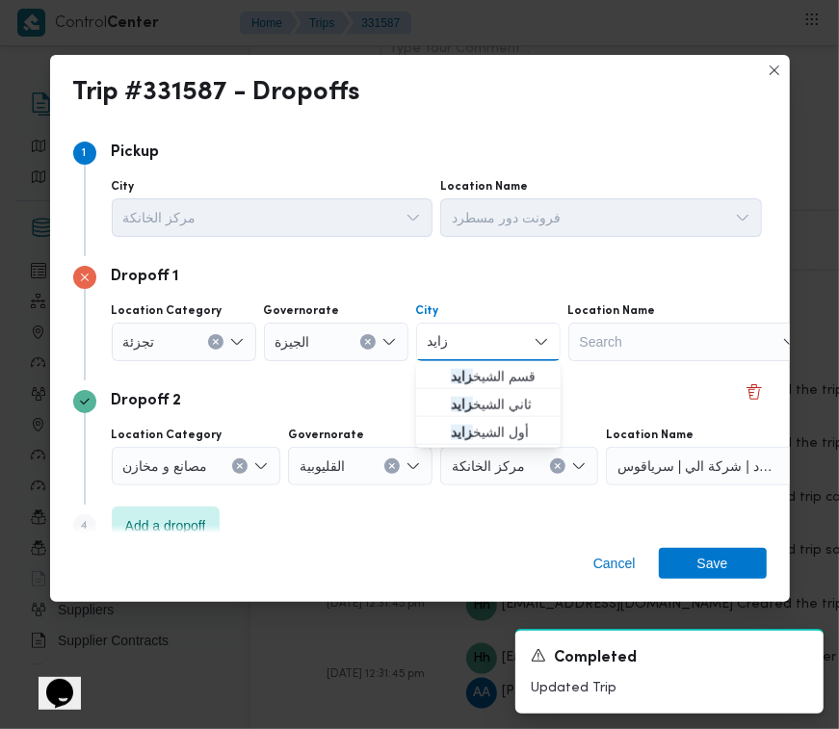
type input "زايد"
click at [438, 395] on span "ثاني الشيخ زايد" at bounding box center [488, 404] width 129 height 31
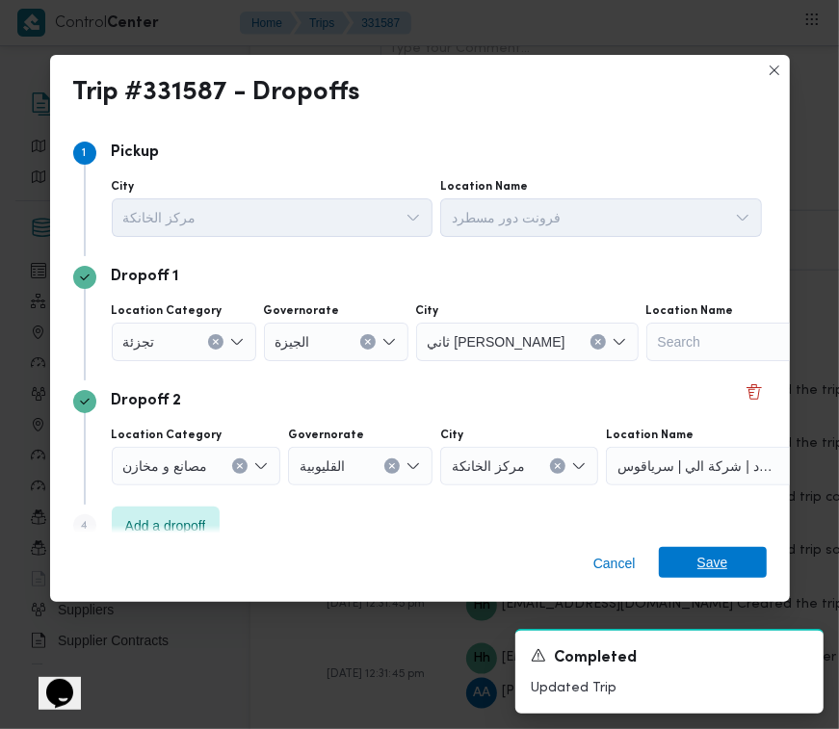
click at [703, 559] on span "Save" at bounding box center [712, 562] width 31 height 31
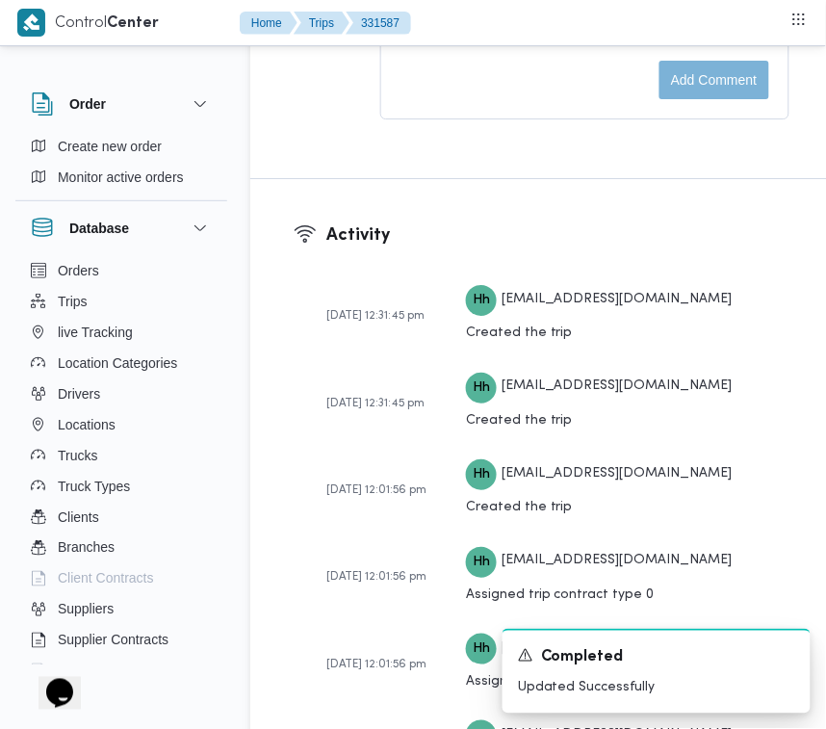
scroll to position [3582, 0]
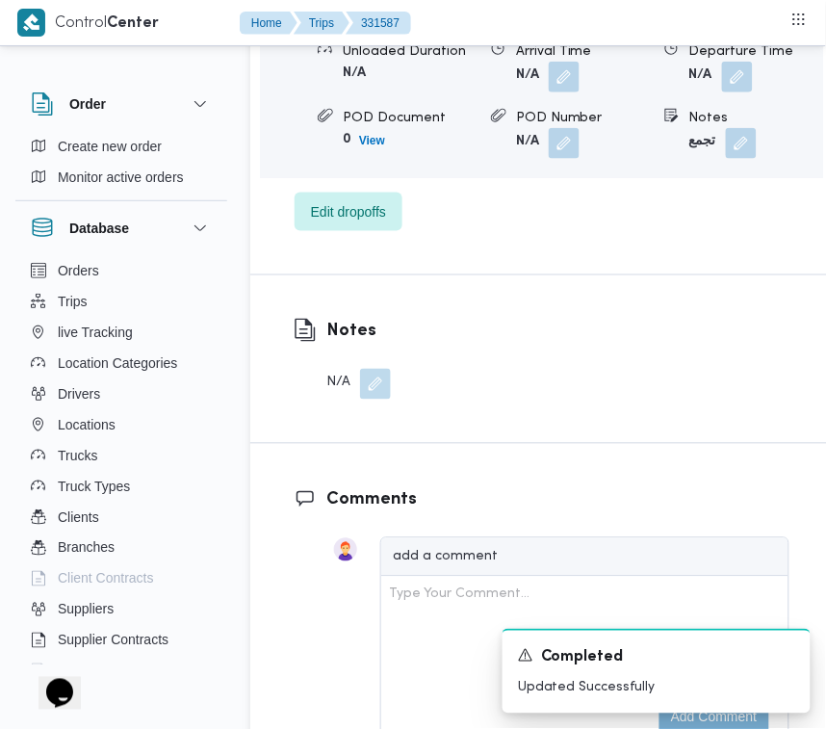
drag, startPoint x: 824, startPoint y: 422, endPoint x: 824, endPoint y: 398, distance: 24.1
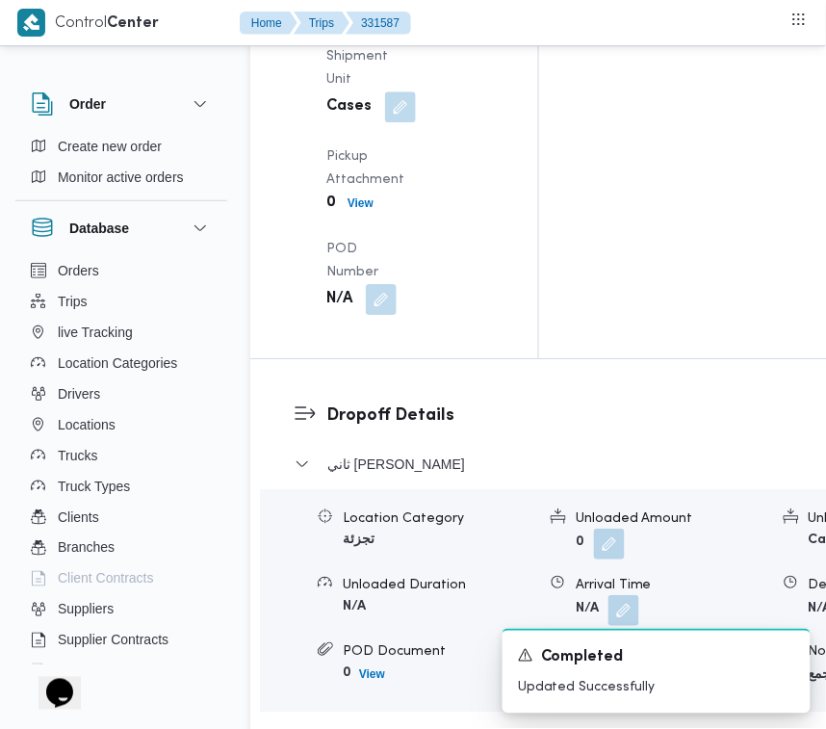
scroll to position [3811, 0]
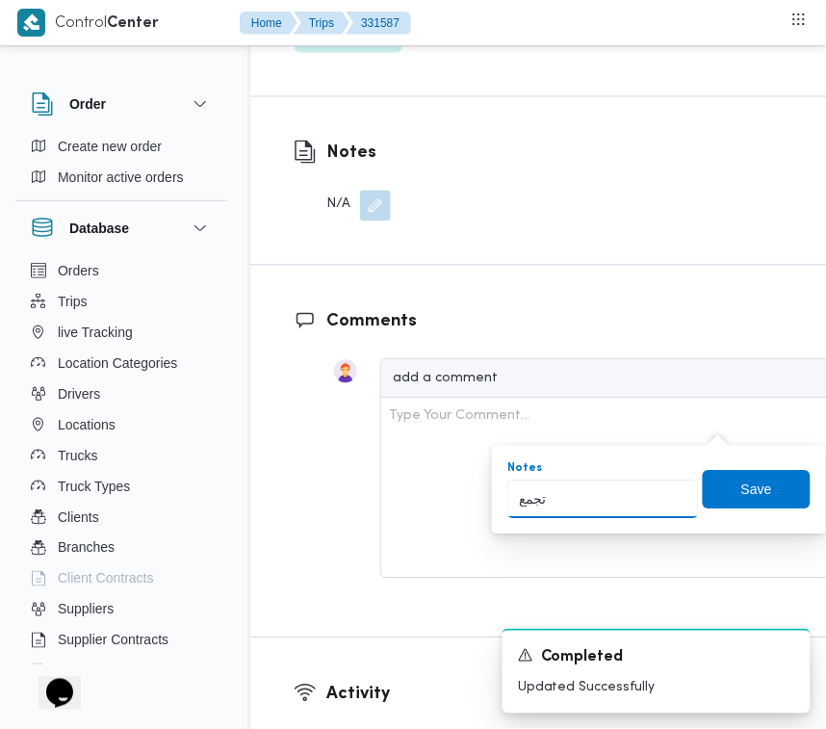
drag, startPoint x: 558, startPoint y: 493, endPoint x: 560, endPoint y: 515, distance: 22.2
click at [780, 487] on span "Save" at bounding box center [757, 489] width 108 height 39
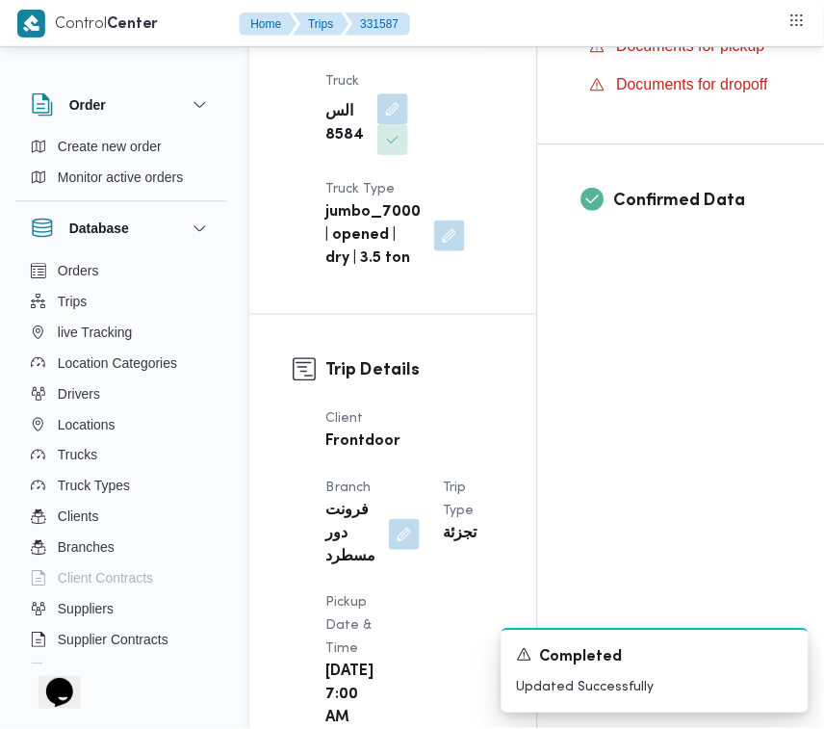
scroll to position [0, 0]
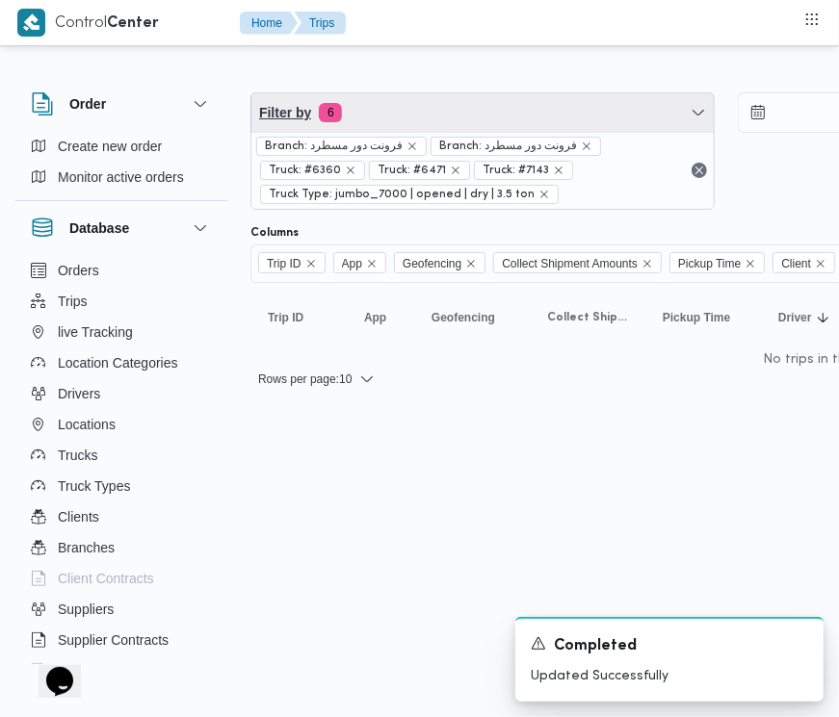
click at [417, 116] on span "Filter by 6" at bounding box center [482, 112] width 462 height 39
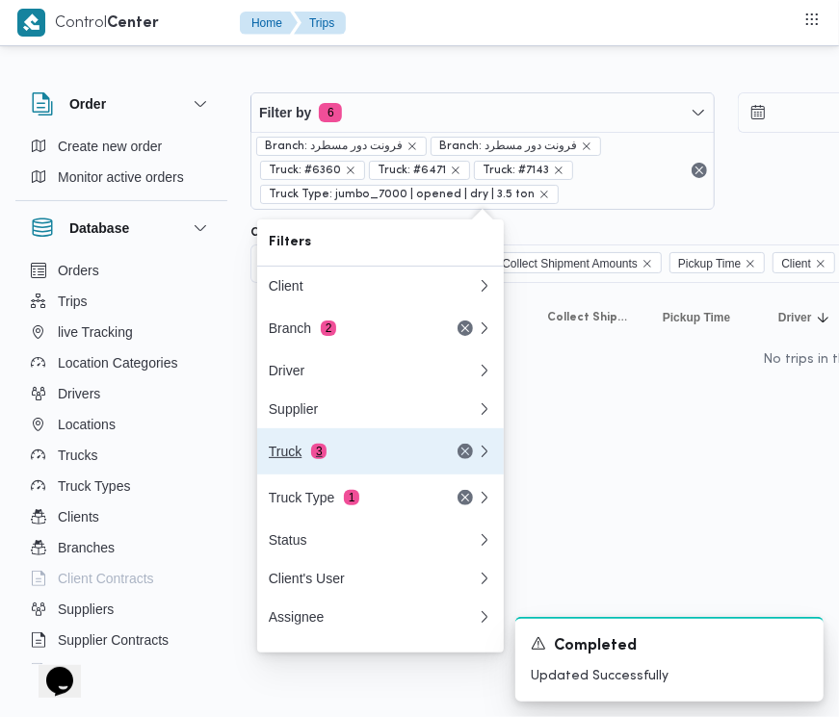
click at [342, 459] on div "Truck 3" at bounding box center [350, 451] width 162 height 15
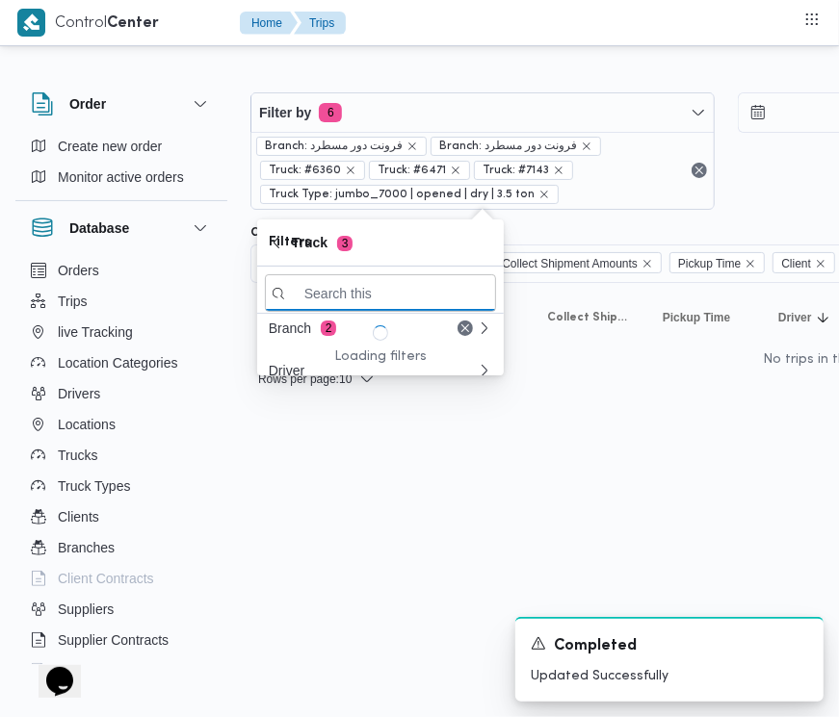
paste input "2419"
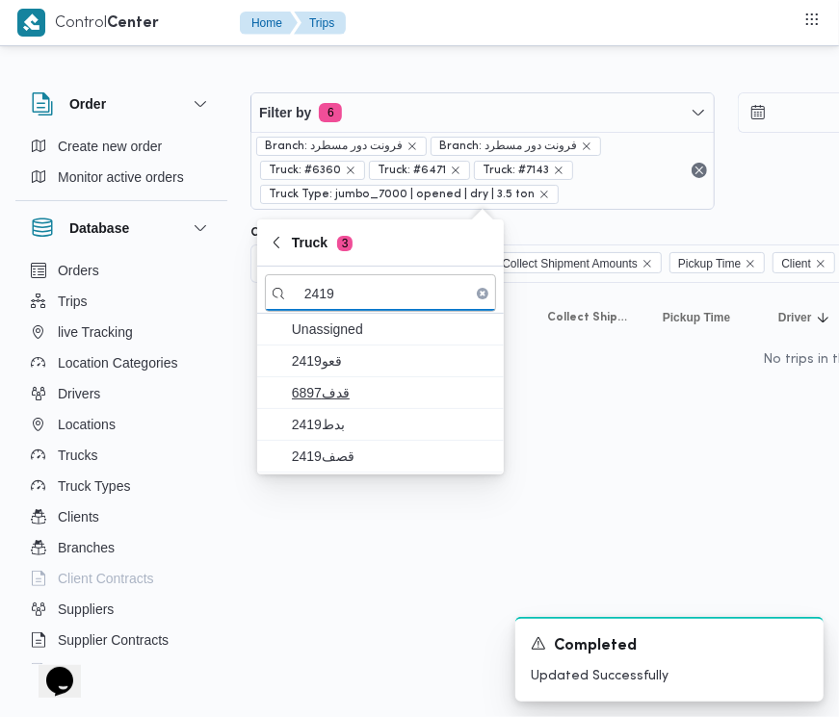
type input "2419"
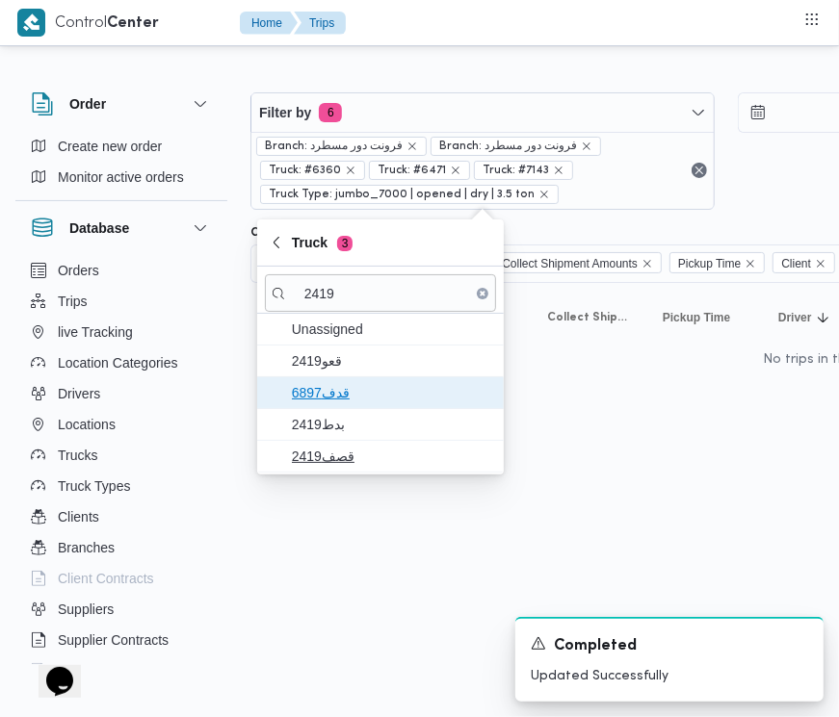
drag, startPoint x: 329, startPoint y: 380, endPoint x: 325, endPoint y: 424, distance: 43.5
click at [328, 378] on span "6897قدف" at bounding box center [380, 392] width 231 height 31
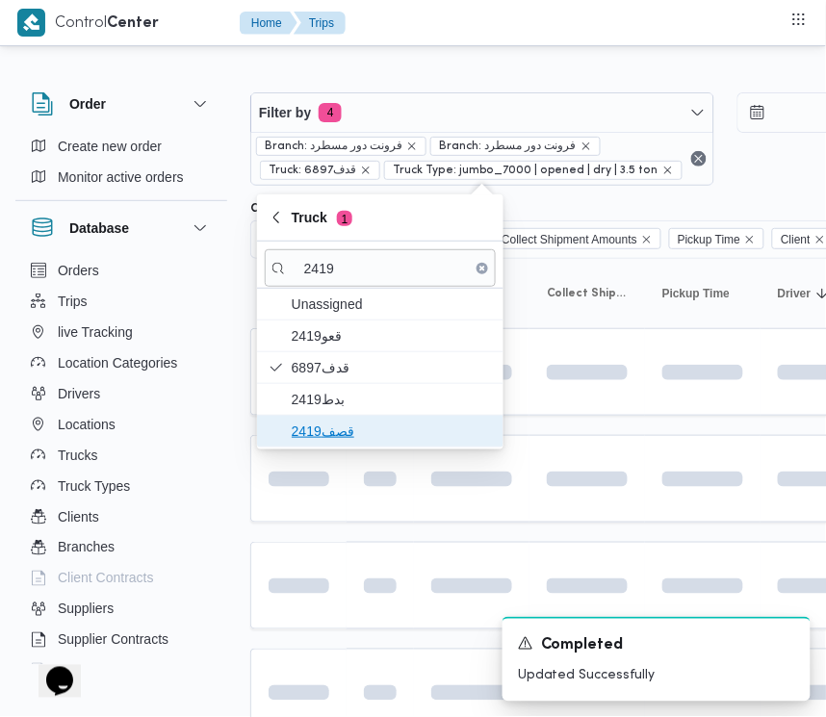
click at [325, 426] on span "قصف2419" at bounding box center [392, 431] width 200 height 23
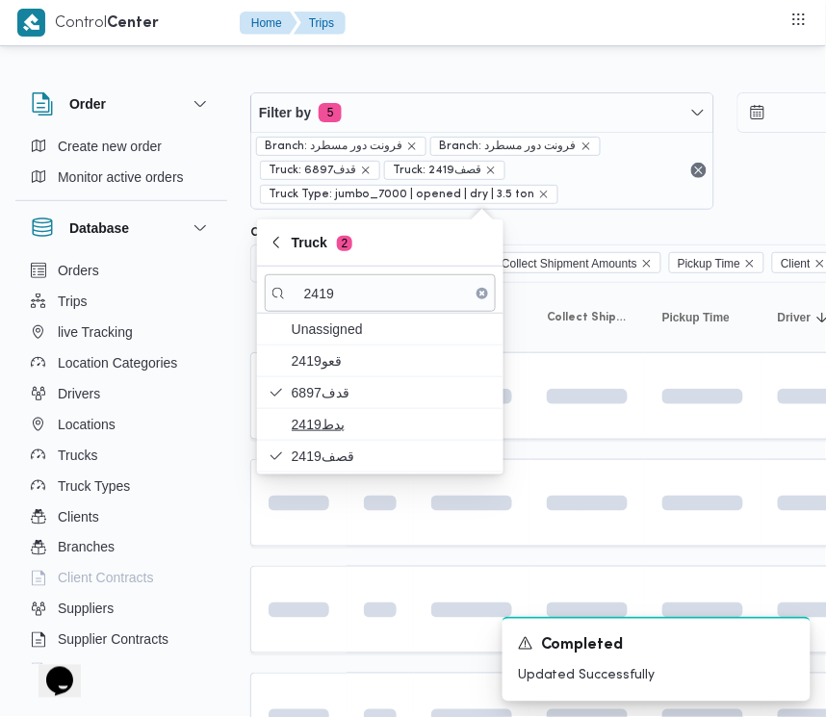
click at [321, 420] on span "بدط2419" at bounding box center [392, 424] width 200 height 23
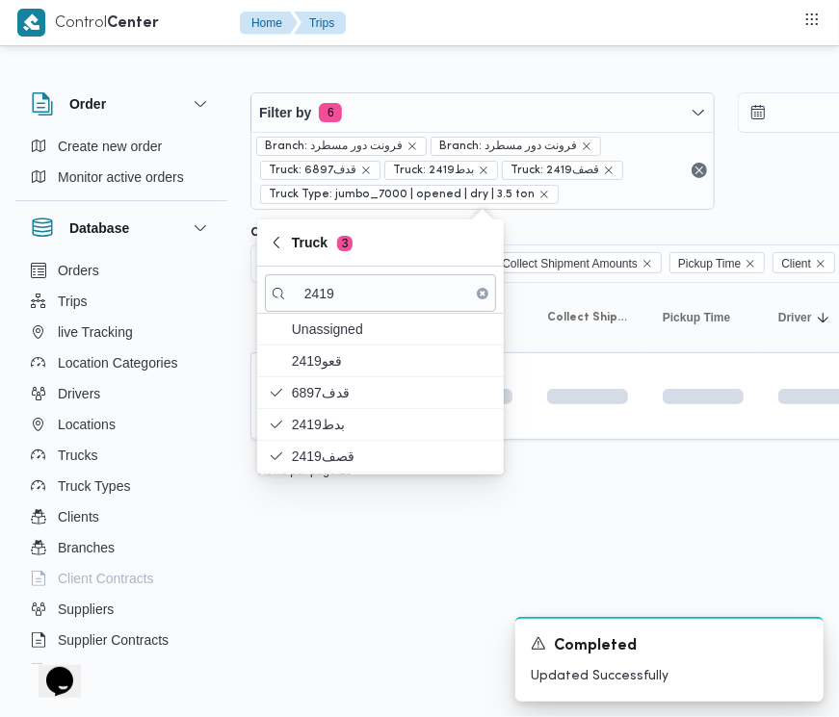
click at [354, 542] on html "Control Center Home Trips Order Create new order Monitor active orders Database…" at bounding box center [419, 358] width 839 height 717
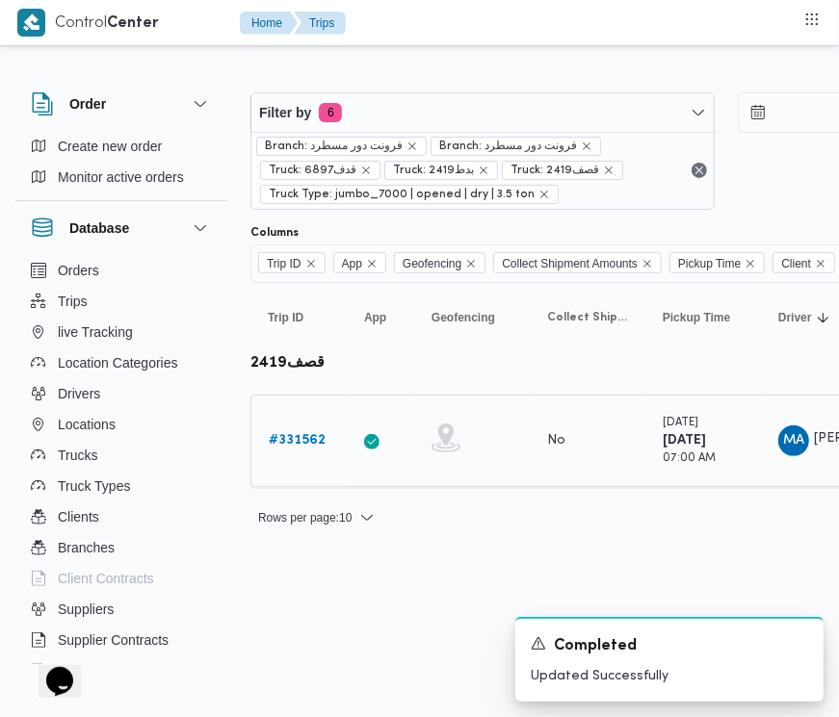
click at [299, 404] on td "Trip ID # 331562" at bounding box center [298, 441] width 96 height 92
click at [304, 434] on b "# 331562" at bounding box center [297, 440] width 57 height 13
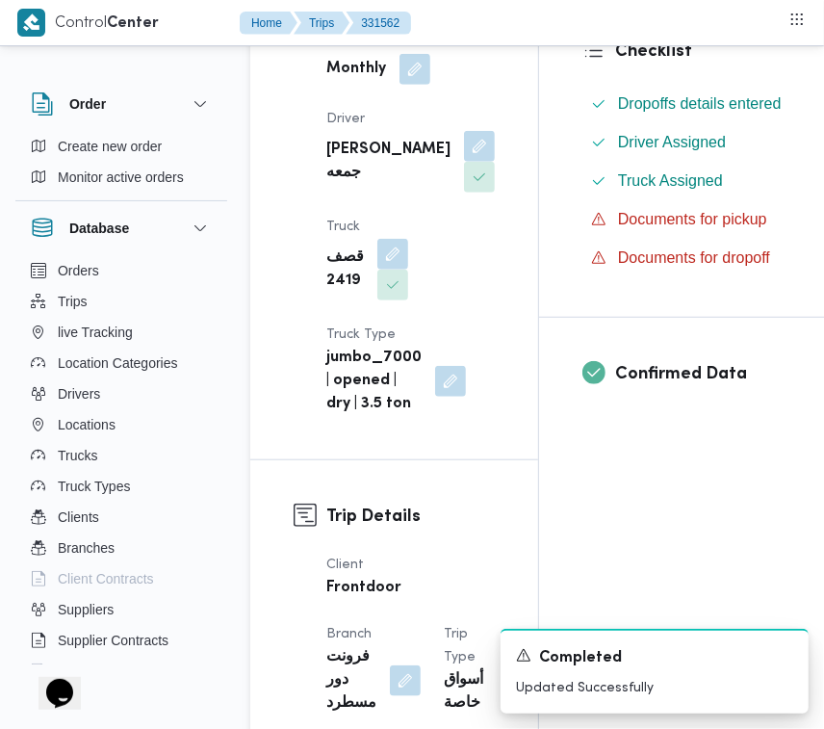
scroll to position [643, 0]
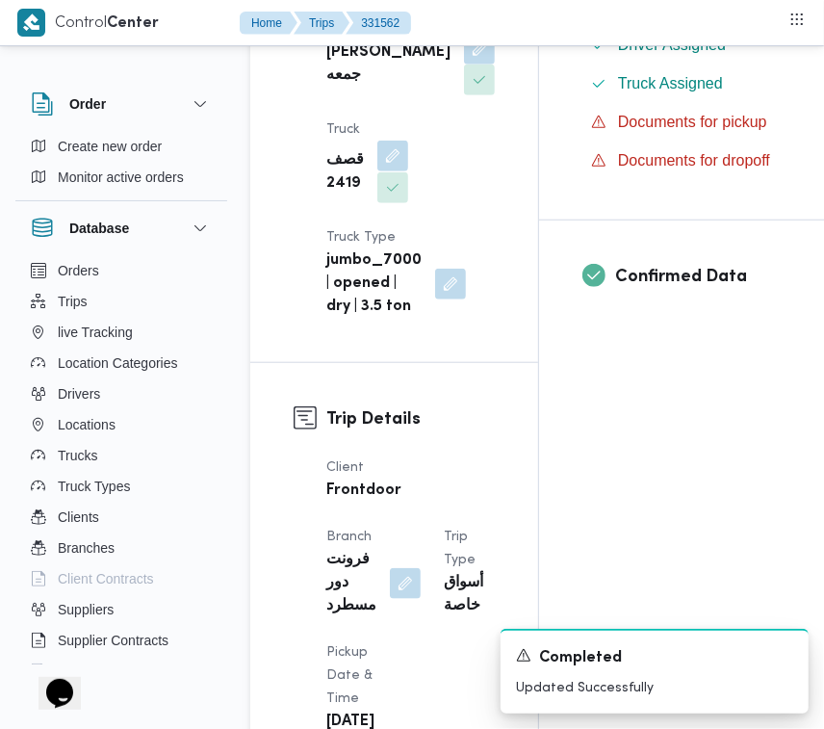
click at [378, 171] on button "button" at bounding box center [392, 156] width 31 height 31
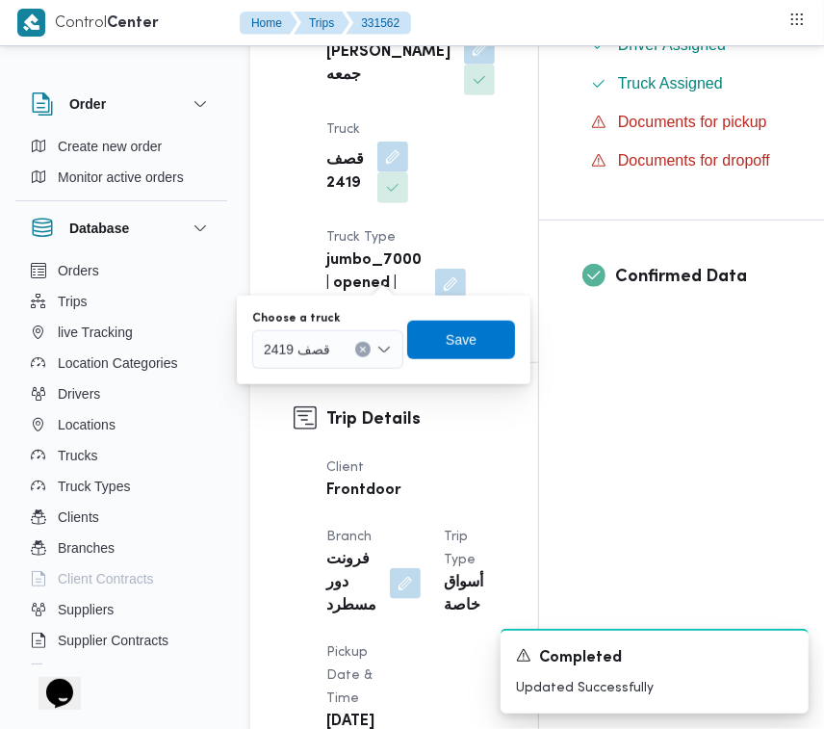
click at [335, 351] on div at bounding box center [339, 349] width 10 height 31
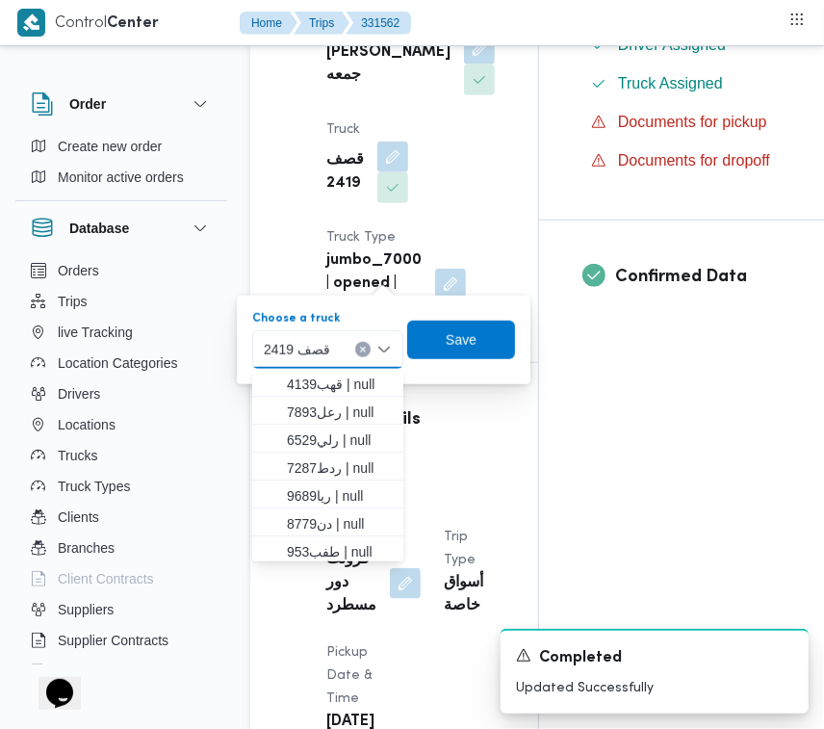
paste input "3598"
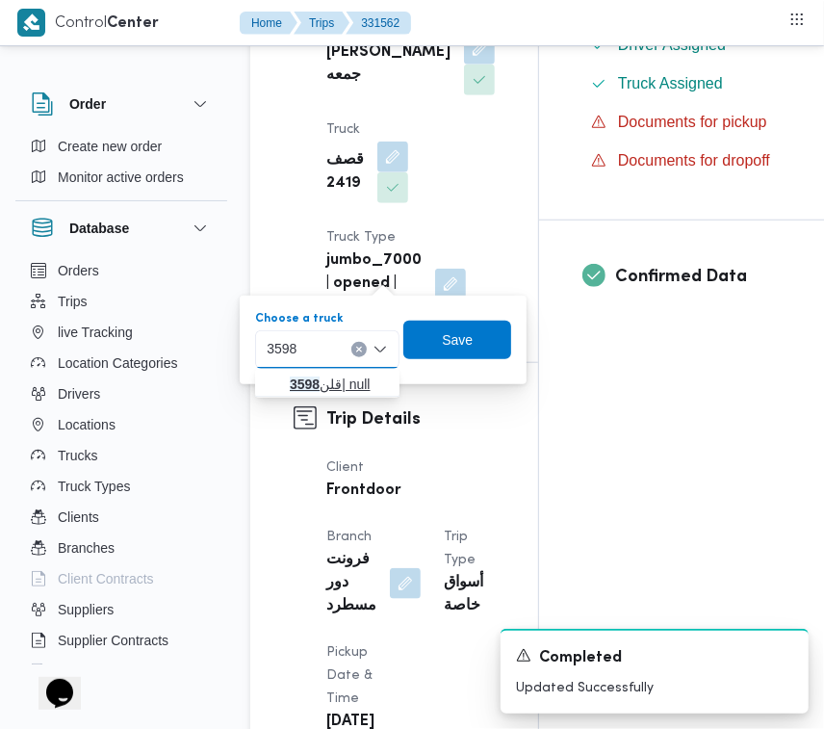
type input "3598"
click at [272, 388] on icon "button" at bounding box center [274, 383] width 15 height 15
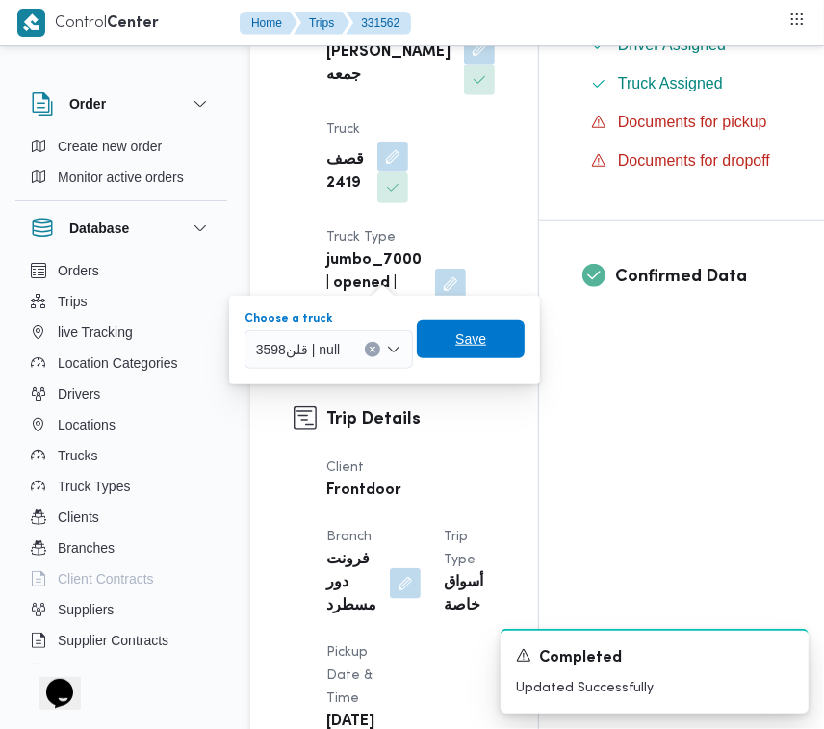
click at [469, 335] on span "Save" at bounding box center [470, 338] width 31 height 23
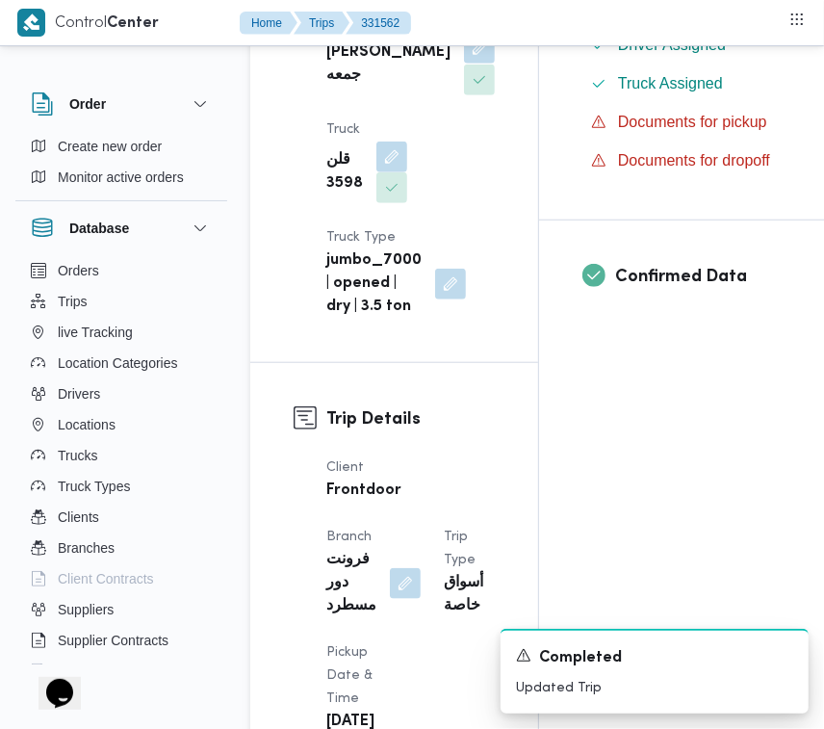
click at [464, 64] on button "button" at bounding box center [479, 48] width 31 height 31
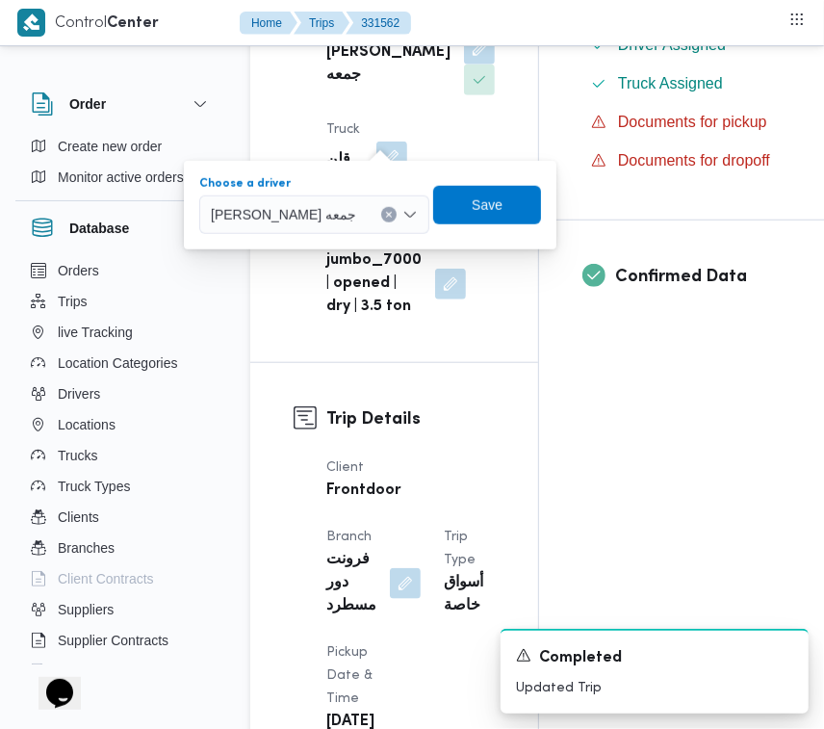
click at [340, 205] on span "محمد عزت السيد بيومى جمعه" at bounding box center [283, 213] width 145 height 21
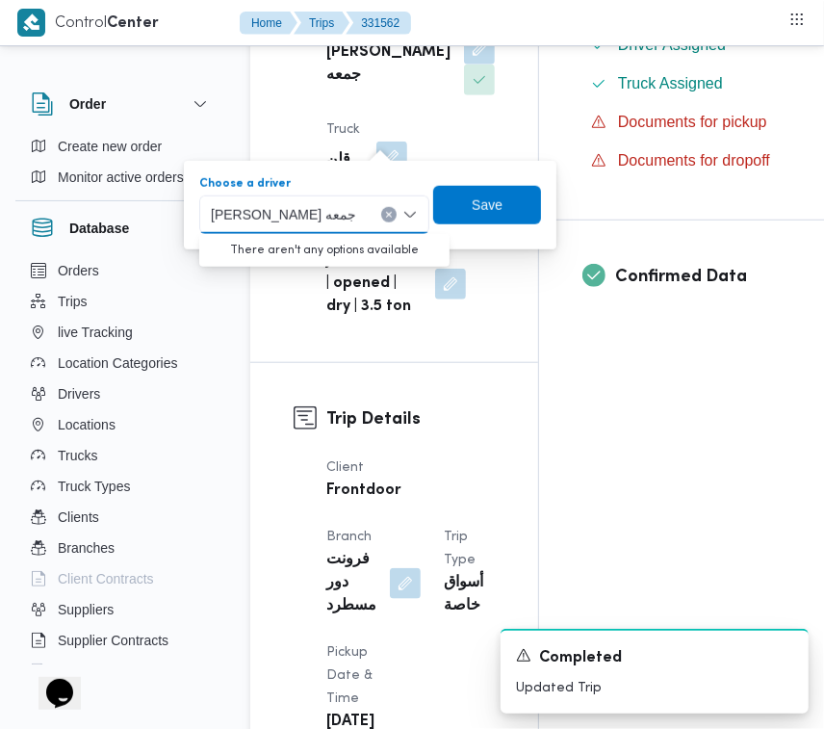
paste input "محمد سعيد"
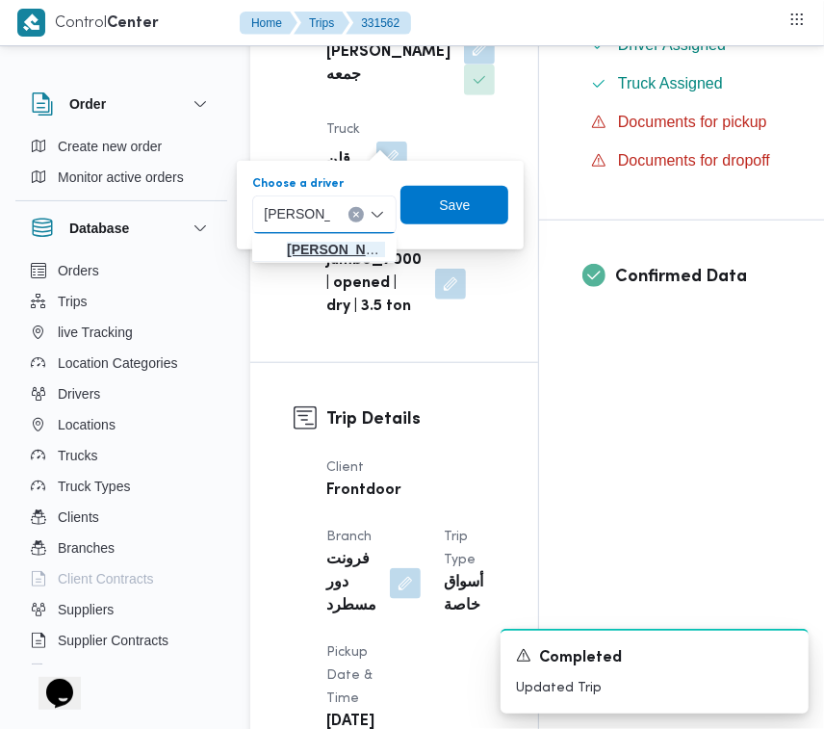
type input "محمد سعيد"
click at [291, 242] on span "محمد سعيد حامد احمد" at bounding box center [336, 249] width 98 height 23
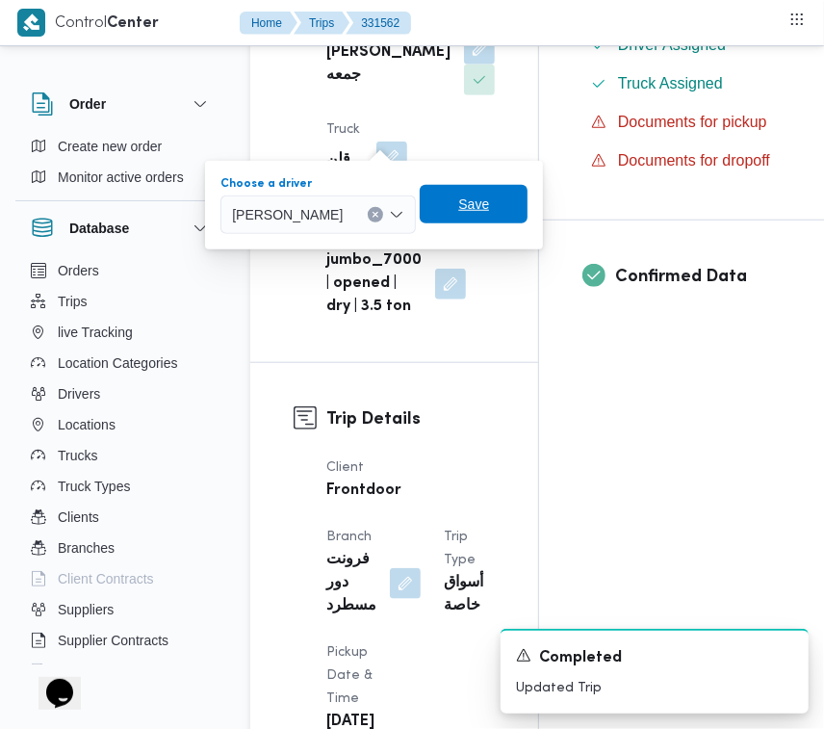
click at [506, 198] on span "Save" at bounding box center [474, 204] width 108 height 39
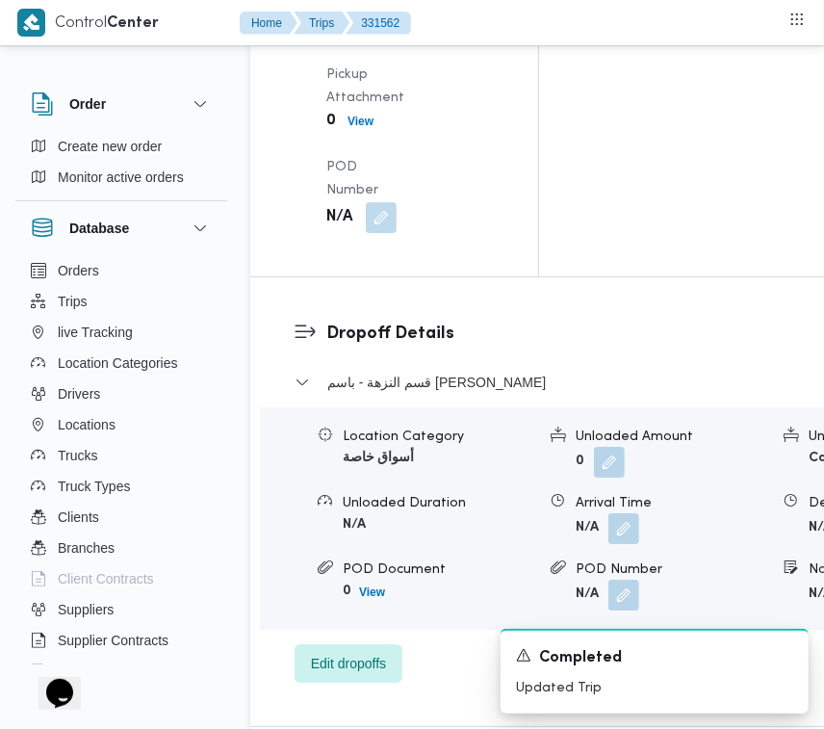
scroll to position [3692, 0]
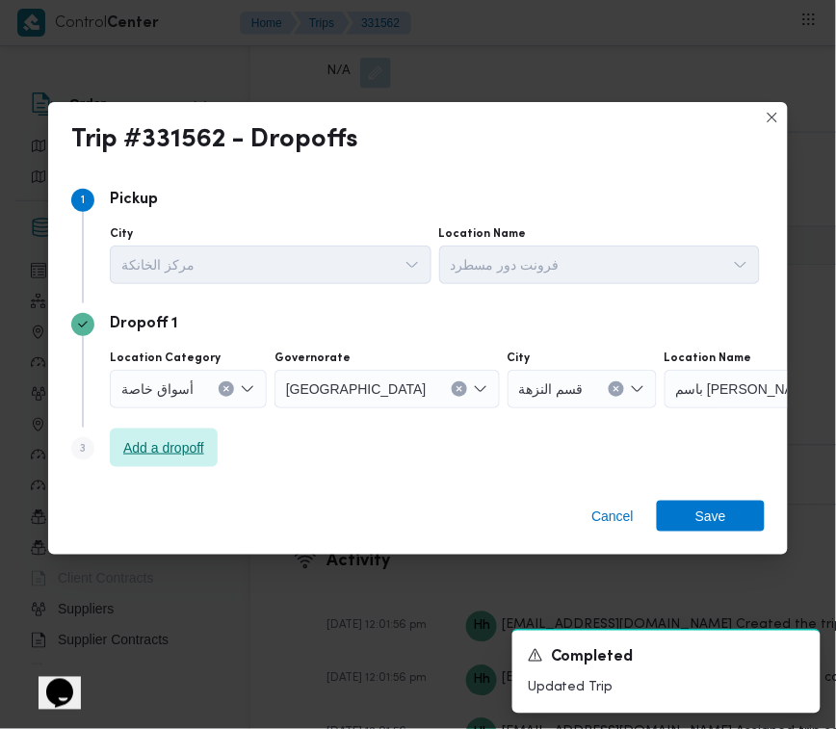
click at [142, 449] on span "Add a dropoff" at bounding box center [163, 447] width 81 height 23
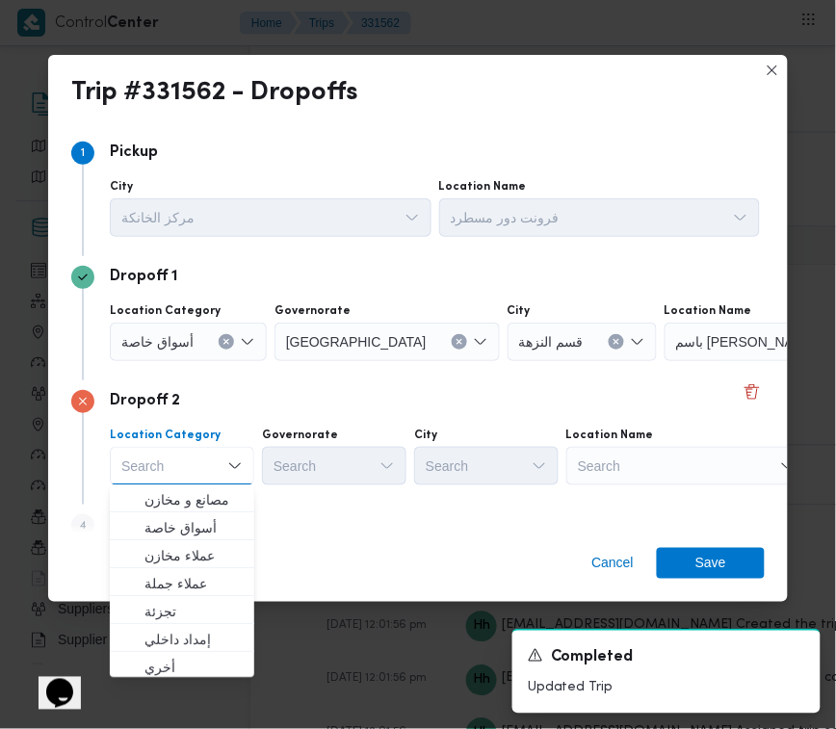
click at [664, 361] on div "Search" at bounding box center [784, 342] width 241 height 39
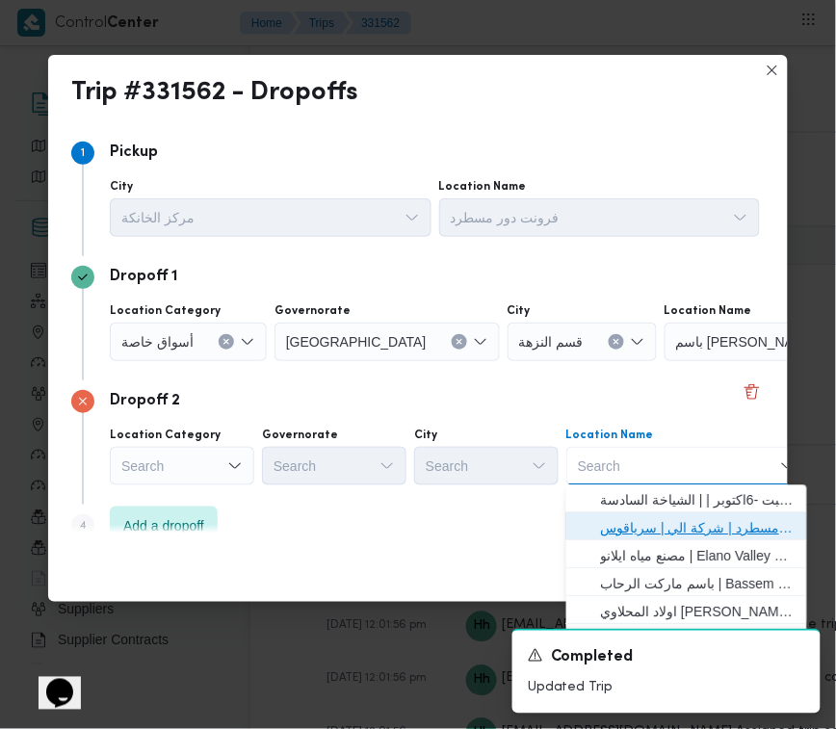
drag, startPoint x: 660, startPoint y: 523, endPoint x: 551, endPoint y: 503, distance: 111.6
click at [660, 525] on span "فرونت دور مسطرد | شركة الي | سرياقوس" at bounding box center [698, 528] width 194 height 23
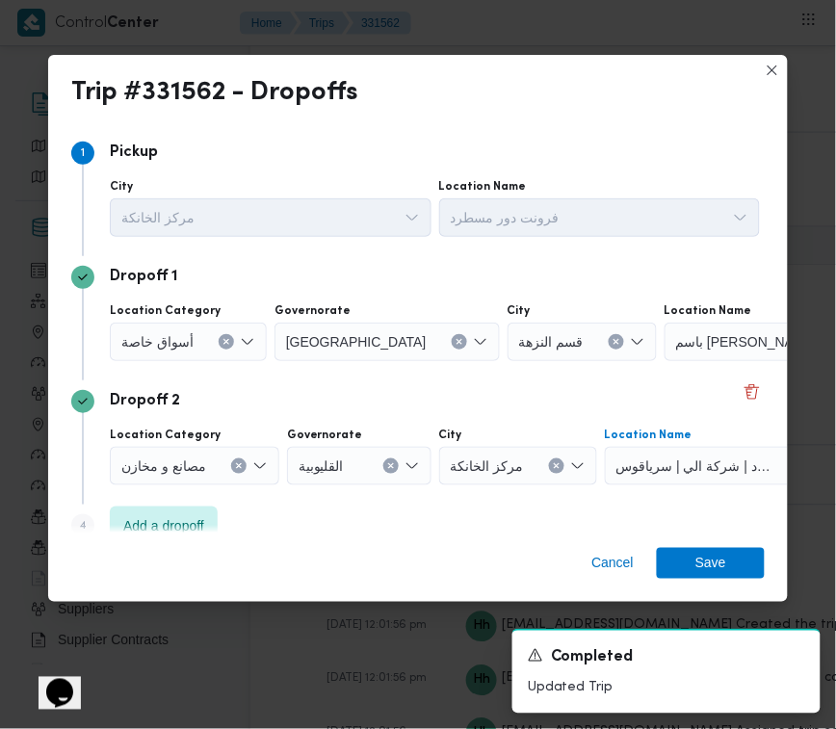
click at [168, 340] on span "أسواق خاصة" at bounding box center [157, 340] width 72 height 21
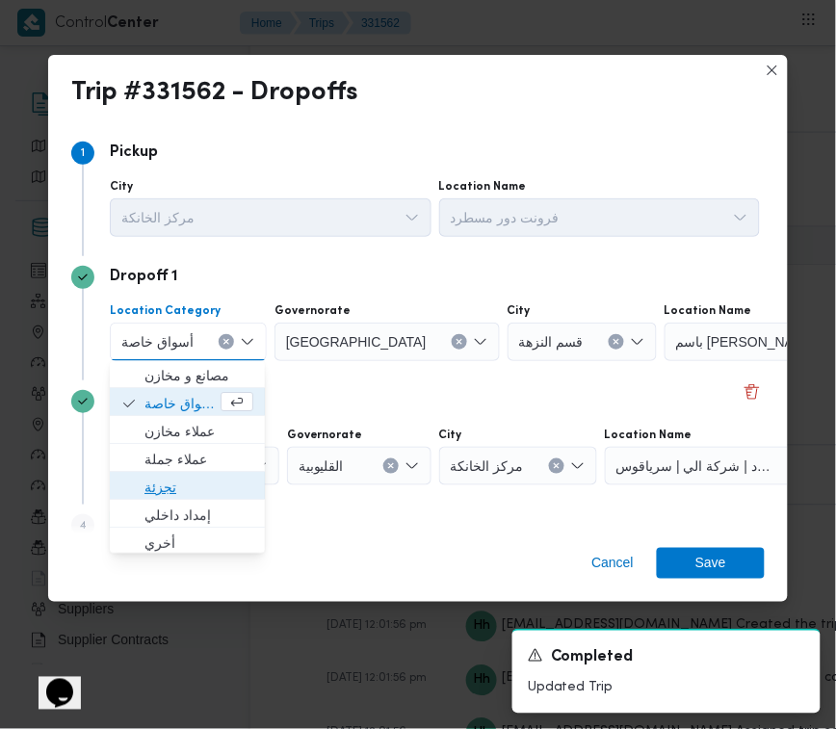
click at [152, 489] on span "تجزئة" at bounding box center [198, 488] width 109 height 23
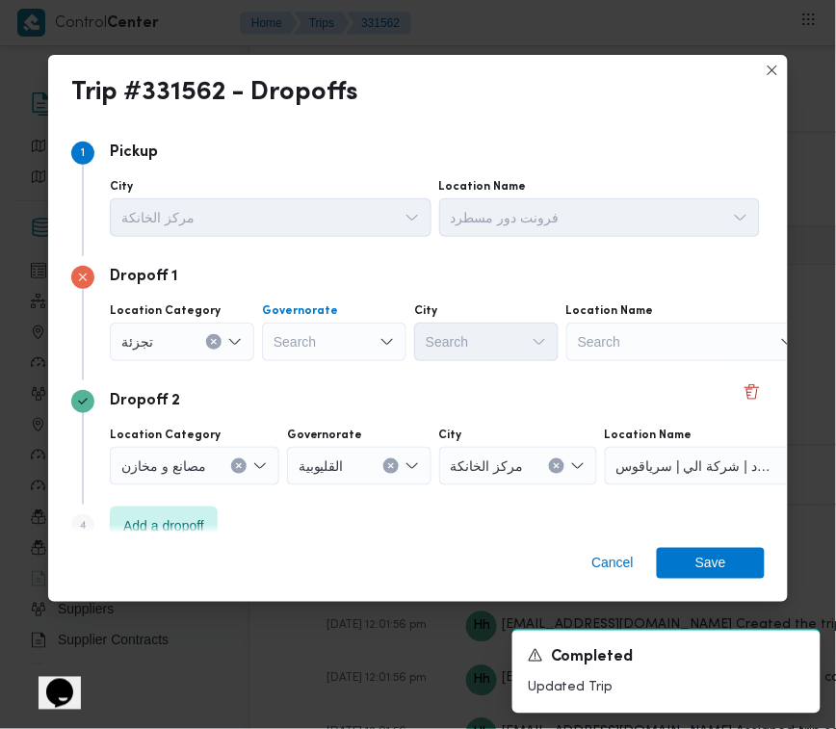
click at [335, 340] on div "Search" at bounding box center [334, 342] width 144 height 39
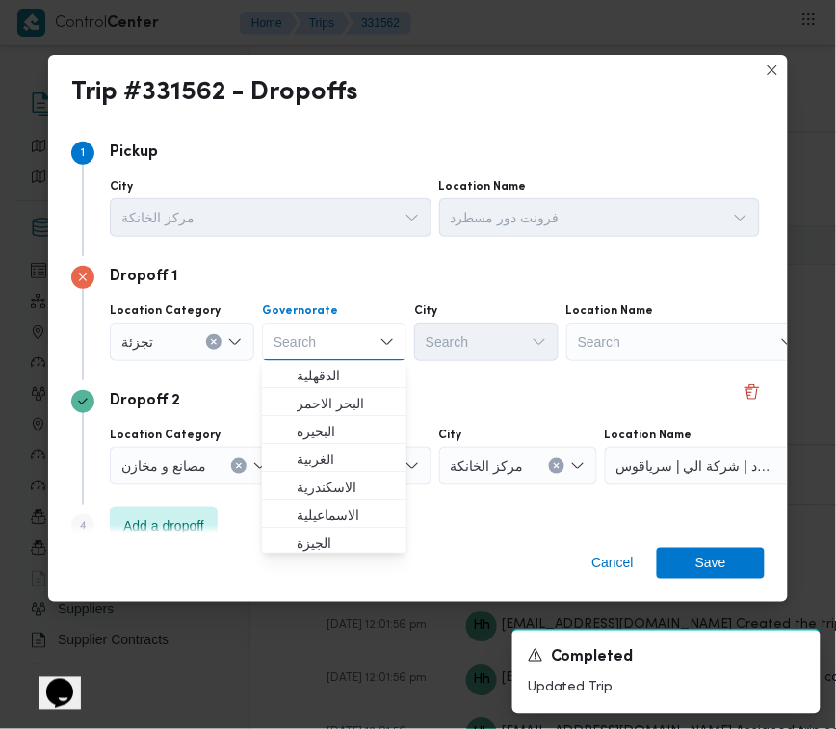
paste input "القليوبية"
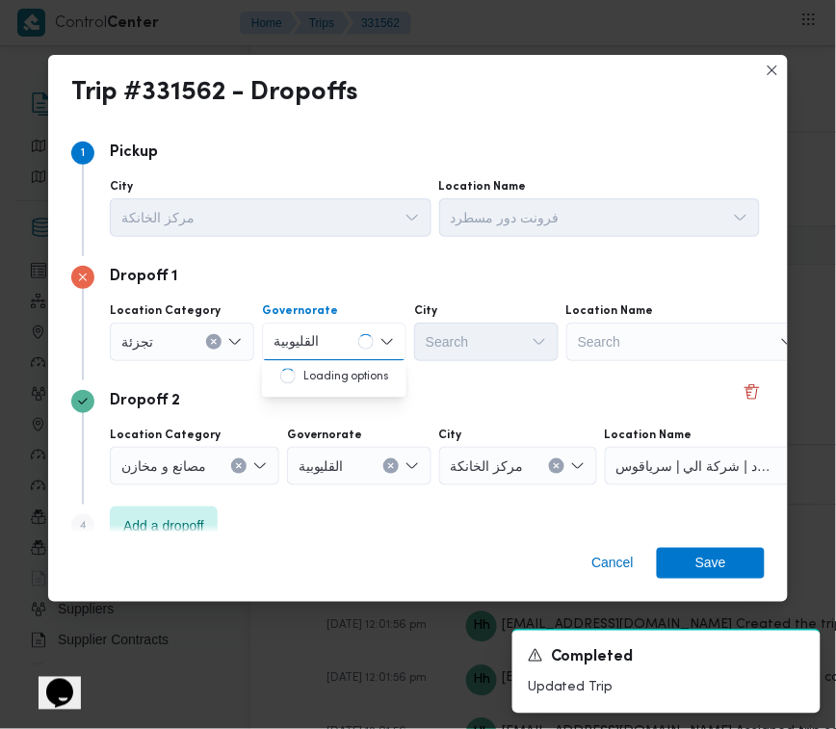
type input "القليوبية"
click at [335, 348] on div "القليوبية القليوبية" at bounding box center [334, 342] width 144 height 39
click at [340, 348] on div "القليوبية القليوبية" at bounding box center [334, 342] width 144 height 39
click at [342, 377] on mark "القليوبية" at bounding box center [319, 376] width 45 height 15
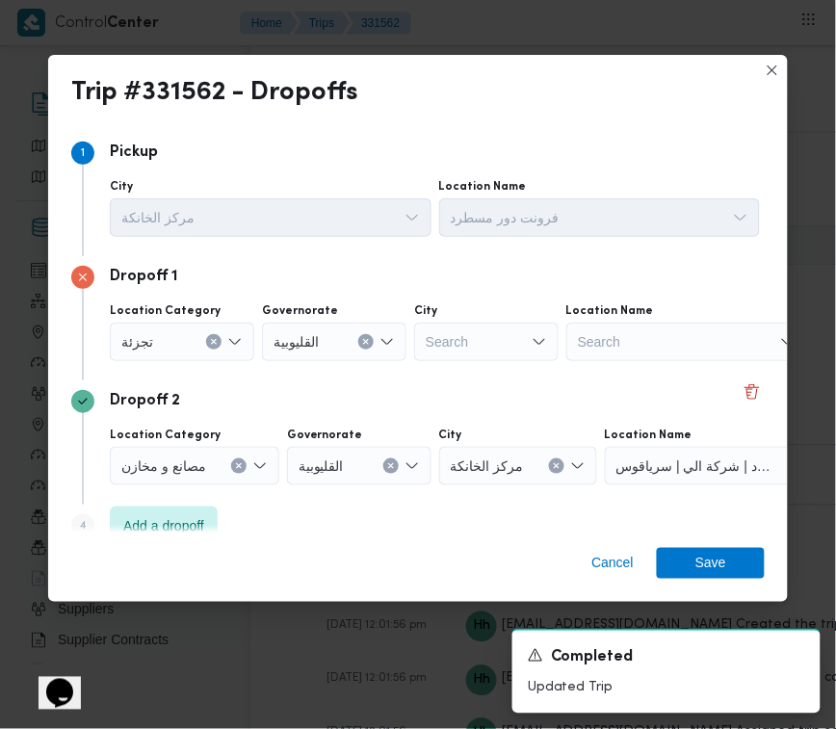
click at [491, 349] on div "Search" at bounding box center [486, 342] width 144 height 39
paste input "العبور"
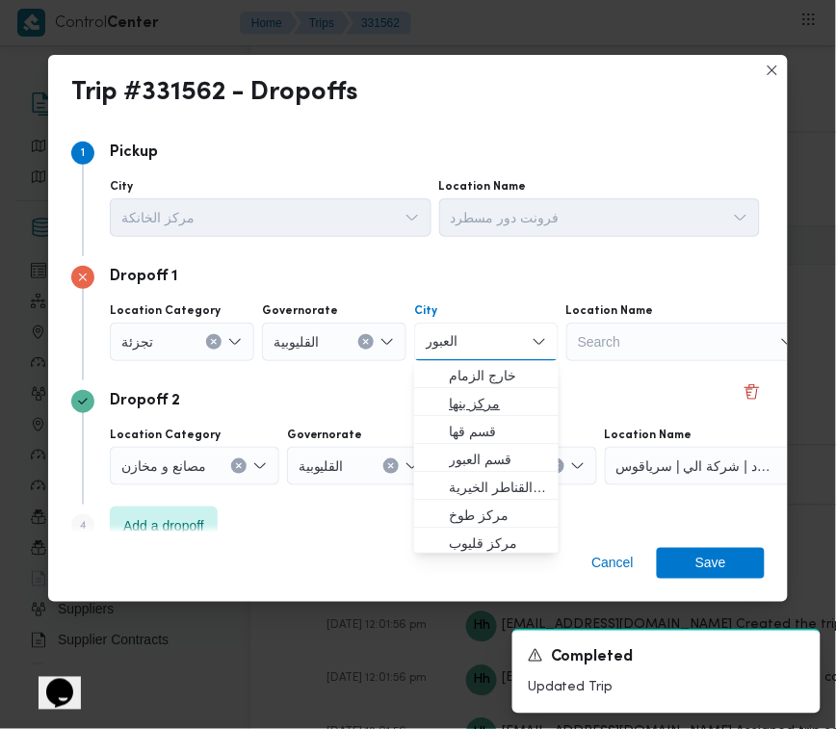
type input "العبور"
click at [501, 401] on div "Dropoff 2" at bounding box center [417, 401] width 693 height 23
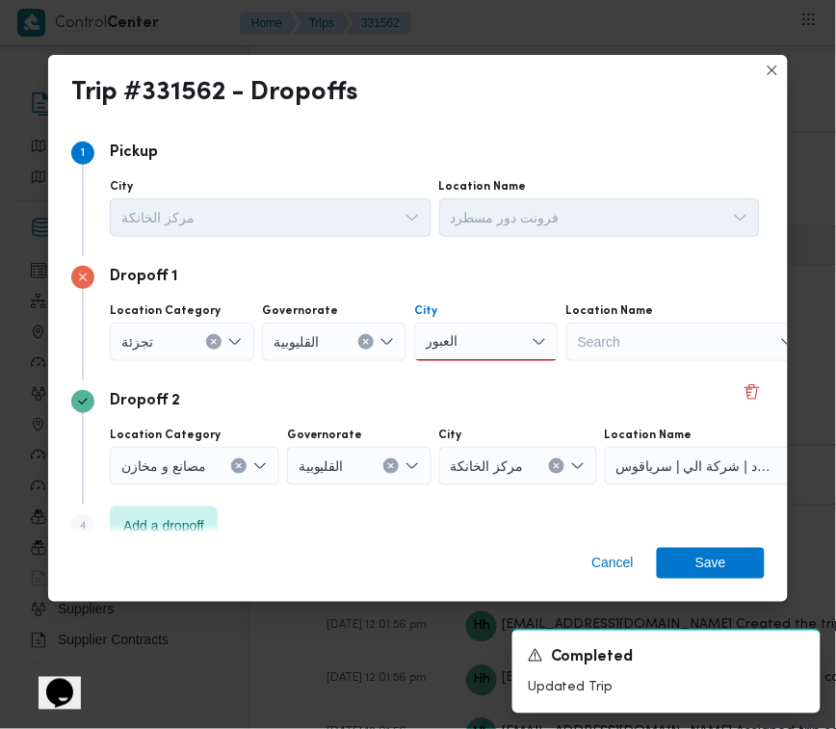
click at [458, 356] on div "العبور العبور" at bounding box center [447, 341] width 50 height 31
click at [486, 375] on span "قسم العبور" at bounding box center [498, 376] width 98 height 23
click at [741, 565] on span "Save" at bounding box center [711, 562] width 108 height 31
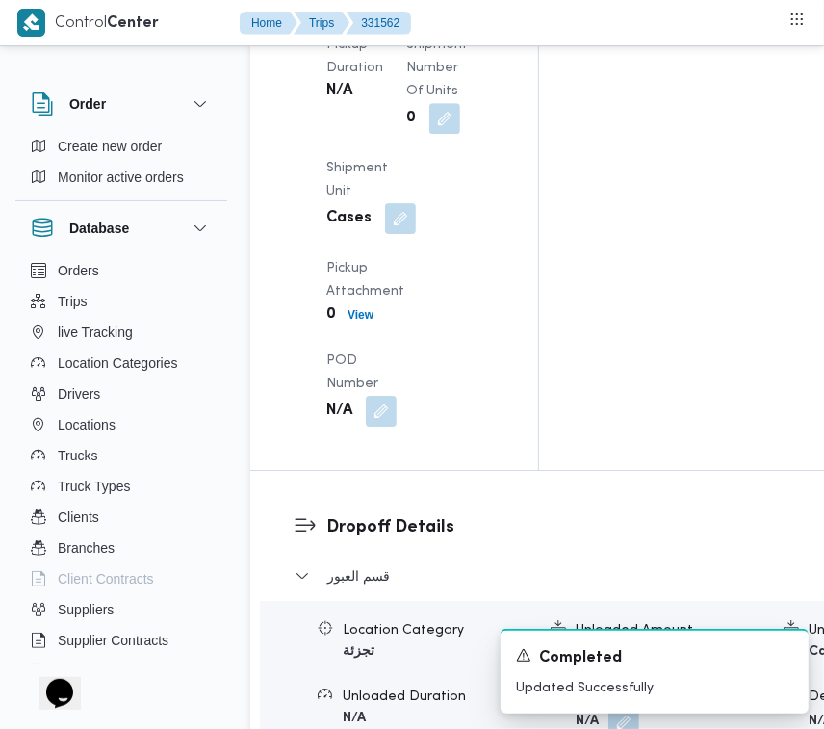
scroll to position [2625, 0]
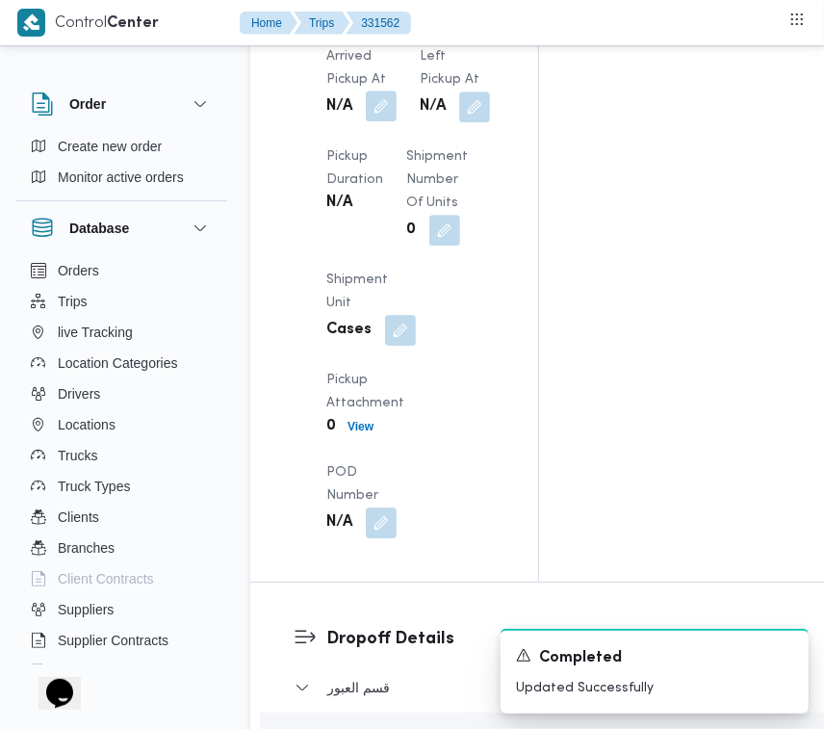
click at [390, 121] on button "button" at bounding box center [381, 106] width 31 height 31
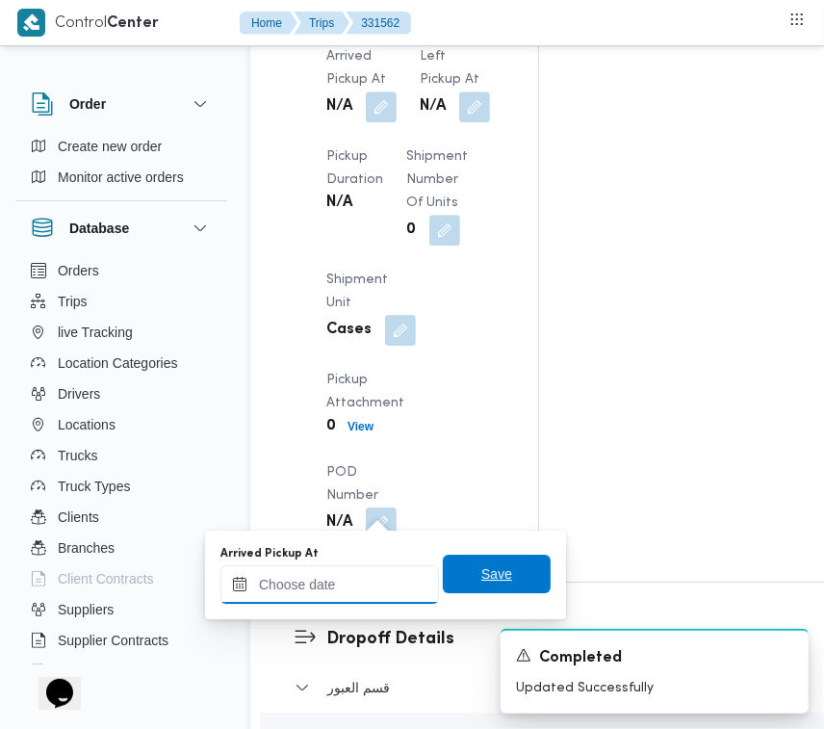
click at [351, 590] on input "Arrived Pickup At" at bounding box center [329, 584] width 219 height 39
paste input "20/8/2025 7:00:00 AM"
type input "20/8/2025 7:00:00 AM"
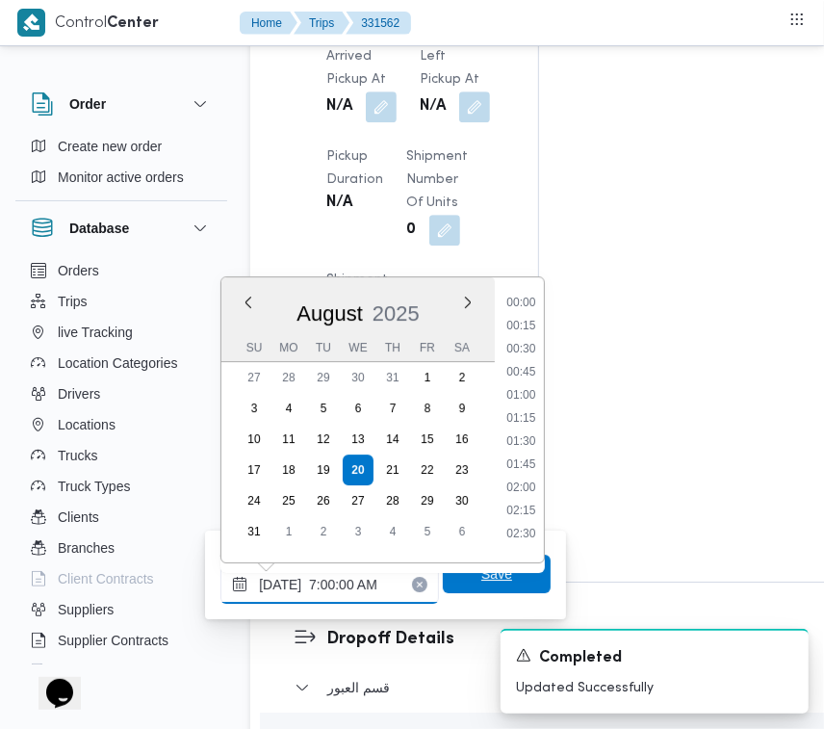
scroll to position [645, 0]
click at [487, 589] on span "Save" at bounding box center [497, 574] width 108 height 39
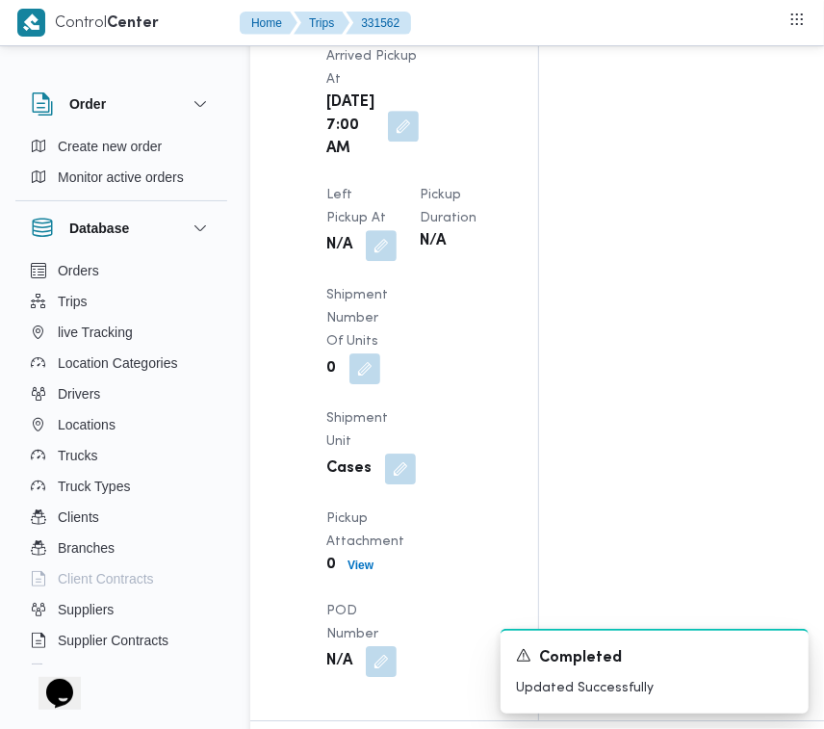
scroll to position [2833, 0]
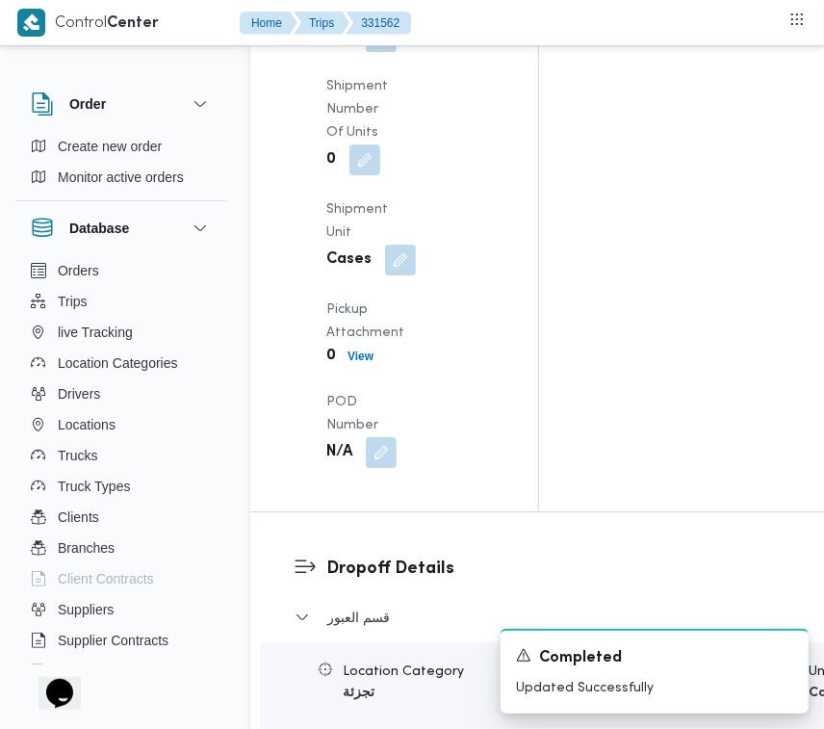
click at [358, 52] on span at bounding box center [376, 36] width 40 height 31
click at [371, 51] on button "button" at bounding box center [381, 35] width 31 height 31
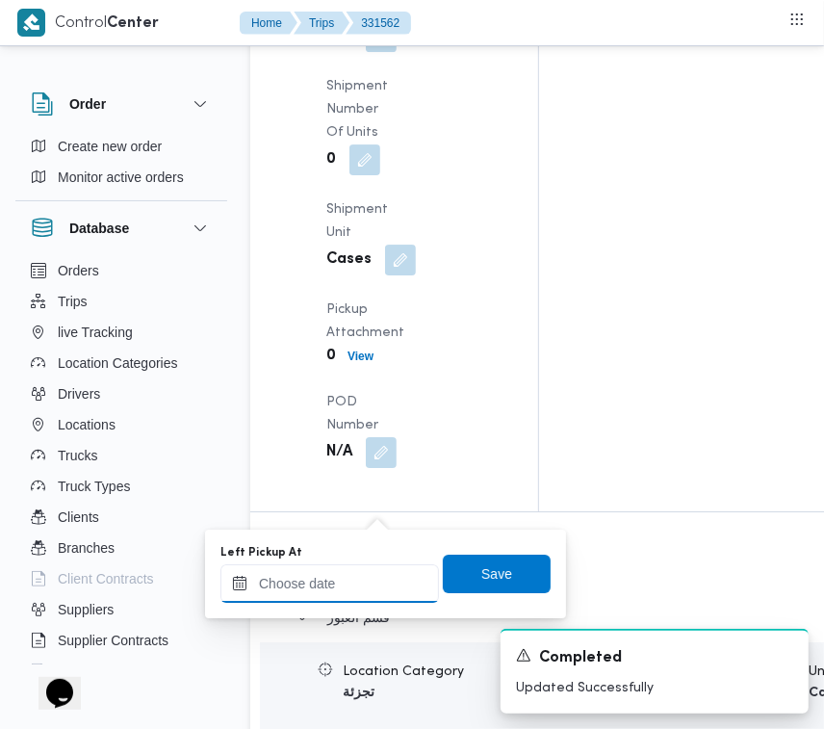
drag, startPoint x: 349, startPoint y: 579, endPoint x: 378, endPoint y: 565, distance: 32.7
click at [349, 580] on input "Left Pickup At" at bounding box center [329, 583] width 219 height 39
paste input "20/8/2025 9:00:00 AM"
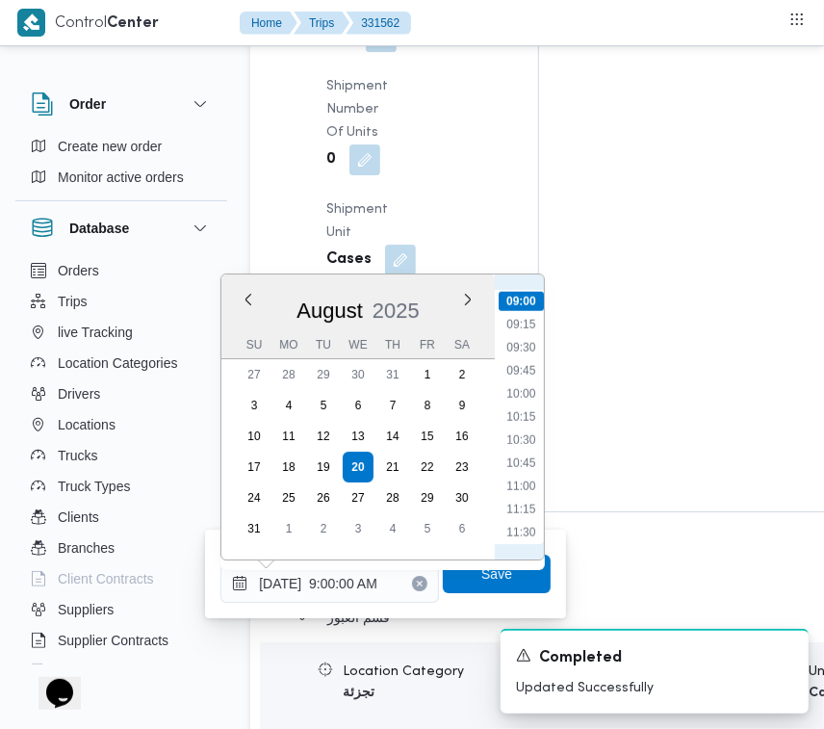
scroll to position [613, 0]
click at [520, 420] on li "08:00" at bounding box center [521, 425] width 44 height 19
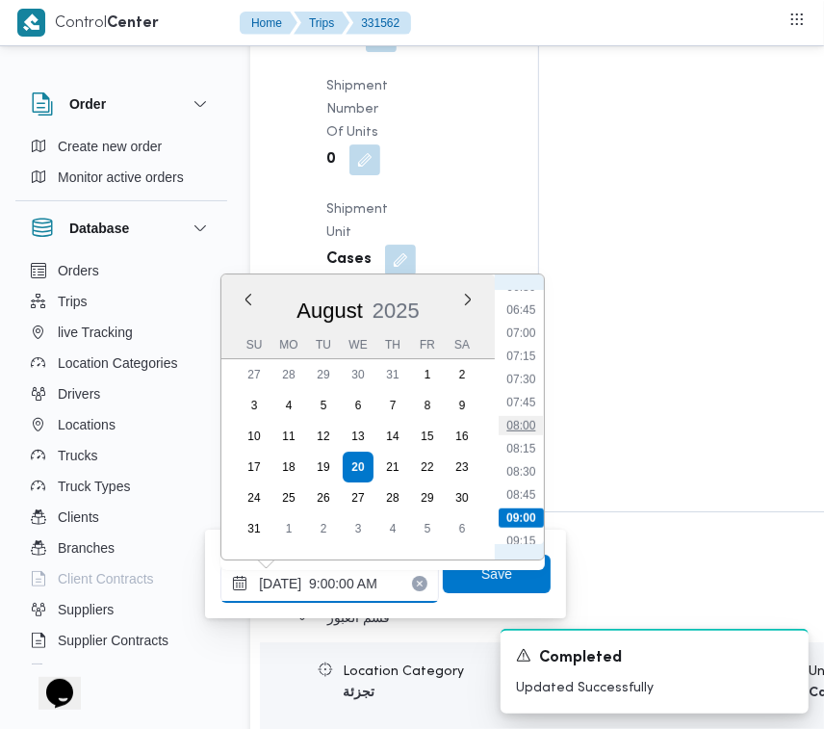
type input "20/08/2025 08:00"
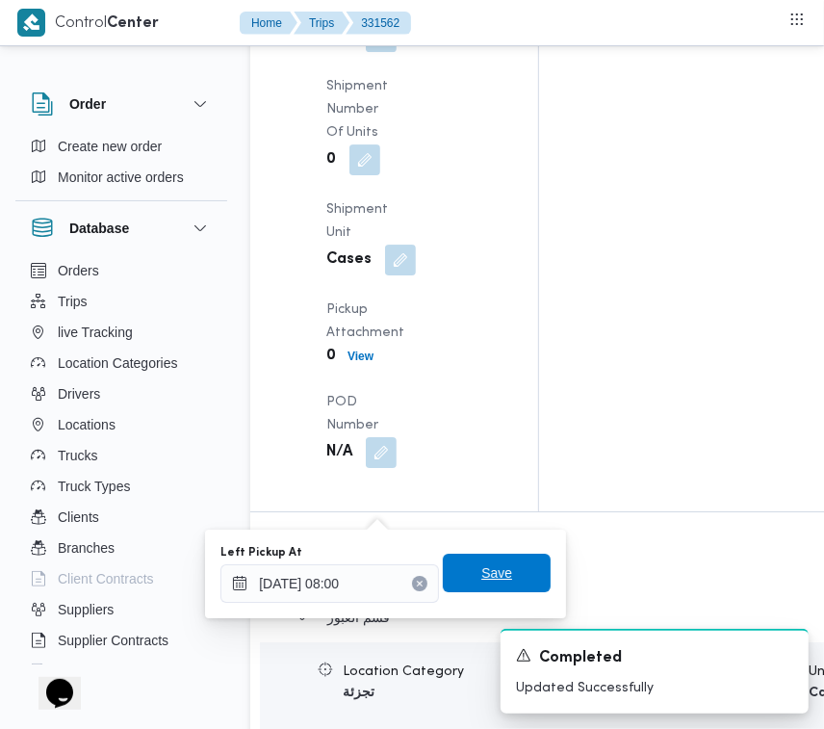
click at [484, 568] on span "Save" at bounding box center [496, 572] width 31 height 23
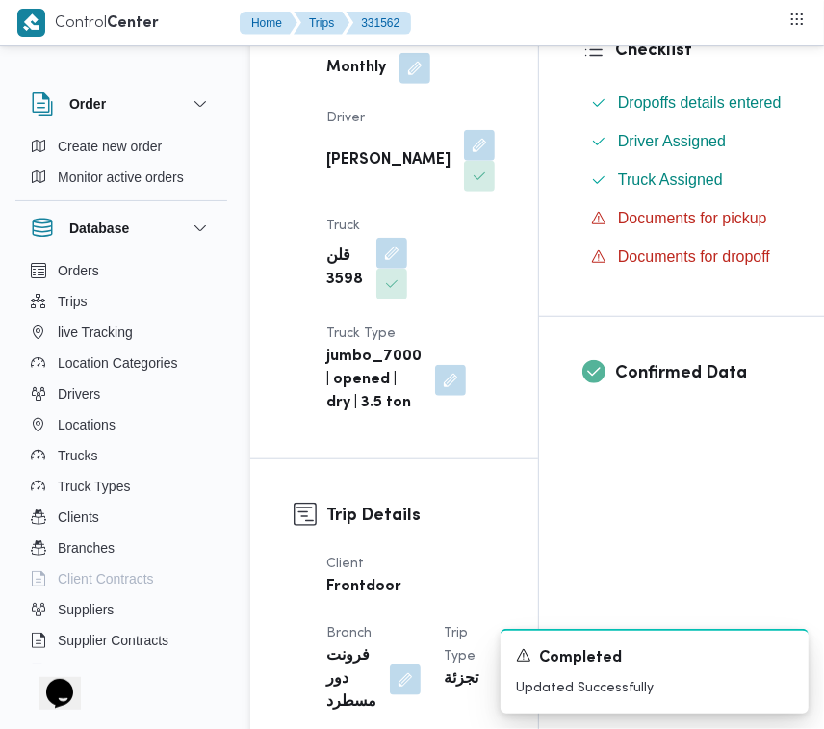
scroll to position [0, 0]
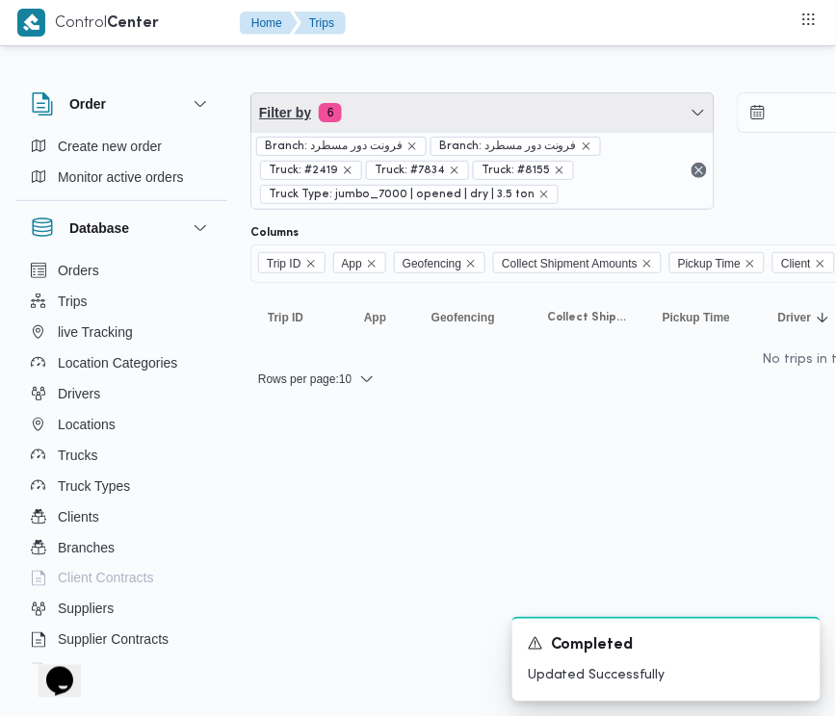
click at [481, 93] on span "Filter by 6" at bounding box center [482, 112] width 462 height 39
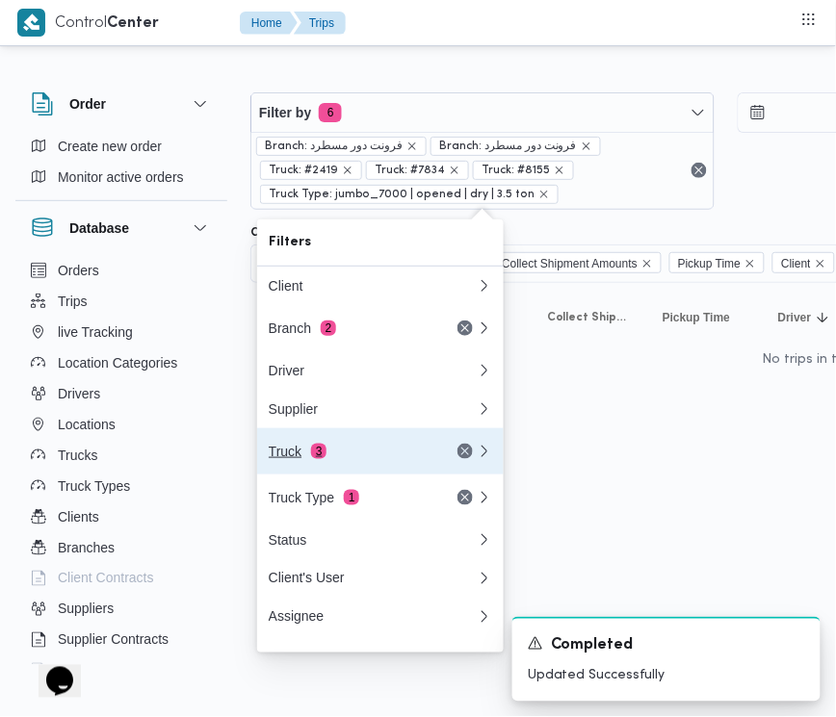
click at [343, 457] on div "Truck 3" at bounding box center [350, 451] width 162 height 15
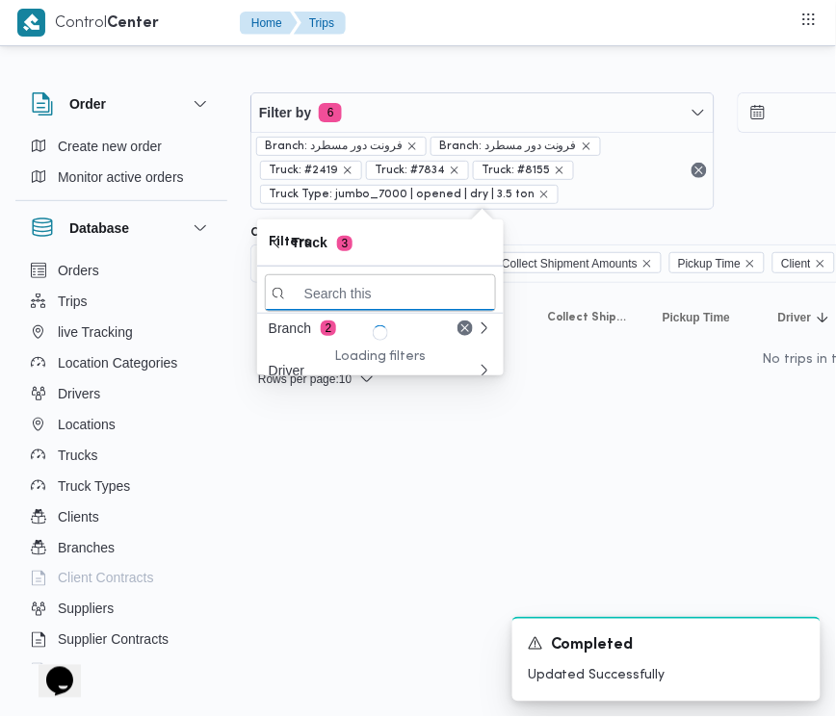
paste input "نجف7621"
type input "نجف7621"
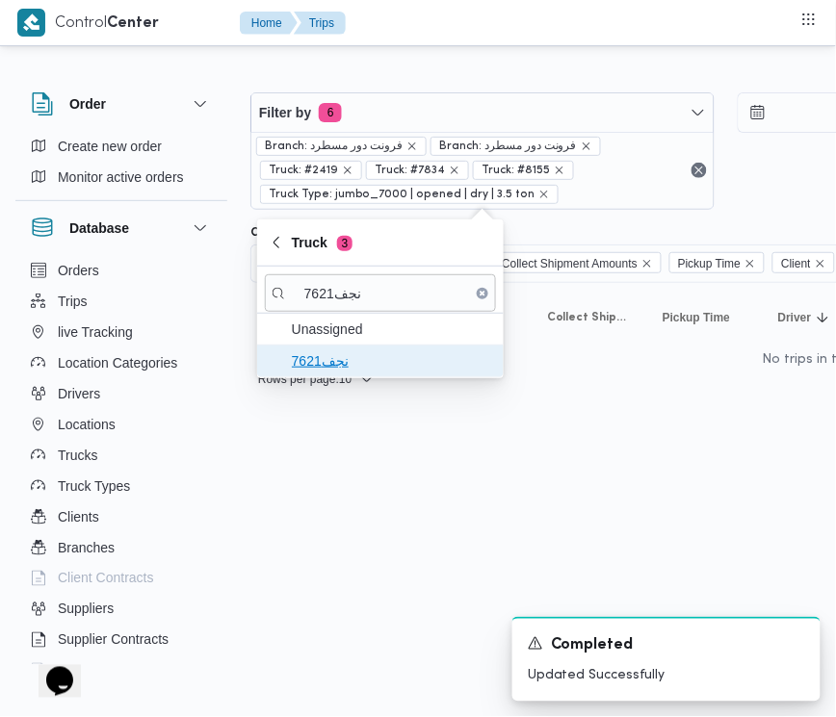
click at [324, 376] on span "نجف7621" at bounding box center [380, 361] width 231 height 31
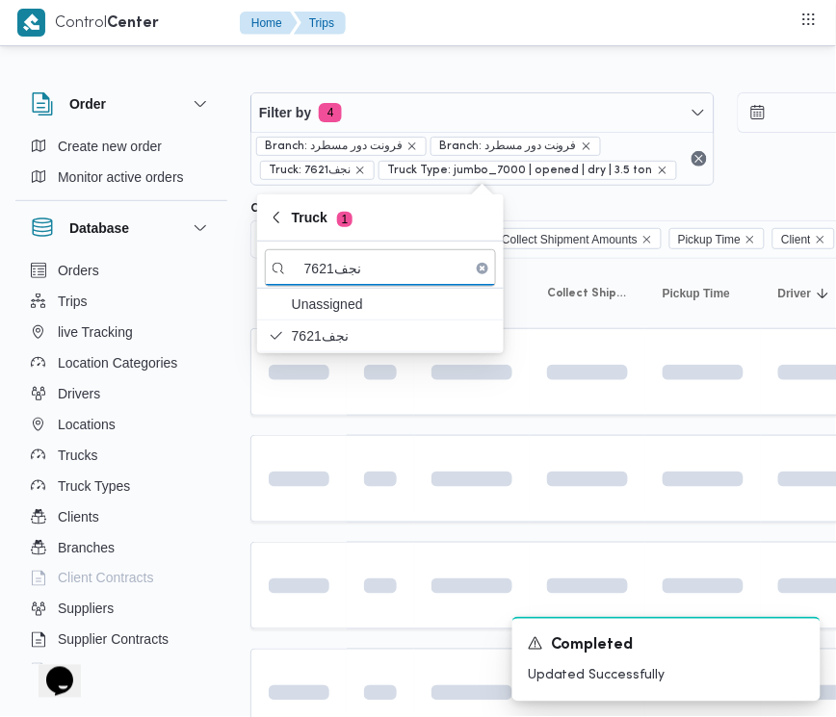
click at [367, 579] on html "Control Center Home Trips Order Create new order Monitor active orders Database…" at bounding box center [418, 358] width 836 height 717
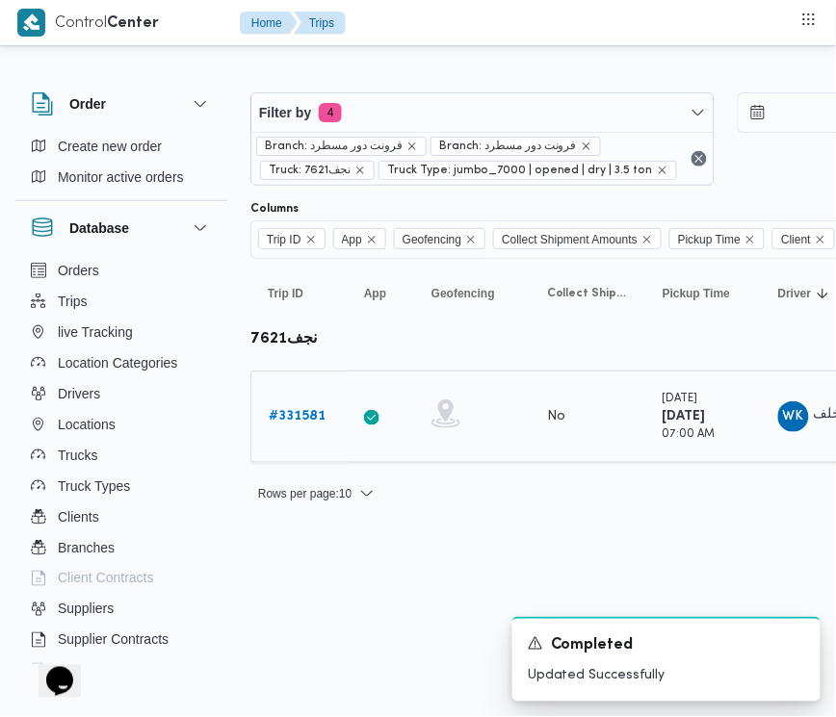
click at [308, 421] on b "# 331581" at bounding box center [297, 416] width 57 height 13
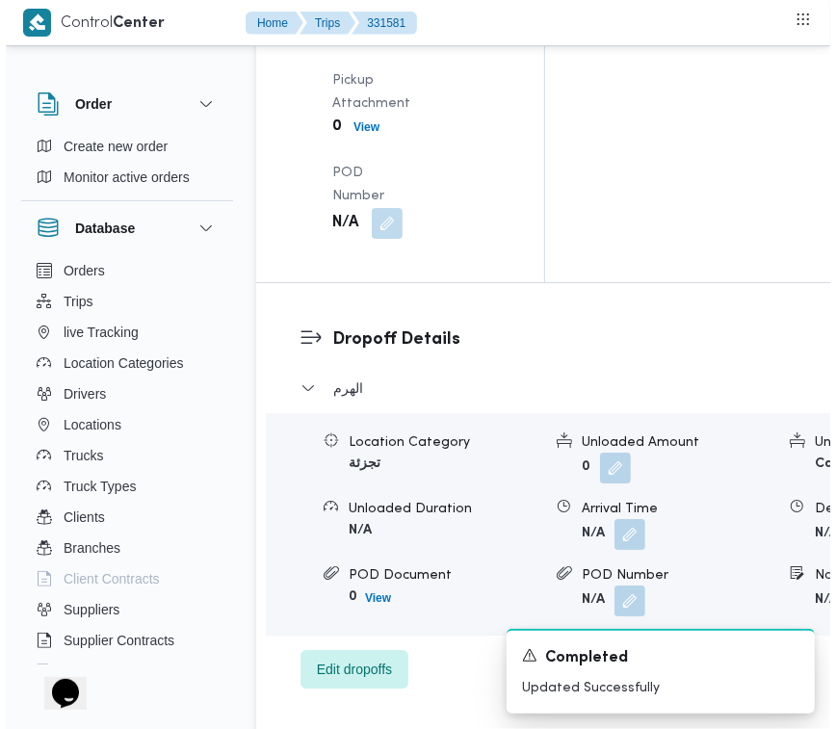
scroll to position [3685, 0]
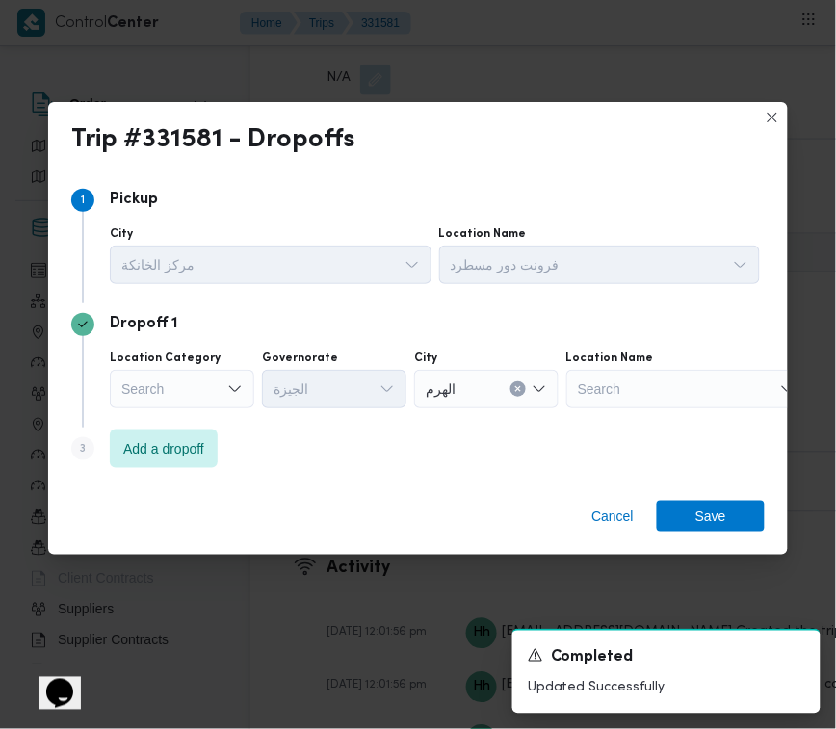
click at [197, 392] on div "Search" at bounding box center [182, 389] width 144 height 39
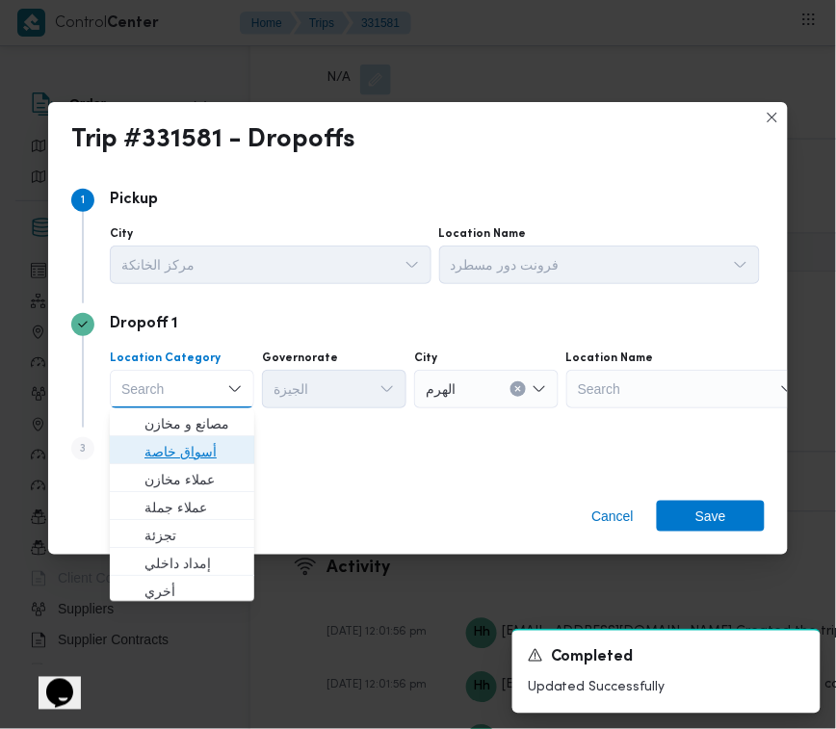
click at [212, 441] on span "أسواق خاصة" at bounding box center [193, 452] width 98 height 23
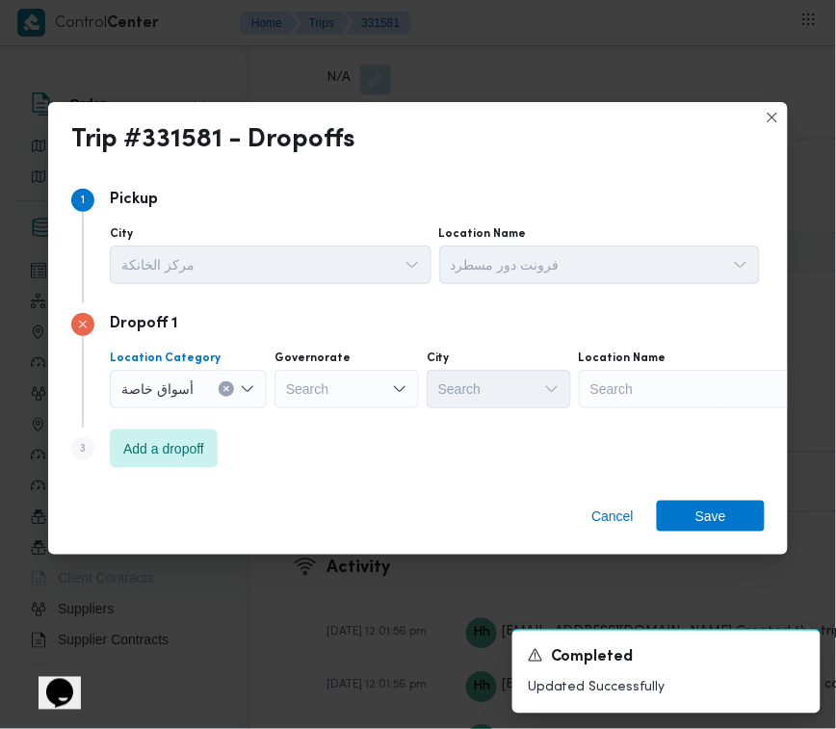
click at [231, 386] on button "Clear input" at bounding box center [226, 388] width 15 height 15
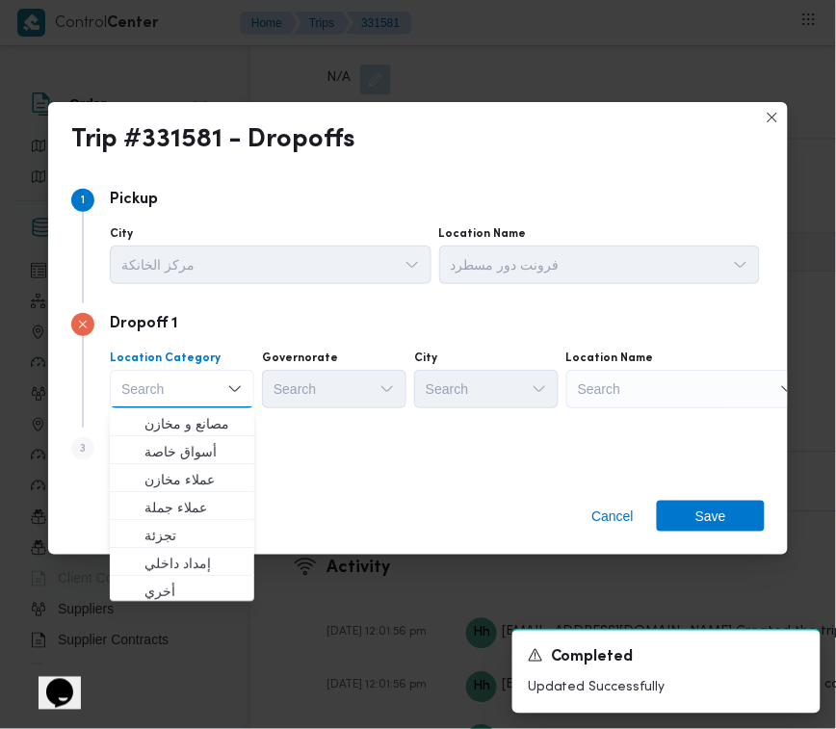
click at [656, 401] on div "Search" at bounding box center [686, 389] width 241 height 39
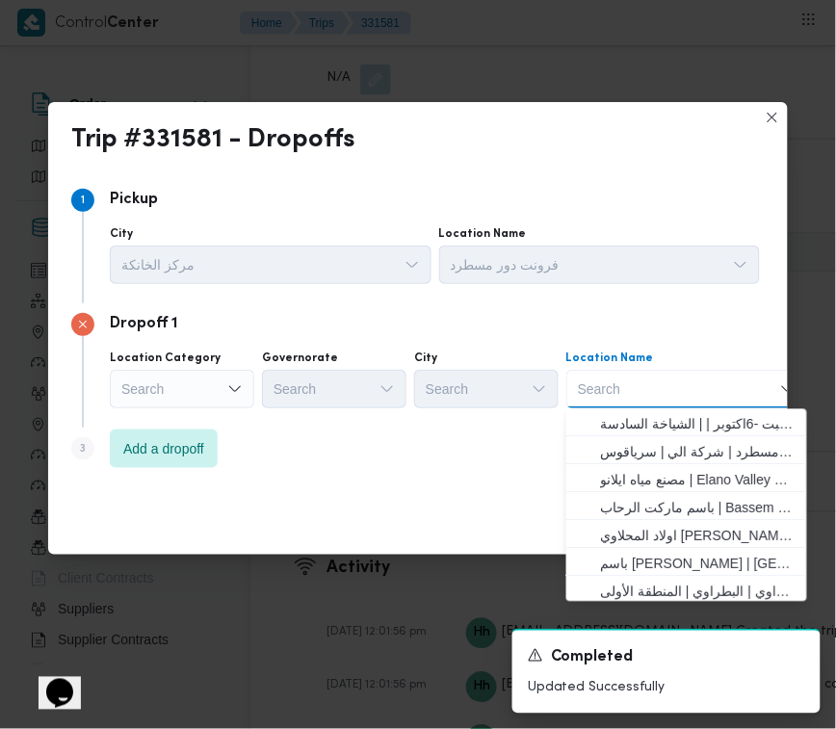
paste input "مكسب البساتين"
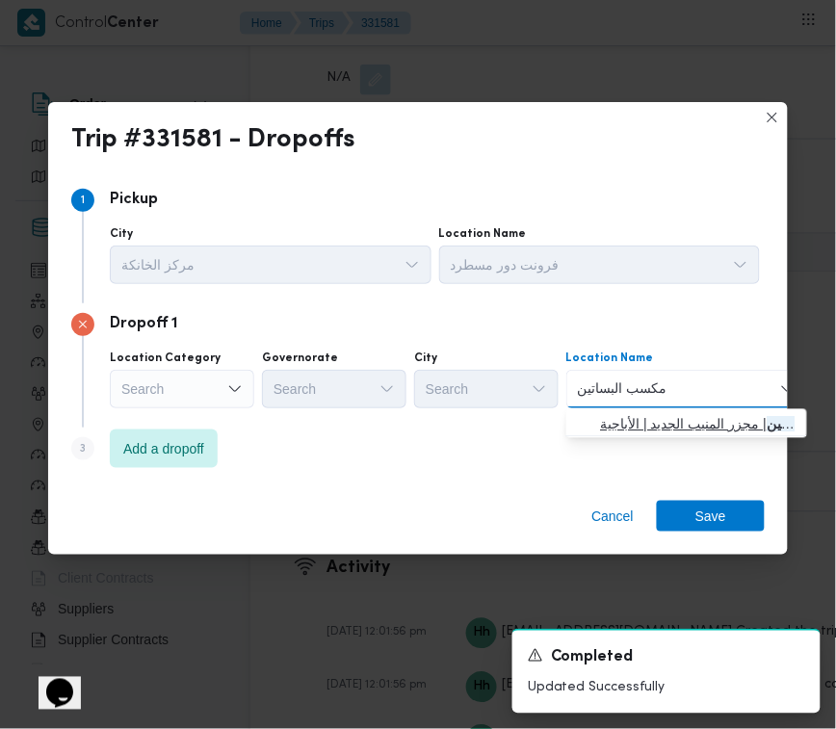
type input "مكسب البساتين"
drag, startPoint x: 636, startPoint y: 417, endPoint x: 570, endPoint y: 431, distance: 68.0
click at [636, 420] on span "مكسب البساتين | مجزر المنيب الجديد | الأباجية" at bounding box center [698, 424] width 194 height 23
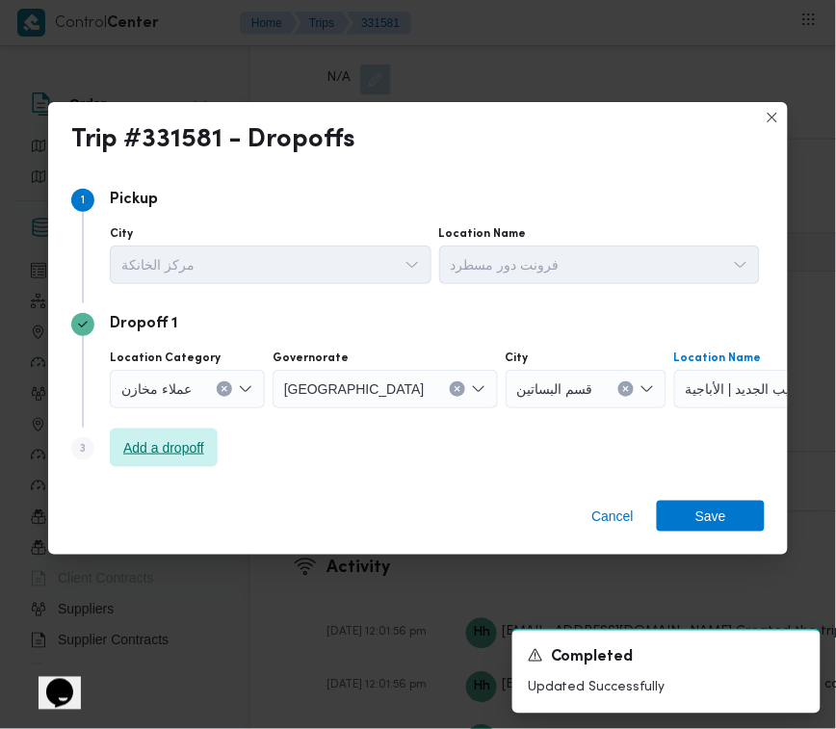
click at [176, 444] on span "Add a dropoff" at bounding box center [163, 447] width 81 height 23
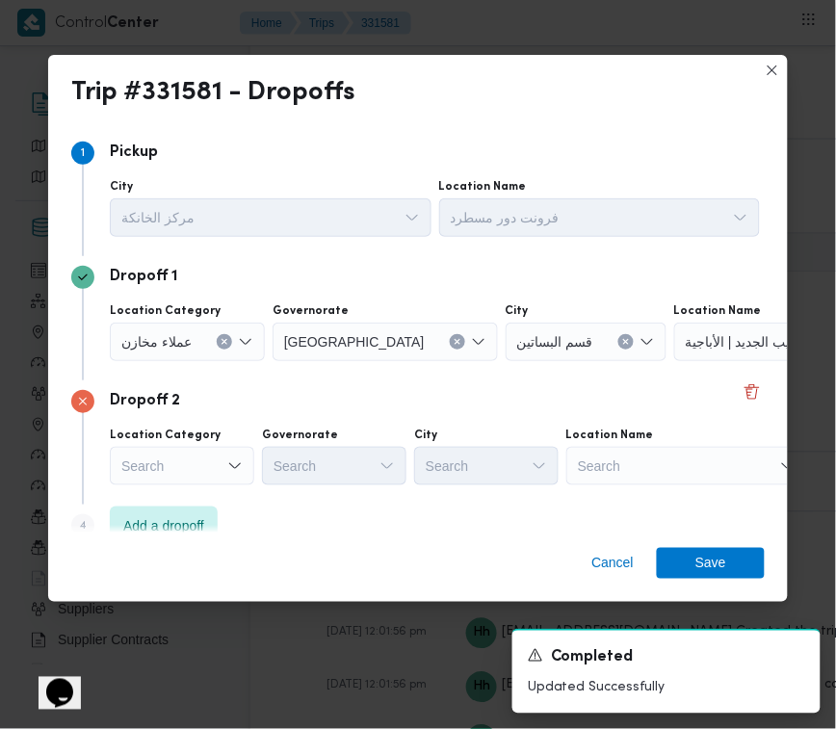
click at [749, 361] on div "Search" at bounding box center [794, 342] width 241 height 39
paste input "فندرو دوت كوم"
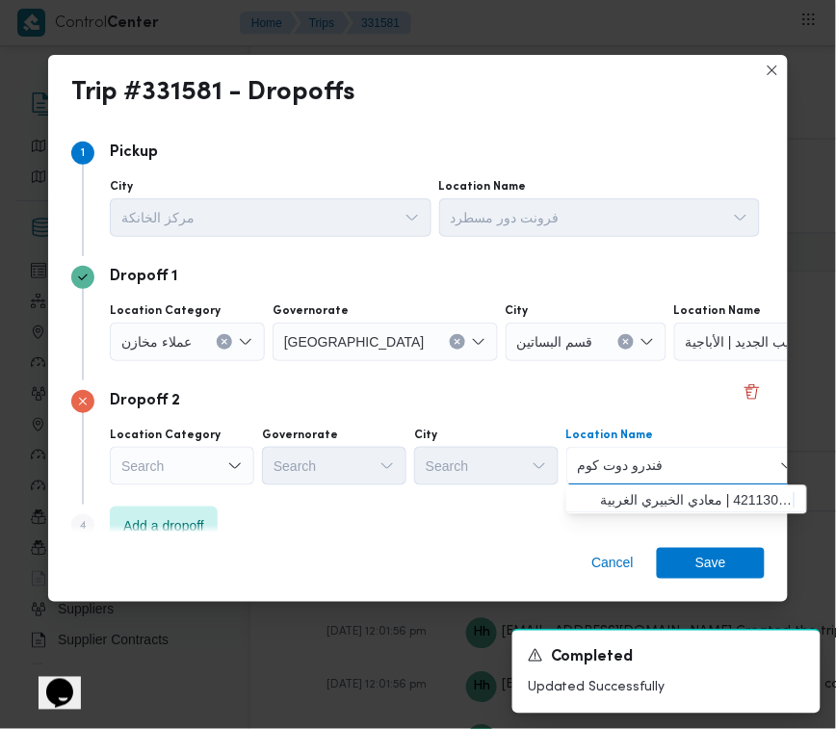
click at [626, 468] on input "فندرو دوت كوم" at bounding box center [621, 465] width 86 height 23
type input "فندرو دوت كوم"
click at [640, 494] on span "فندرو دوت كوم | 4211303 | معادي الخبيري الغربية" at bounding box center [698, 500] width 194 height 23
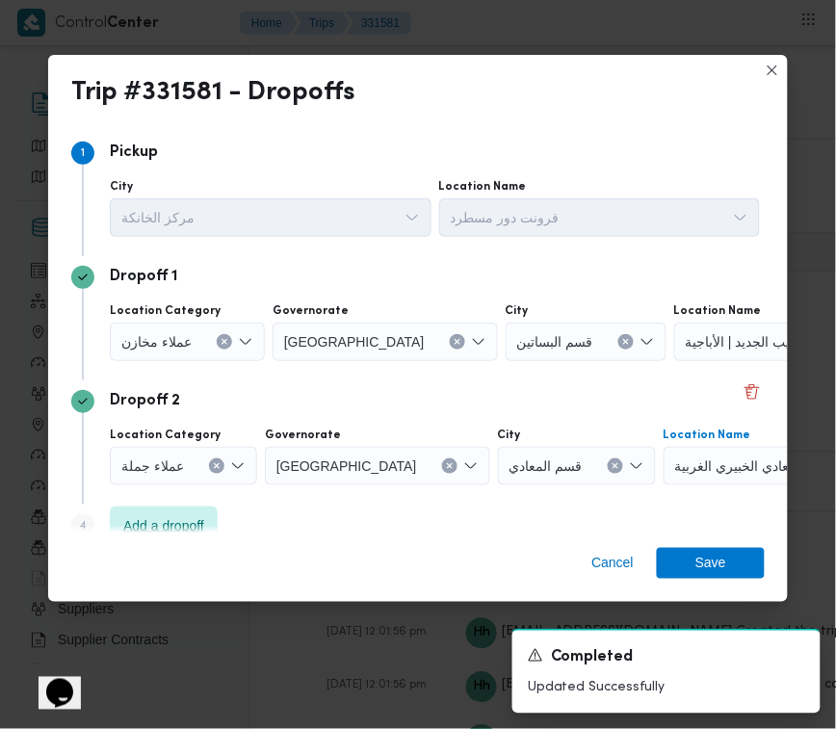
click at [154, 506] on span "Add a dropoff" at bounding box center [164, 525] width 108 height 39
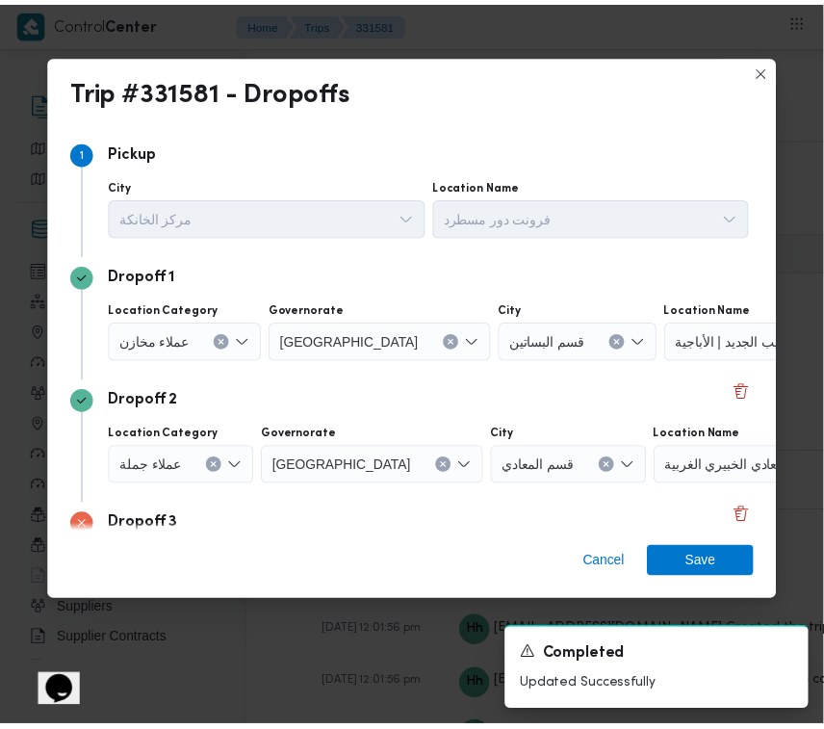
scroll to position [154, 0]
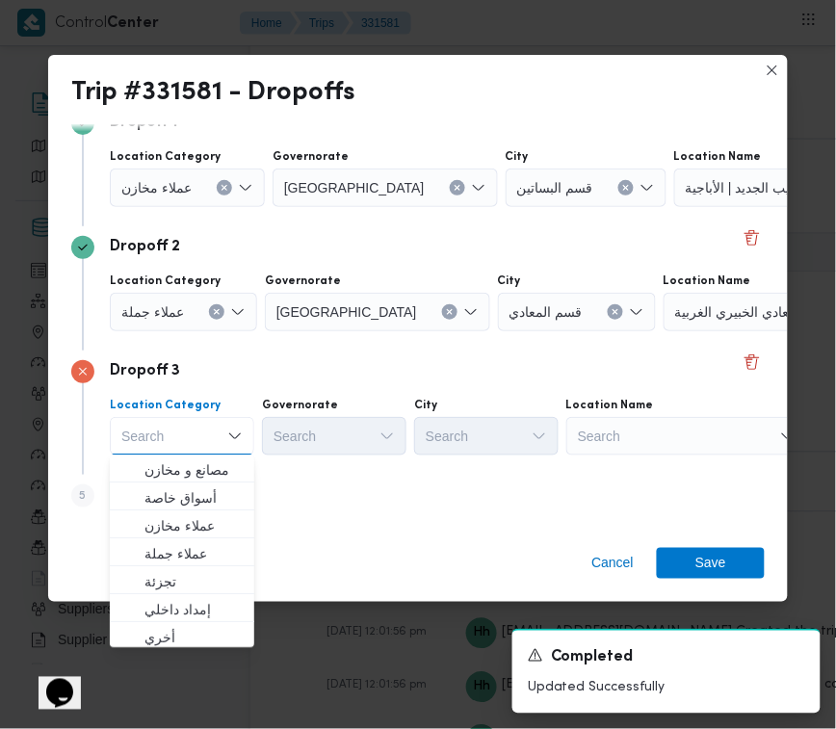
click at [674, 207] on div "Search" at bounding box center [794, 187] width 241 height 39
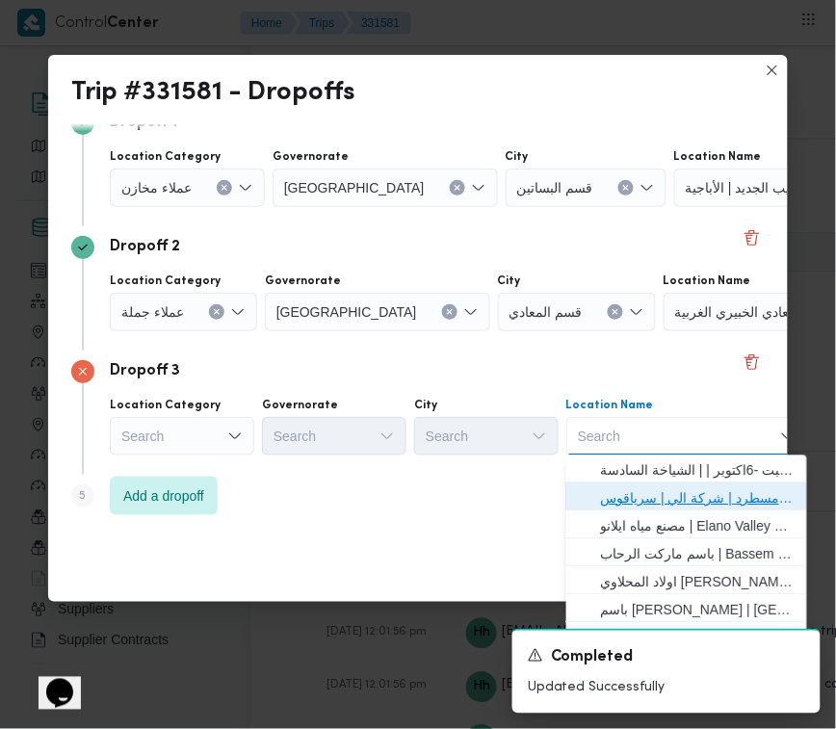
click at [682, 487] on span "فرونت دور مسطرد | شركة الي | سرياقوس" at bounding box center [698, 498] width 194 height 23
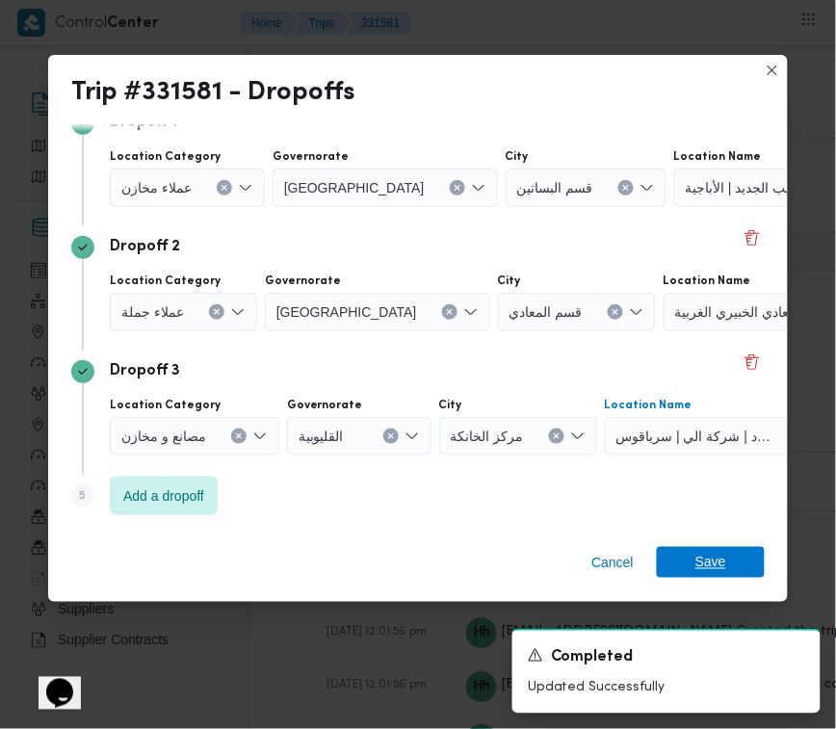
click at [705, 563] on span "Save" at bounding box center [710, 562] width 31 height 31
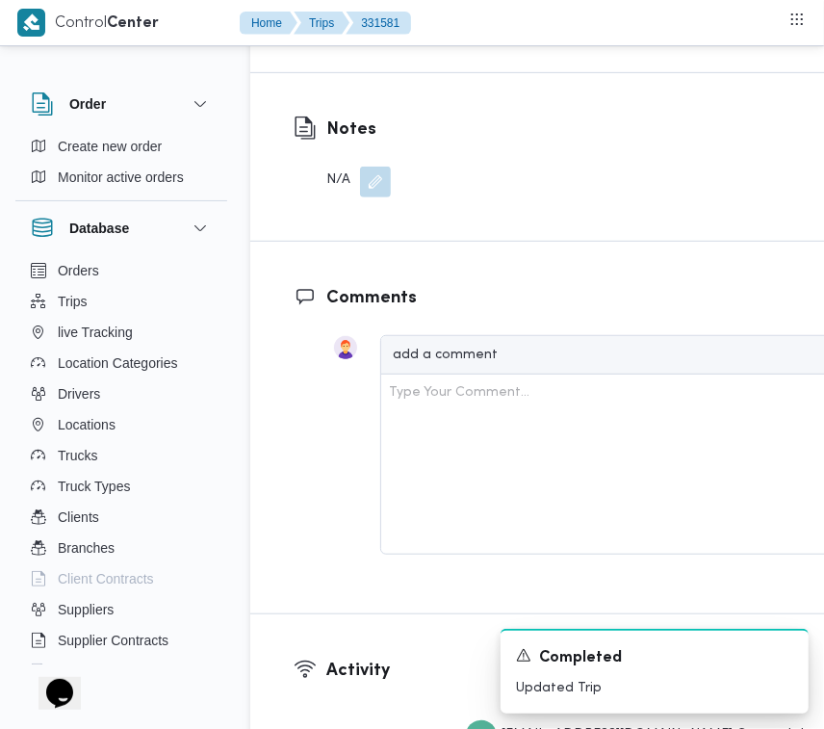
scroll to position [3710, 0]
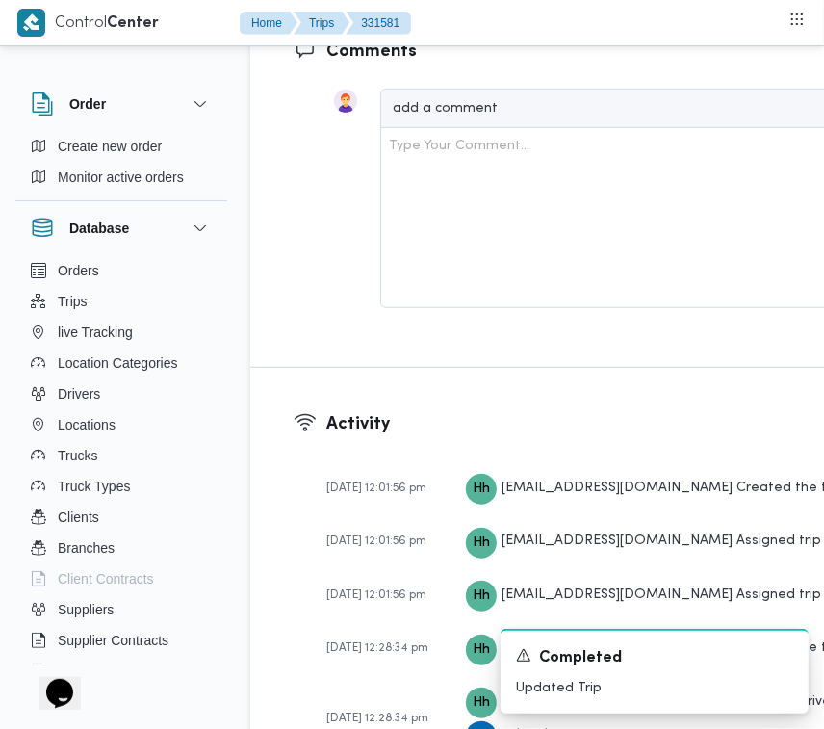
scroll to position [3072, 0]
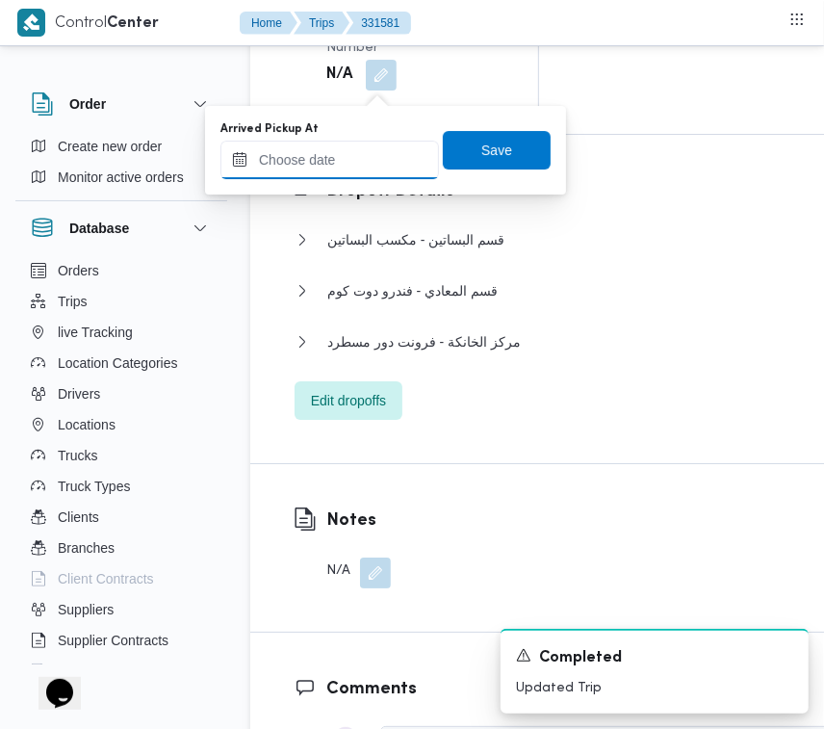
click at [383, 149] on input "Arrived Pickup At" at bounding box center [329, 160] width 219 height 39
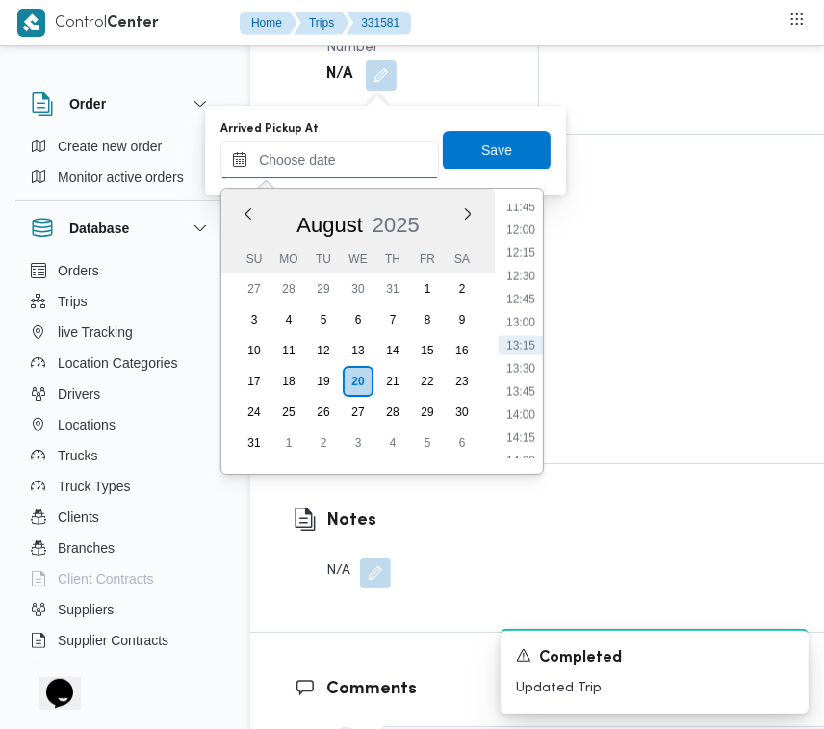
paste input "20/8/2025 7:30:00 AM"
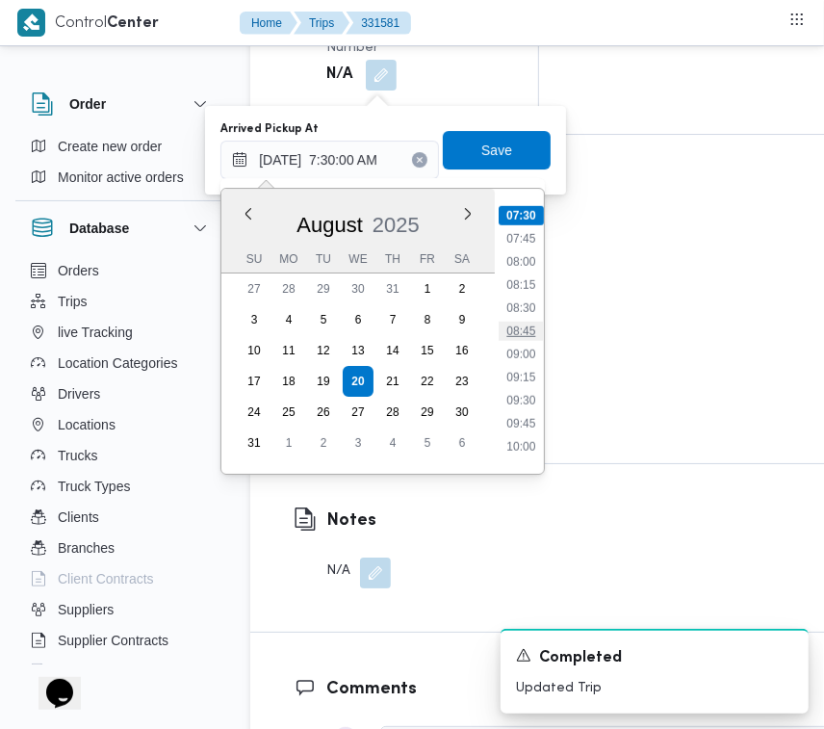
click at [535, 327] on li "08:45" at bounding box center [521, 331] width 44 height 19
type input "20/08/2025 08:45"
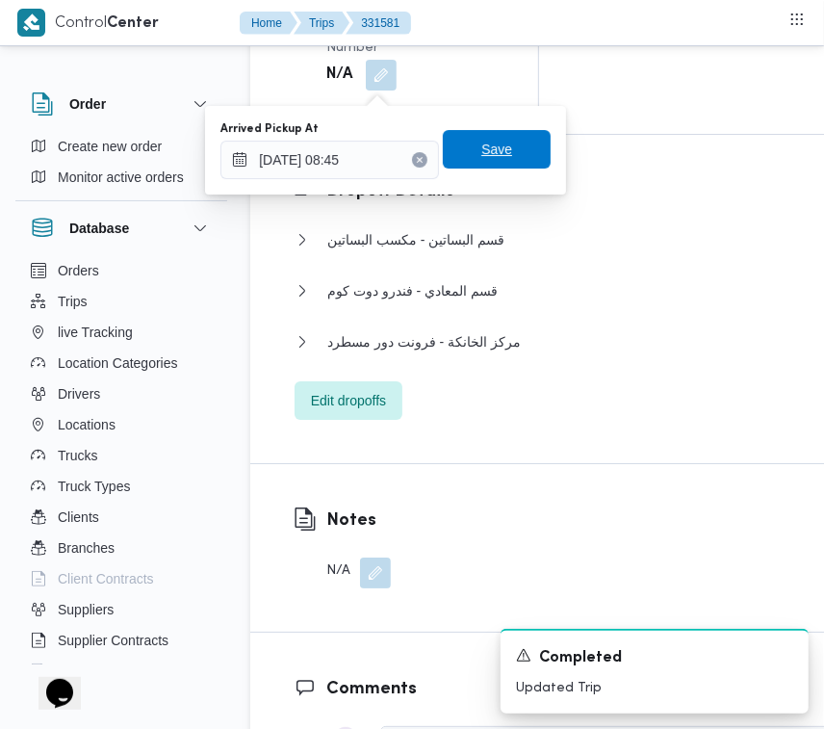
click at [481, 160] on span "Save" at bounding box center [496, 149] width 31 height 23
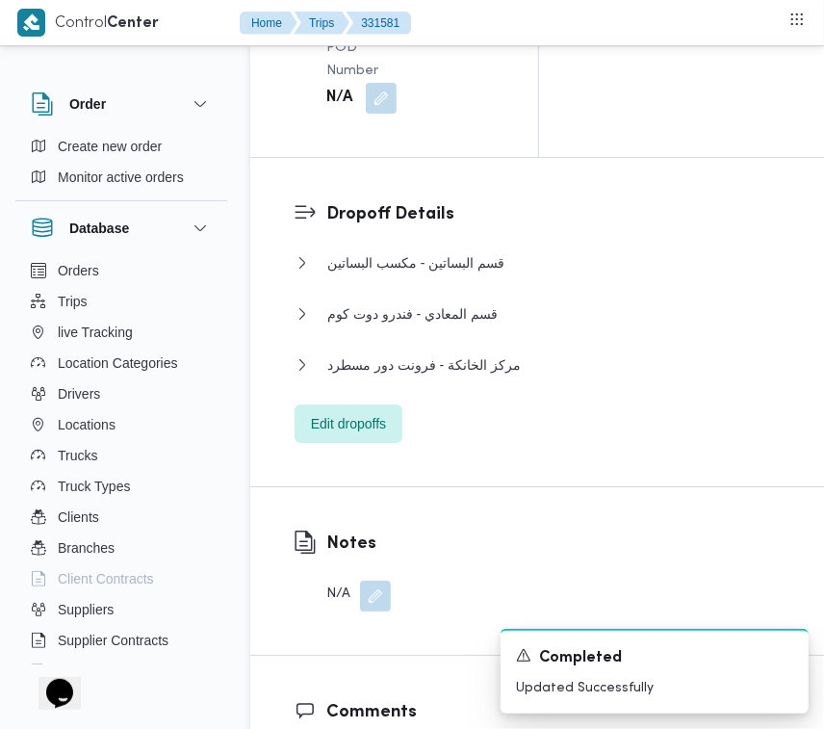
drag, startPoint x: 392, startPoint y: 171, endPoint x: 390, endPoint y: 185, distance: 13.6
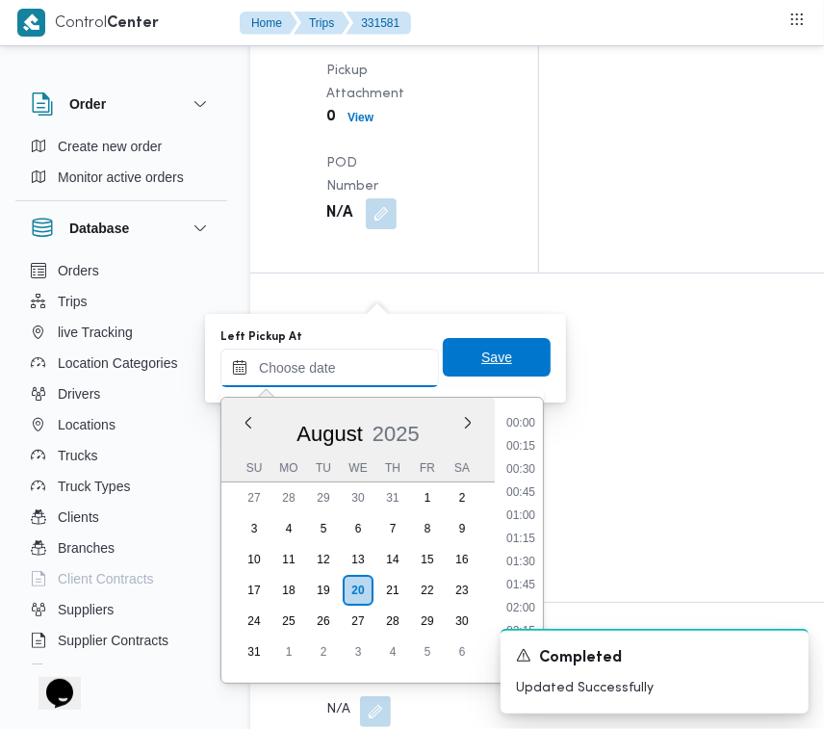
scroll to position [1093, 0]
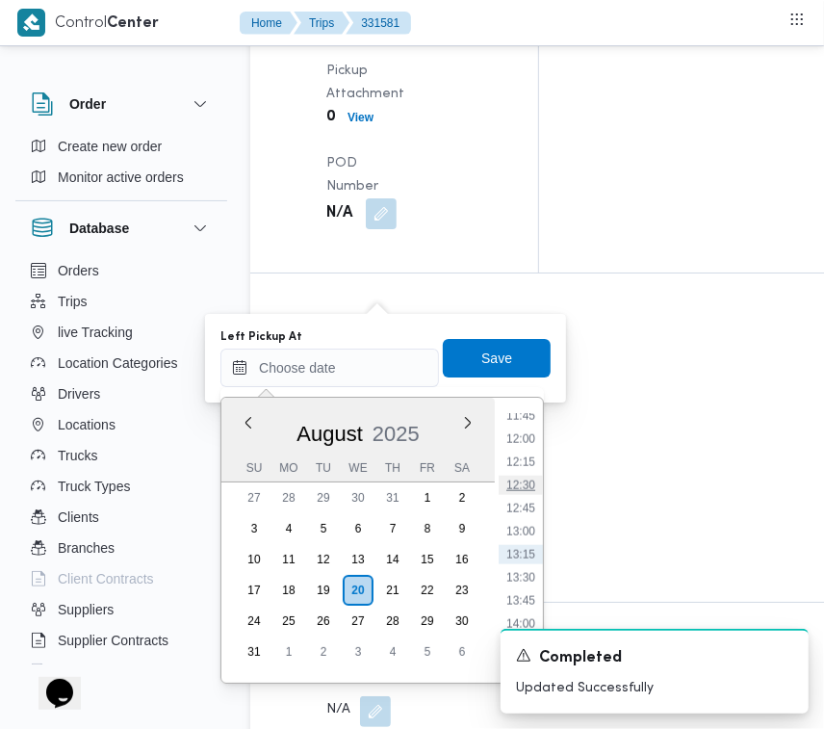
click at [534, 476] on li "12:30" at bounding box center [521, 485] width 44 height 19
type input "20/08/2025 12:30"
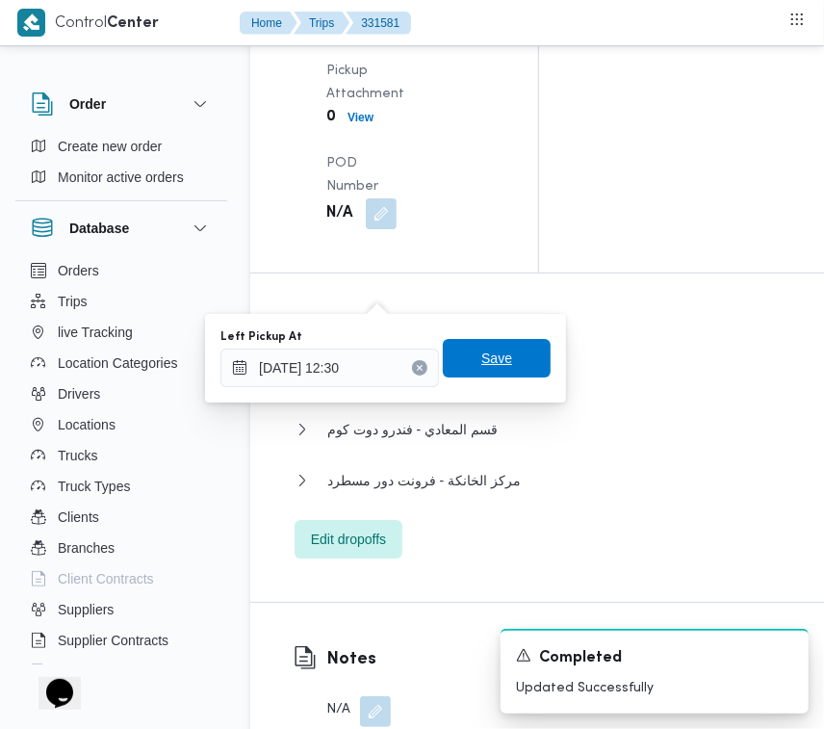
click at [499, 359] on span "Save" at bounding box center [497, 358] width 108 height 39
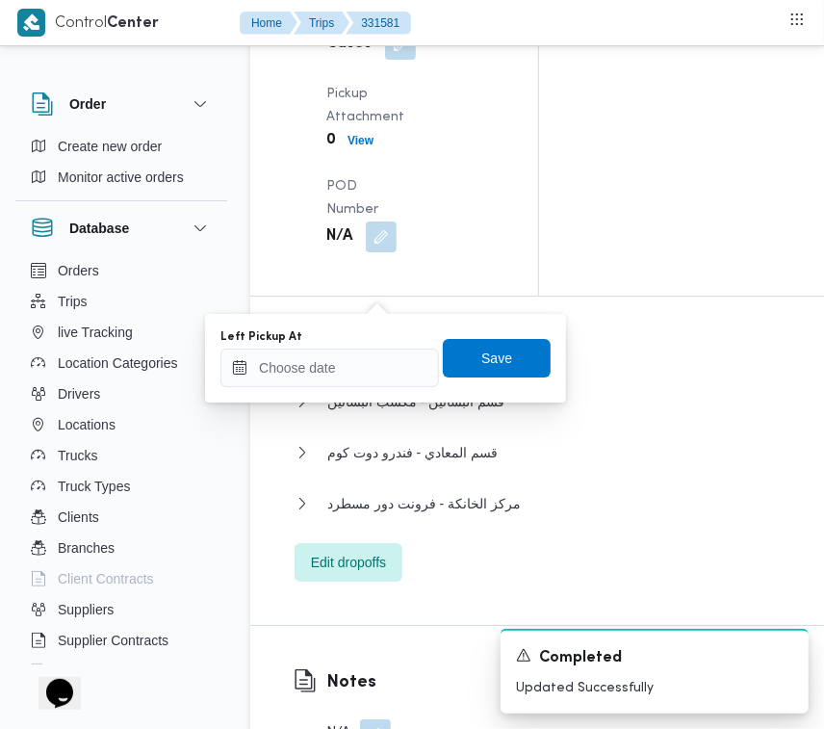
click at [368, 375] on div "You are in a dialog. To close this dialog, hit escape. Left Pickup At Save" at bounding box center [385, 358] width 361 height 89
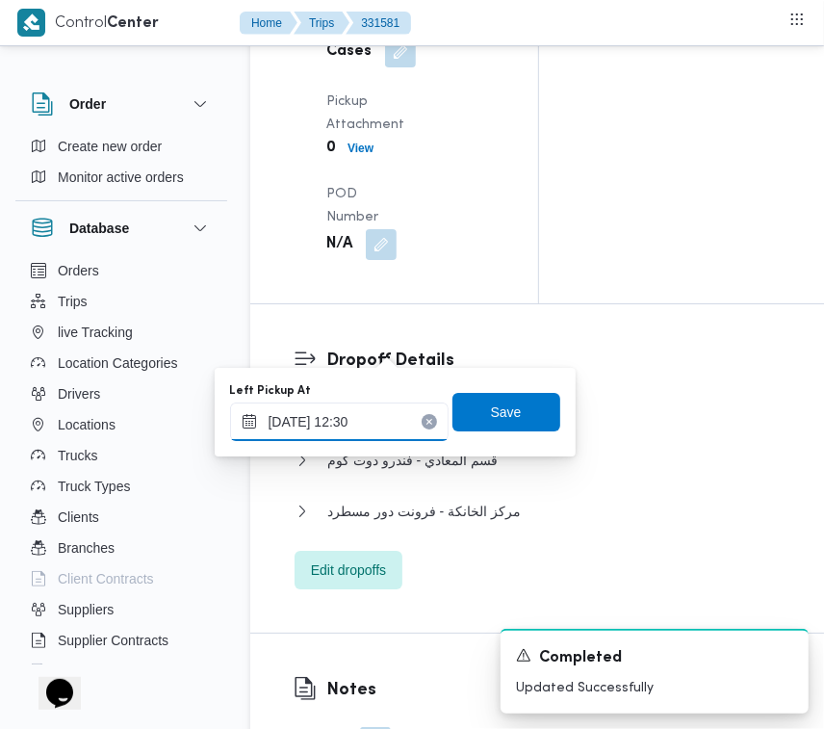
click at [390, 429] on input "20/08/2025 12:30" at bounding box center [339, 421] width 219 height 39
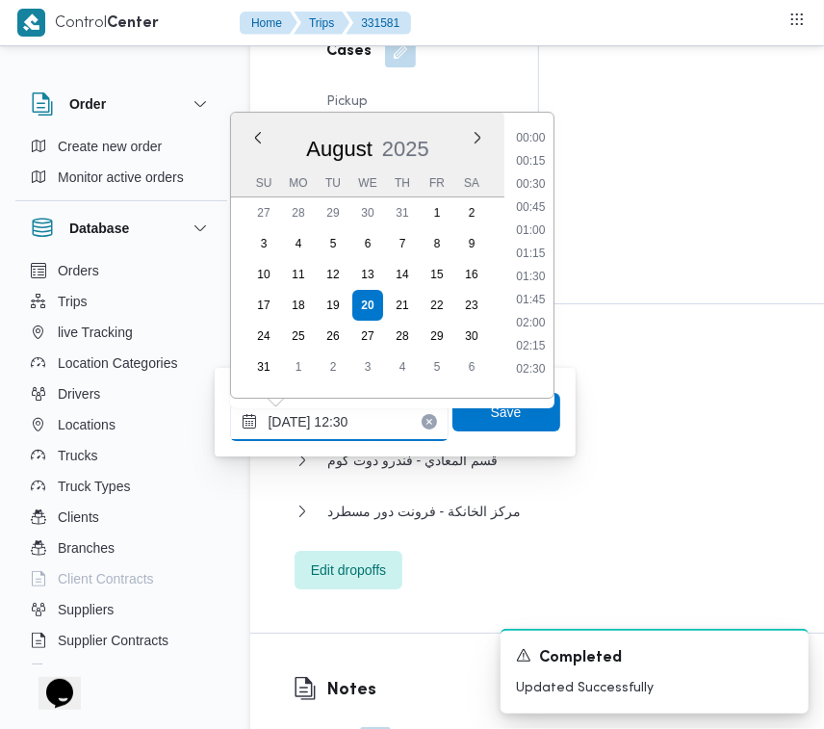
scroll to position [1022, 0]
click at [540, 192] on li "11:45" at bounding box center [530, 201] width 44 height 19
type input "20/08/2025 12:30"
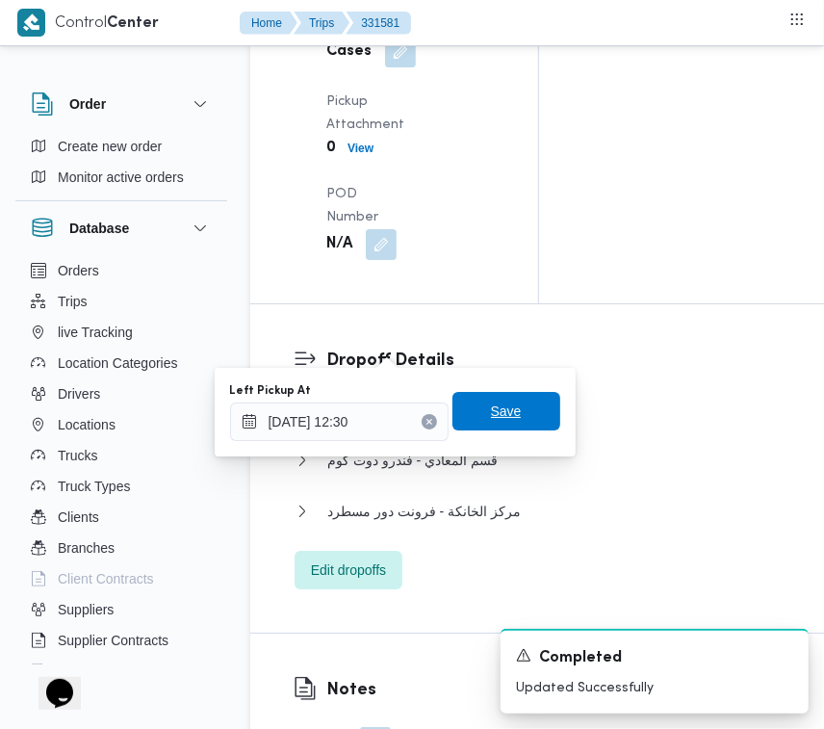
click at [491, 410] on span "Save" at bounding box center [506, 411] width 31 height 23
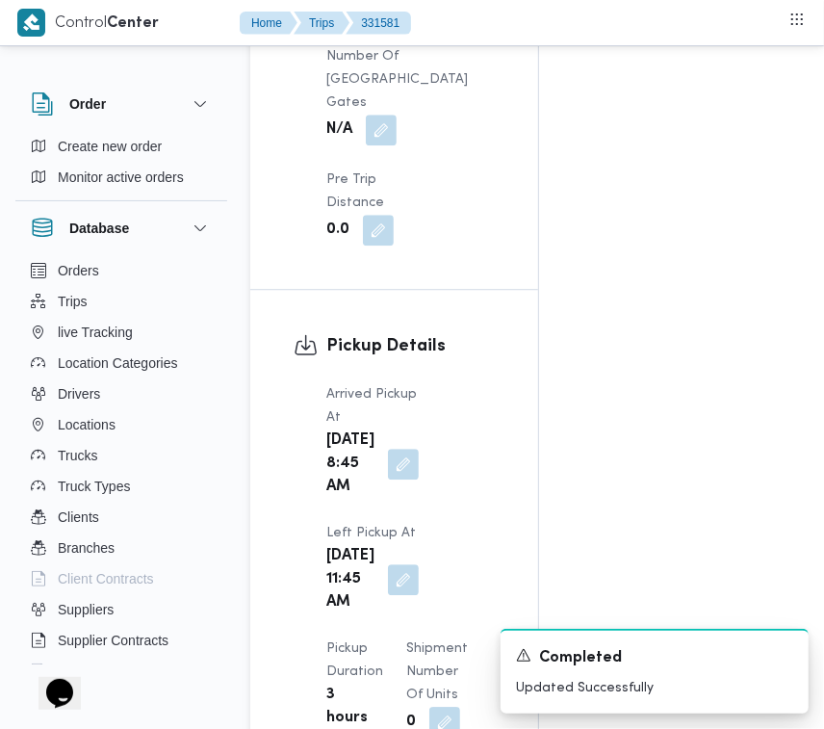
scroll to position [3048, 0]
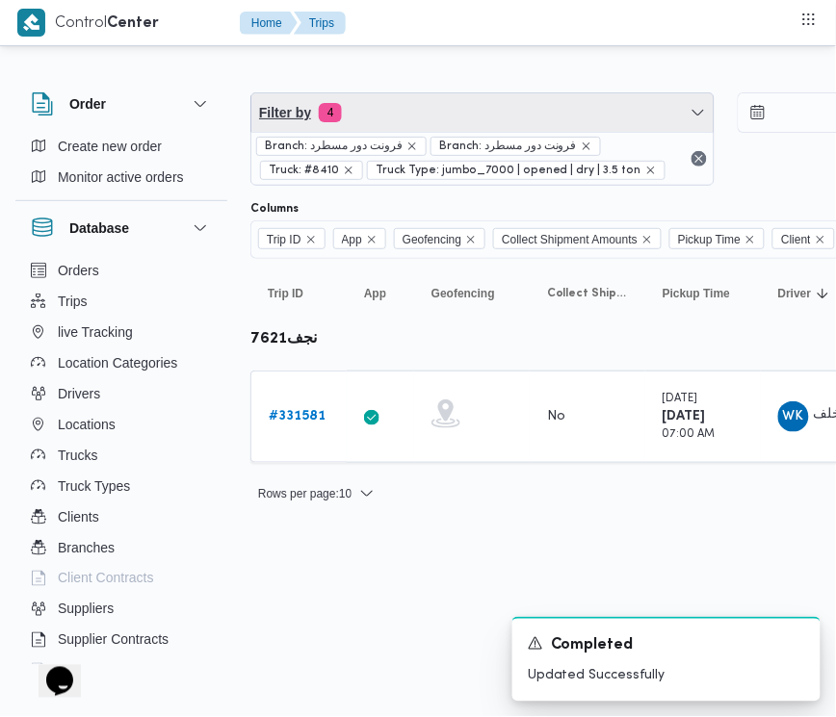
click at [417, 120] on span "Filter by 4" at bounding box center [482, 112] width 462 height 39
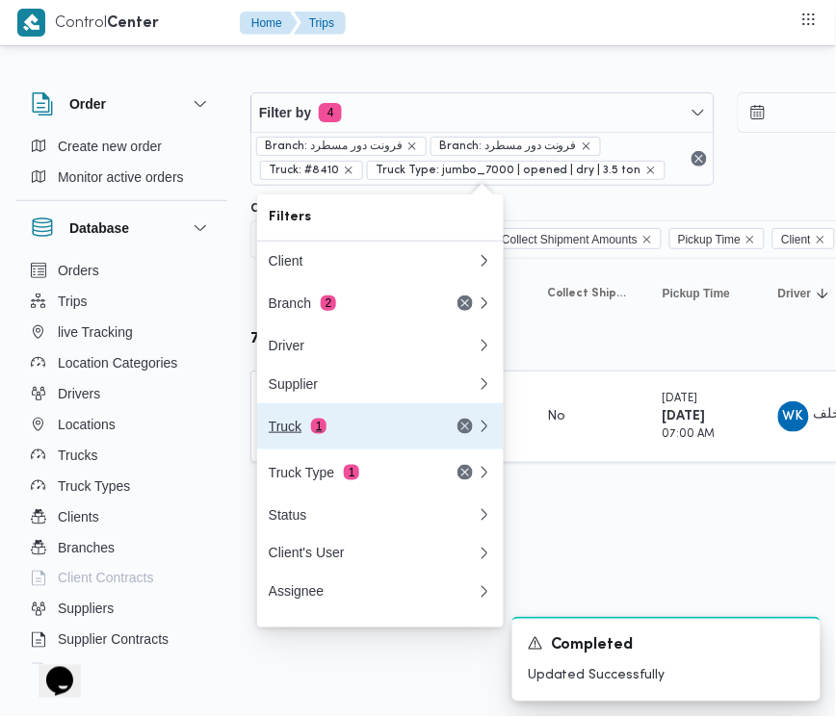
click at [354, 434] on div "Truck 1" at bounding box center [350, 426] width 162 height 15
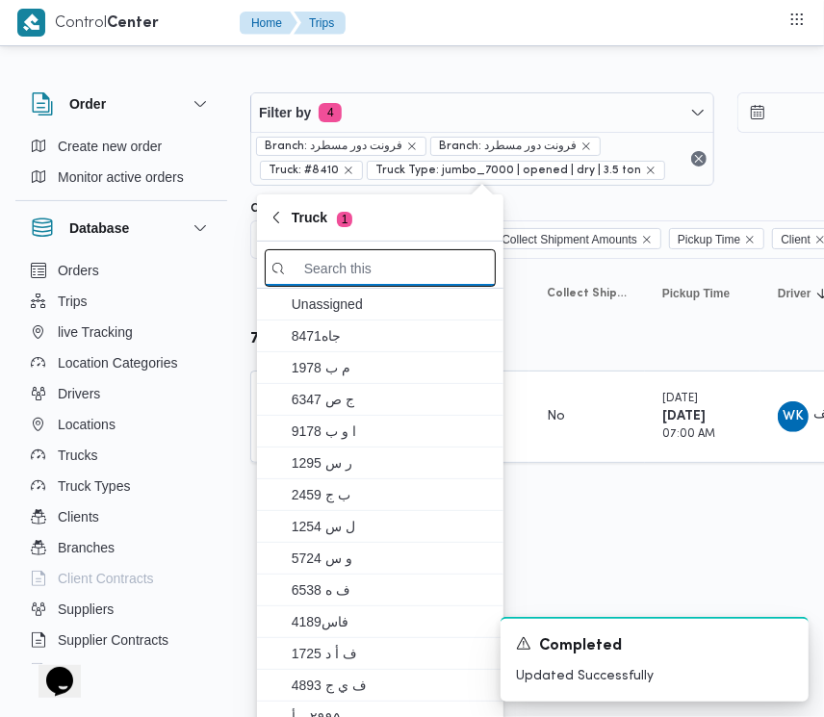
paste input "جي8418"
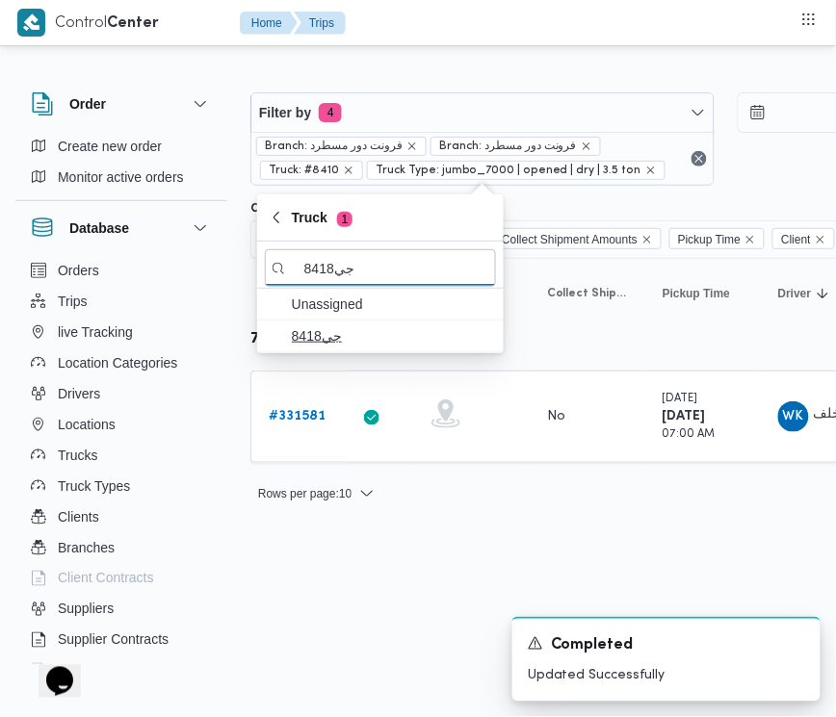
type input "جي8418"
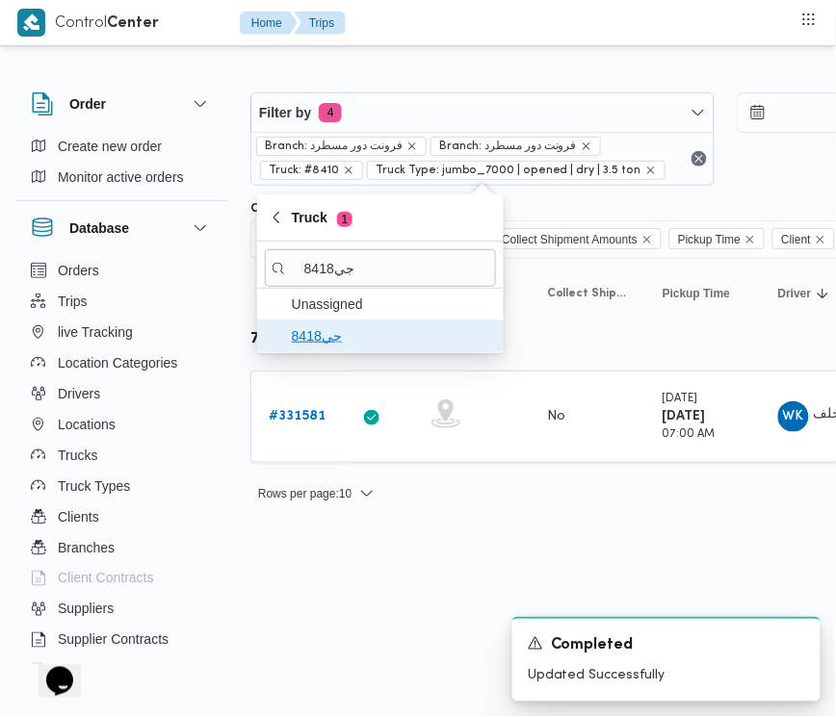
click at [358, 337] on span "جي8418" at bounding box center [392, 335] width 200 height 23
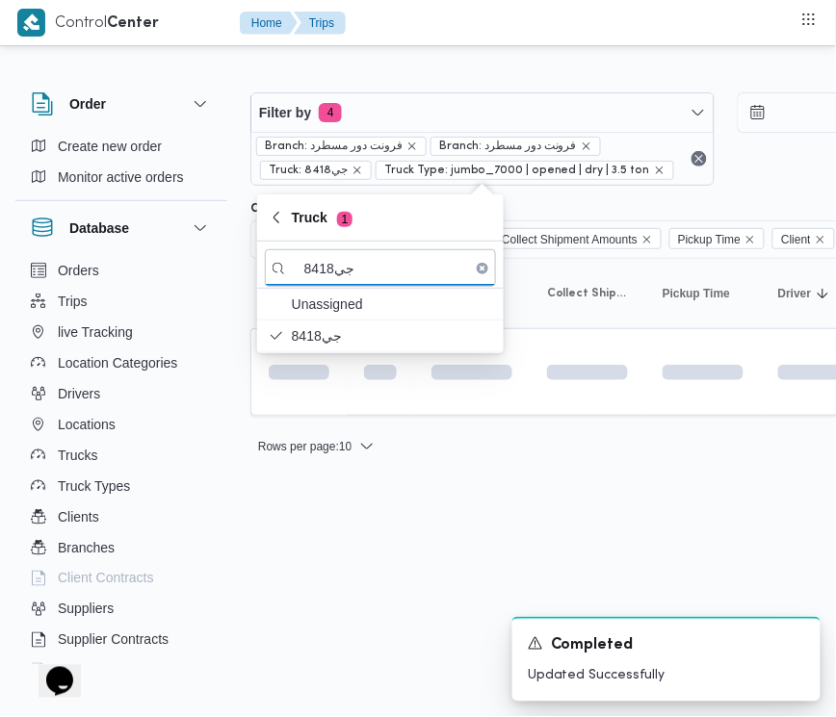
click at [373, 588] on html "Control Center Home Trips Order Create new order Monitor active orders Database…" at bounding box center [418, 358] width 836 height 717
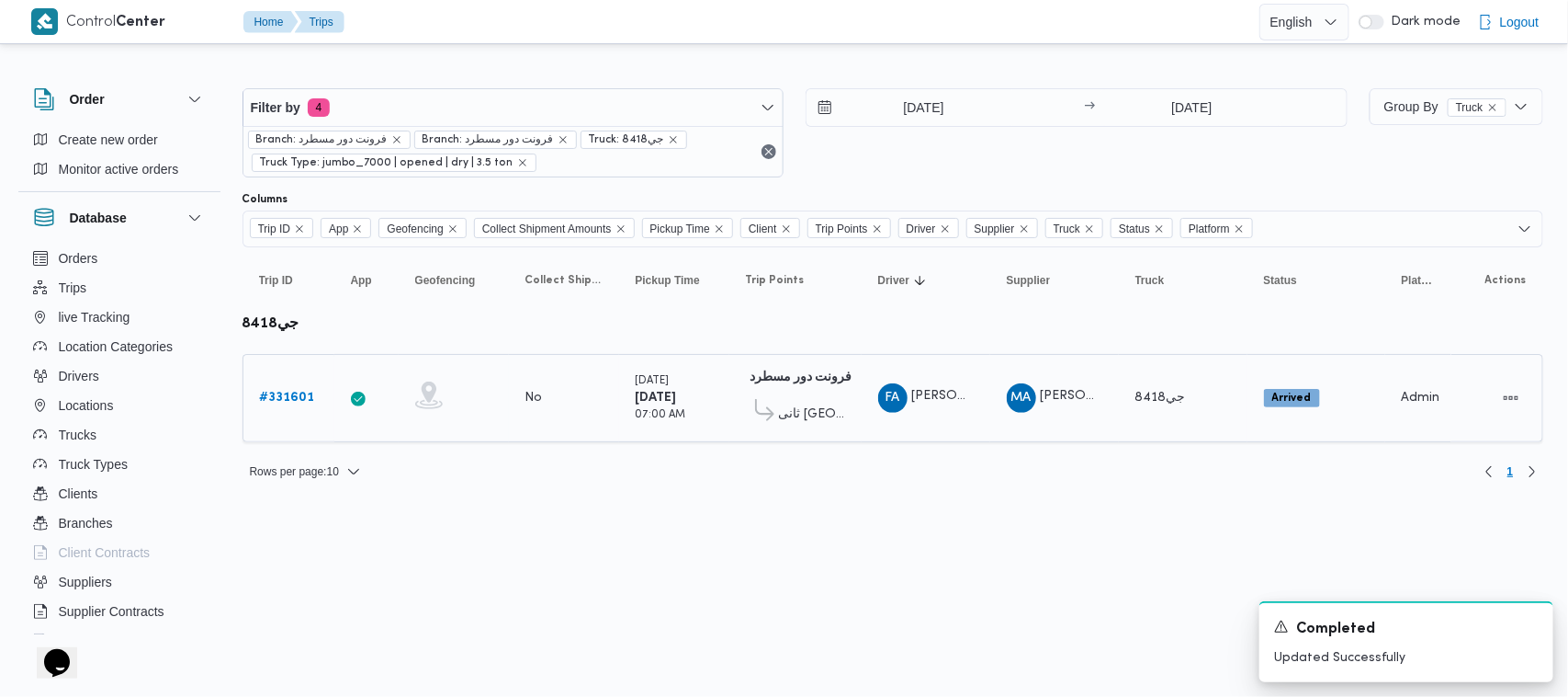
click at [312, 400] on b "# 331601" at bounding box center [287, 397] width 55 height 12
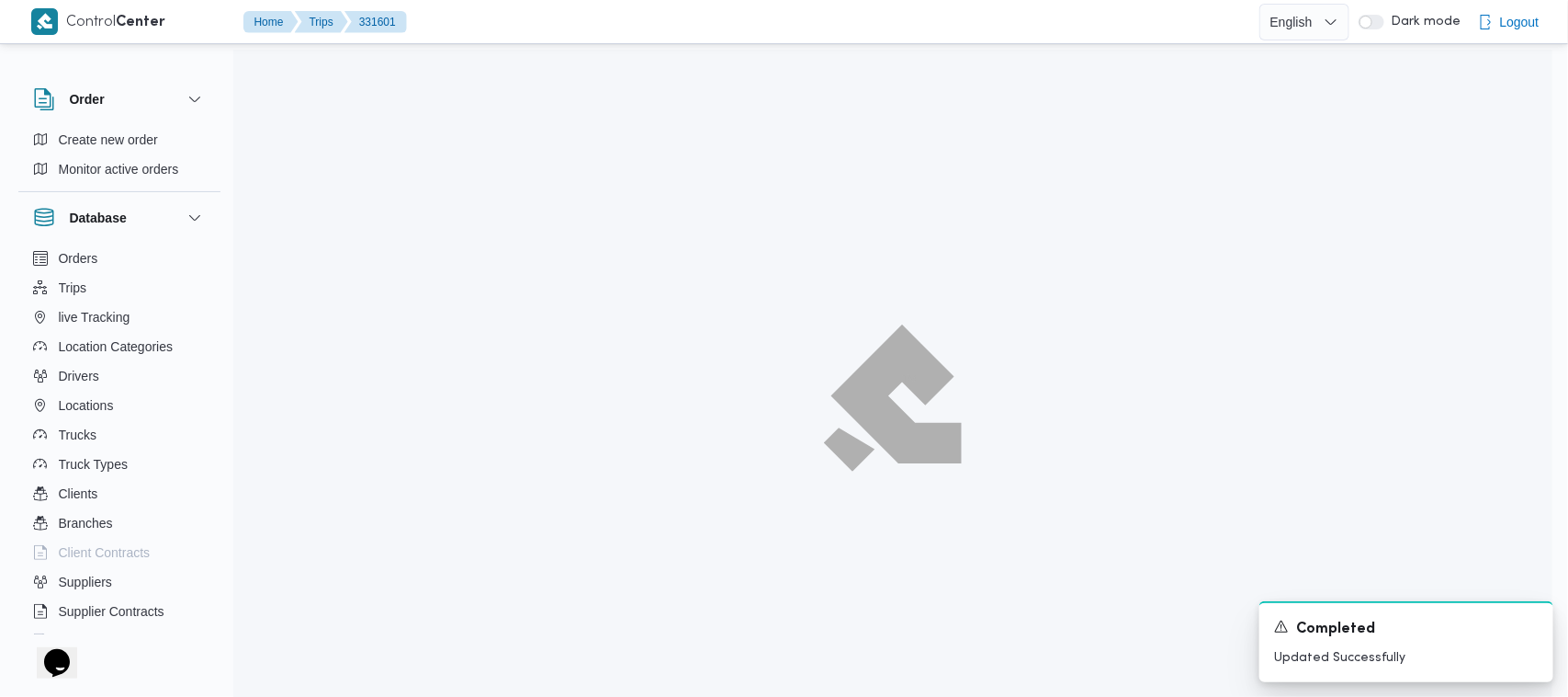
click at [266, 395] on div at bounding box center [893, 398] width 1320 height 697
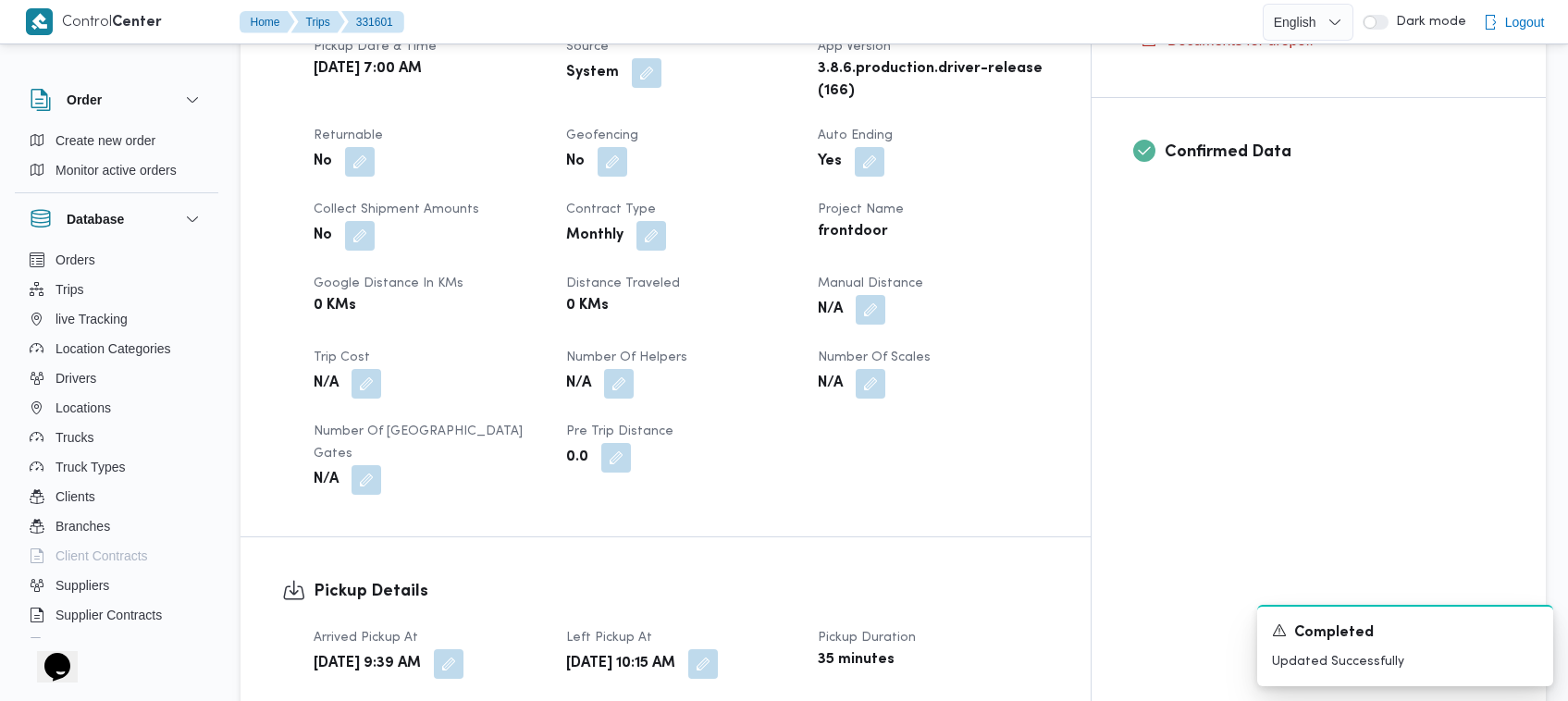
scroll to position [1463, 0]
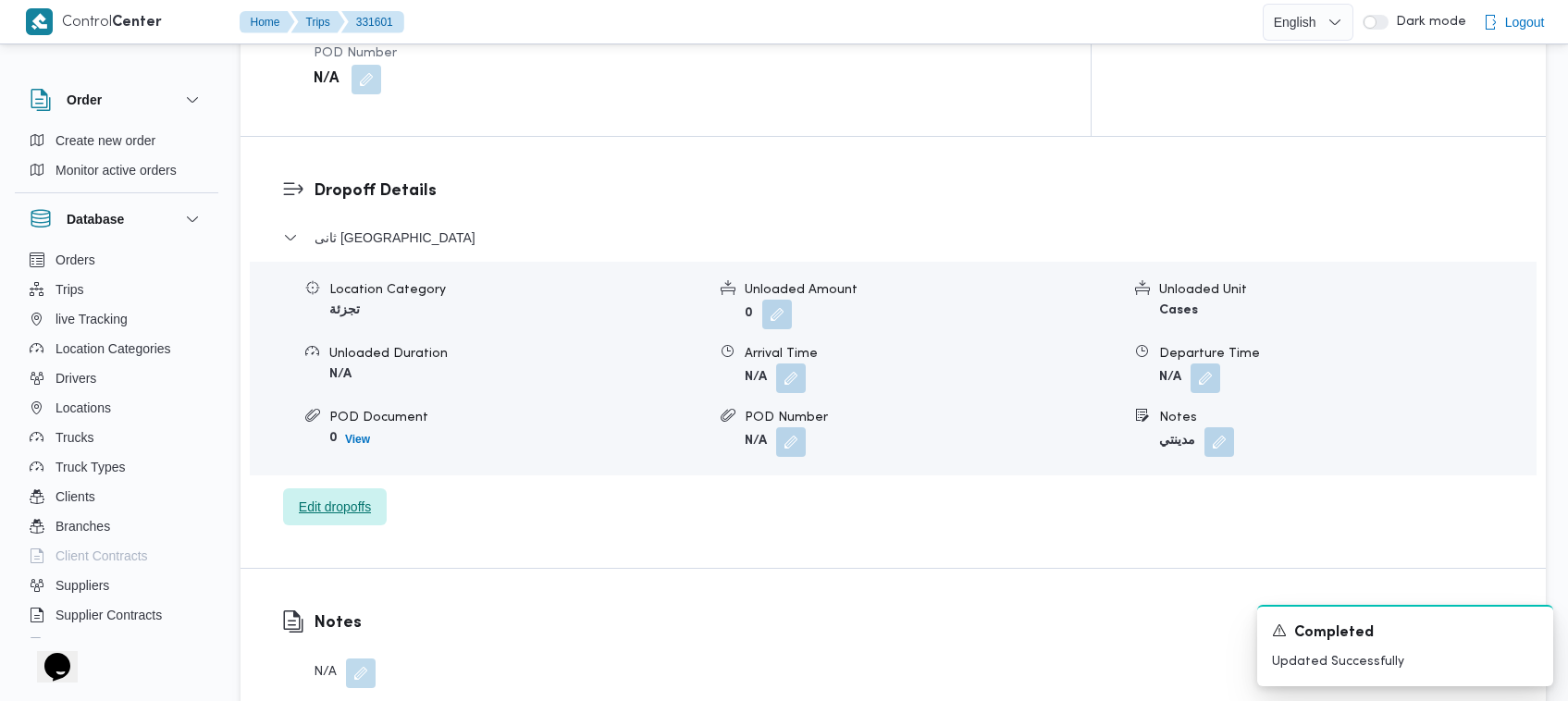
click at [301, 496] on span "Edit dropoffs" at bounding box center [334, 506] width 72 height 22
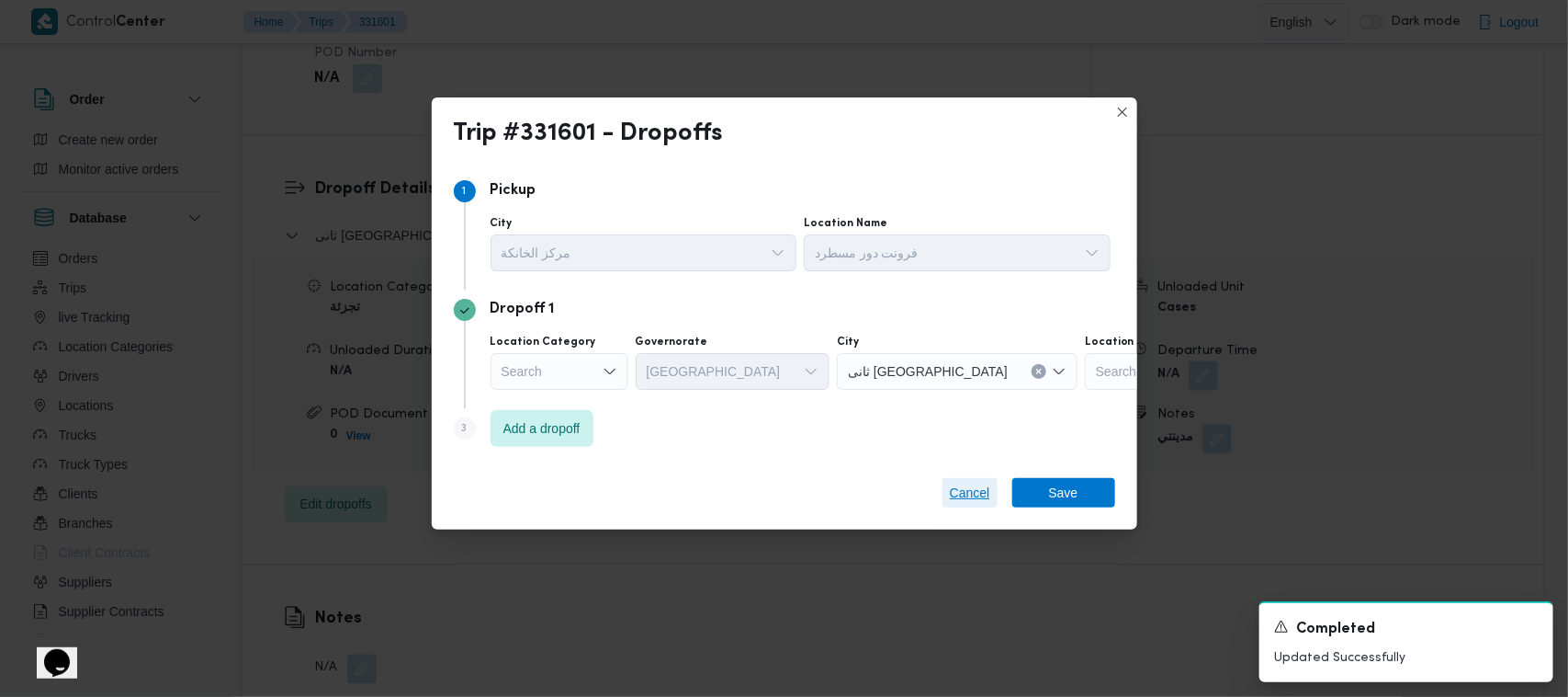
click at [824, 490] on span "Cancel" at bounding box center [971, 492] width 40 height 22
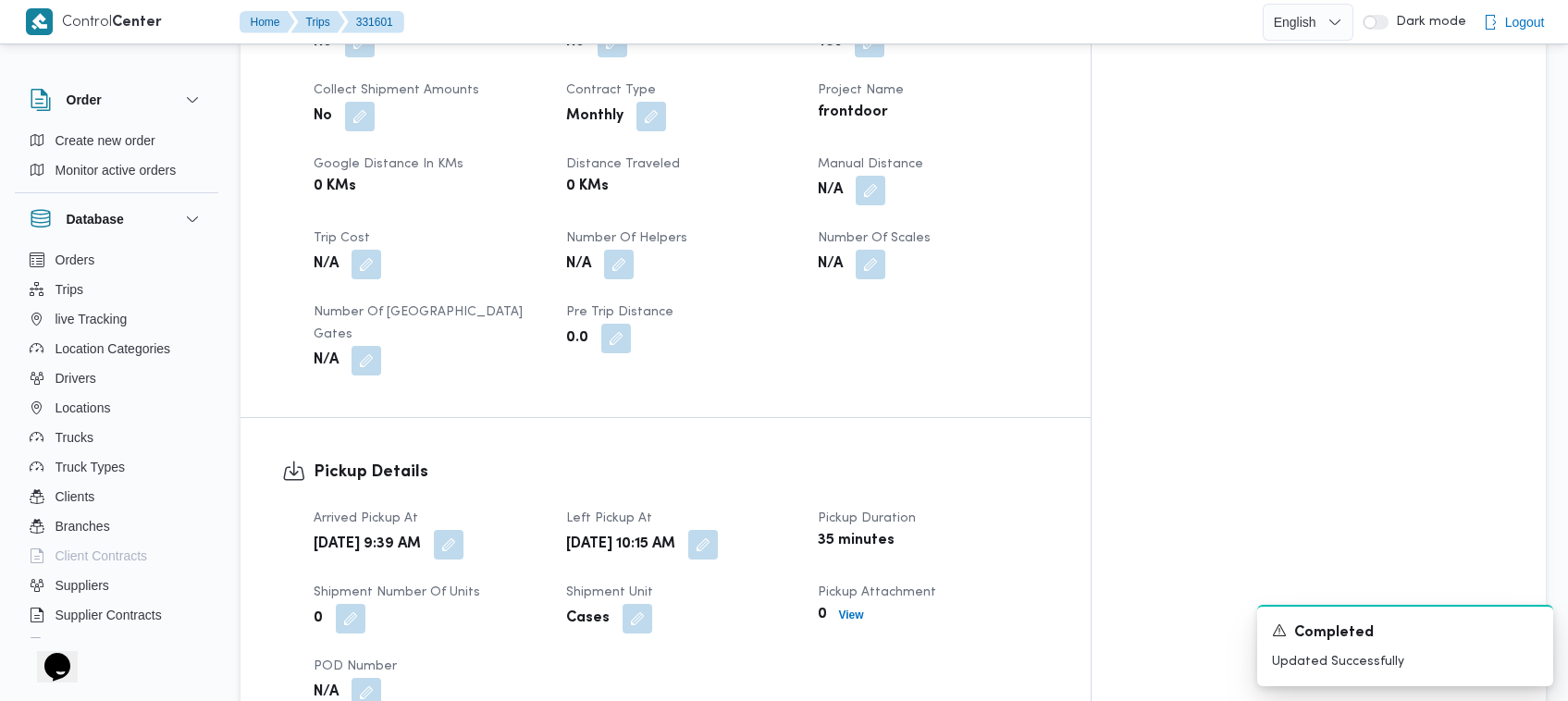
scroll to position [918, 0]
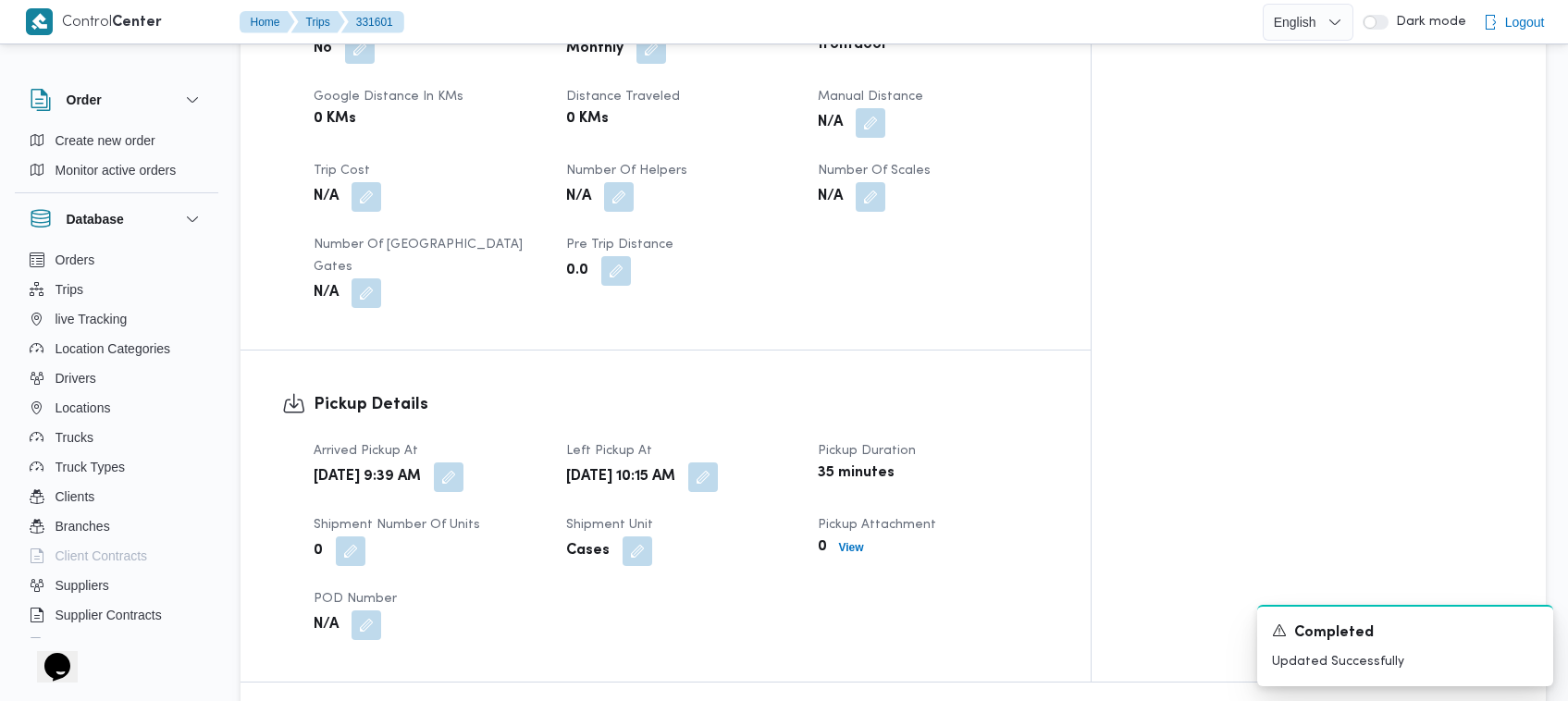
click at [718, 462] on span at bounding box center [698, 476] width 38 height 30
click at [718, 461] on button "button" at bounding box center [702, 475] width 30 height 30
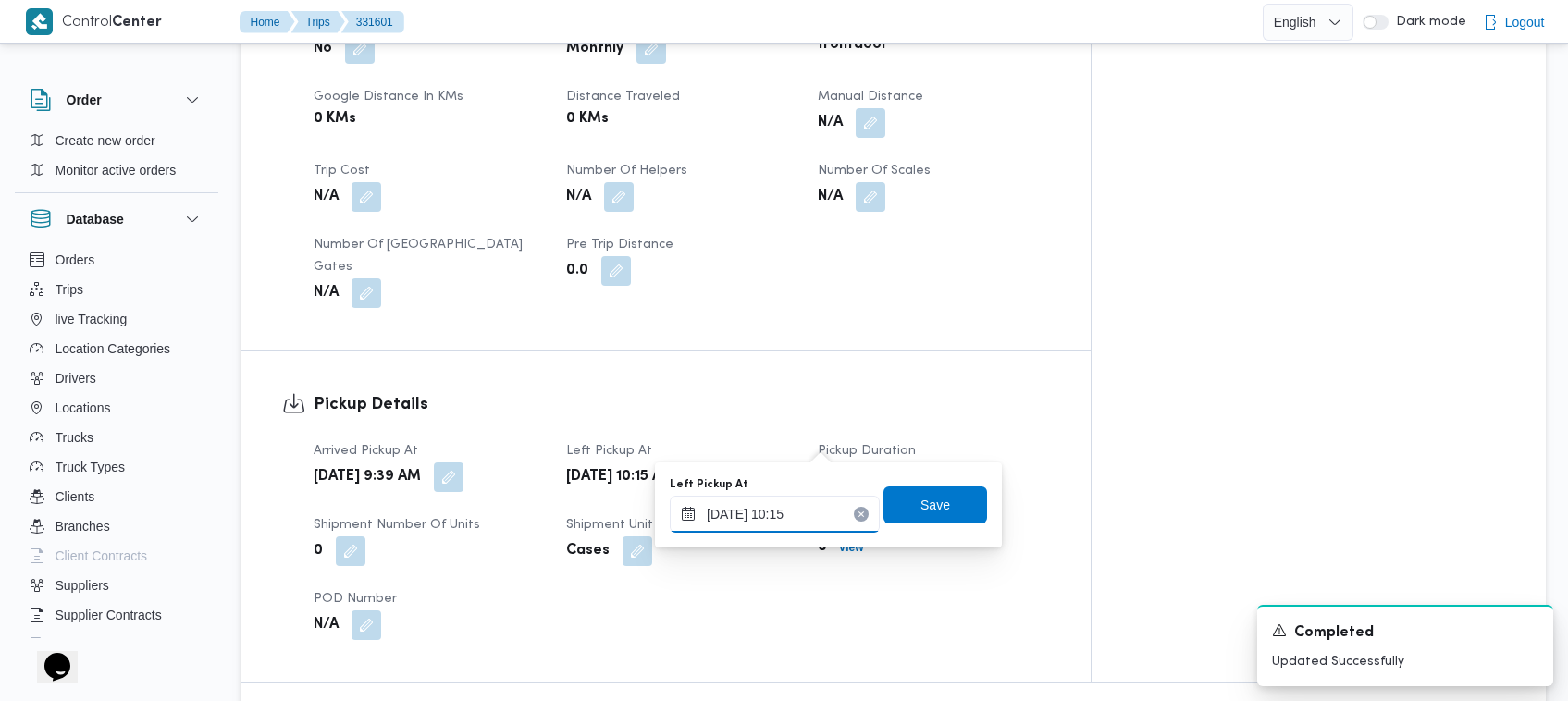
click at [791, 522] on input "20/08/2025 10:15" at bounding box center [774, 514] width 210 height 37
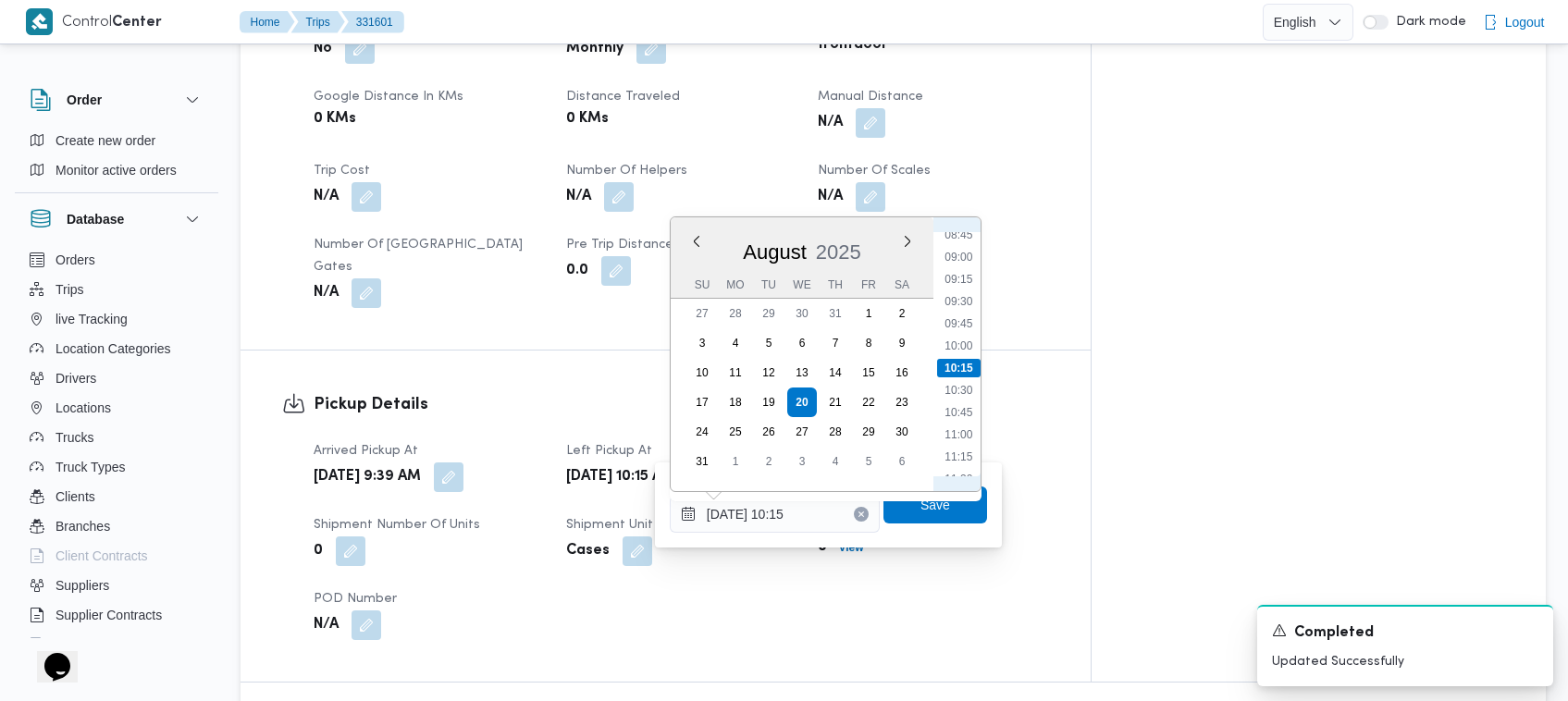
scroll to position [991, 0]
click at [829, 422] on li "13:15" at bounding box center [958, 425] width 42 height 18
type input "20/08/2025 13:15"
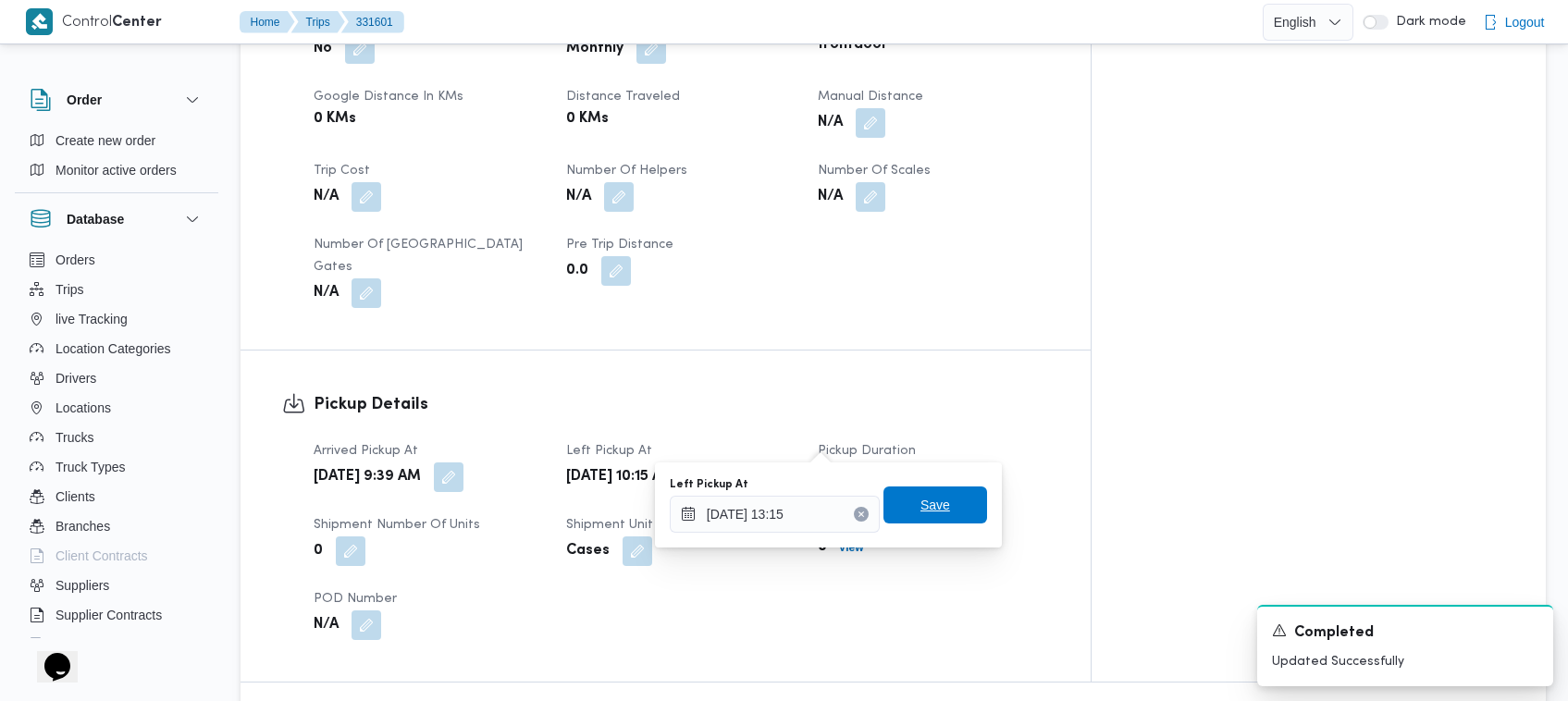
click at [829, 494] on span "Save" at bounding box center [935, 504] width 30 height 22
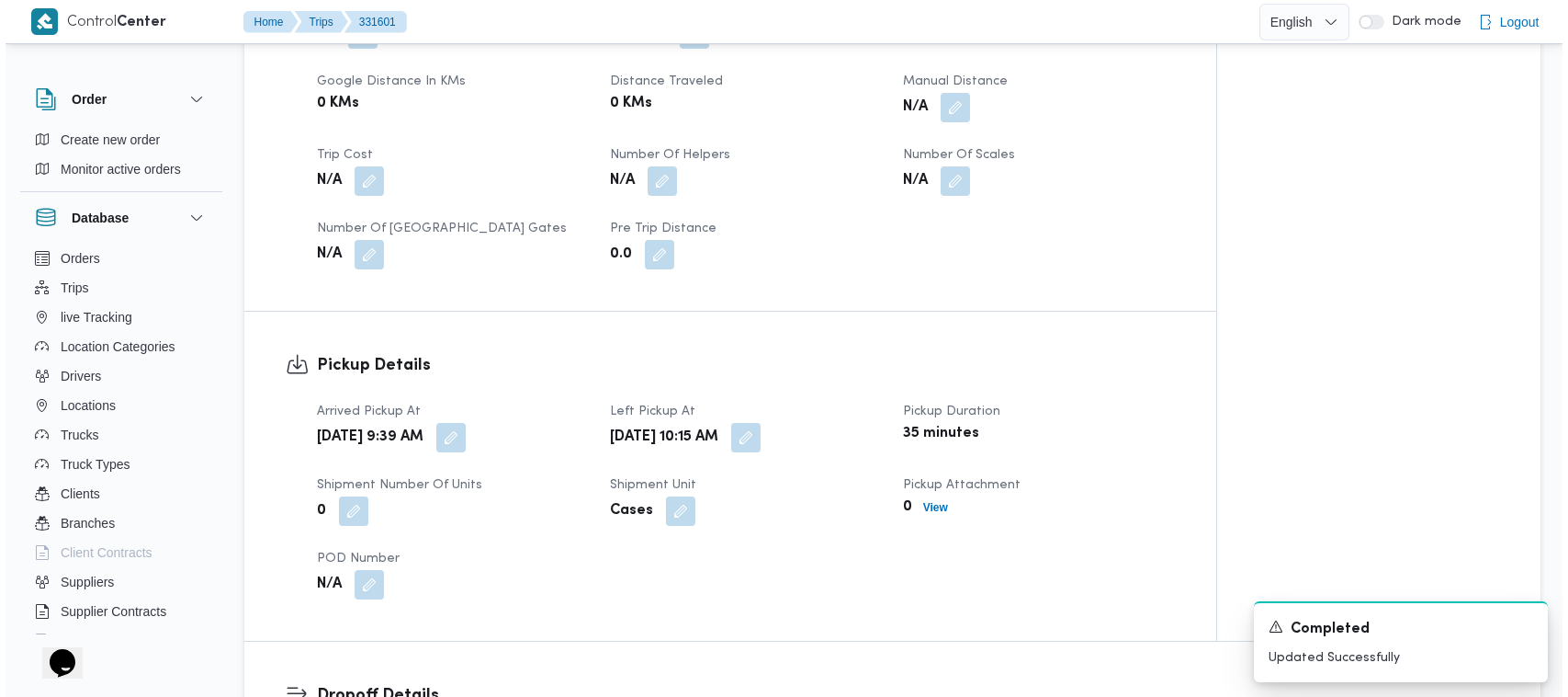
scroll to position [0, 0]
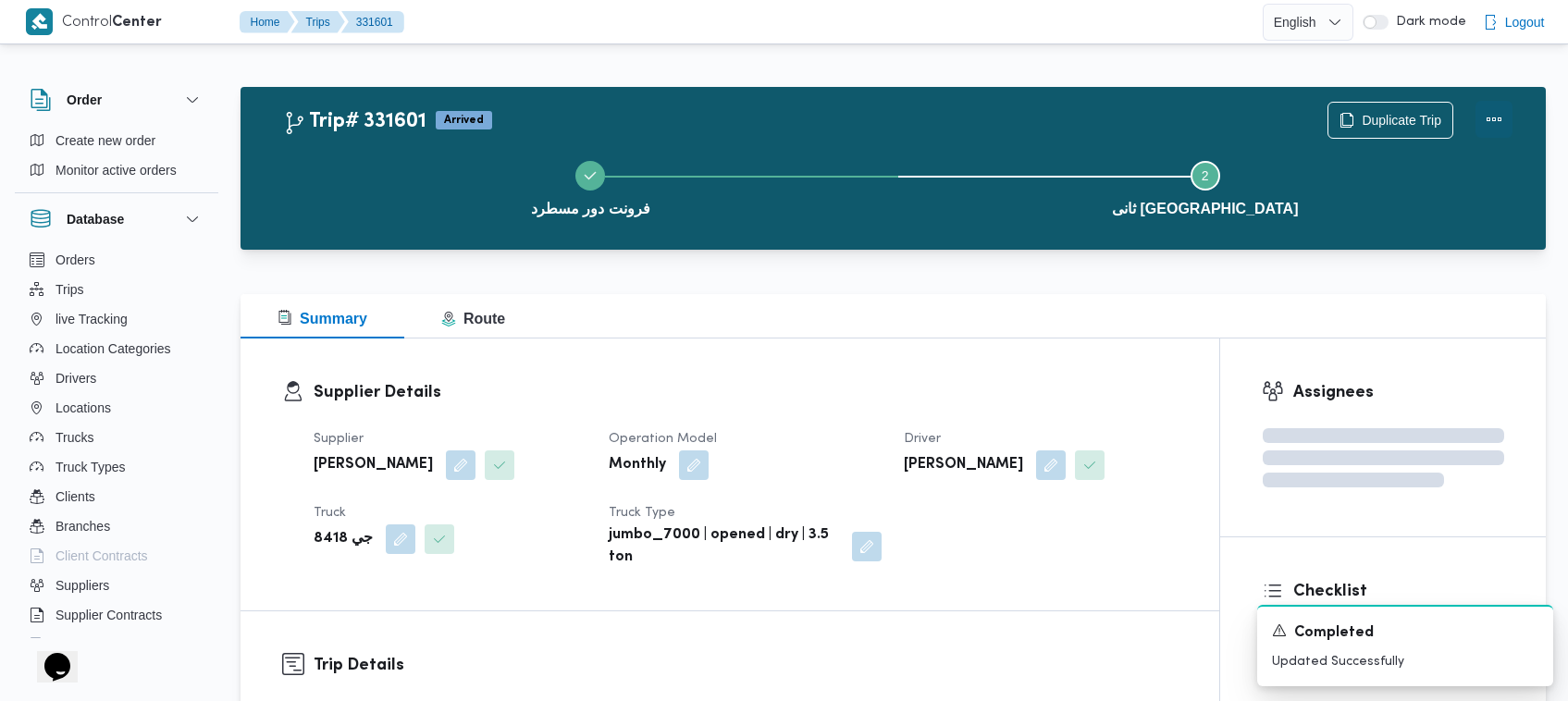
click at [829, 120] on button "Actions" at bounding box center [1494, 119] width 37 height 37
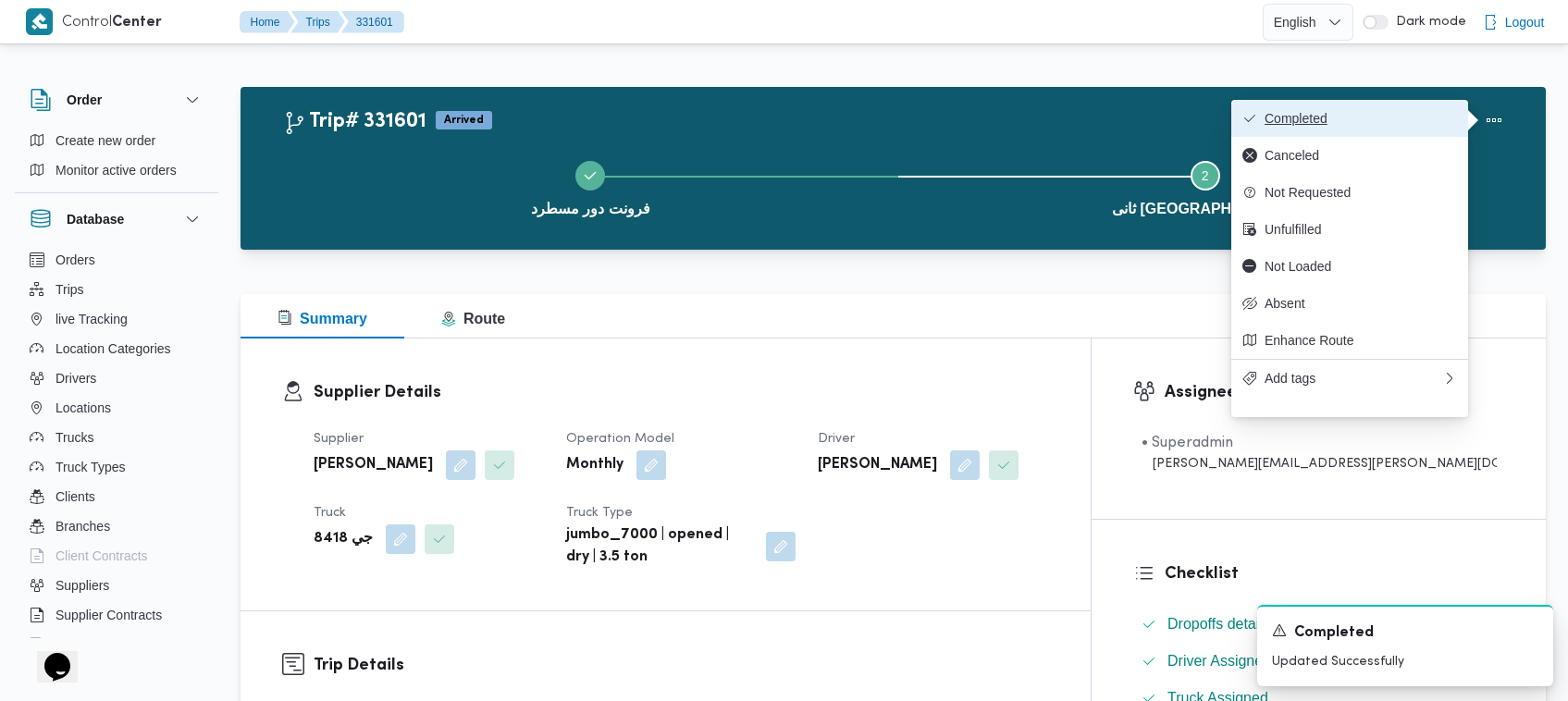
click at [829, 111] on span "Completed" at bounding box center [1360, 118] width 192 height 14
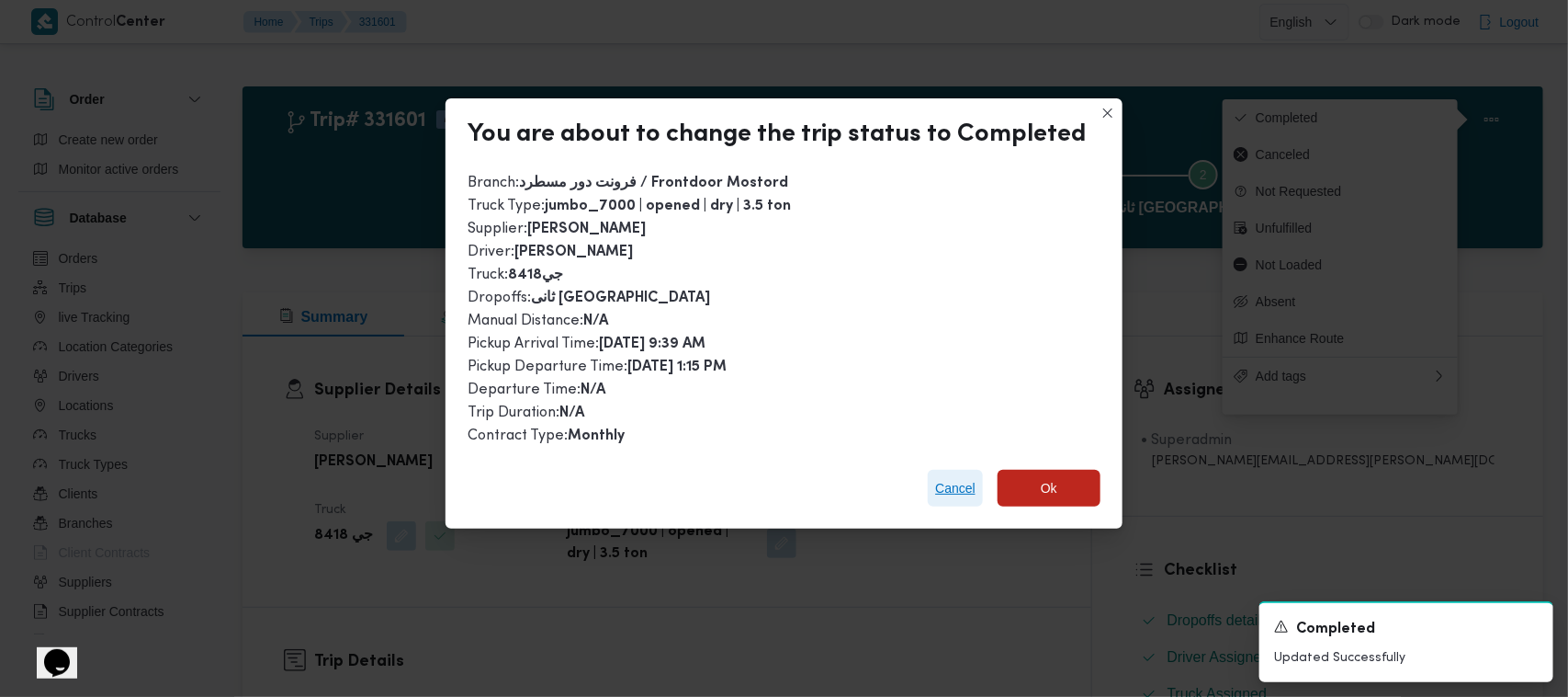
click at [824, 474] on span "Cancel" at bounding box center [955, 488] width 55 height 37
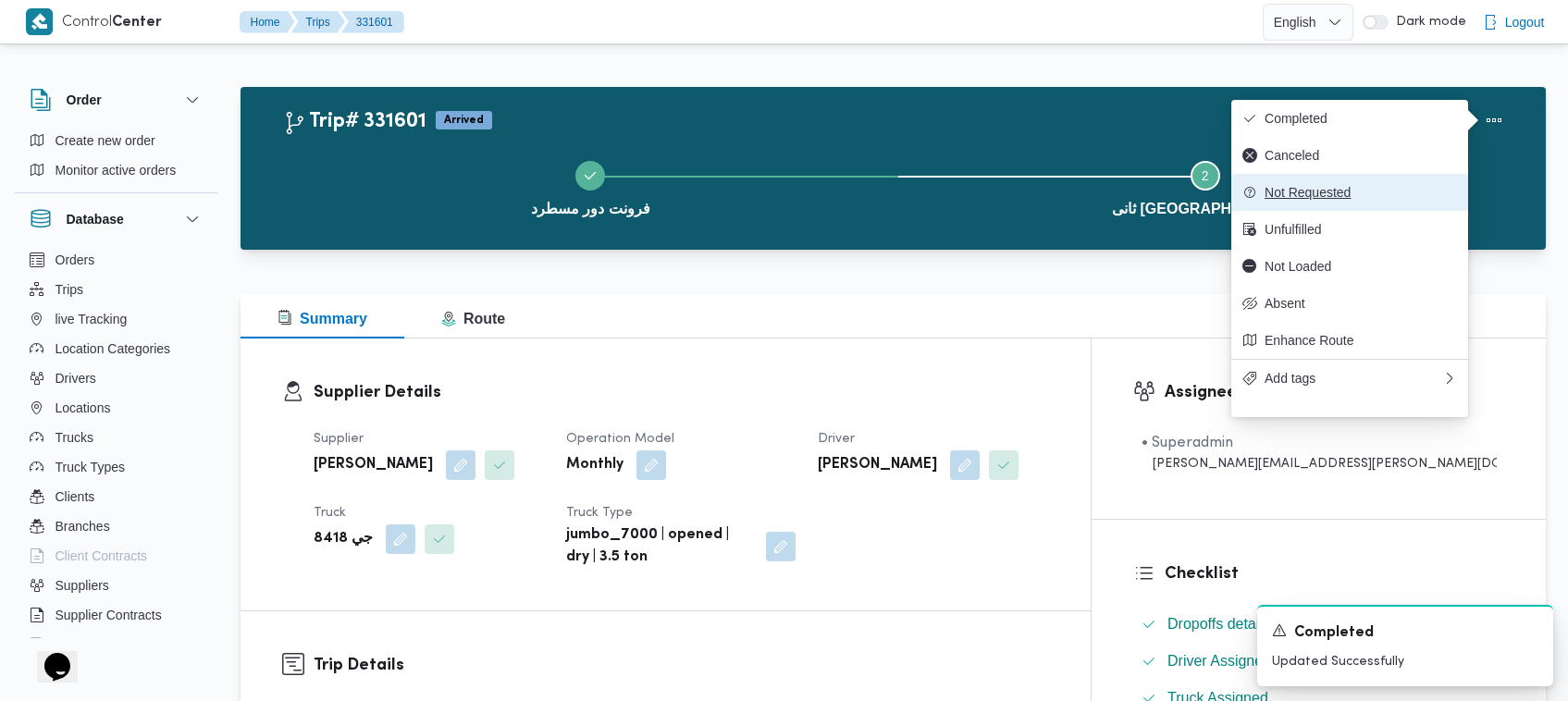
click at [829, 200] on span "Not Requested" at bounding box center [1360, 192] width 192 height 14
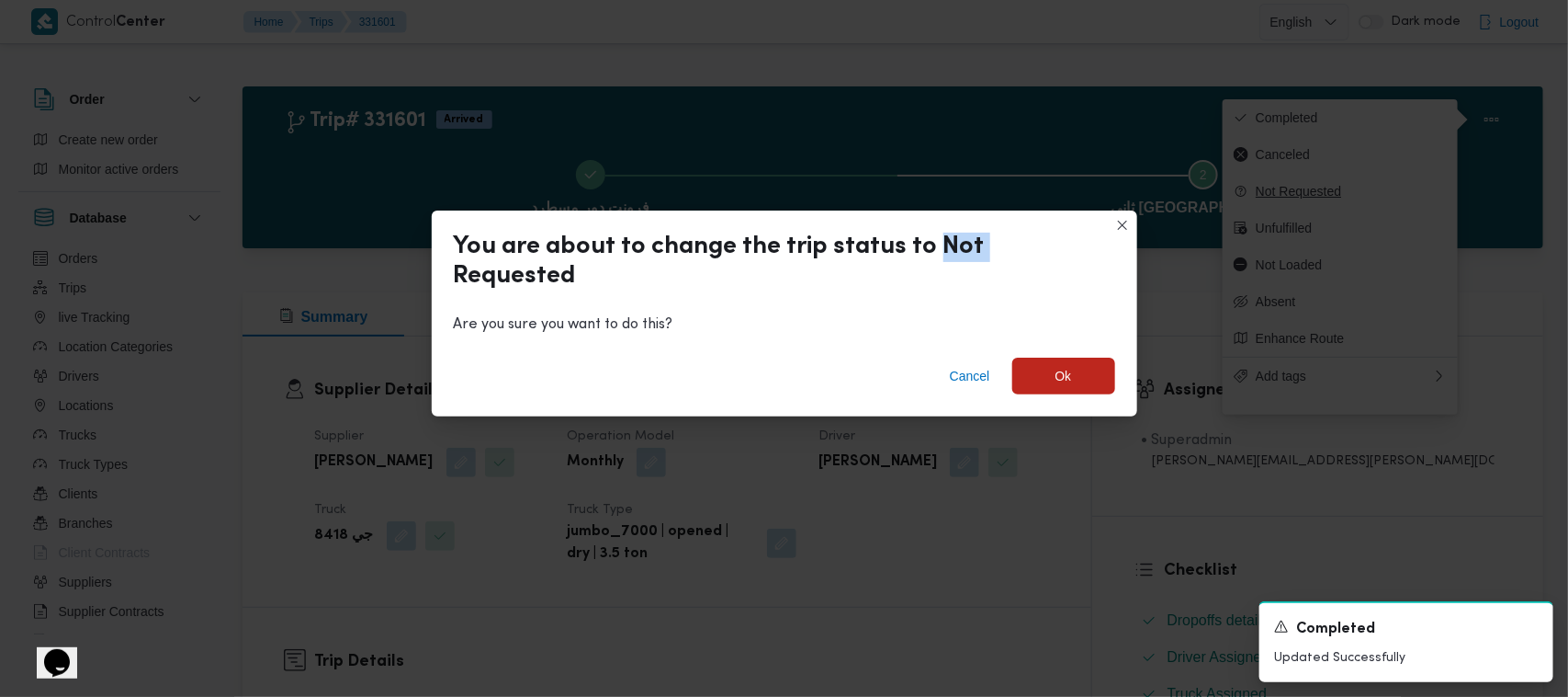
click at [824, 203] on div "You are about to change the trip status to Not Requested Are you sure you want …" at bounding box center [784, 348] width 1568 height 697
drag, startPoint x: 965, startPoint y: 370, endPoint x: 989, endPoint y: 374, distance: 24.3
click at [824, 372] on span "Cancel" at bounding box center [971, 375] width 40 height 22
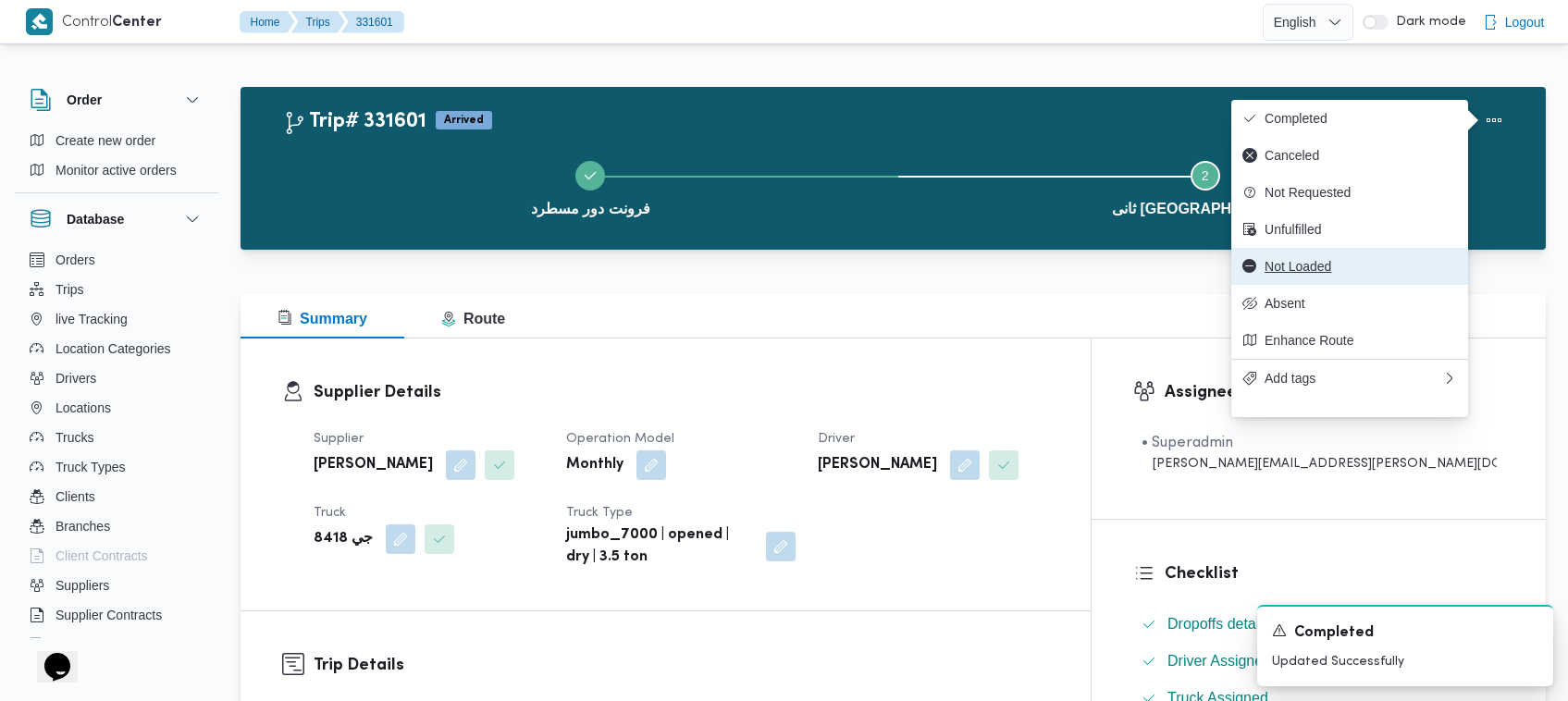
click at [829, 274] on span "Not Loaded" at bounding box center [1360, 266] width 192 height 14
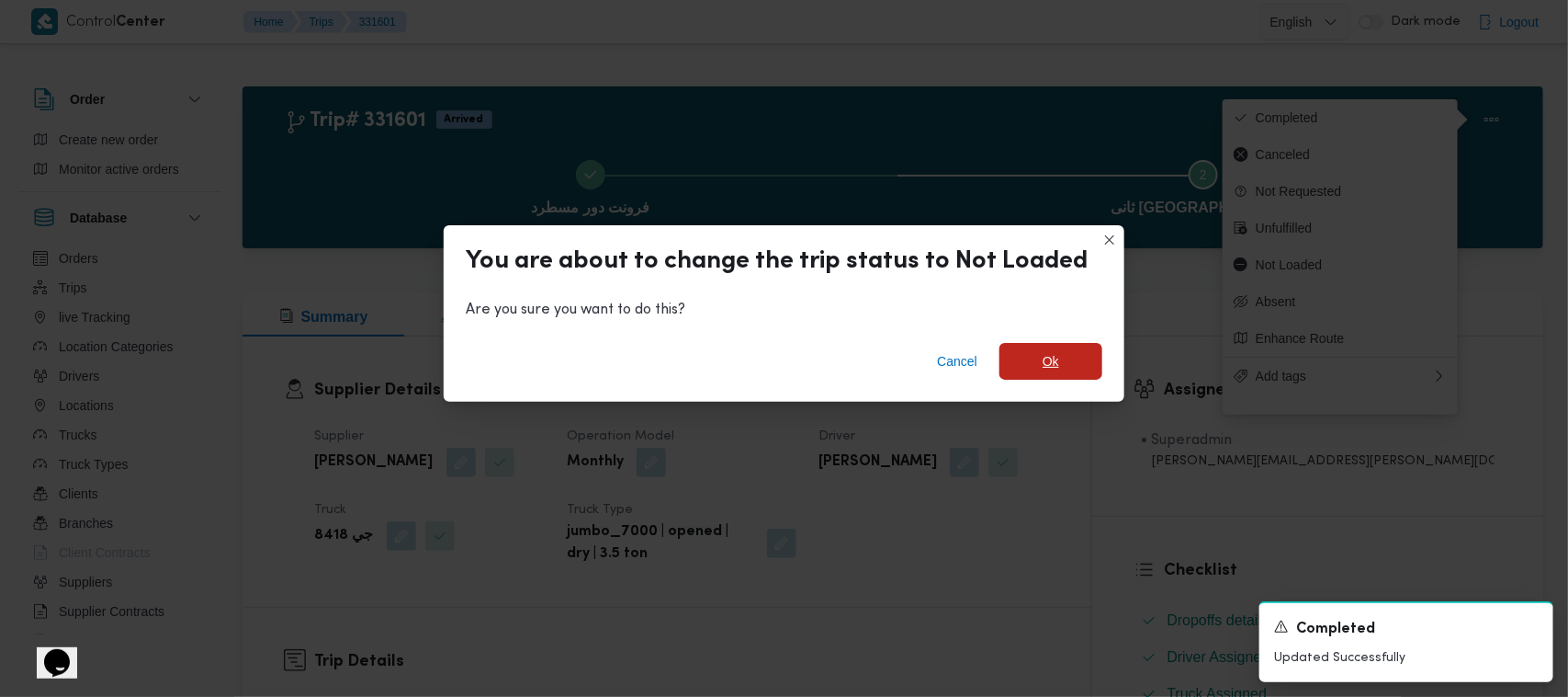
click at [824, 369] on span "Ok" at bounding box center [1051, 361] width 103 height 37
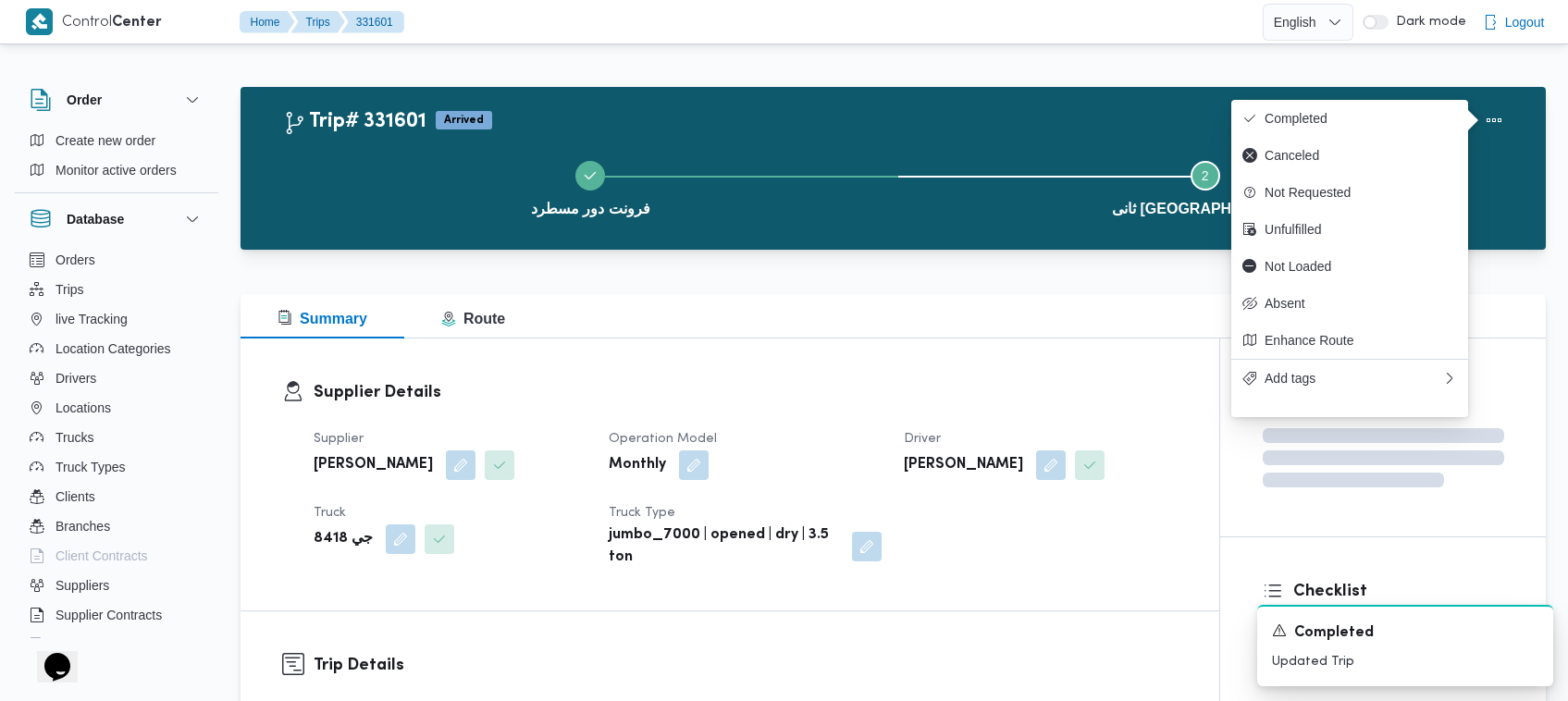
click at [829, 236] on div "فرونت دور مسطرد Step 2 is incomplete 2 ثانى القاهرة الجديدة" at bounding box center [897, 186] width 1252 height 118
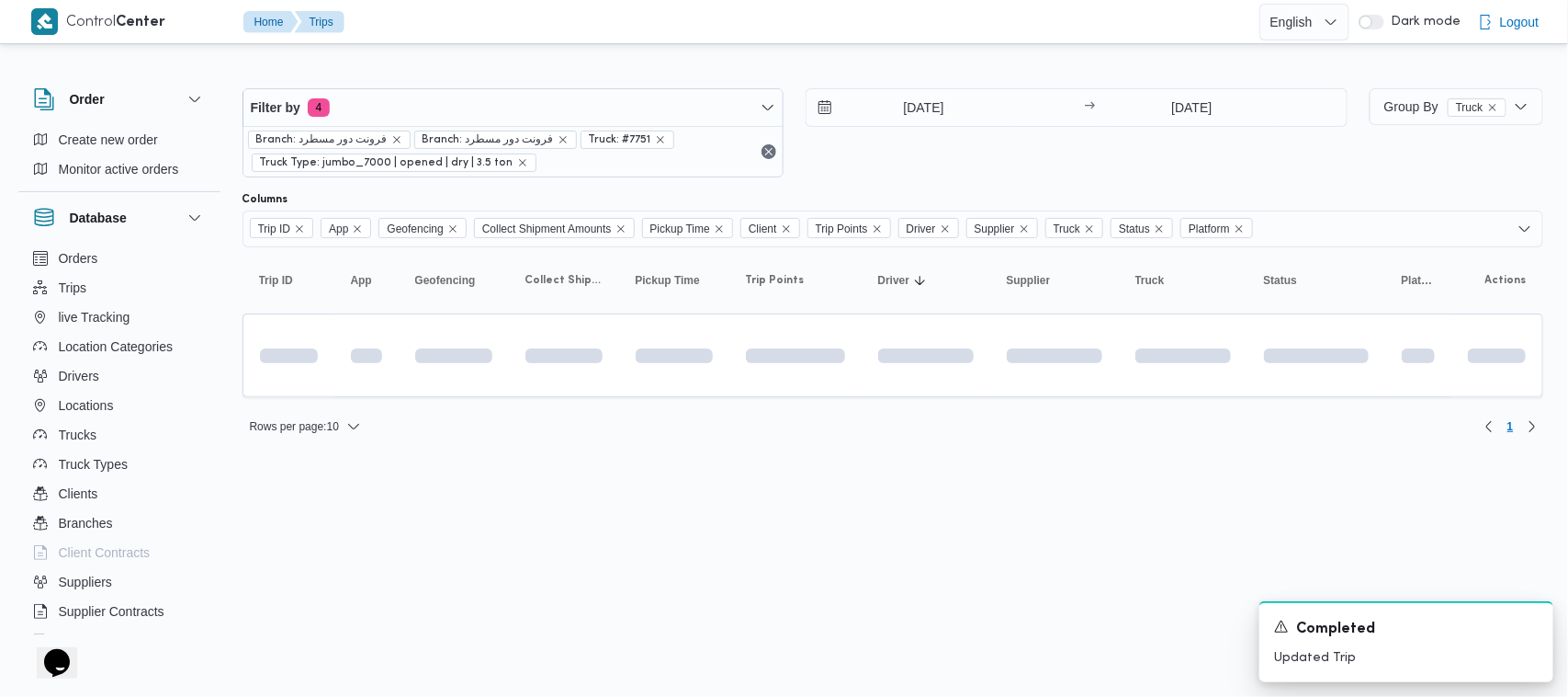
click at [824, 529] on html "Control Center Home Trips English عربي Dark mode Logout Order Create new order …" at bounding box center [784, 348] width 1568 height 697
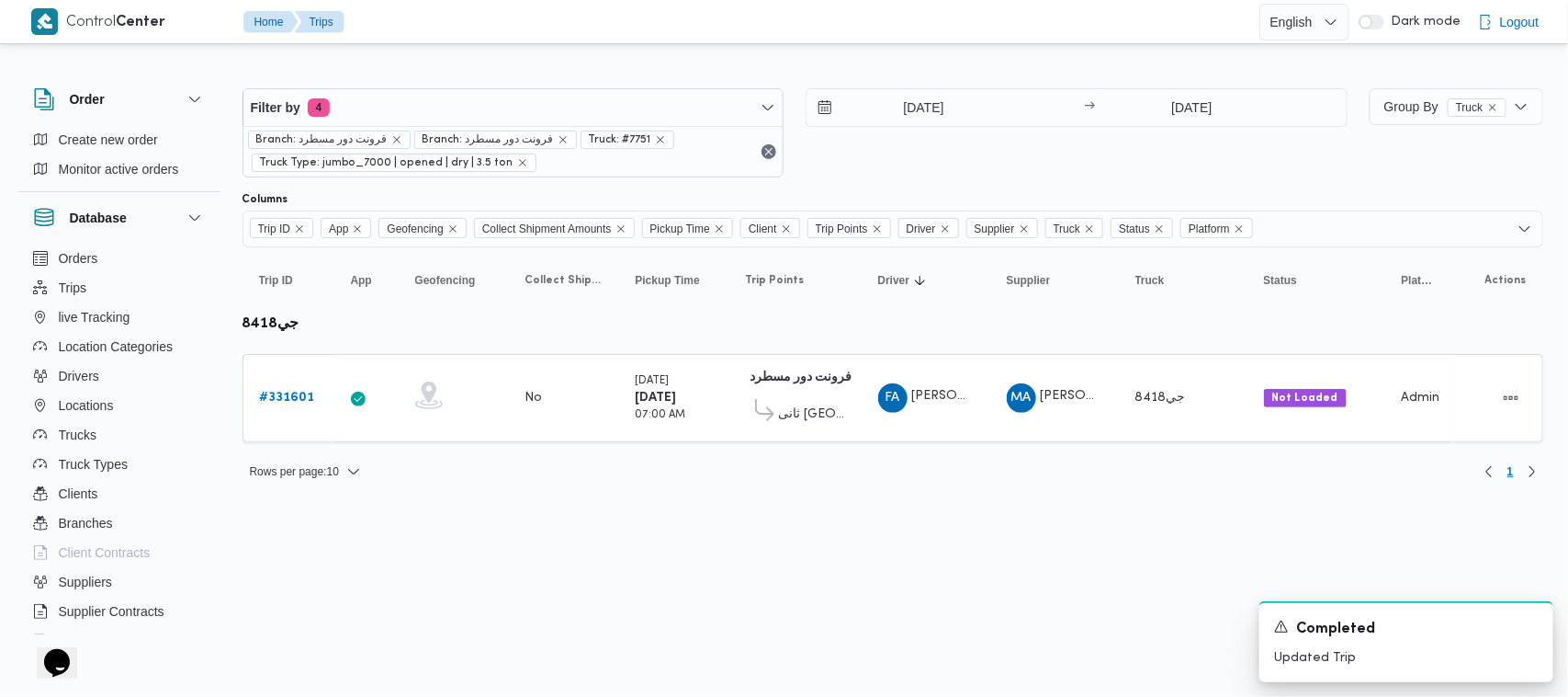
click at [824, 591] on html "Control Center Home Trips English عربي Dark mode Logout Order Create new order …" at bounding box center [784, 348] width 1568 height 697
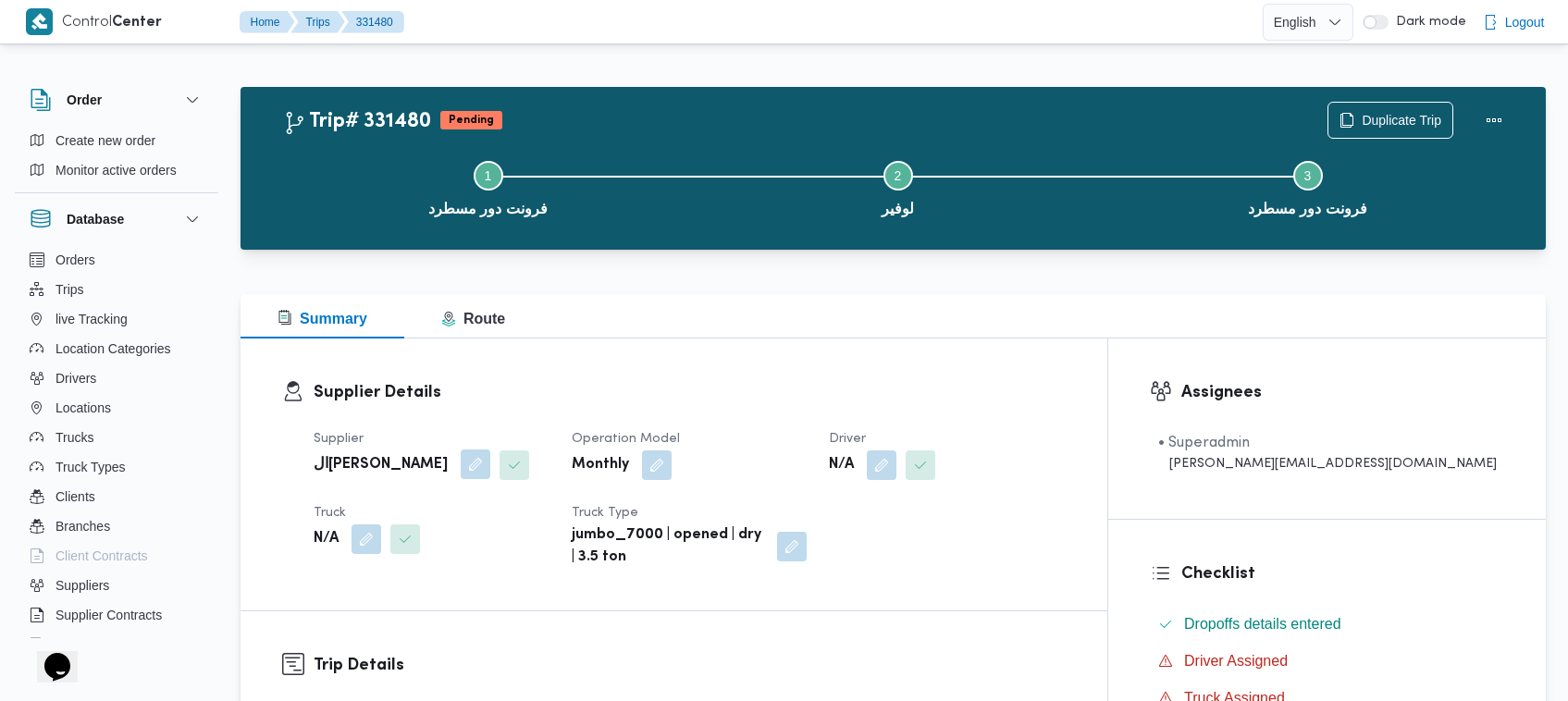
click at [460, 464] on button "button" at bounding box center [475, 464] width 30 height 30
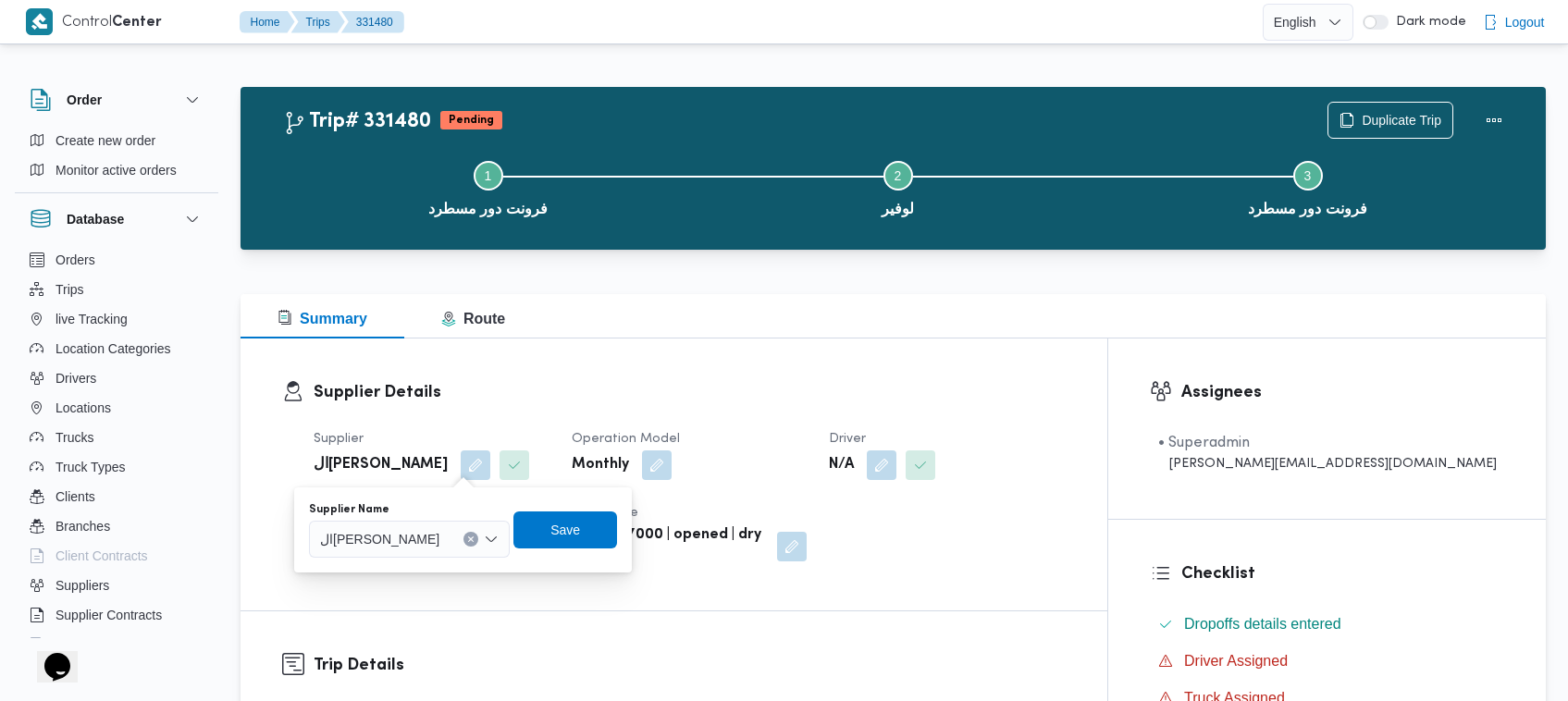
click at [440, 556] on div "ال[PERSON_NAME]" at bounding box center [409, 539] width 201 height 37
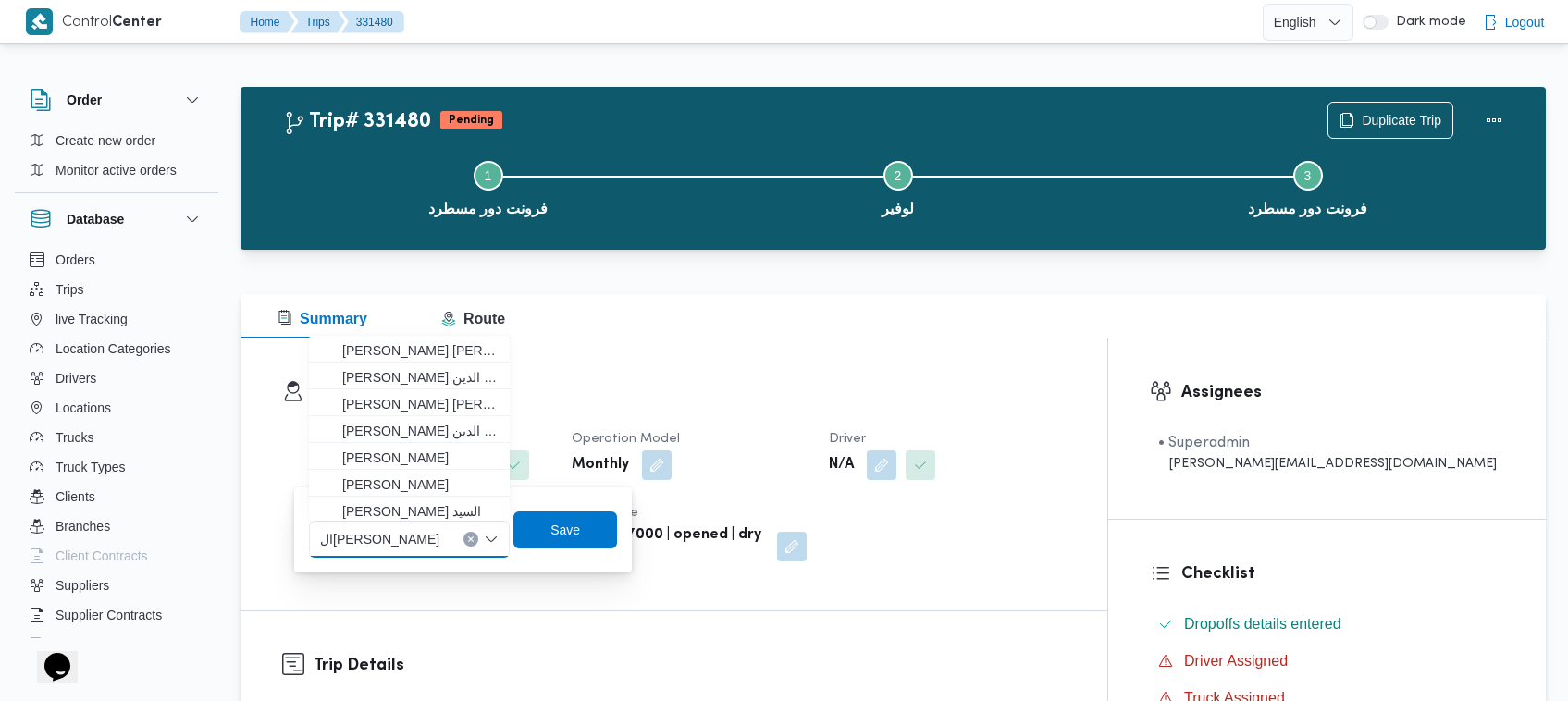
click at [435, 551] on div "الهامي [PERSON_NAME] Combo box. Selected. ال[PERSON_NAME]. Press Backspace to d…" at bounding box center [409, 539] width 201 height 37
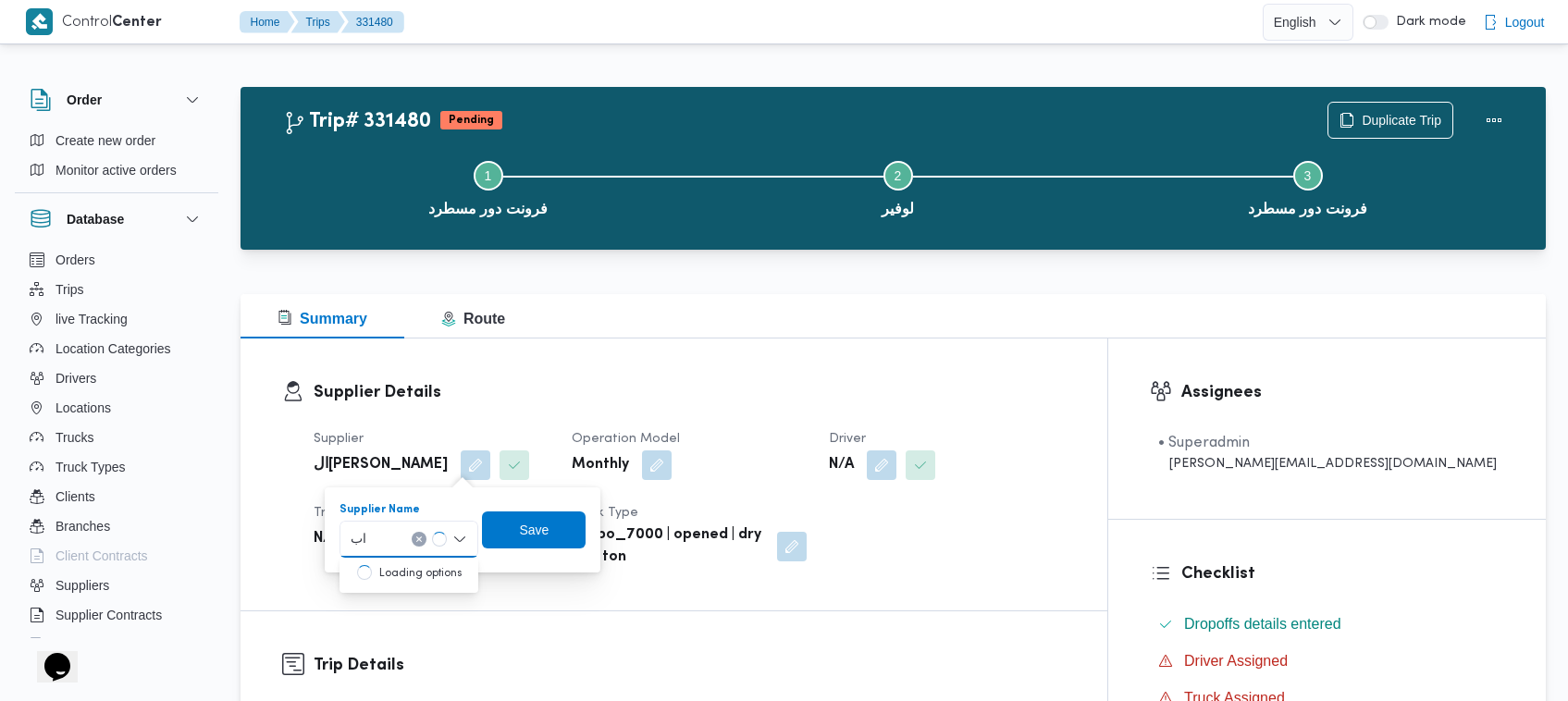
type input "[PERSON_NAME][DATE] [PERSON_NAME]"
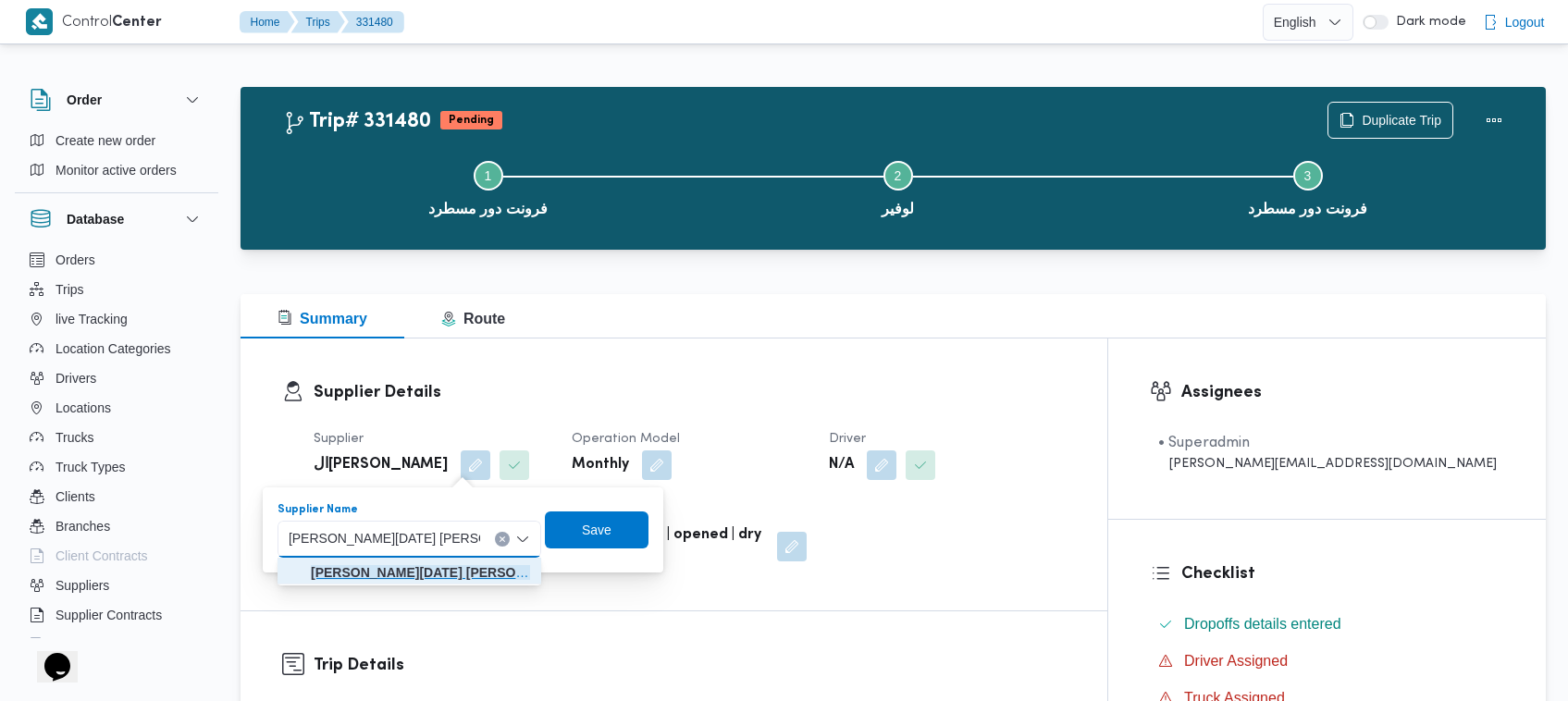
click at [423, 565] on mark "[PERSON_NAME][DATE] [PERSON_NAME]" at bounding box center [442, 571] width 263 height 14
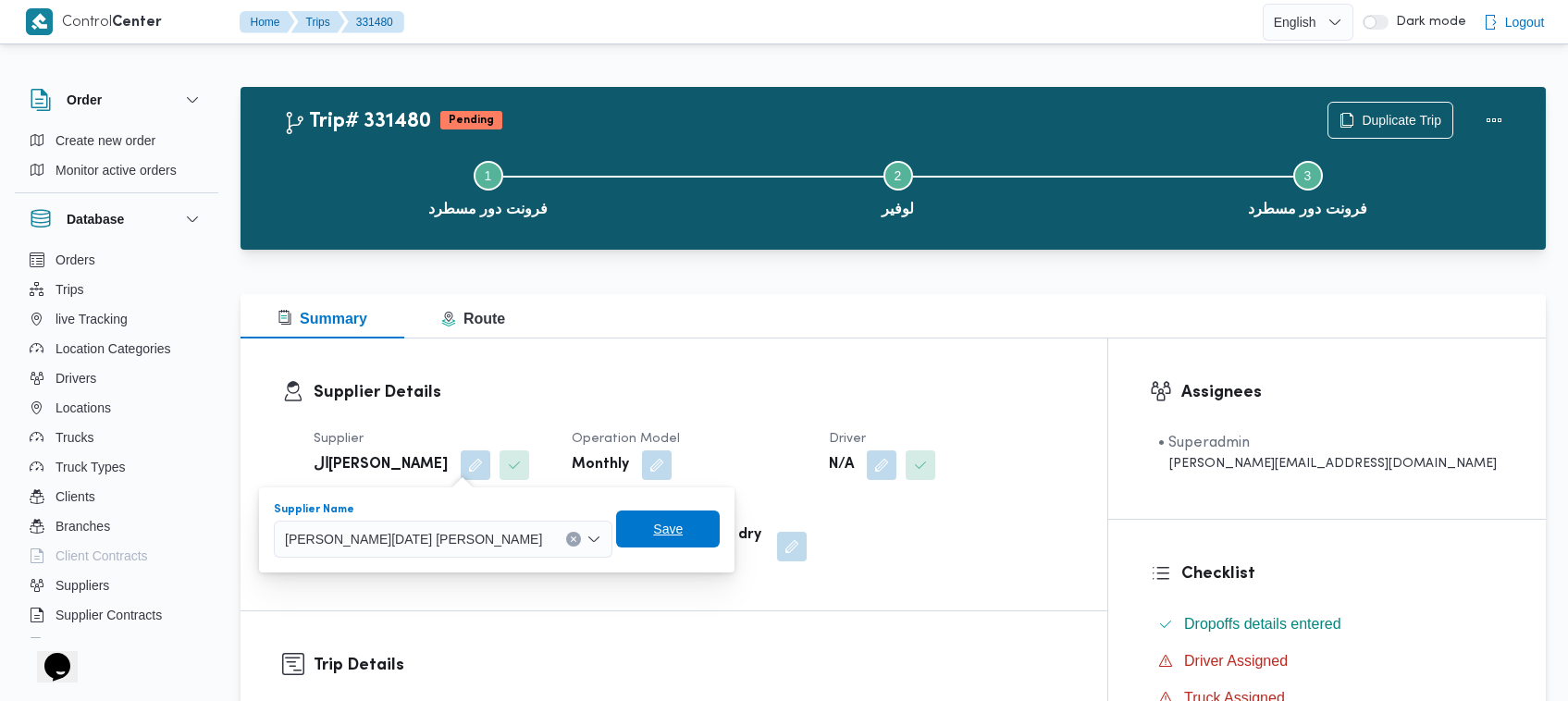
click at [653, 533] on span "Save" at bounding box center [668, 528] width 30 height 22
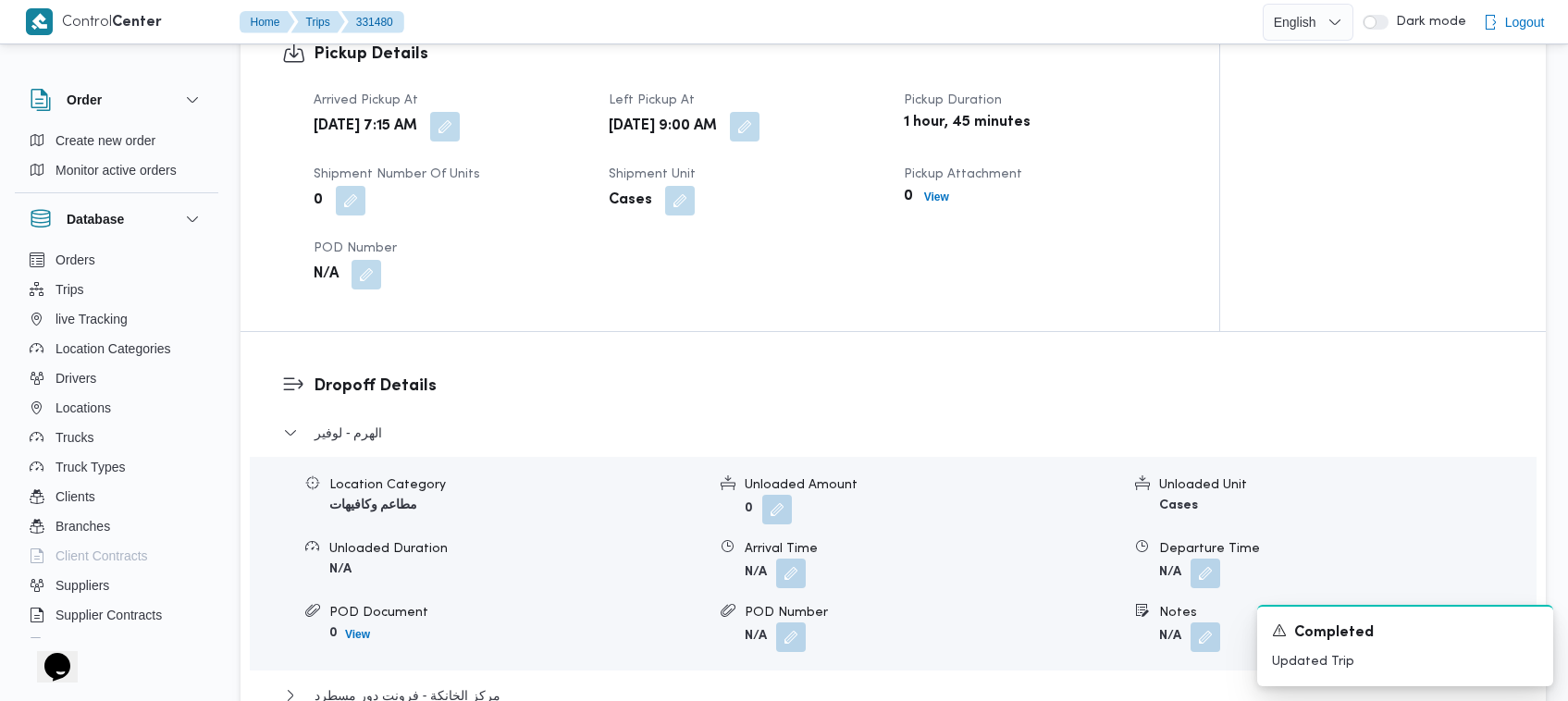
scroll to position [1463, 0]
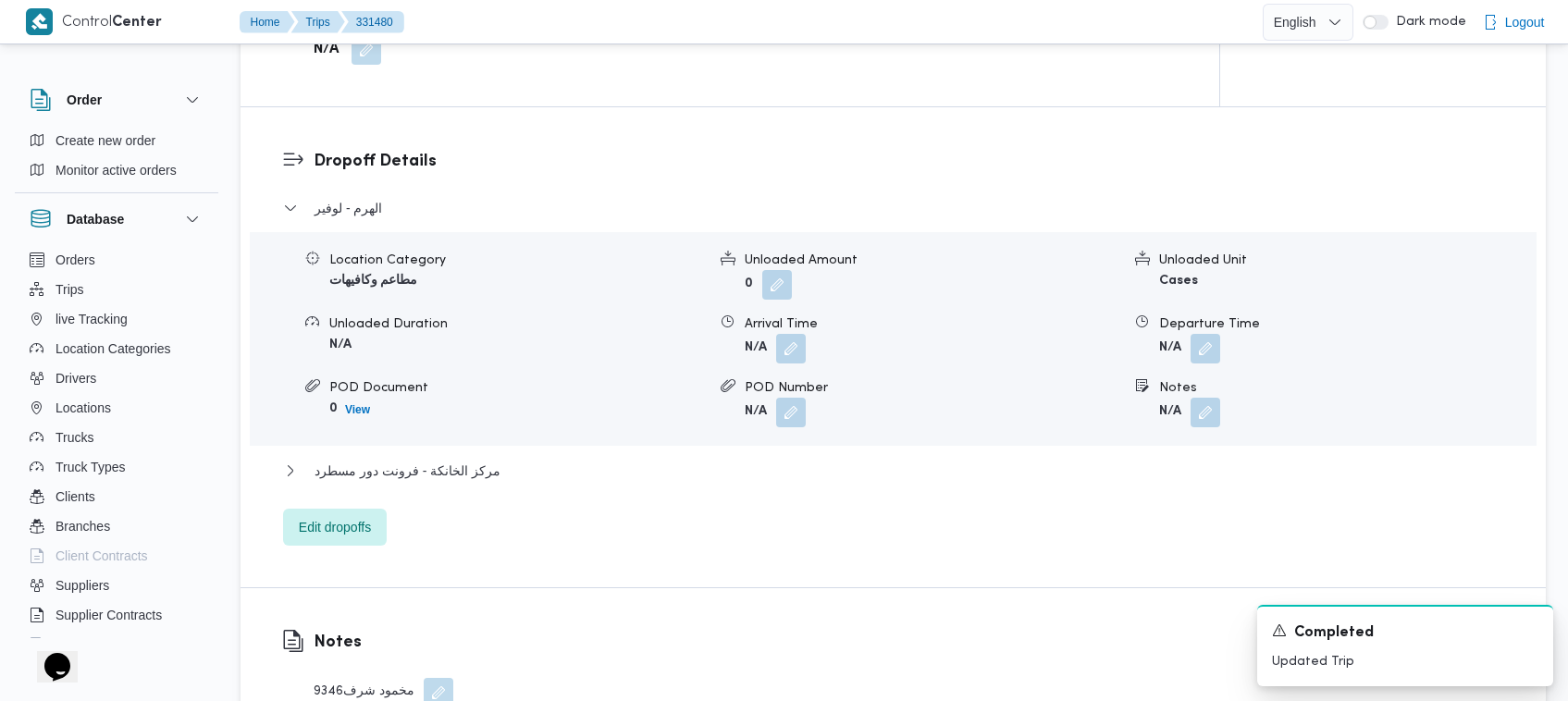
click at [418, 678] on span at bounding box center [433, 692] width 38 height 30
click at [424, 686] on button "button" at bounding box center [438, 691] width 30 height 30
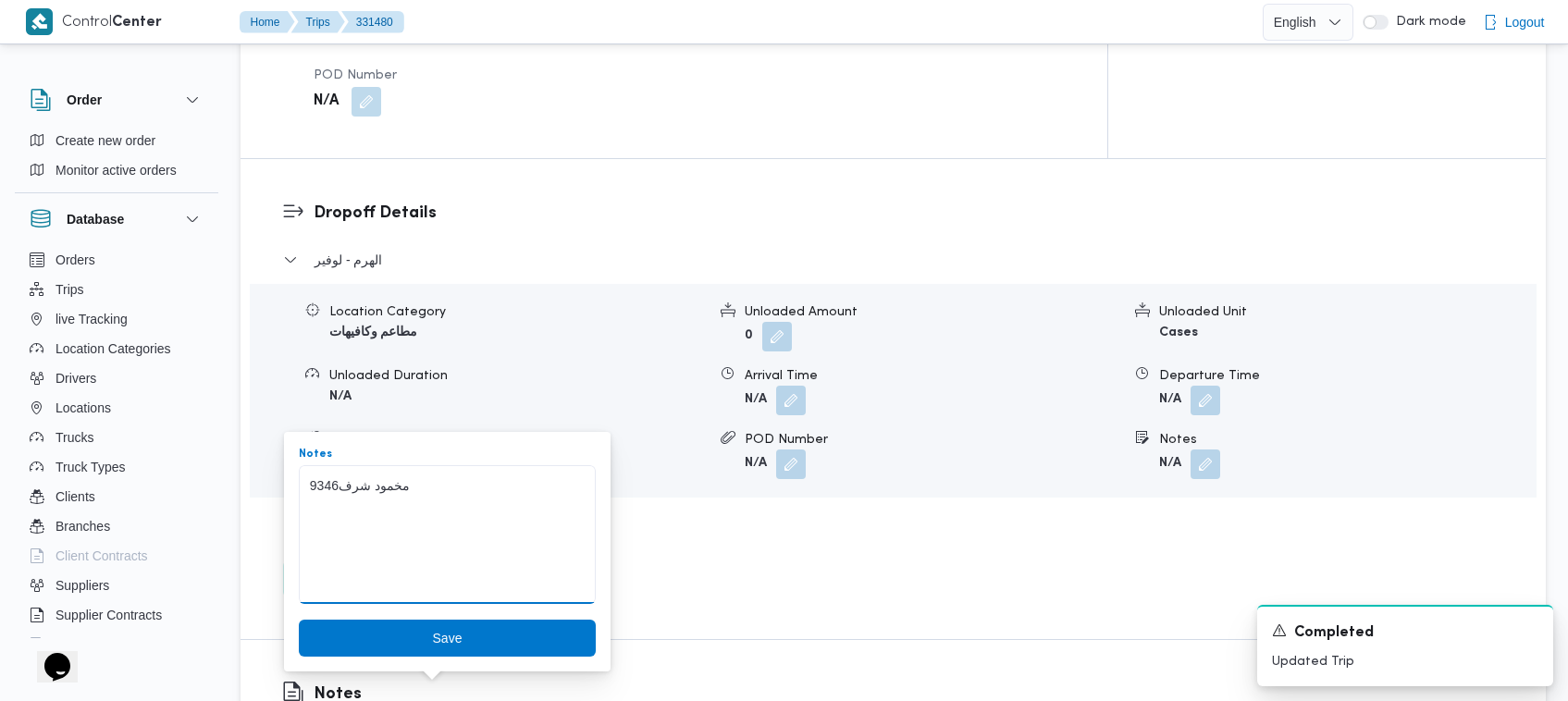
click at [317, 486] on textarea "9346مخمود شرف" at bounding box center [447, 534] width 297 height 138
click at [344, 477] on textarea "9346مخمود شرف" at bounding box center [447, 534] width 297 height 138
drag, startPoint x: 340, startPoint y: 487, endPoint x: 294, endPoint y: 492, distance: 46.3
click at [294, 492] on div "You are in a dialog. To close this dialog, hit escape. Notes 9346مخمود شرف Save" at bounding box center [448, 551] width 327 height 239
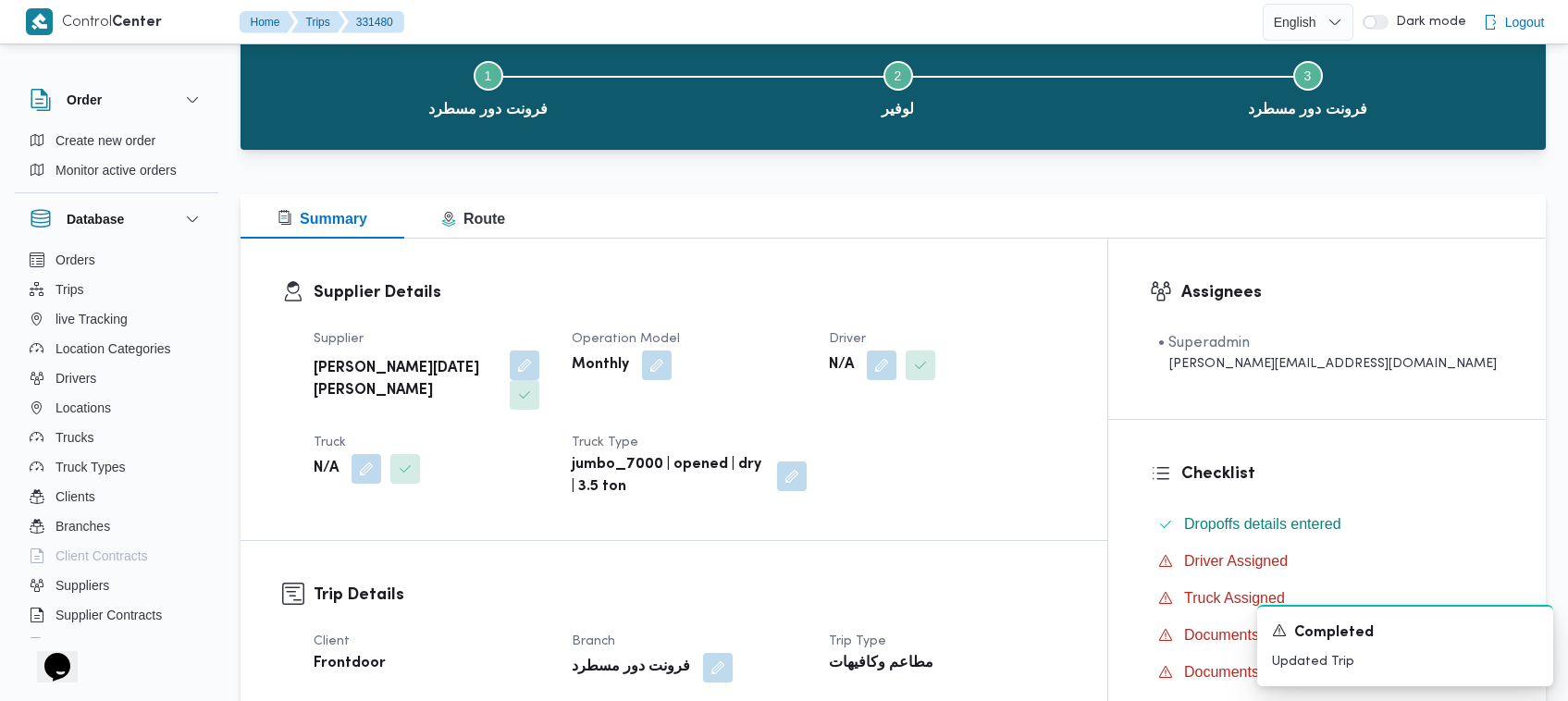
scroll to position [0, 0]
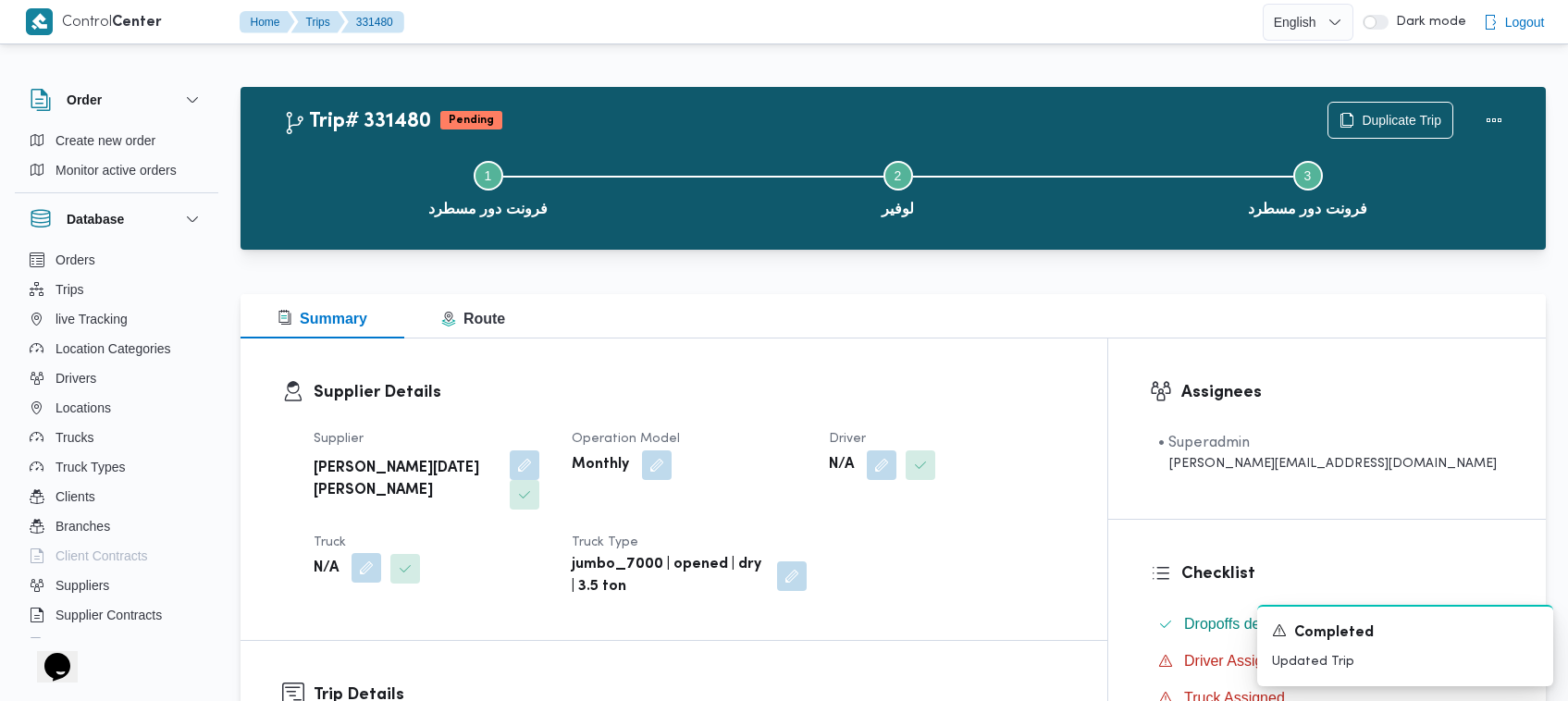
click at [367, 553] on button "button" at bounding box center [366, 568] width 30 height 30
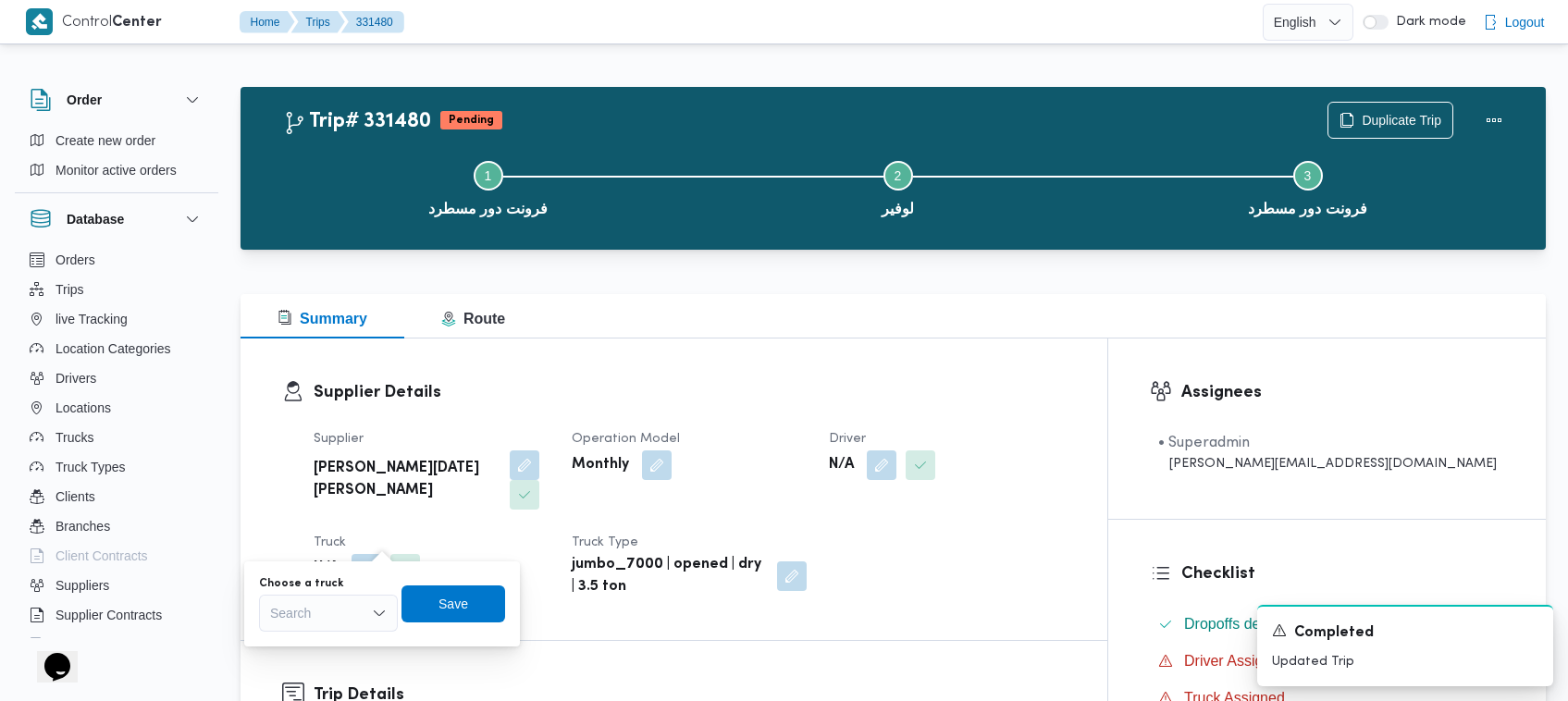
click at [339, 612] on div "Search" at bounding box center [329, 613] width 138 height 37
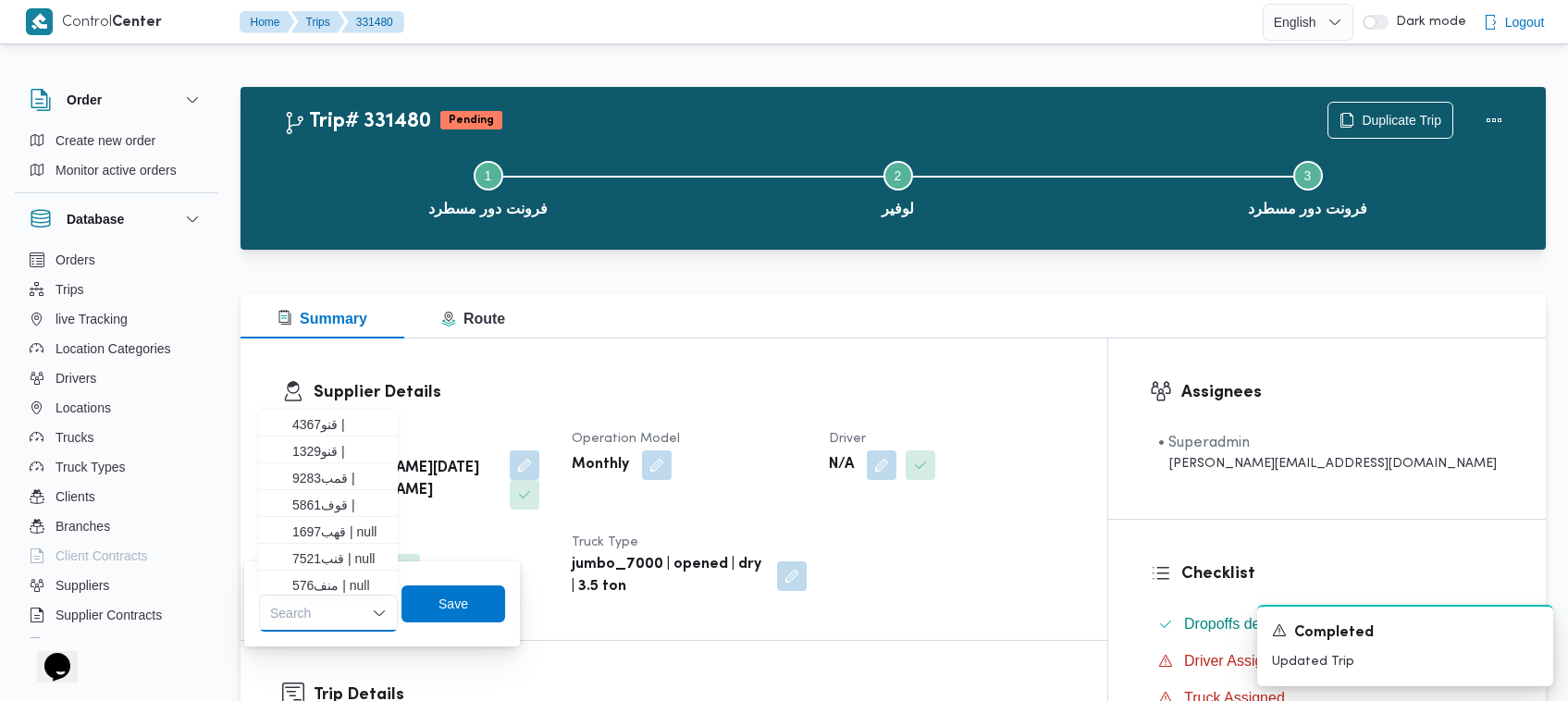
paste input "9346"
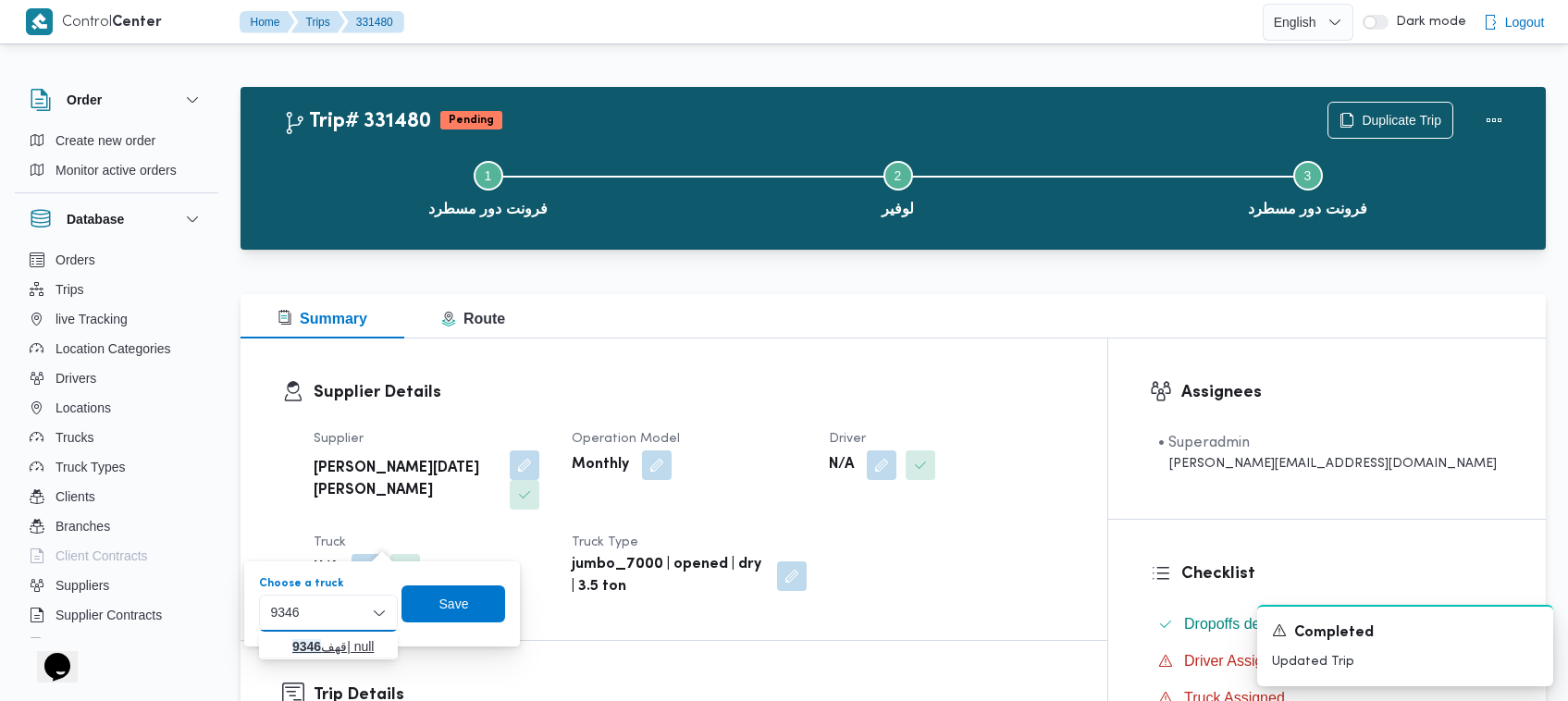
type input "9346"
click at [288, 639] on span "قهف 9346 | null" at bounding box center [328, 646] width 124 height 30
click at [459, 598] on span "Save" at bounding box center [468, 603] width 30 height 22
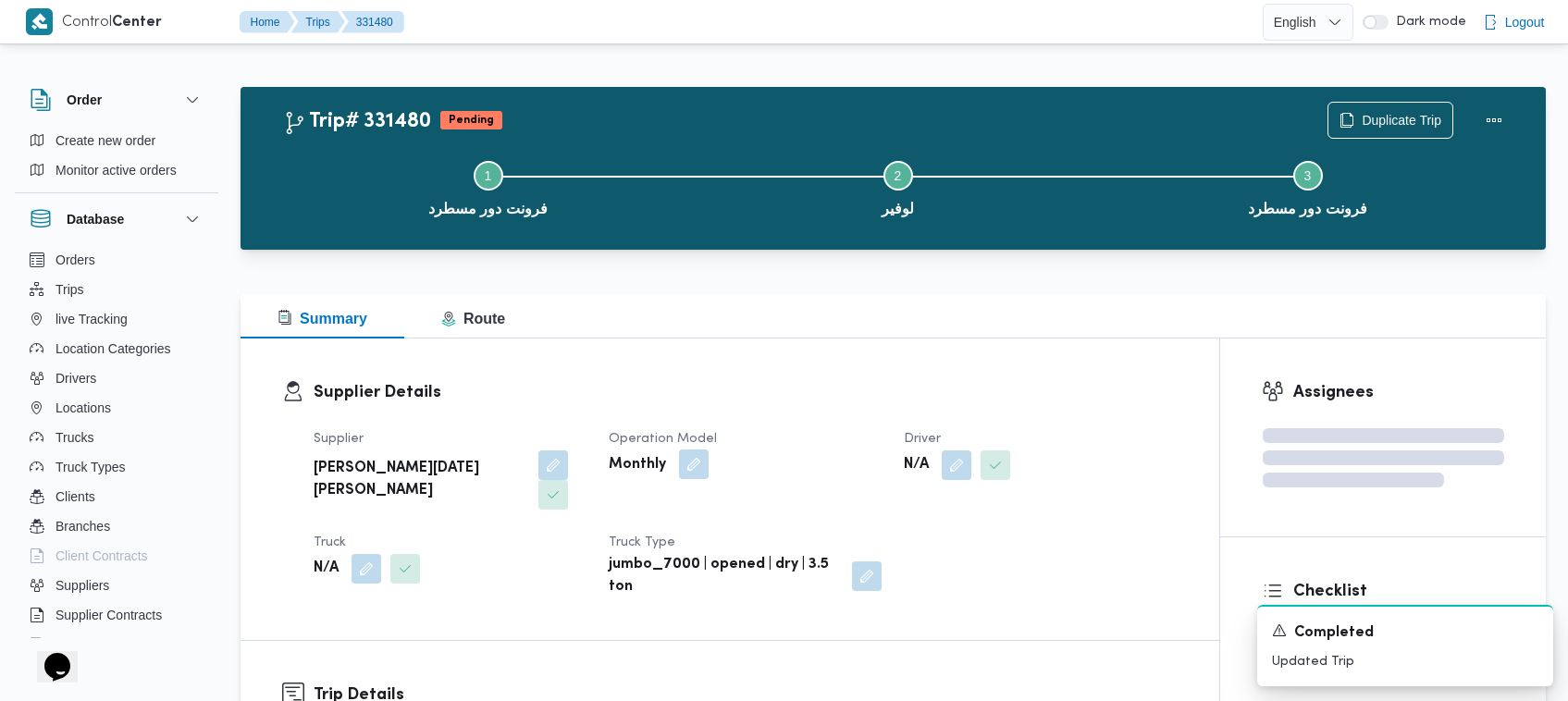
click at [704, 463] on button "button" at bounding box center [694, 464] width 30 height 30
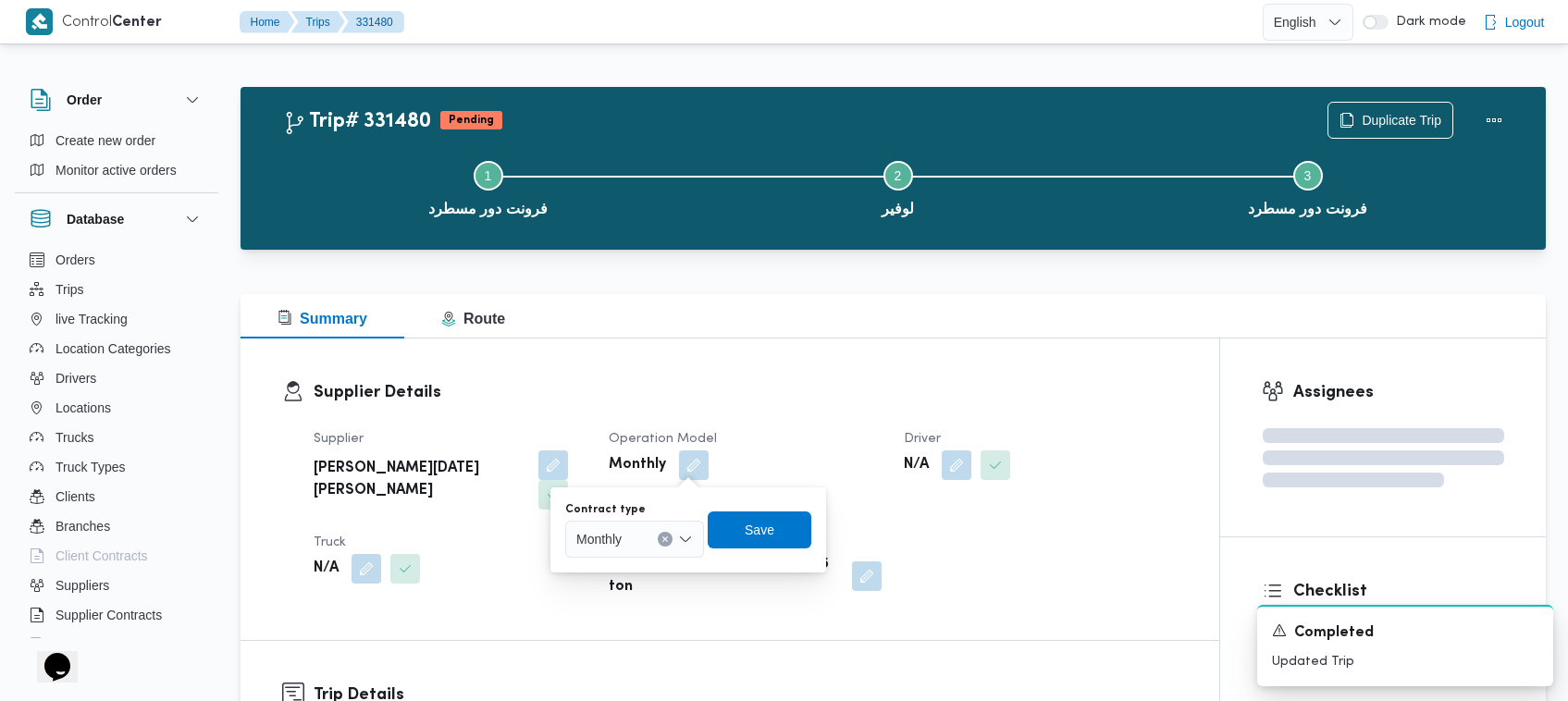
click at [658, 524] on div "Monthly" at bounding box center [634, 539] width 138 height 37
click at [635, 592] on span "On Demand" at bounding box center [646, 598] width 94 height 22
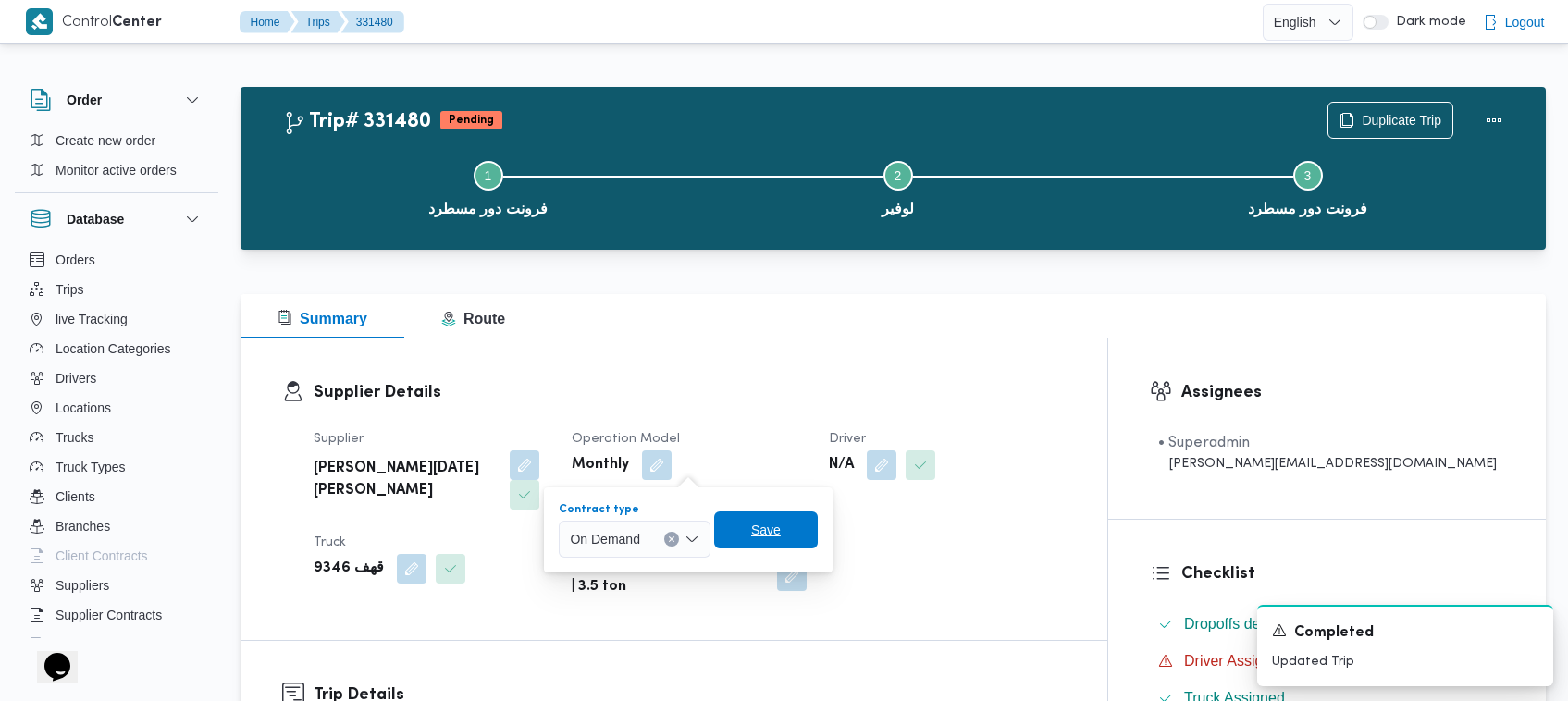
click at [761, 520] on span "Save" at bounding box center [766, 529] width 30 height 22
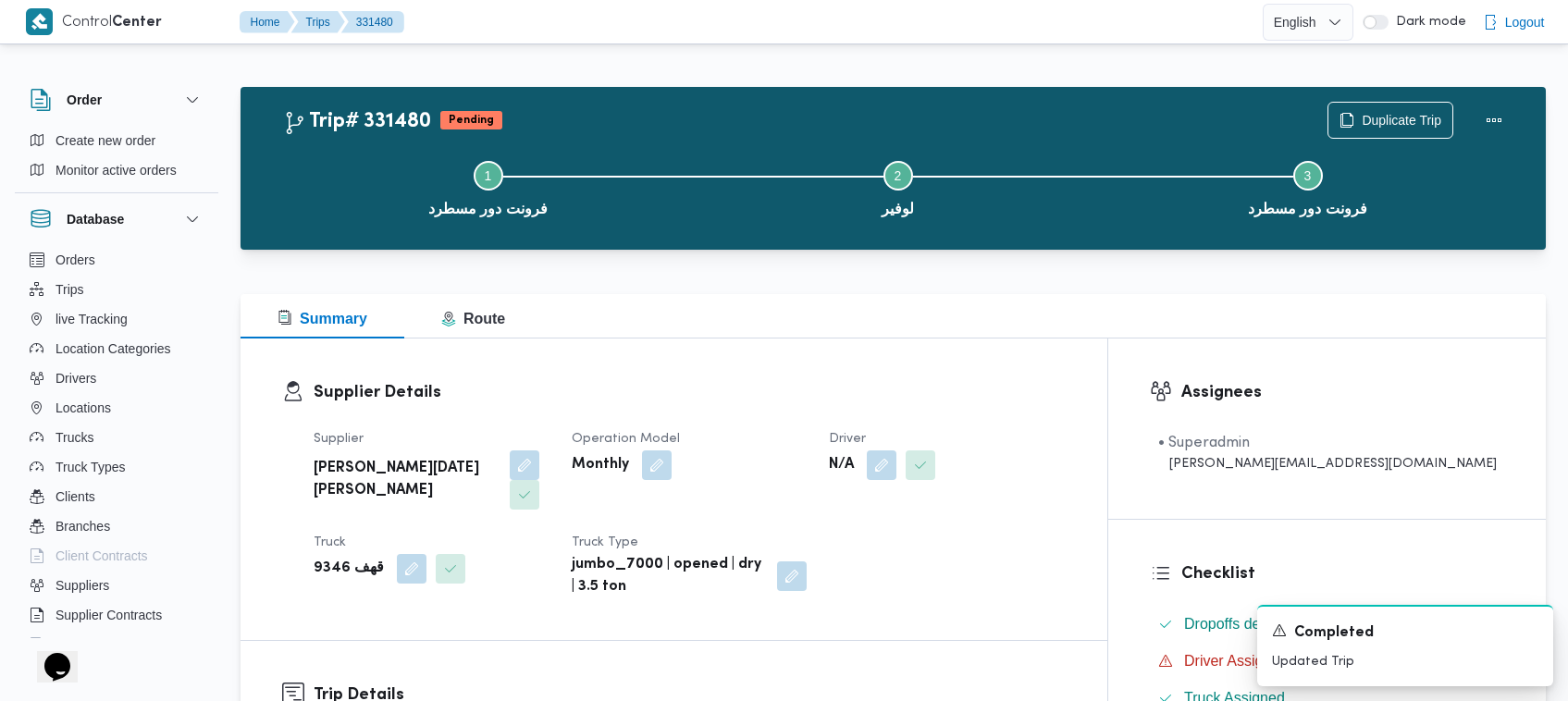
scroll to position [1463, 0]
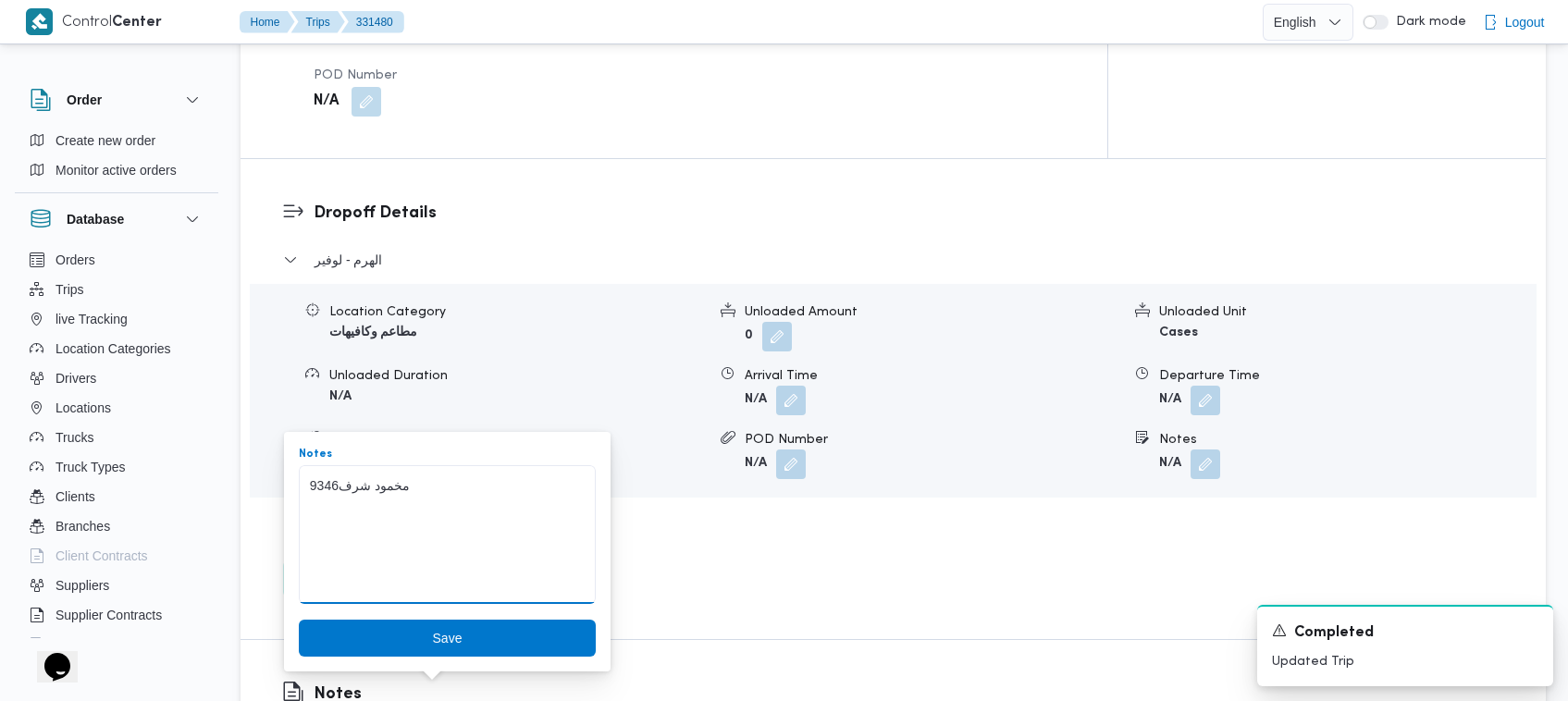
drag, startPoint x: 342, startPoint y: 483, endPoint x: 378, endPoint y: 485, distance: 36.1
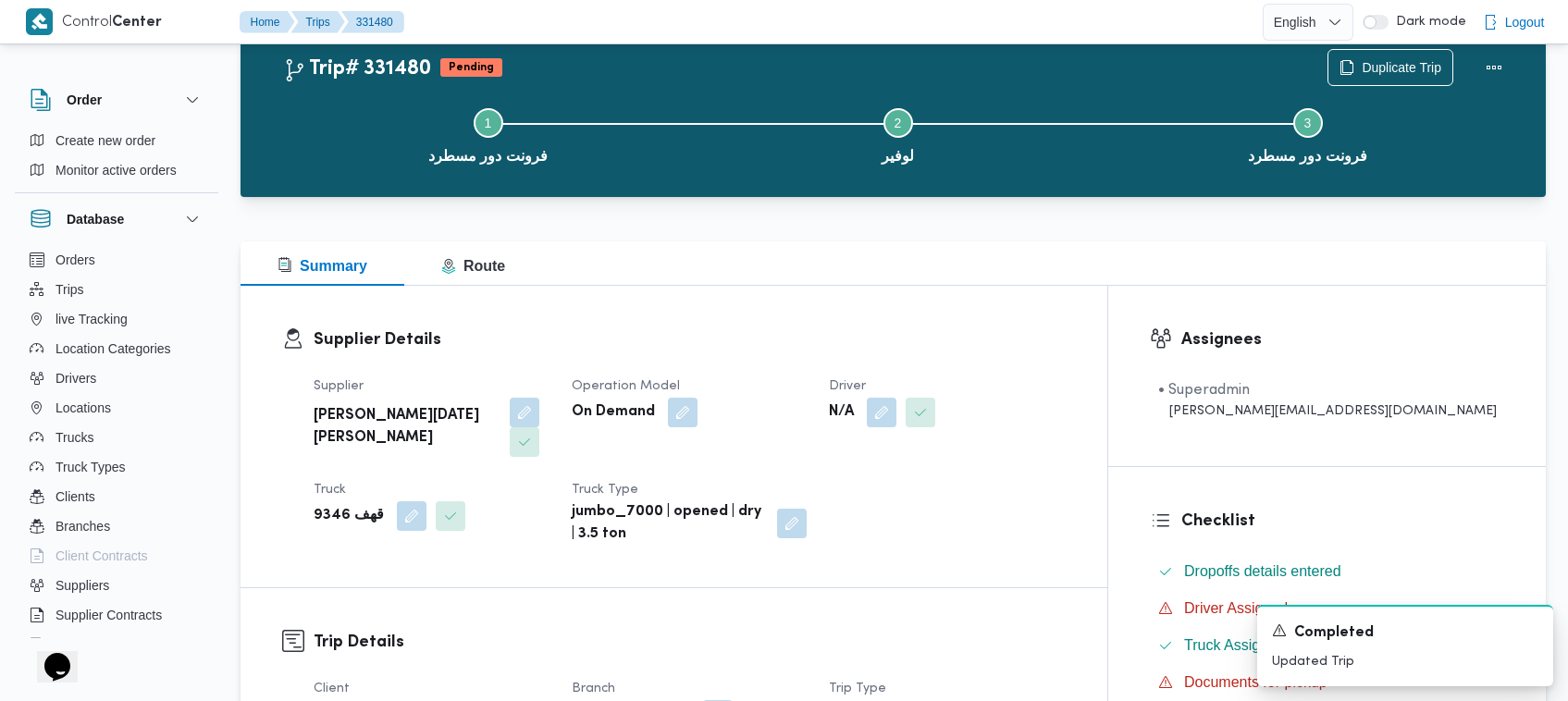
scroll to position [0, 0]
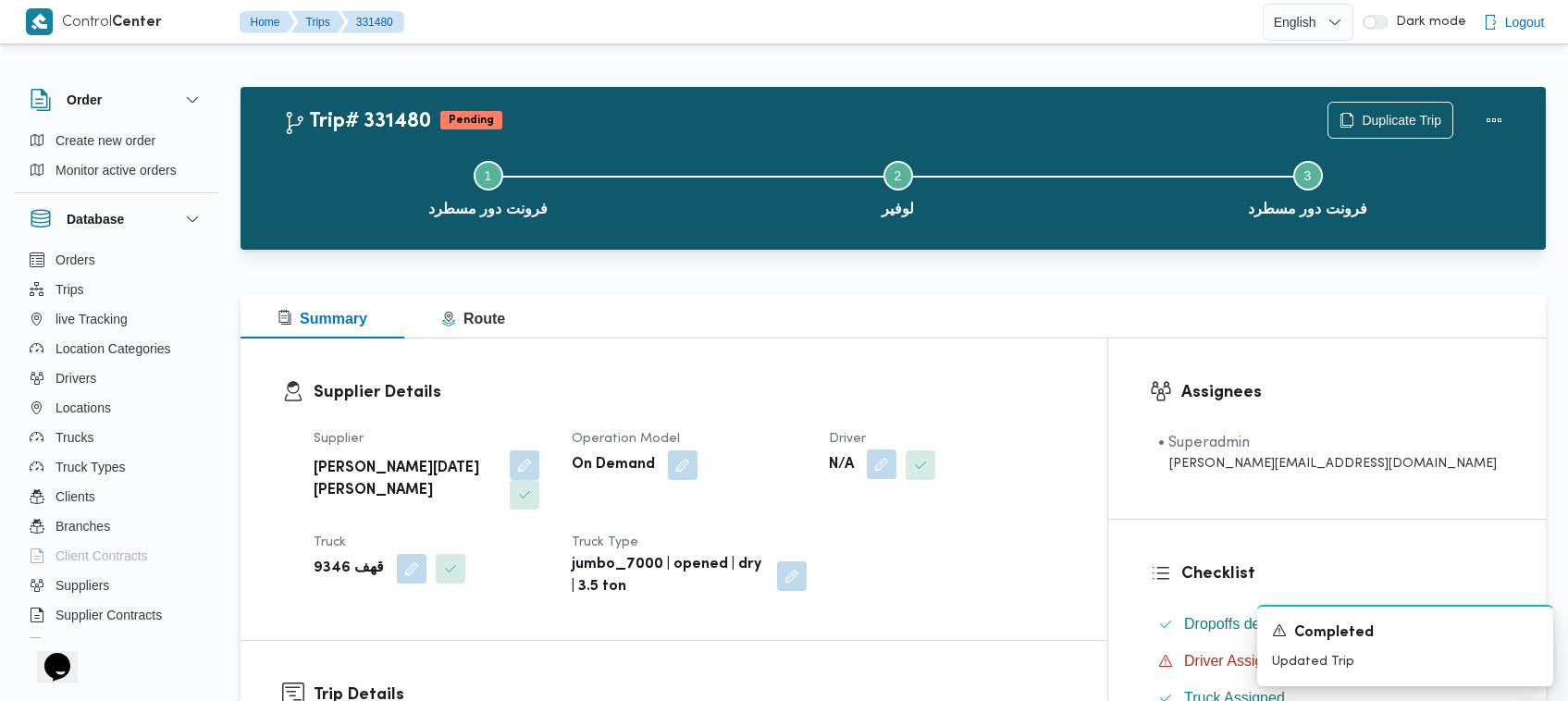
click at [896, 463] on button "button" at bounding box center [881, 464] width 30 height 30
drag, startPoint x: 927, startPoint y: 514, endPoint x: 922, endPoint y: 527, distance: 13.9
click at [926, 515] on label "Choose a driver" at bounding box center [893, 509] width 87 height 14
click at [862, 528] on input "Choose a driver" at bounding box center [861, 539] width 2 height 22
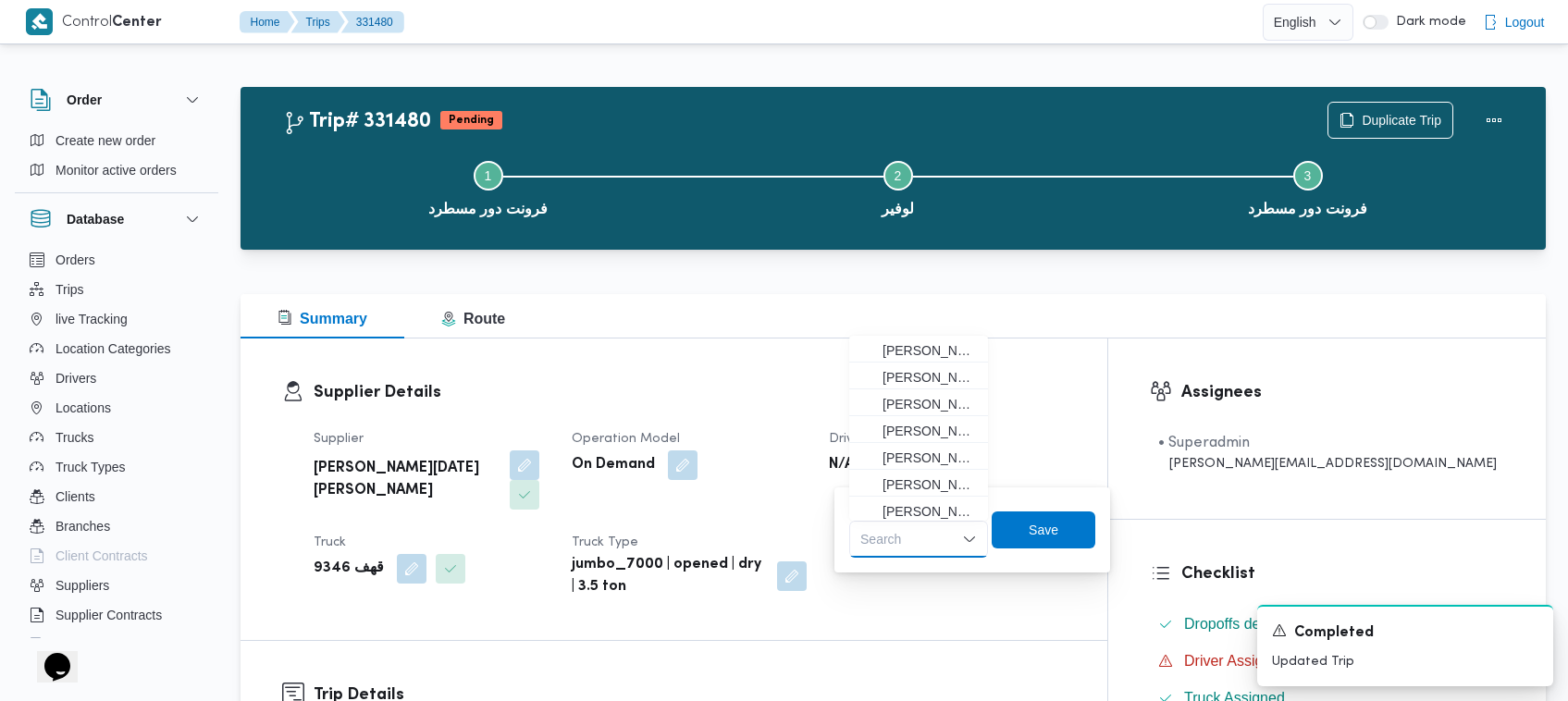
paste input "ود شرف"
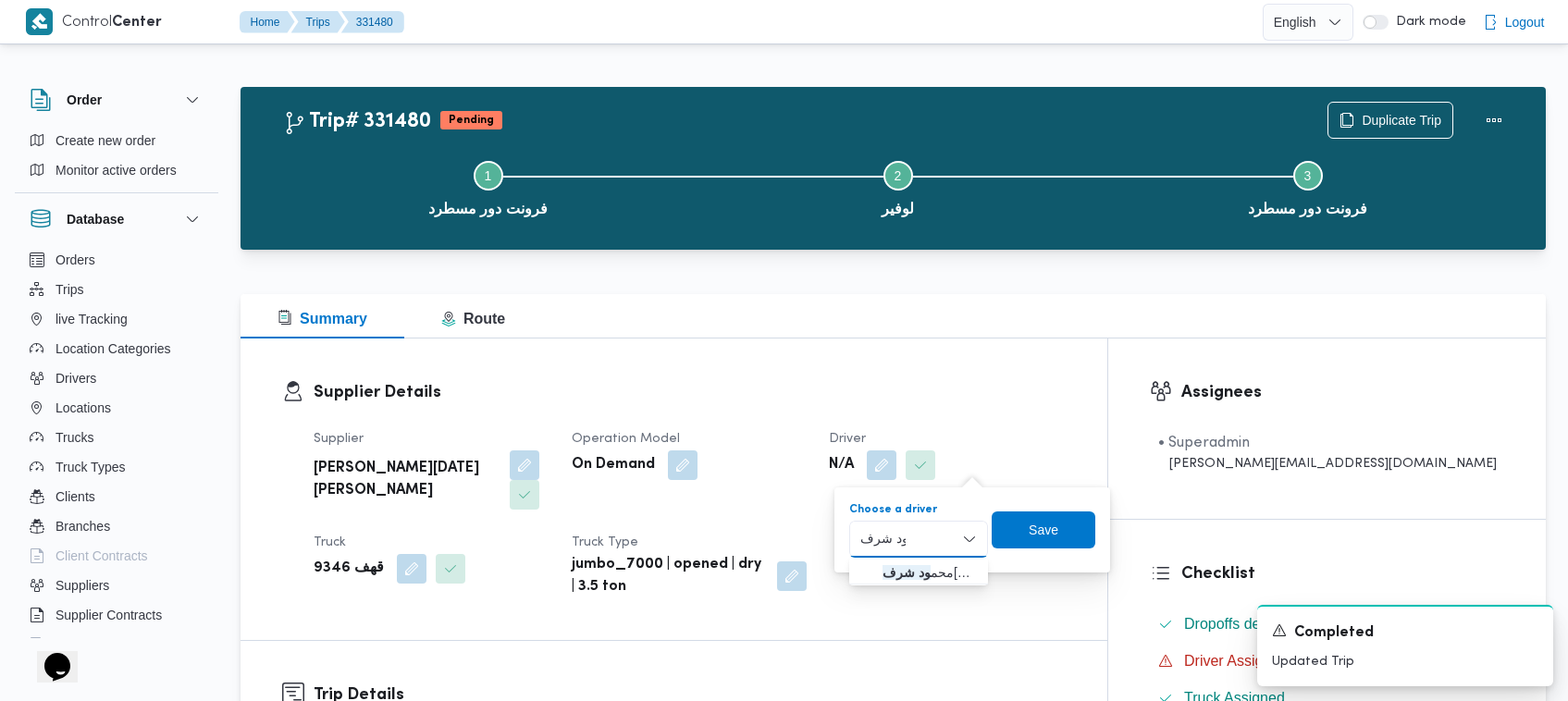
type input "ود شرف"
click at [891, 568] on span "[PERSON_NAME] [PERSON_NAME]" at bounding box center [929, 571] width 94 height 22
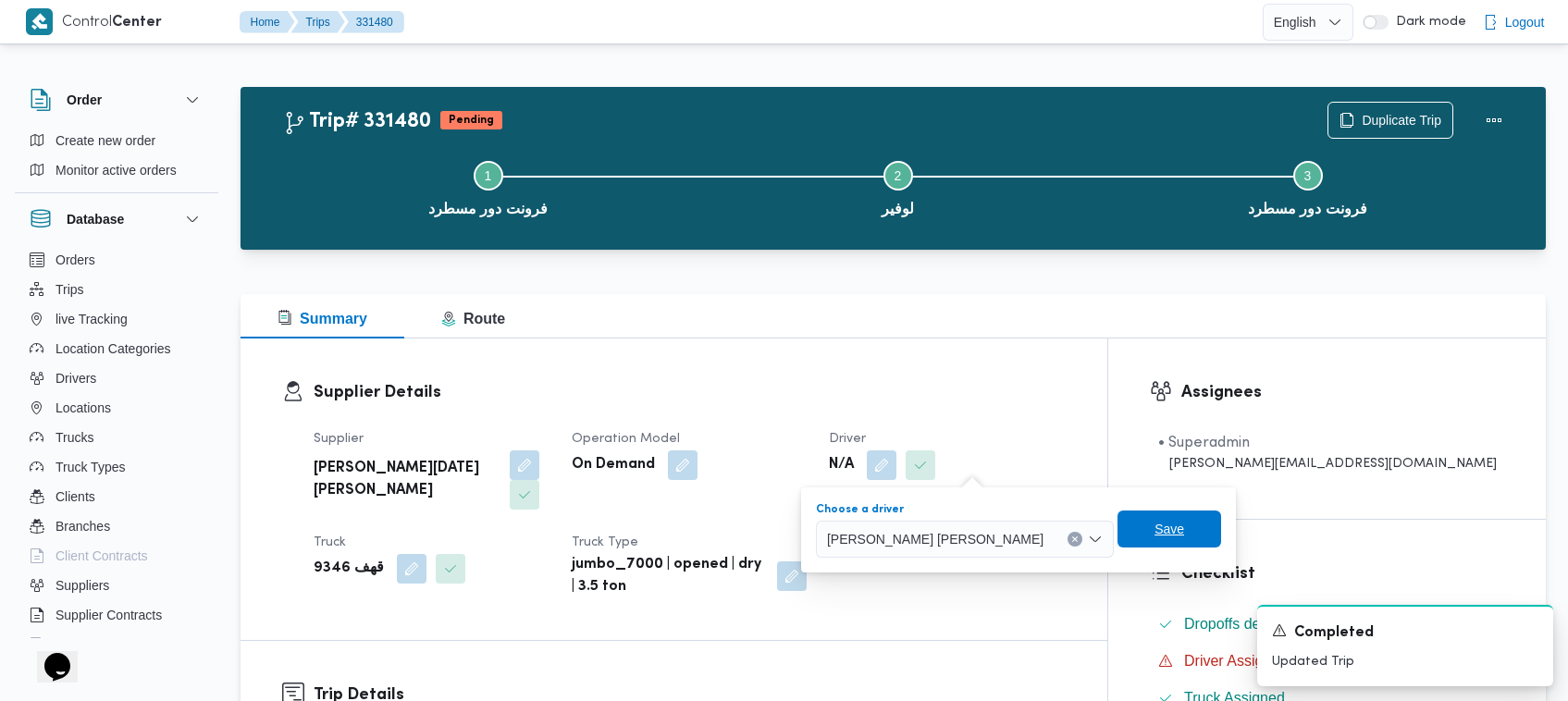
click at [1155, 534] on span "Save" at bounding box center [1169, 528] width 30 height 22
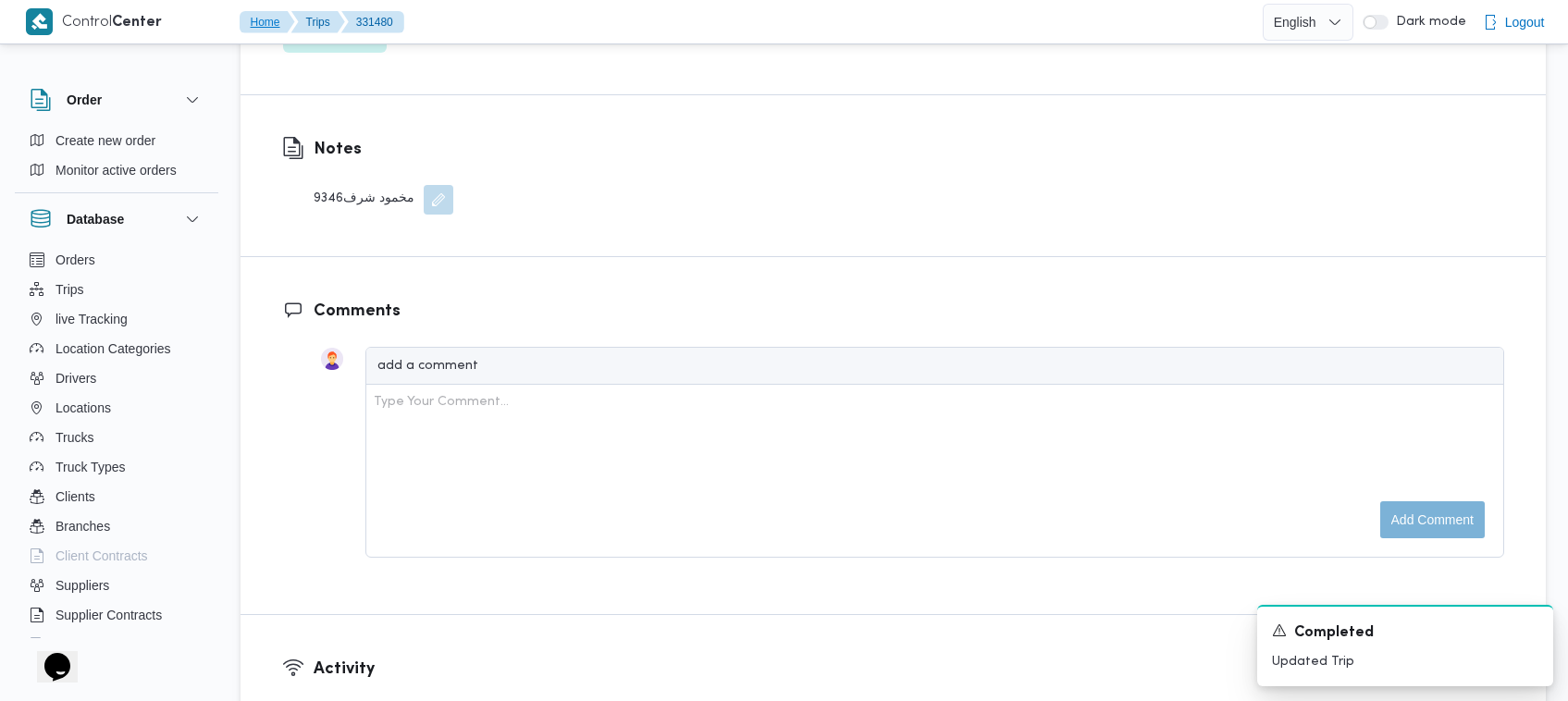
scroll to position [1984, 0]
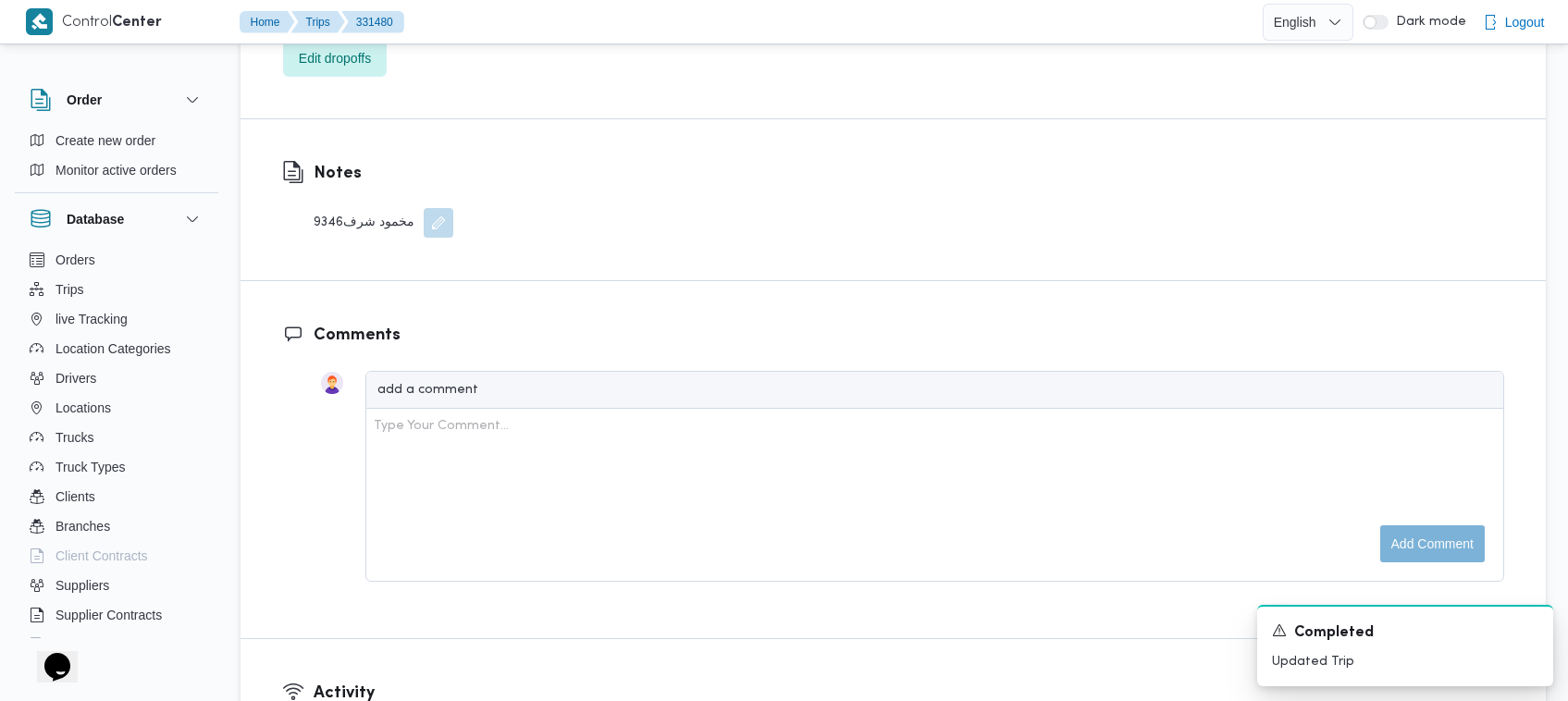
click at [432, 208] on button "button" at bounding box center [438, 223] width 30 height 30
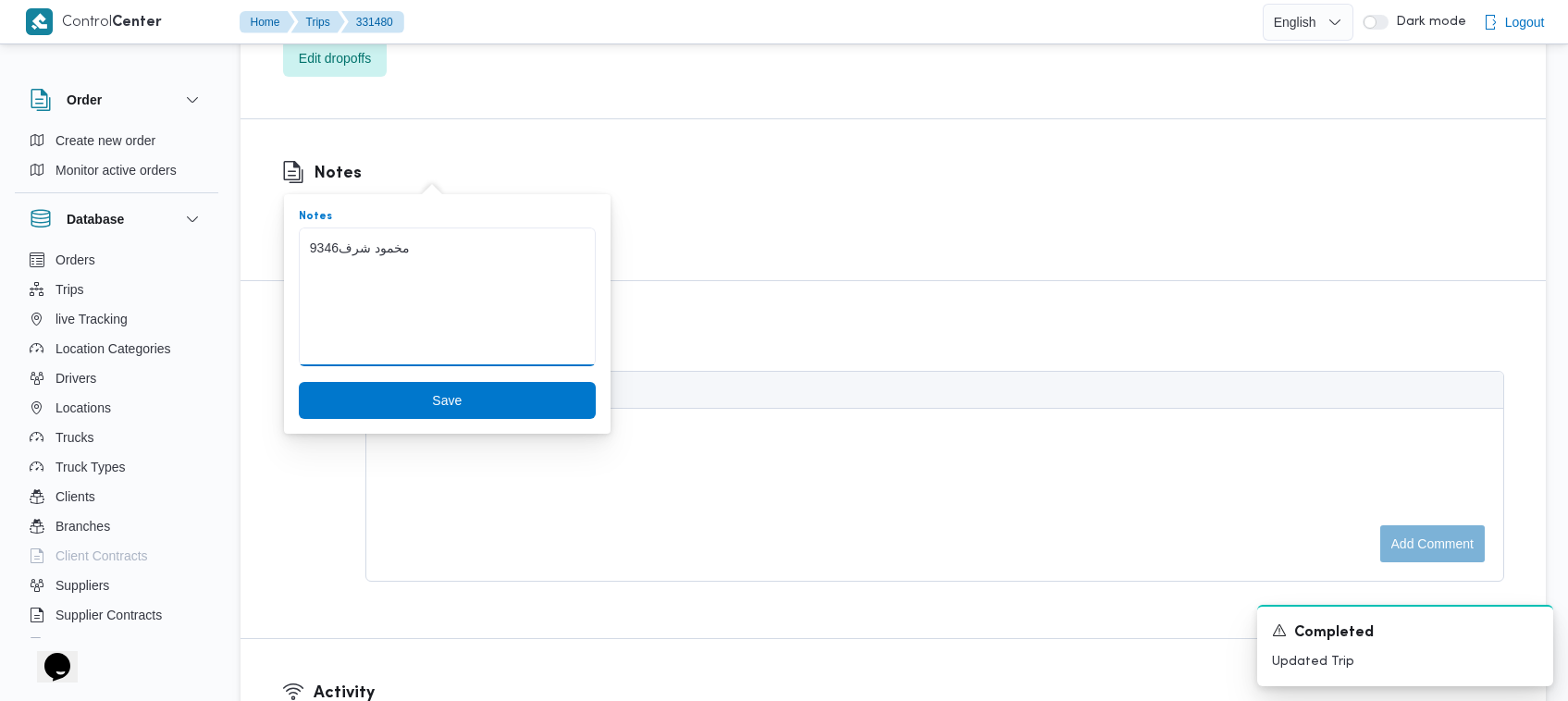
drag, startPoint x: 464, startPoint y: 257, endPoint x: 293, endPoint y: 250, distance: 171.1
click at [445, 395] on span "Save" at bounding box center [447, 400] width 297 height 37
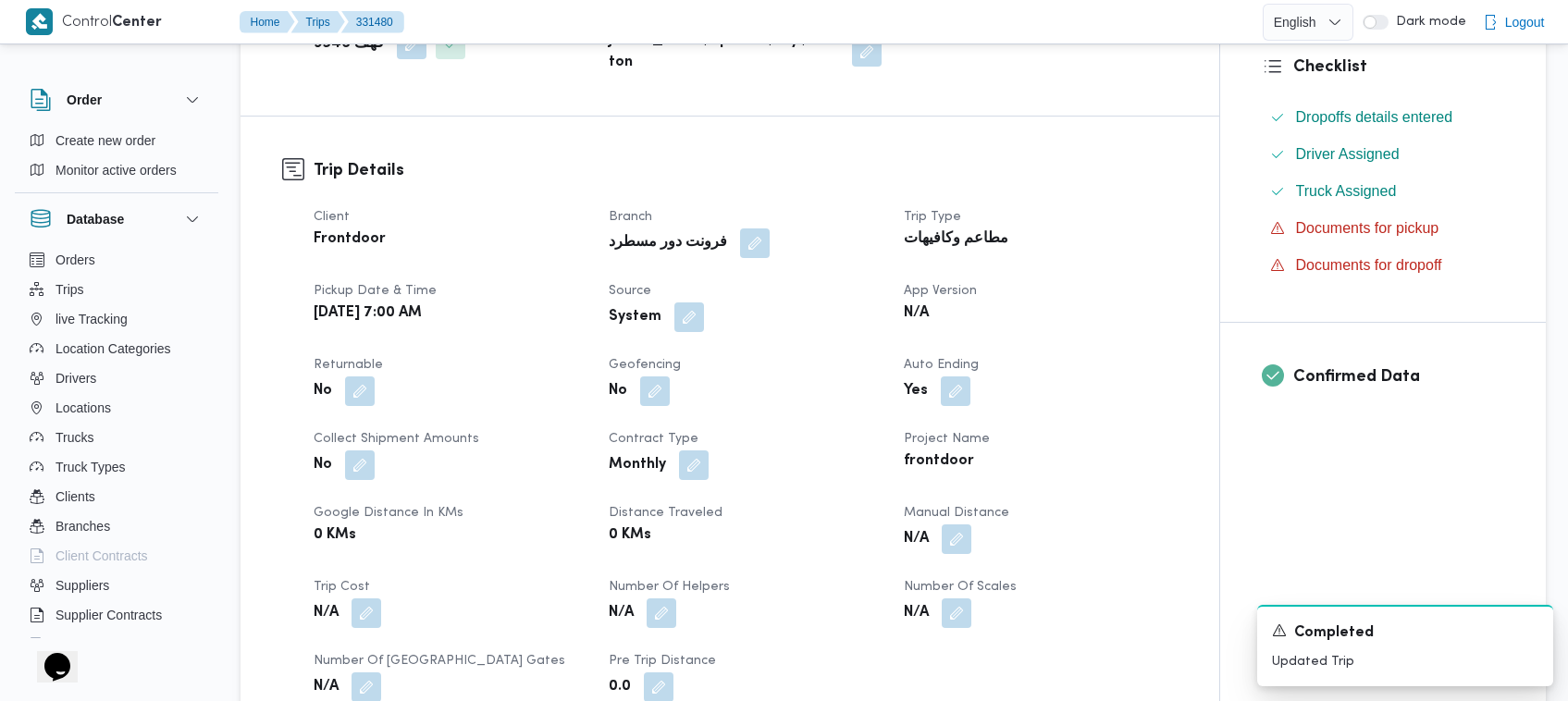
scroll to position [0, 0]
